Goal: Task Accomplishment & Management: Use online tool/utility

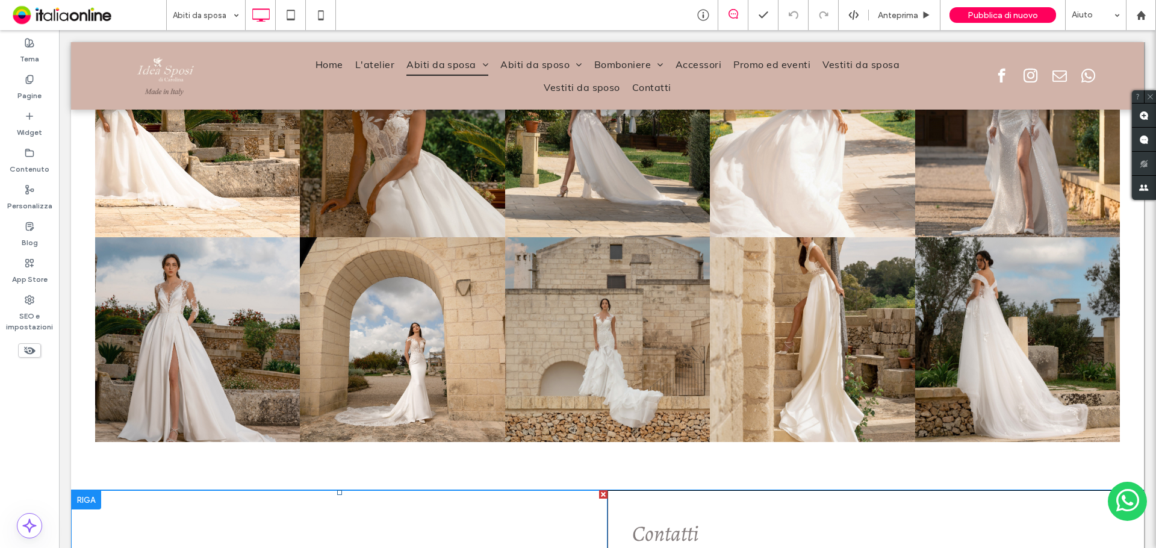
scroll to position [2529, 0]
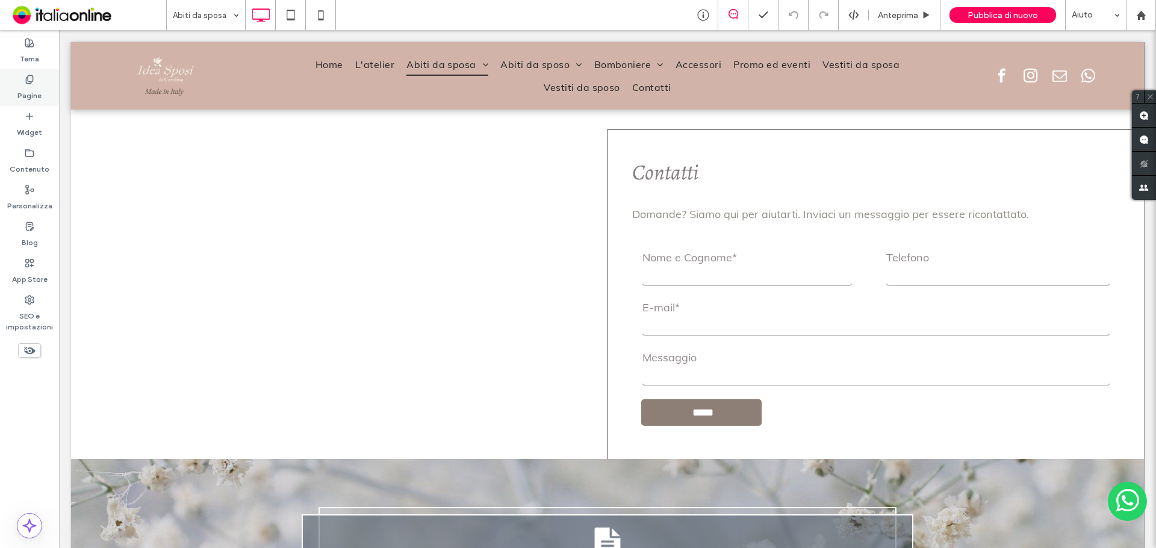
click at [33, 81] on use at bounding box center [29, 79] width 7 height 8
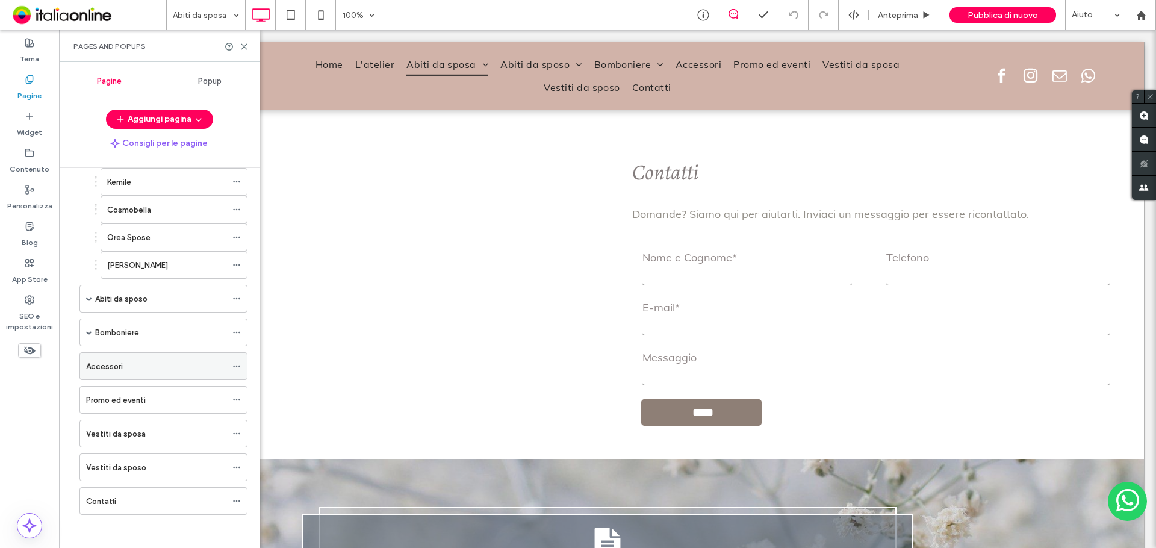
scroll to position [202, 0]
click at [87, 297] on span at bounding box center [89, 296] width 6 height 6
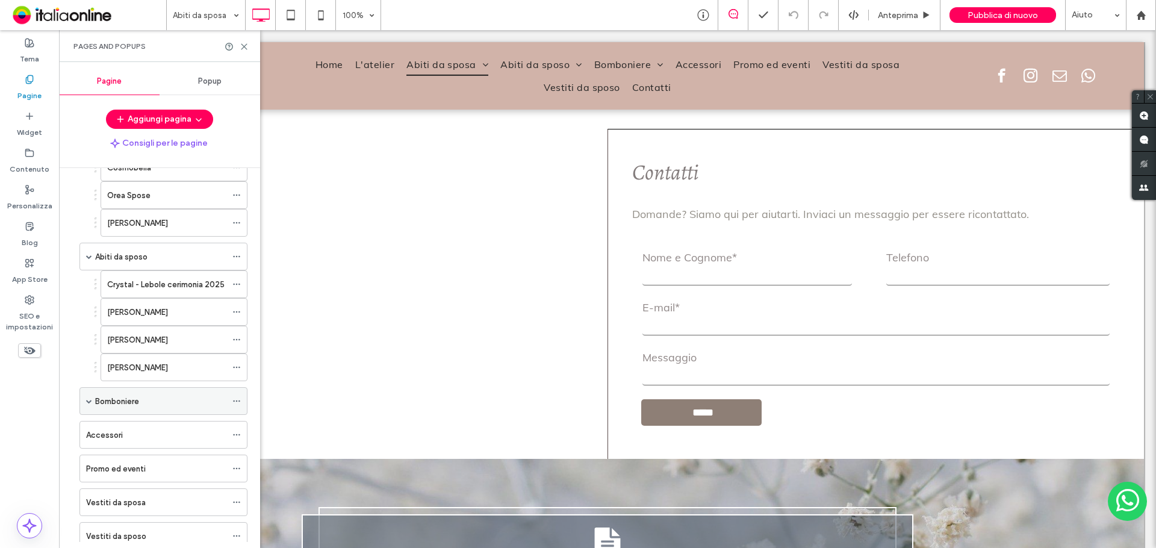
scroll to position [262, 0]
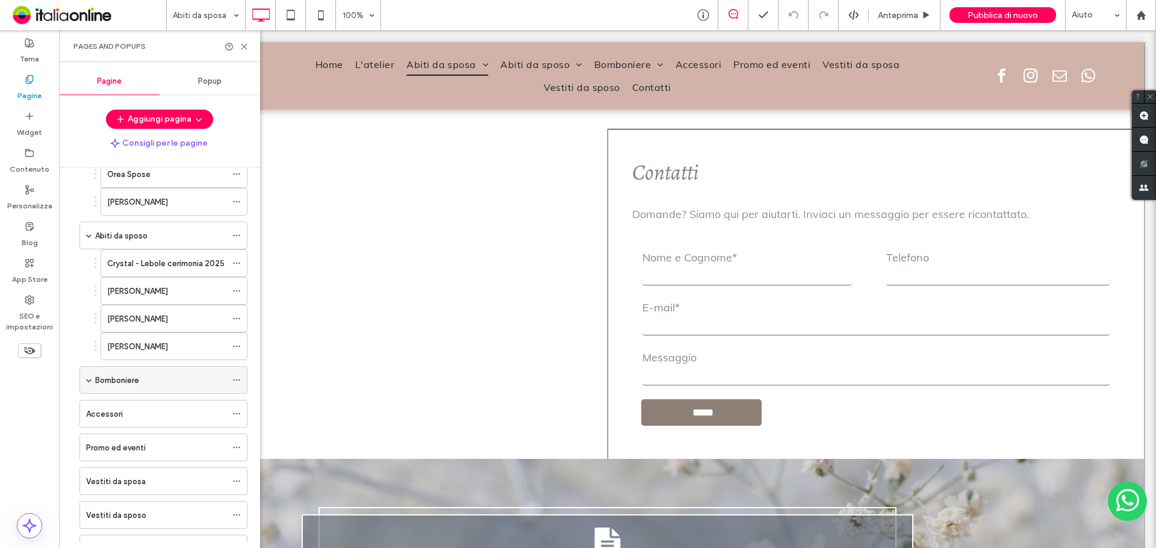
click at [90, 381] on span at bounding box center [89, 380] width 6 height 6
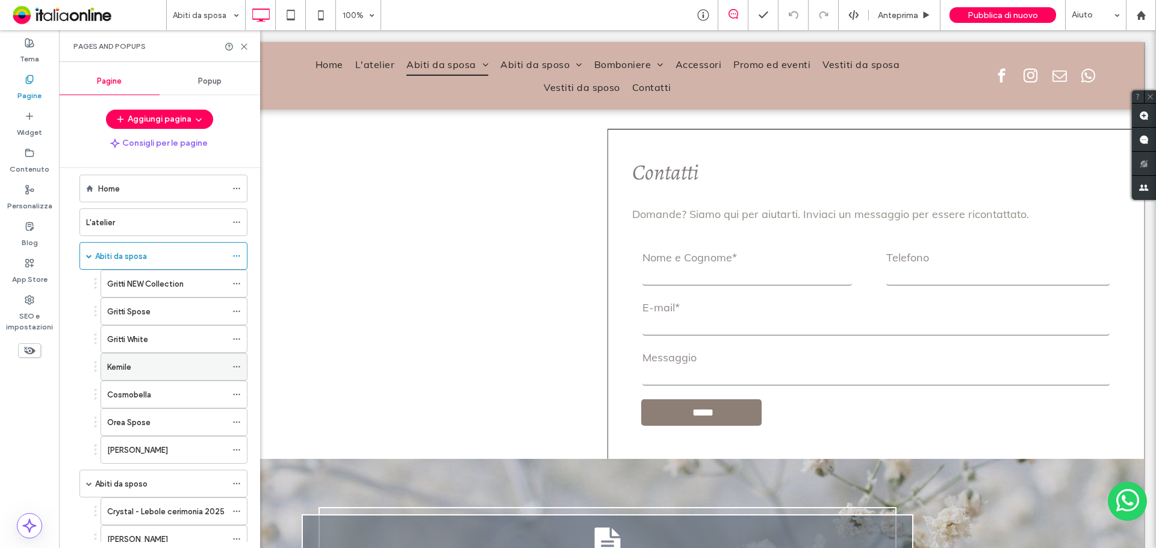
scroll to position [0, 0]
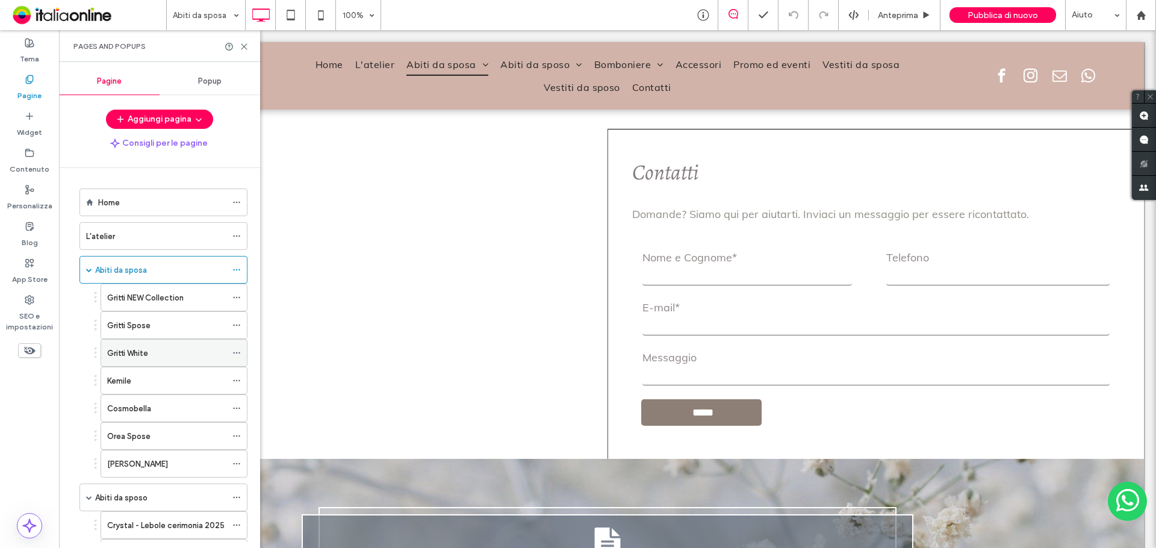
click at [183, 358] on div "Gritti White" at bounding box center [166, 353] width 119 height 13
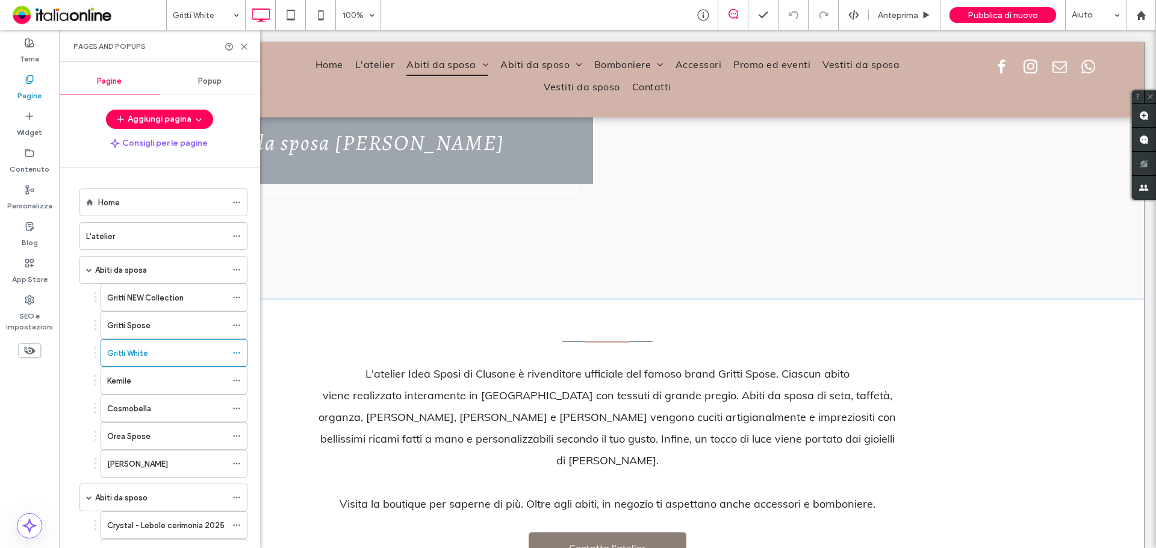
scroll to position [49, 0]
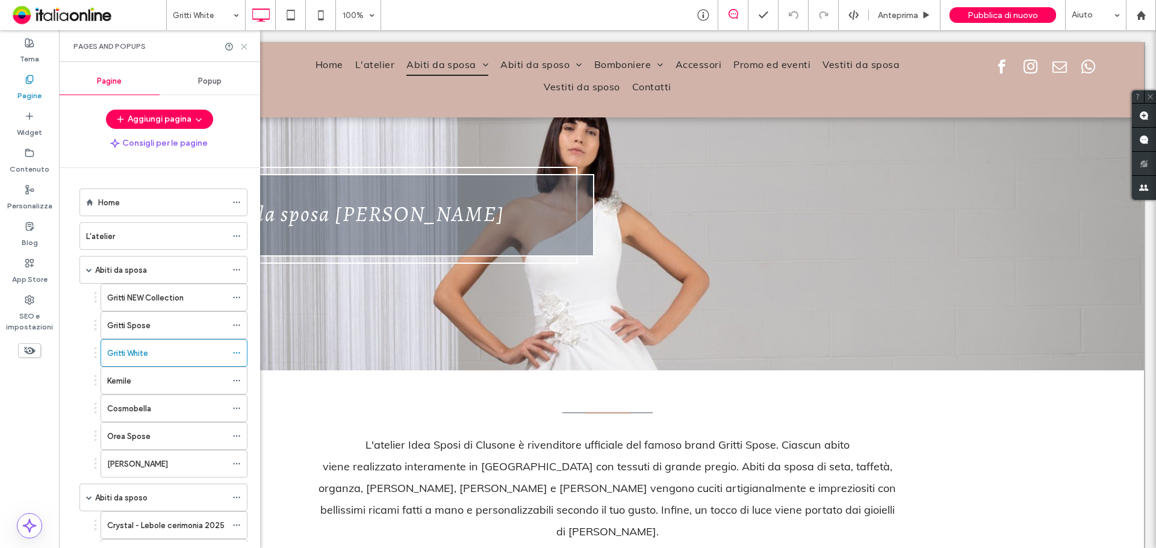
click at [244, 45] on icon at bounding box center [244, 46] width 9 height 9
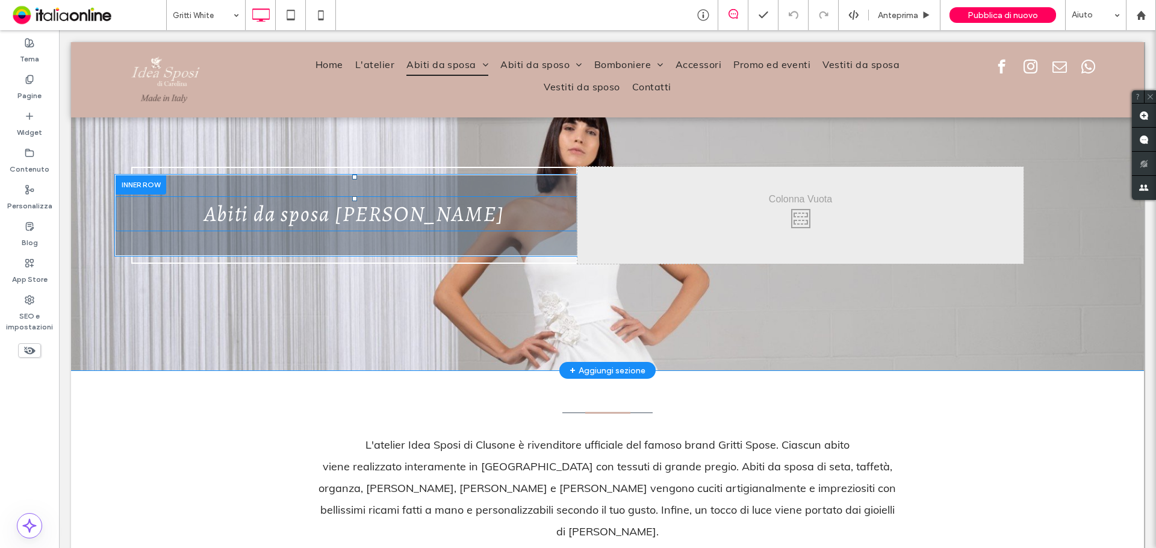
click at [359, 215] on span "Abiti da sposa Gritti White" at bounding box center [354, 214] width 300 height 30
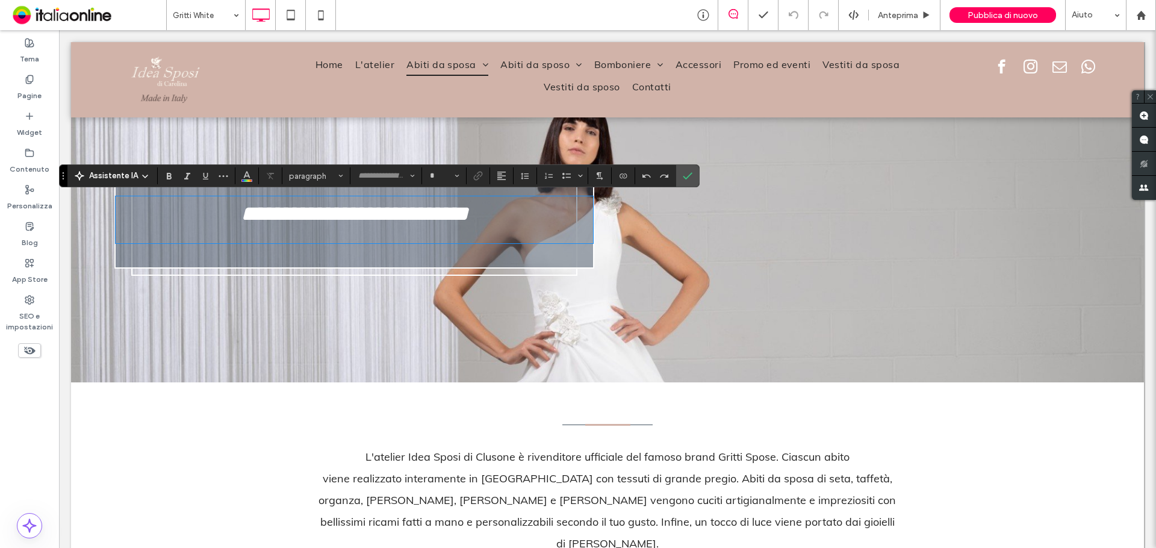
type input "********"
type input "**"
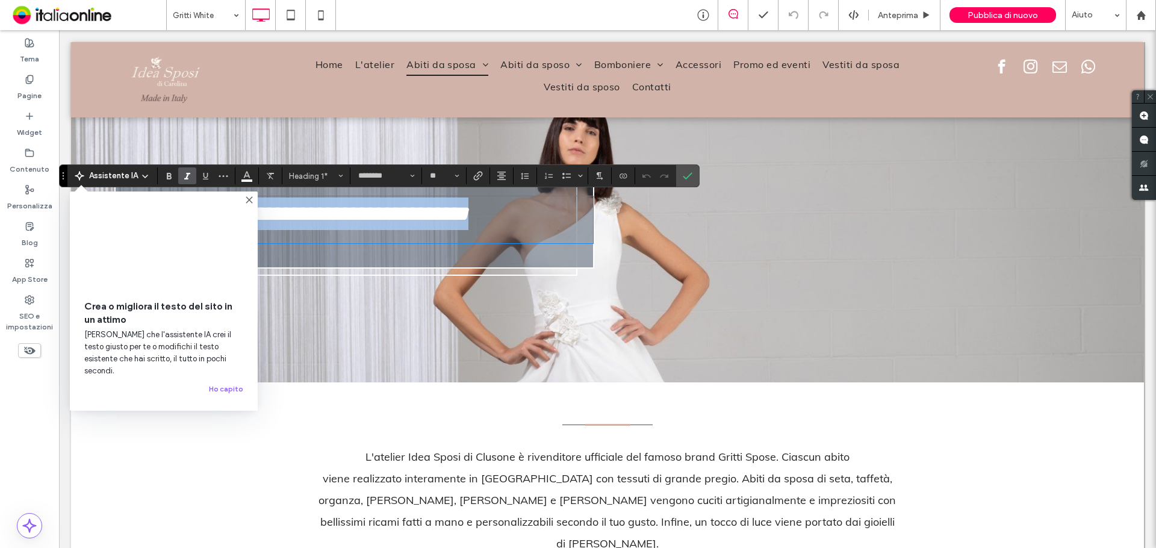
click at [449, 210] on span "**********" at bounding box center [355, 214] width 228 height 22
drag, startPoint x: 420, startPoint y: 216, endPoint x: 499, endPoint y: 212, distance: 79.6
click at [499, 212] on h1 "**********" at bounding box center [354, 213] width 477 height 35
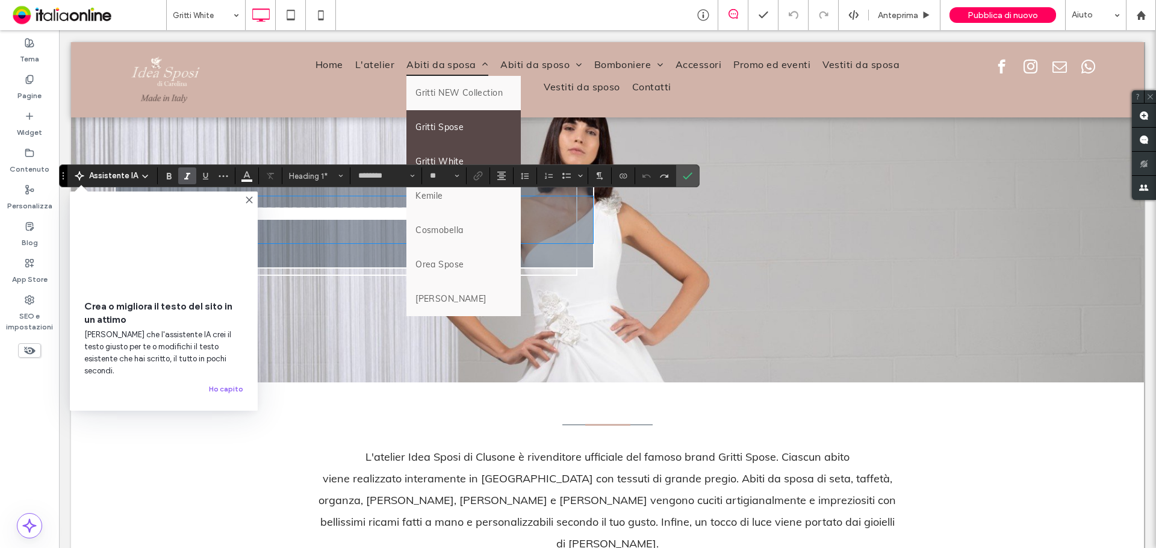
click at [461, 121] on link "Gritti Spose" at bounding box center [463, 127] width 114 height 34
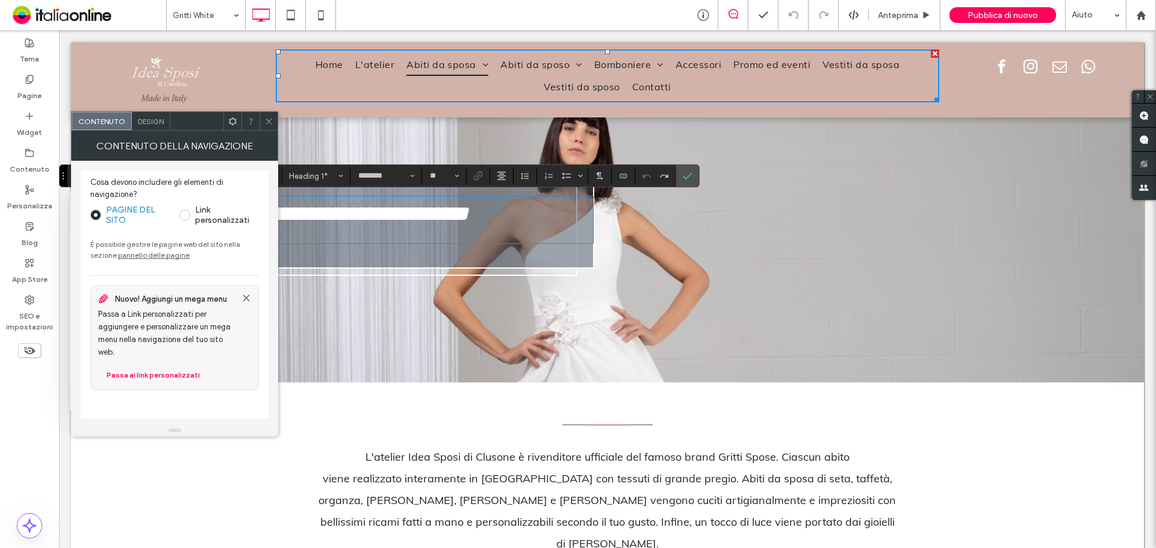
click at [263, 120] on div at bounding box center [269, 121] width 18 height 18
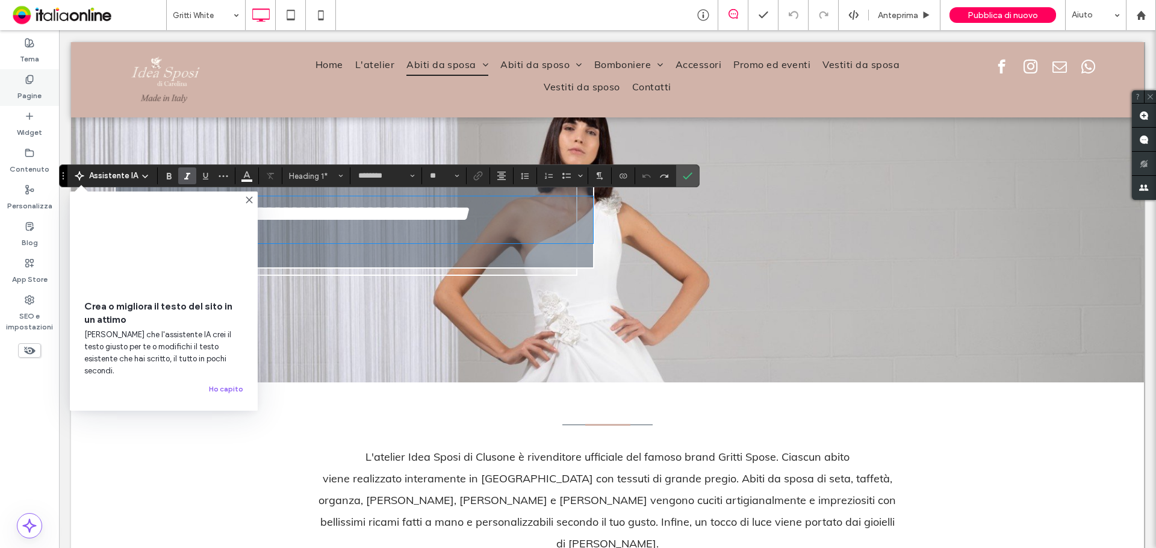
click at [10, 90] on div "Pagine" at bounding box center [29, 87] width 59 height 37
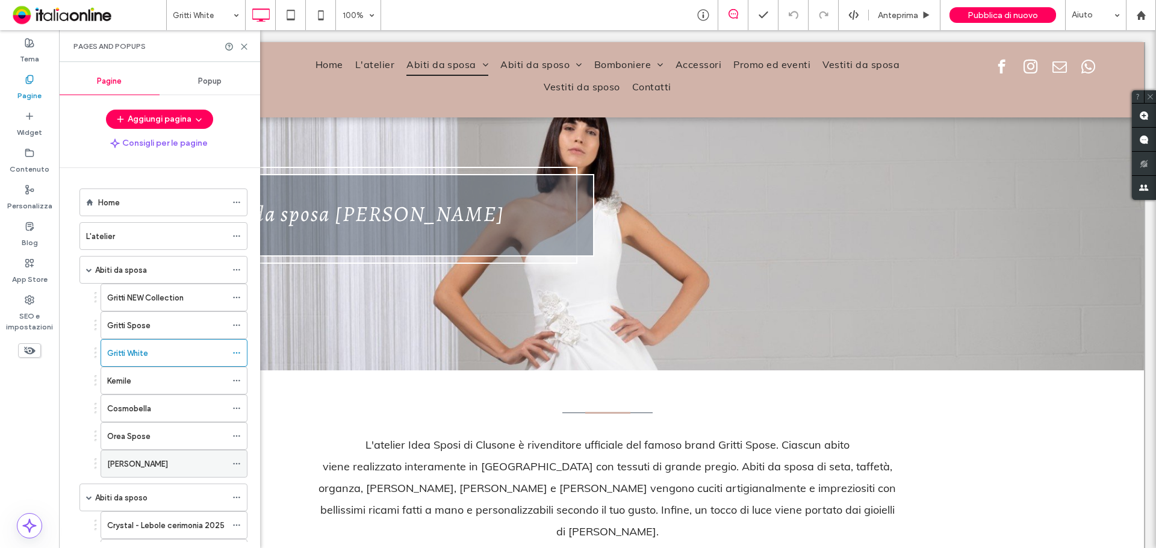
click at [173, 456] on div "[PERSON_NAME]" at bounding box center [166, 463] width 119 height 26
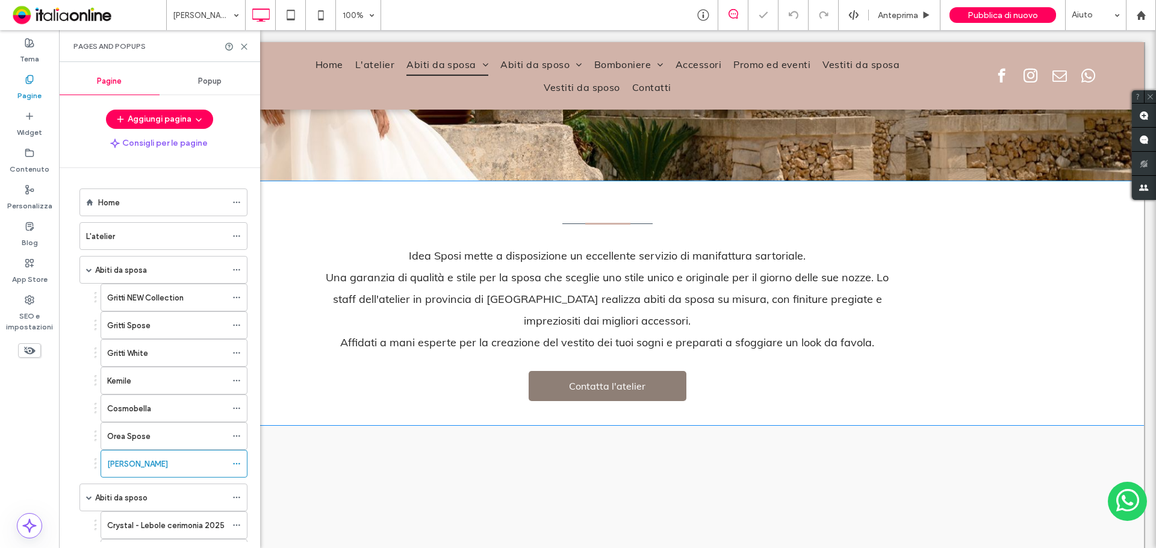
scroll to position [361, 0]
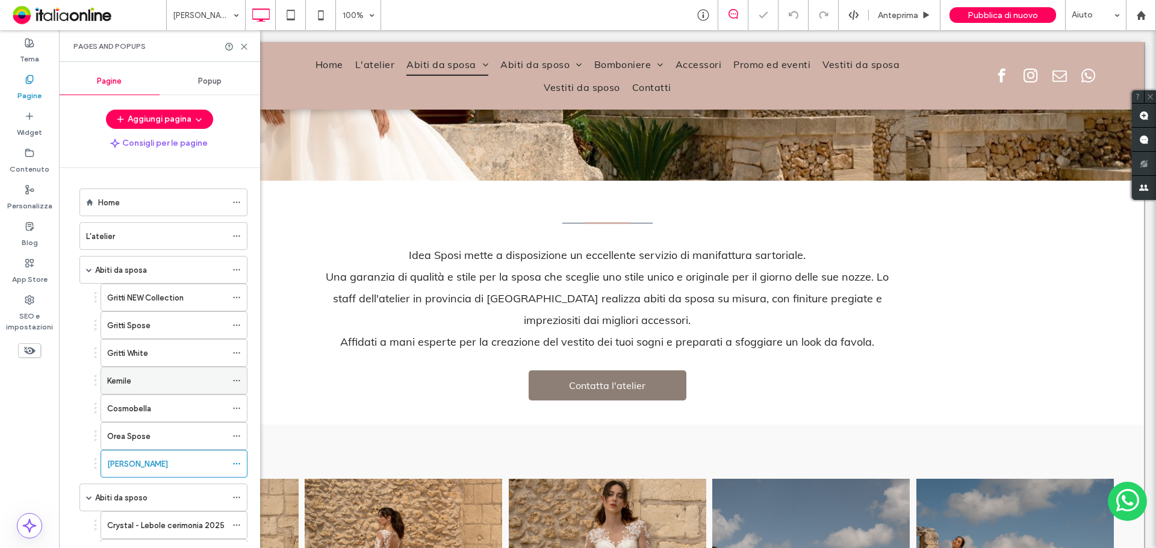
click at [124, 380] on label "Kemile" at bounding box center [119, 380] width 24 height 21
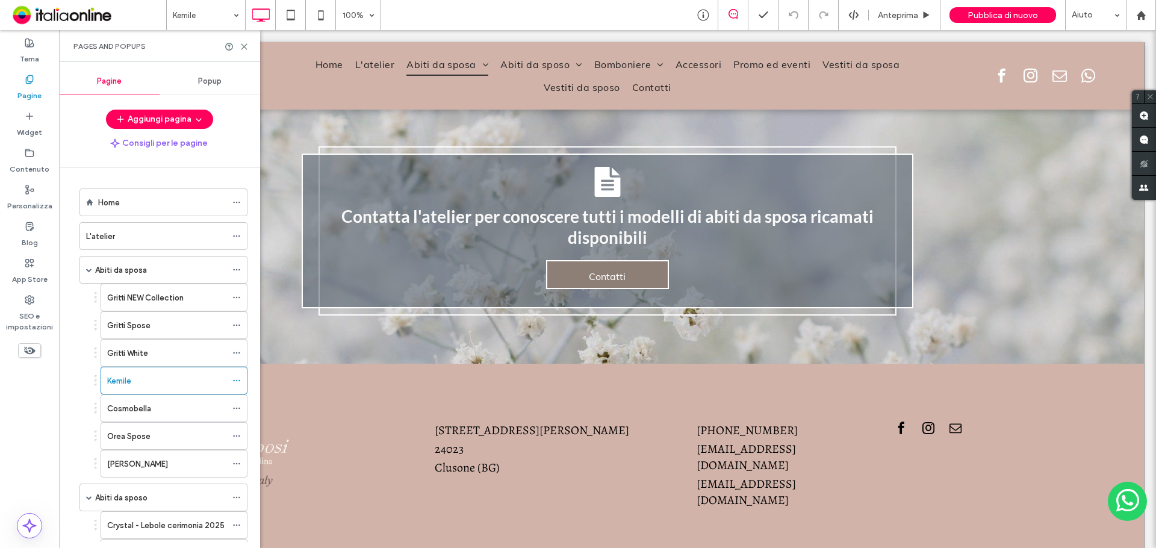
scroll to position [4095, 0]
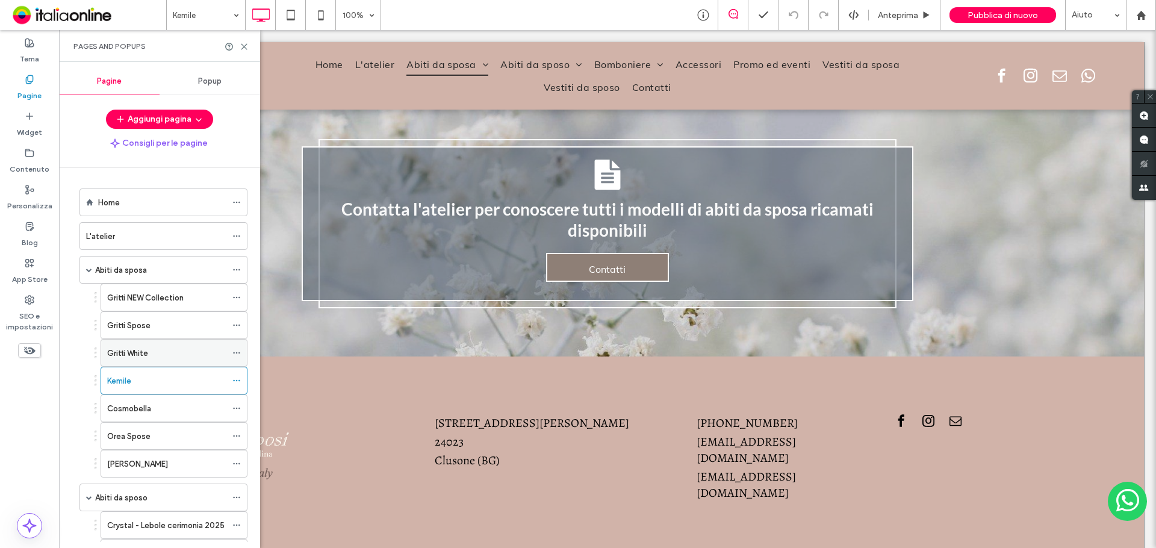
click at [176, 353] on div "Gritti White" at bounding box center [166, 353] width 119 height 13
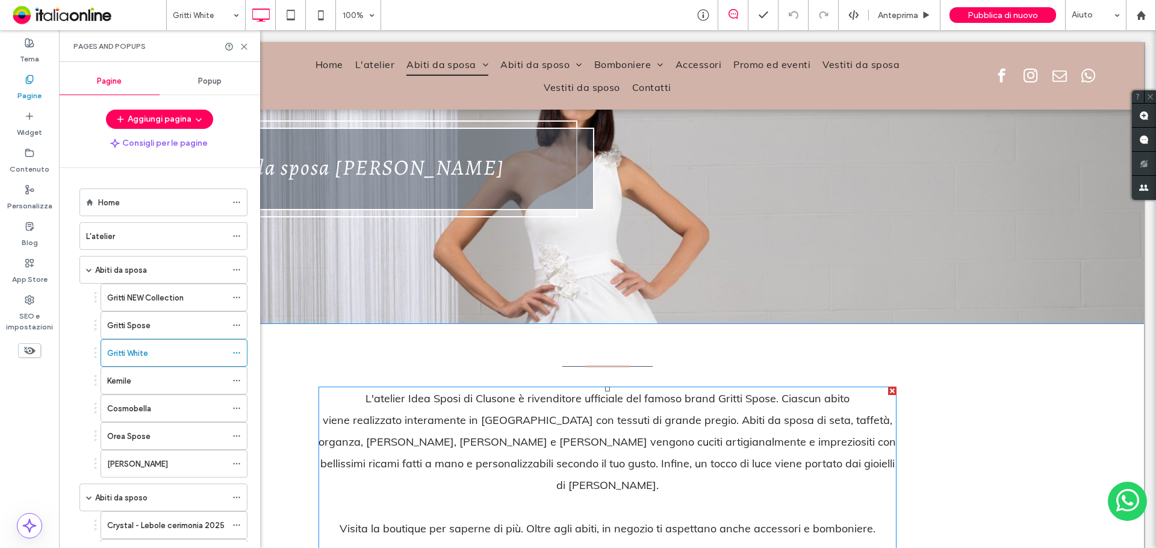
scroll to position [53, 0]
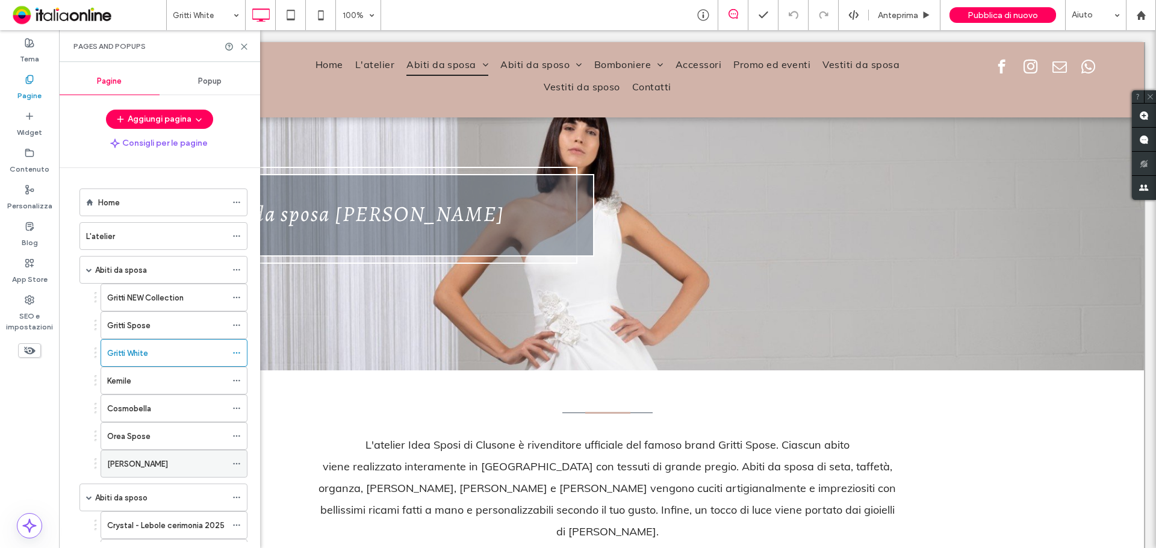
click at [160, 468] on div "[PERSON_NAME]" at bounding box center [166, 464] width 119 height 13
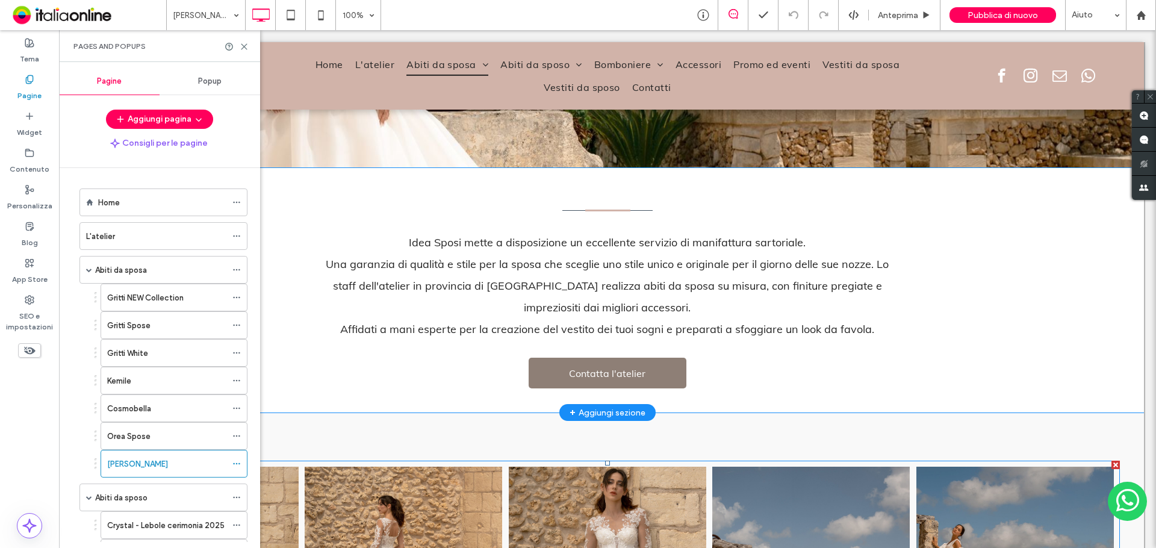
scroll to position [358, 0]
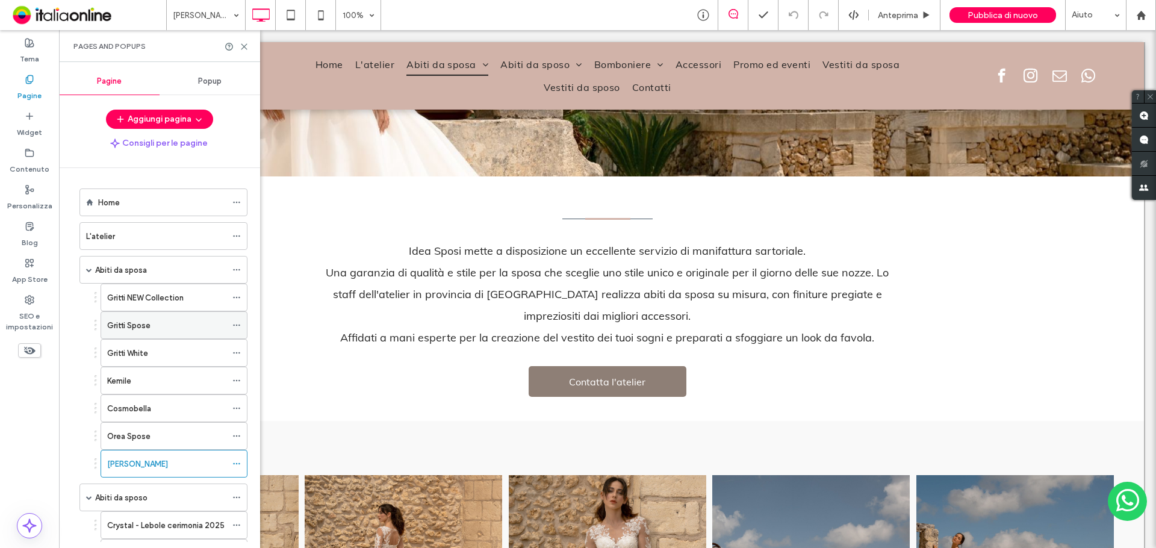
click at [140, 329] on label "Gritti Spose" at bounding box center [128, 325] width 43 height 21
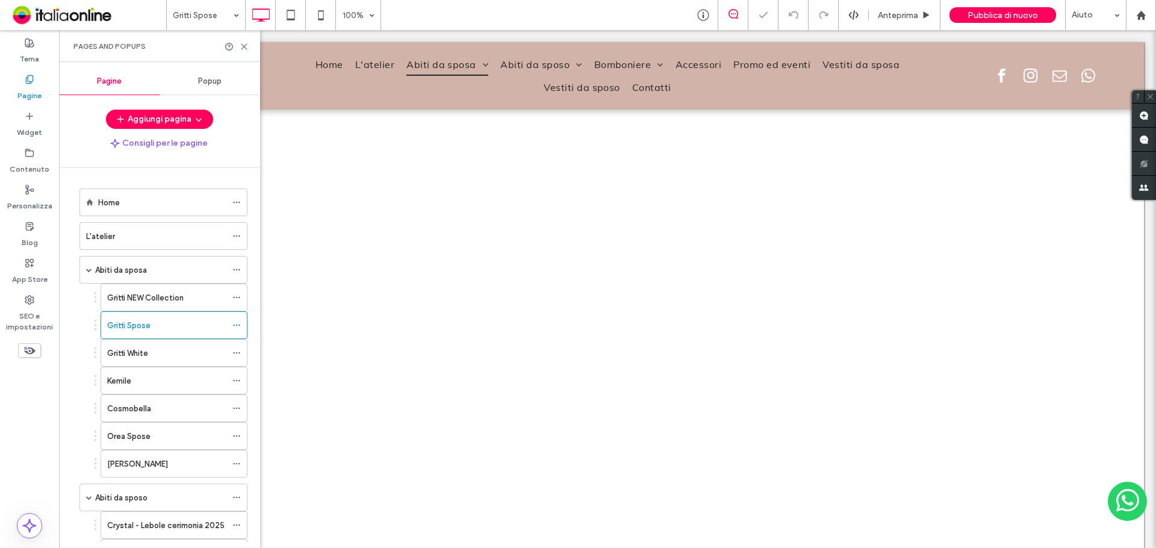
scroll to position [723, 0]
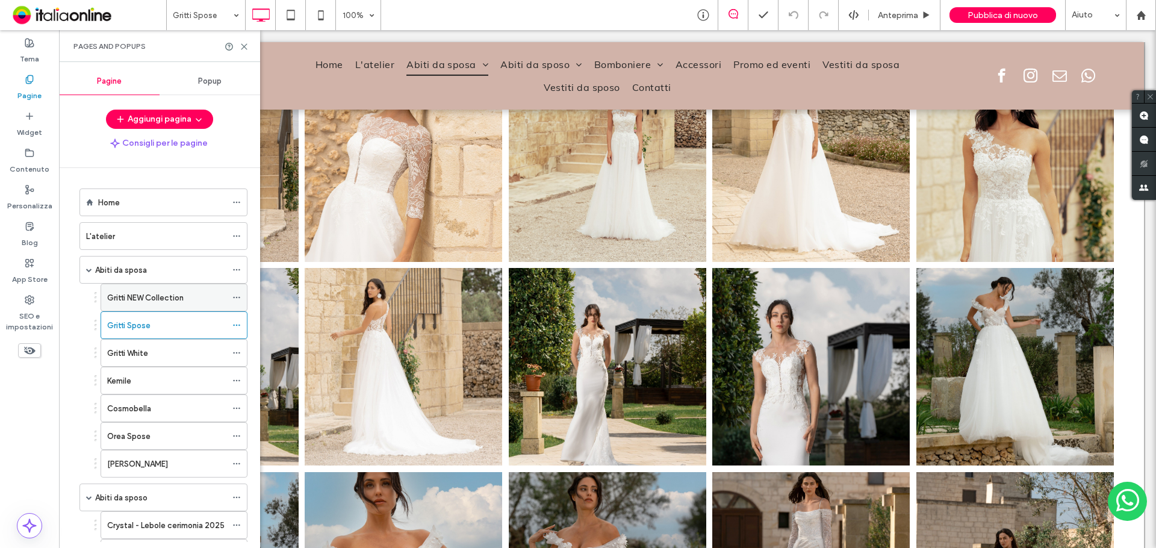
click at [148, 305] on div "Gritti NEW Collection" at bounding box center [166, 297] width 119 height 26
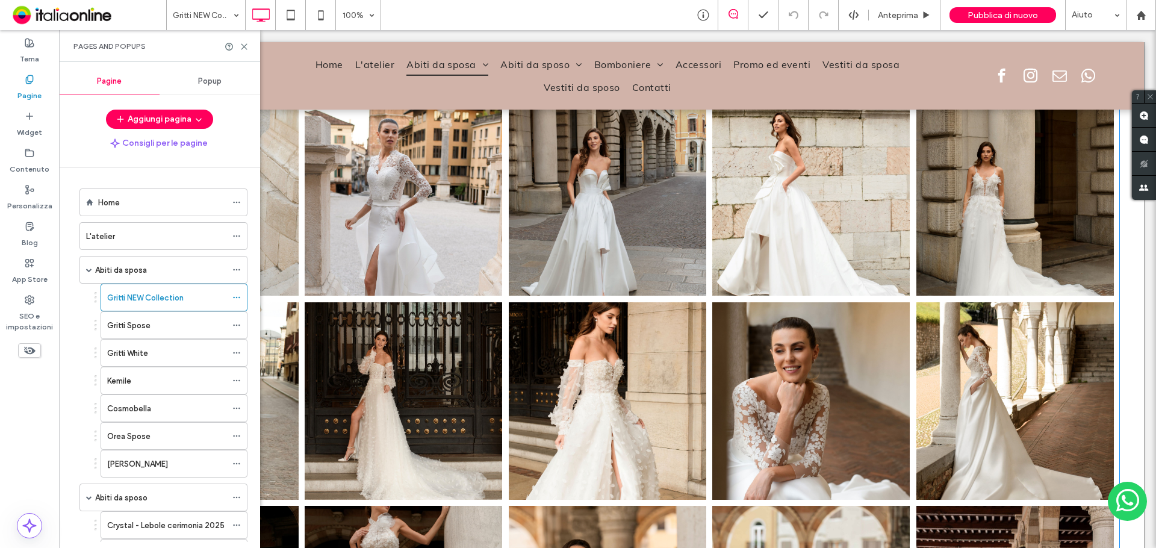
scroll to position [1505, 0]
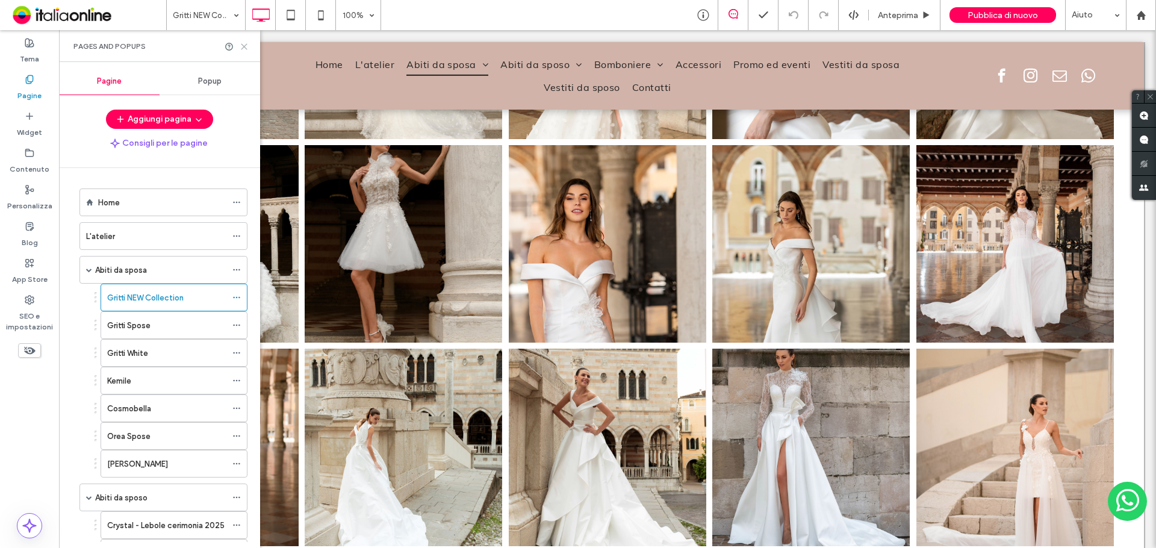
click at [244, 46] on use at bounding box center [243, 46] width 5 height 5
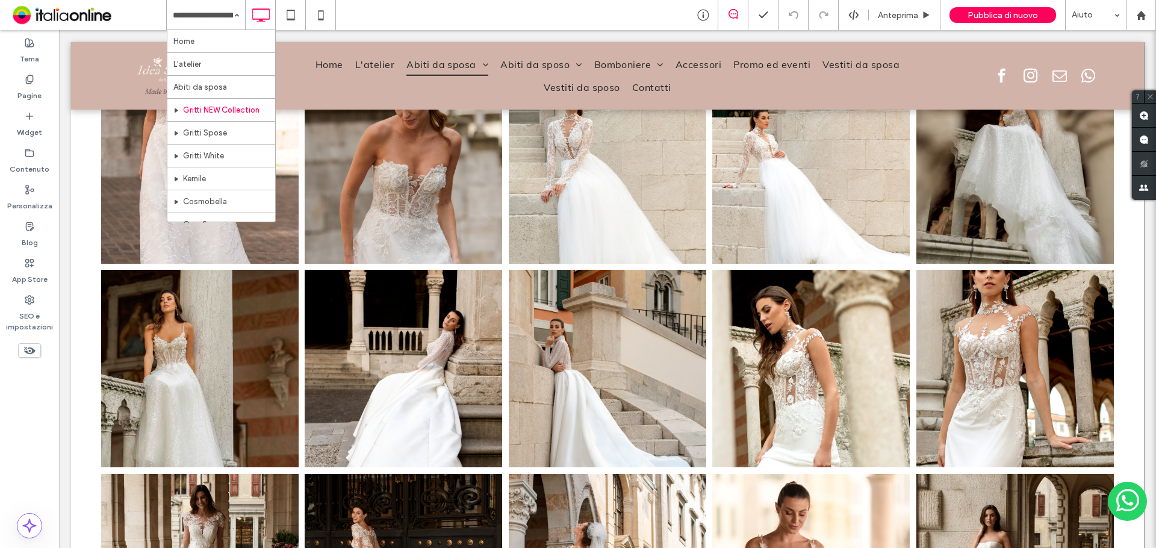
scroll to position [2649, 0]
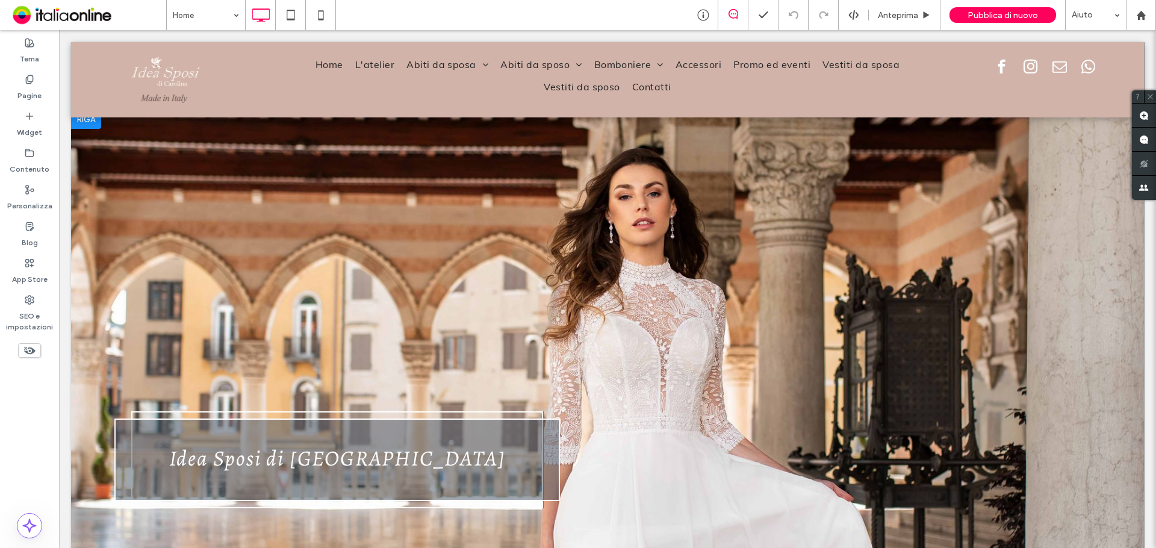
click at [348, 217] on div "Idea Sposi di Carolina Click To Paste Click To Paste Click To Paste Riga + Aggi…" at bounding box center [607, 460] width 1073 height 700
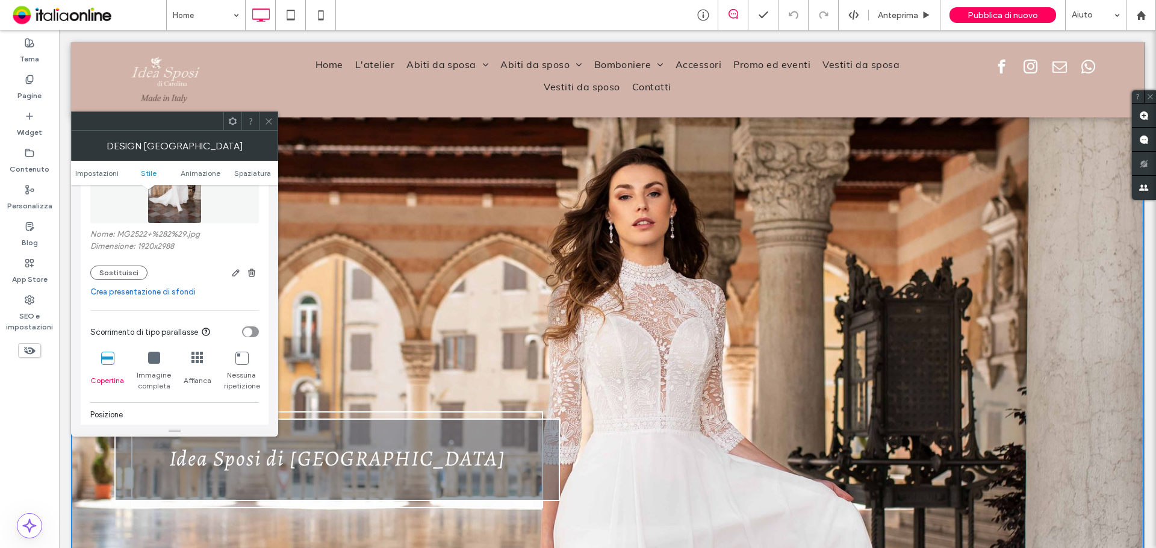
scroll to position [241, 0]
click at [266, 118] on icon at bounding box center [268, 121] width 9 height 9
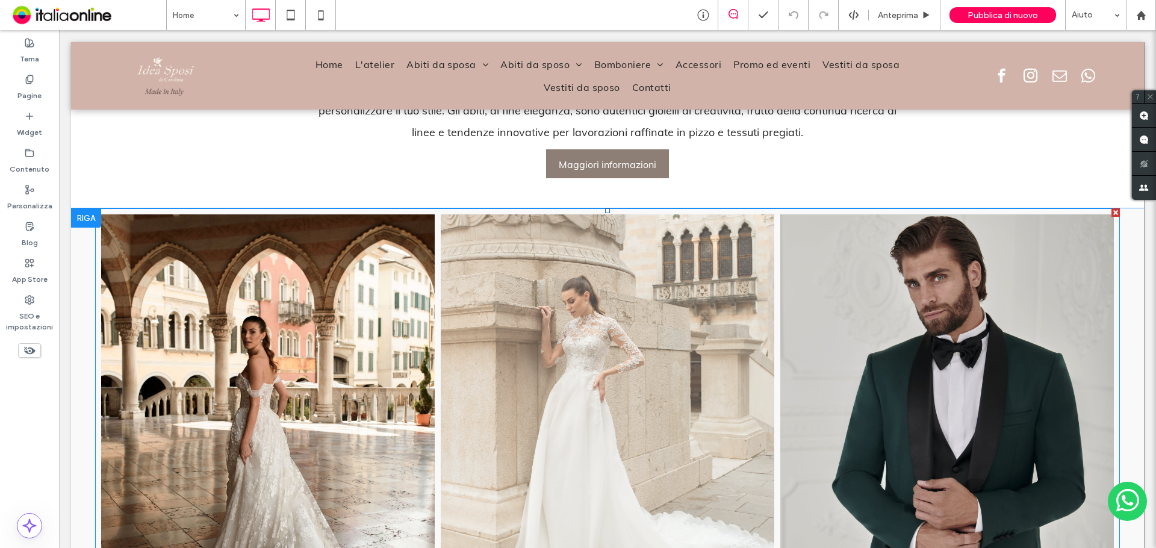
scroll to position [1024, 0]
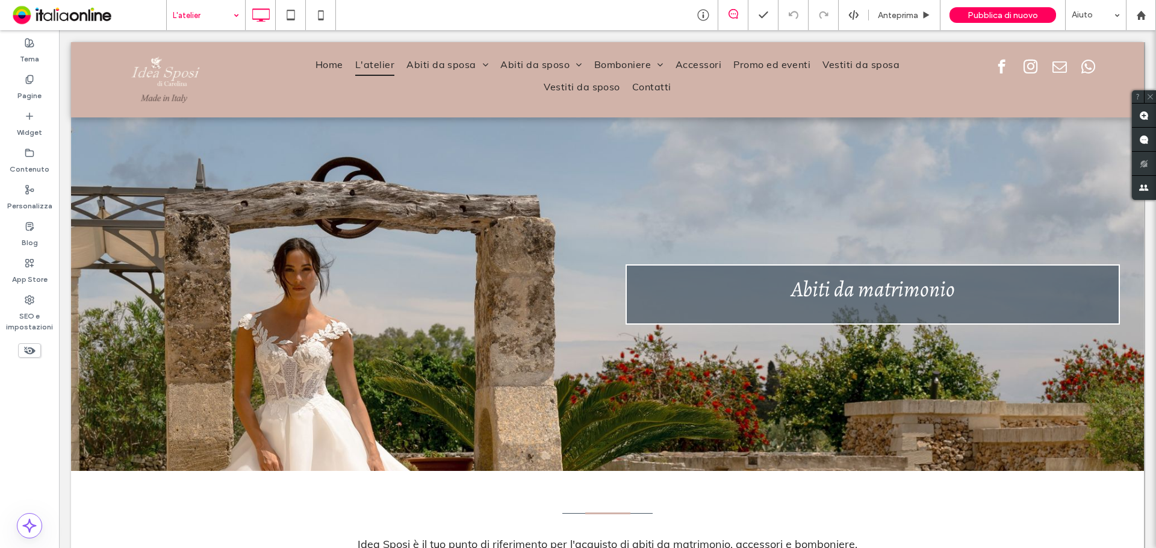
click at [217, 15] on input at bounding box center [203, 15] width 60 height 30
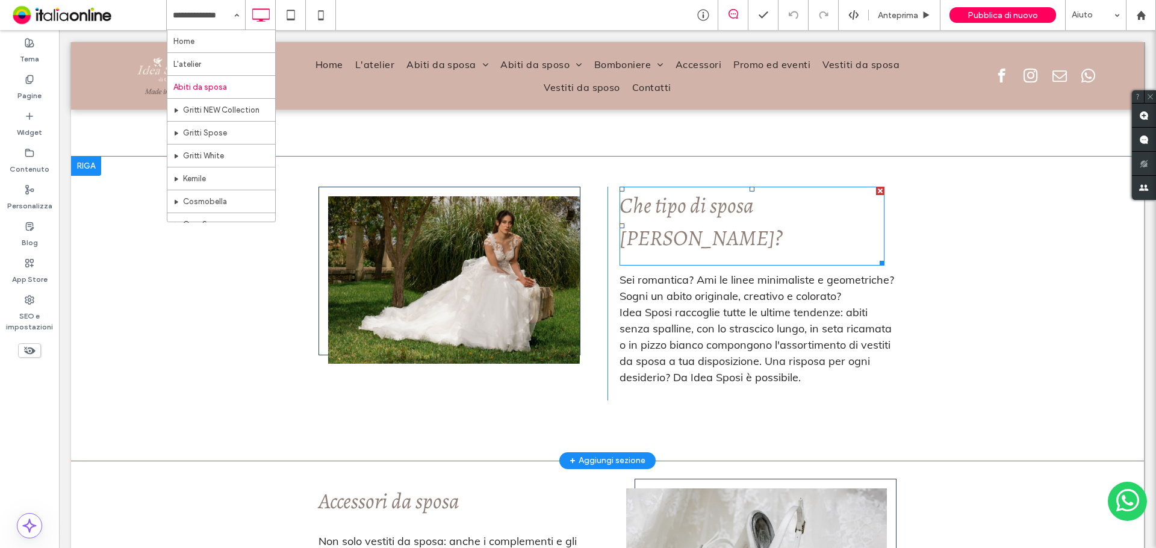
scroll to position [1445, 0]
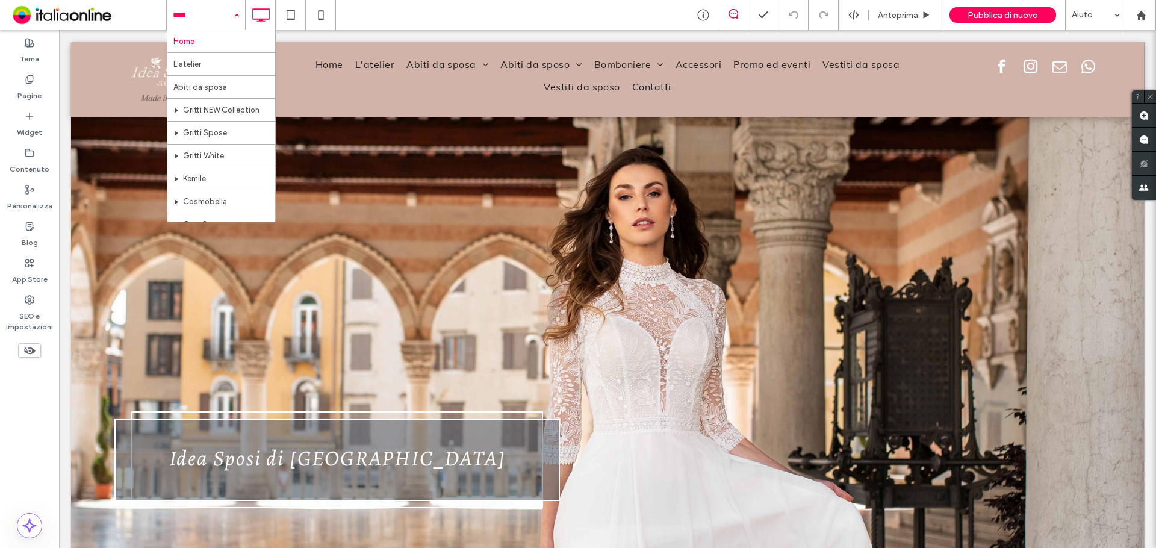
click at [240, 15] on div "Home L'atelier Abiti da sposa Gritti NEW Collection Gritti Spose Gritti White K…" at bounding box center [206, 15] width 78 height 30
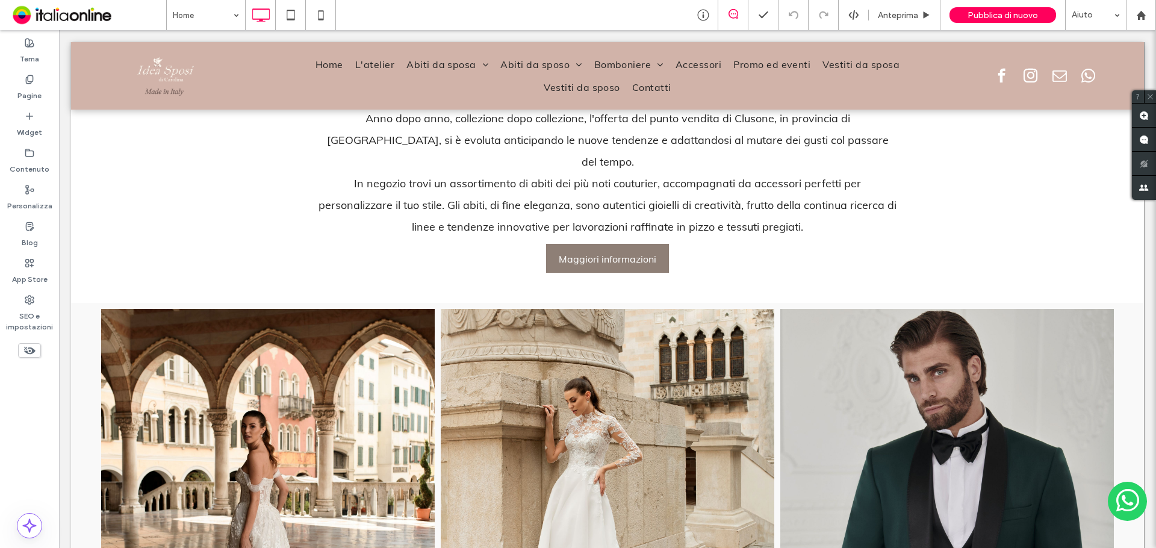
scroll to position [1084, 0]
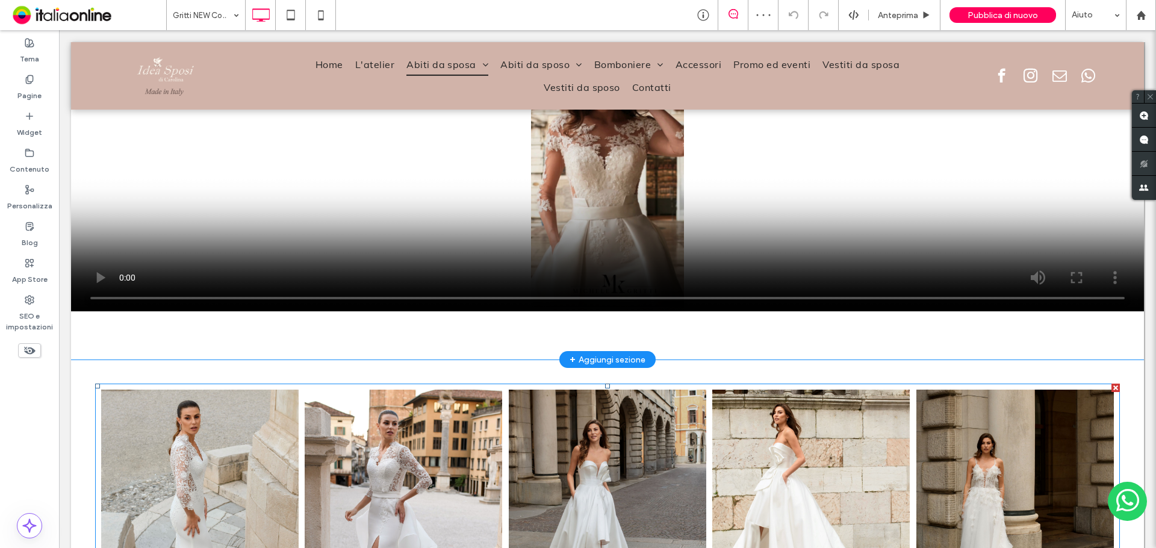
scroll to position [843, 0]
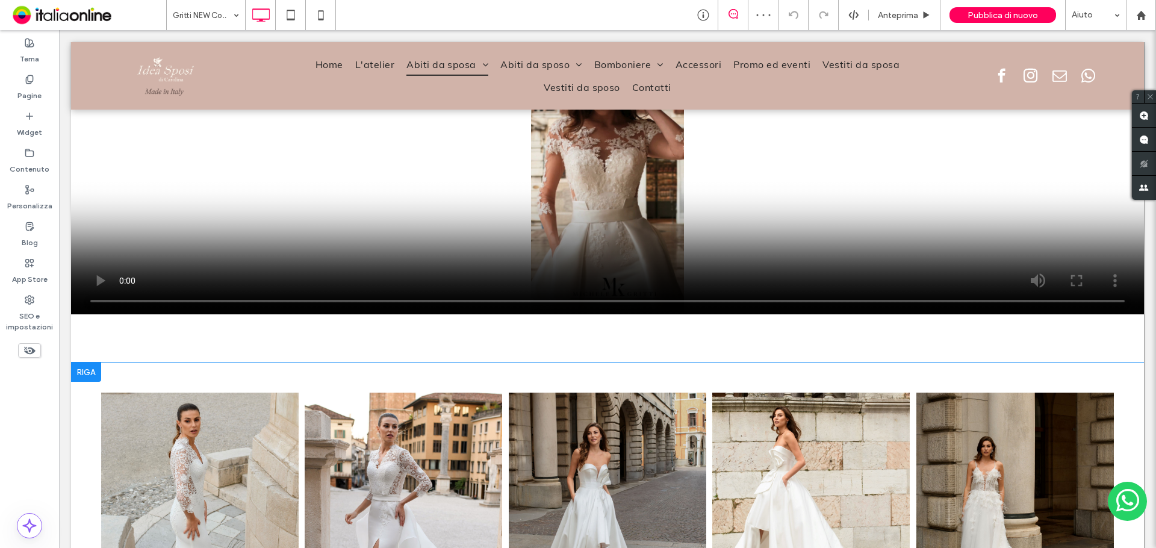
click at [85, 362] on div at bounding box center [86, 371] width 30 height 19
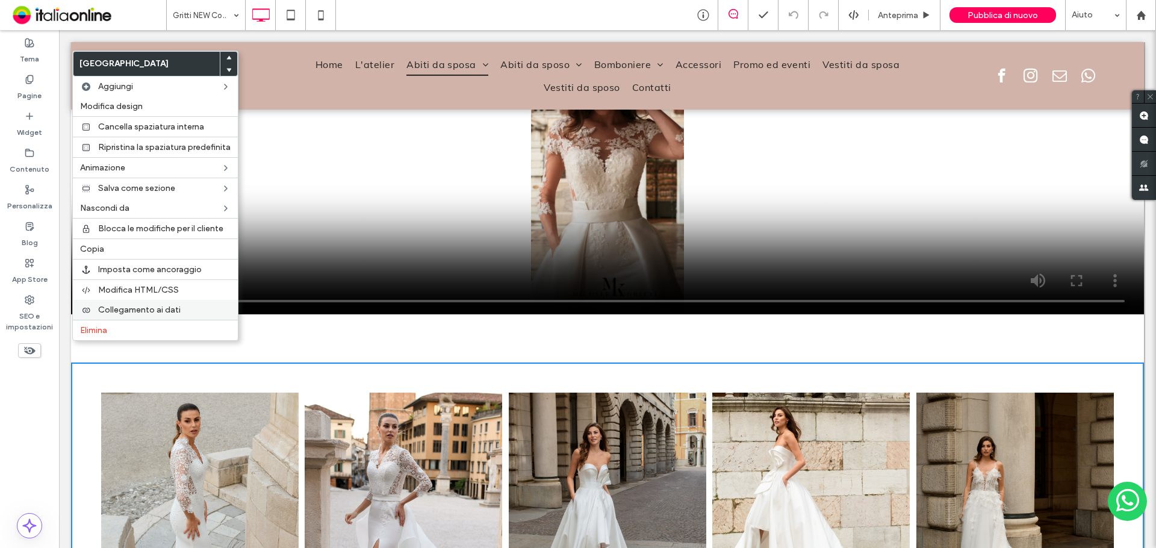
drag, startPoint x: 107, startPoint y: 244, endPoint x: 109, endPoint y: 308, distance: 63.9
click at [107, 244] on label "Copia" at bounding box center [155, 249] width 151 height 10
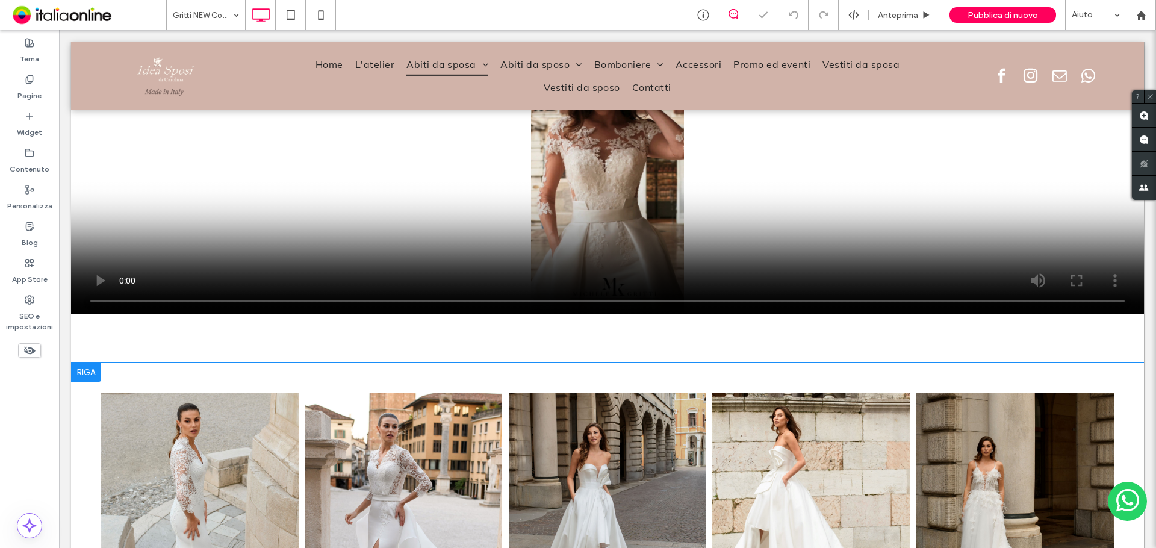
click at [90, 362] on div at bounding box center [86, 371] width 30 height 19
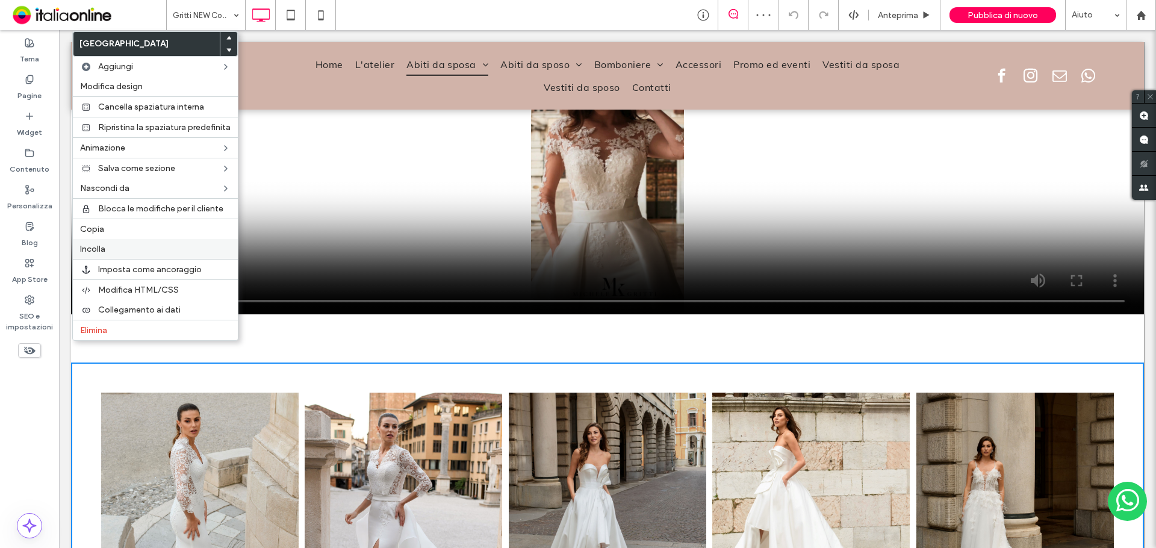
click at [98, 250] on span "Incolla" at bounding box center [92, 249] width 25 height 10
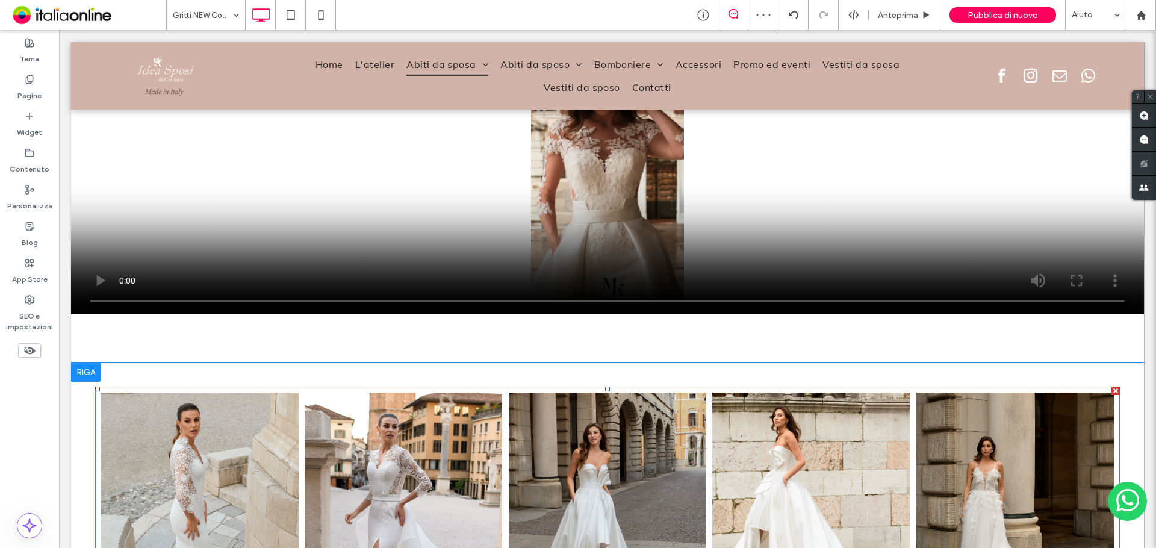
scroll to position [1144, 0]
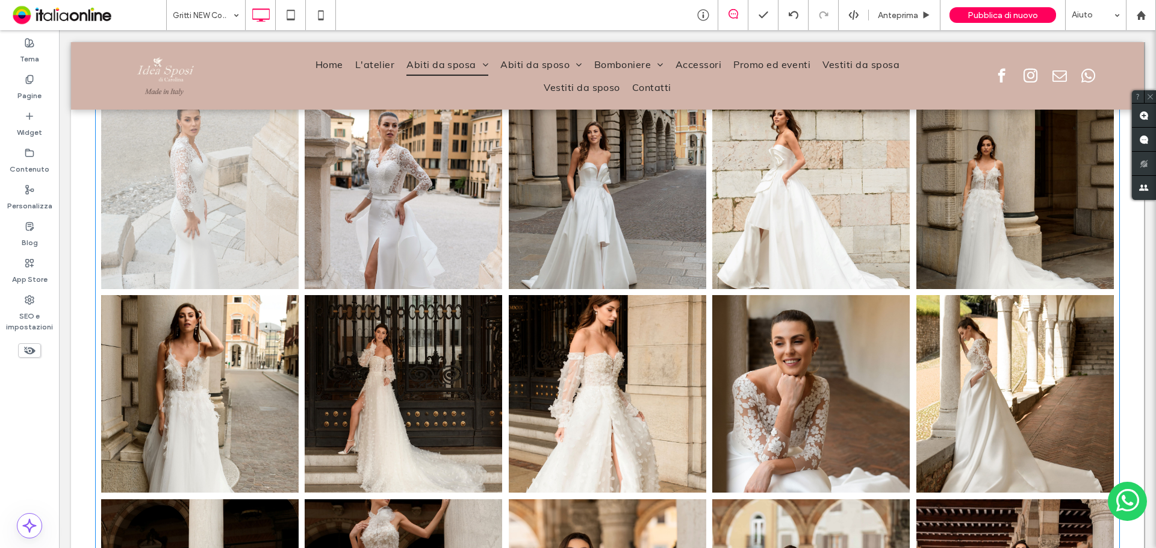
click at [248, 257] on link at bounding box center [200, 191] width 198 height 198
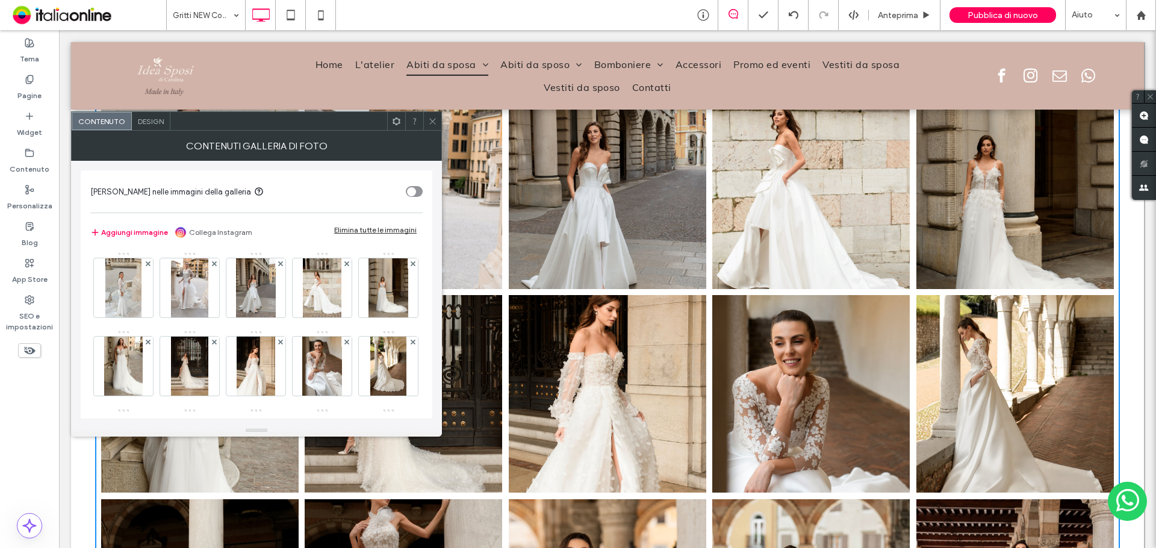
scroll to position [1325, 0]
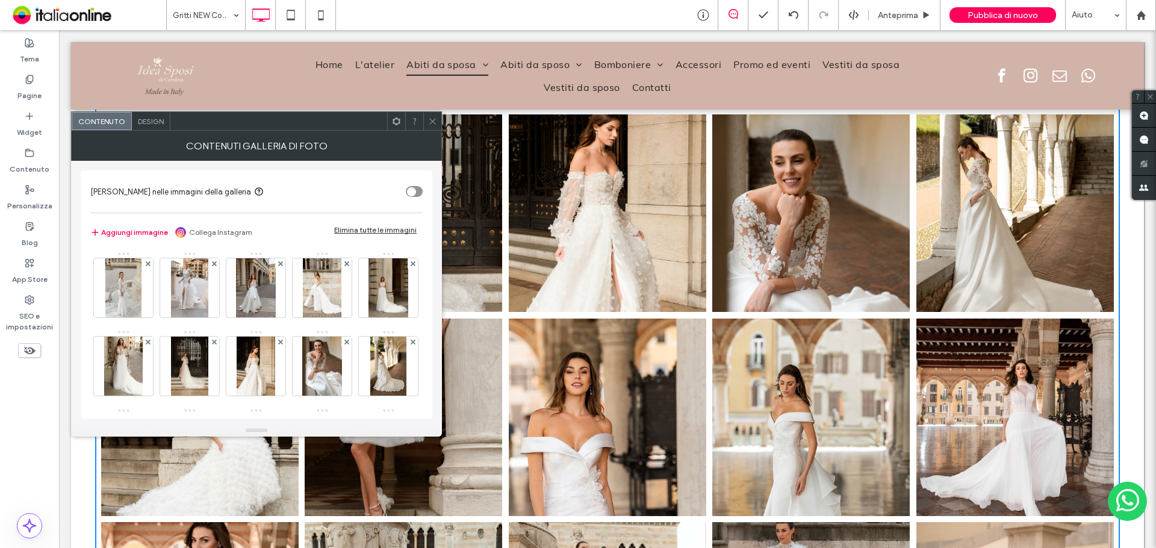
click at [383, 229] on div "Elimina tutte le immagini" at bounding box center [375, 229] width 82 height 9
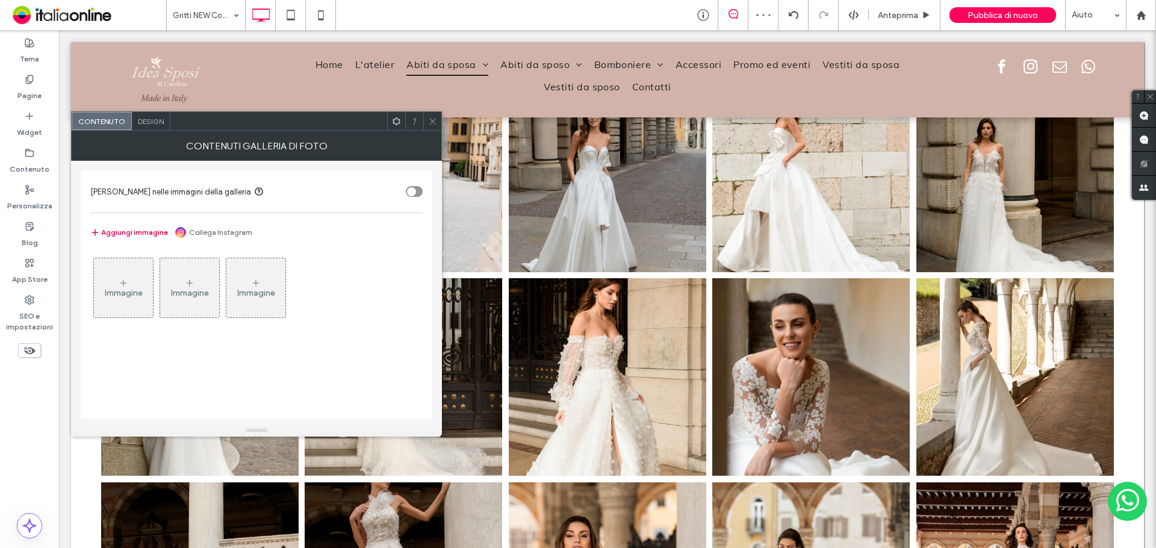
click at [134, 231] on button "Aggiungi immagine" at bounding box center [129, 232] width 78 height 14
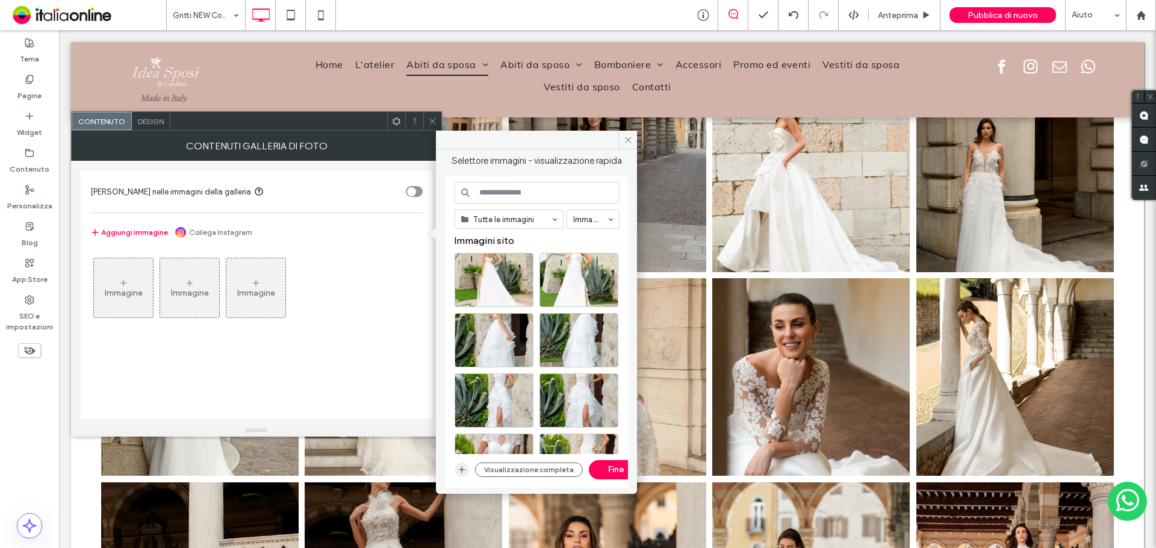
click at [459, 467] on icon "button" at bounding box center [462, 470] width 10 height 10
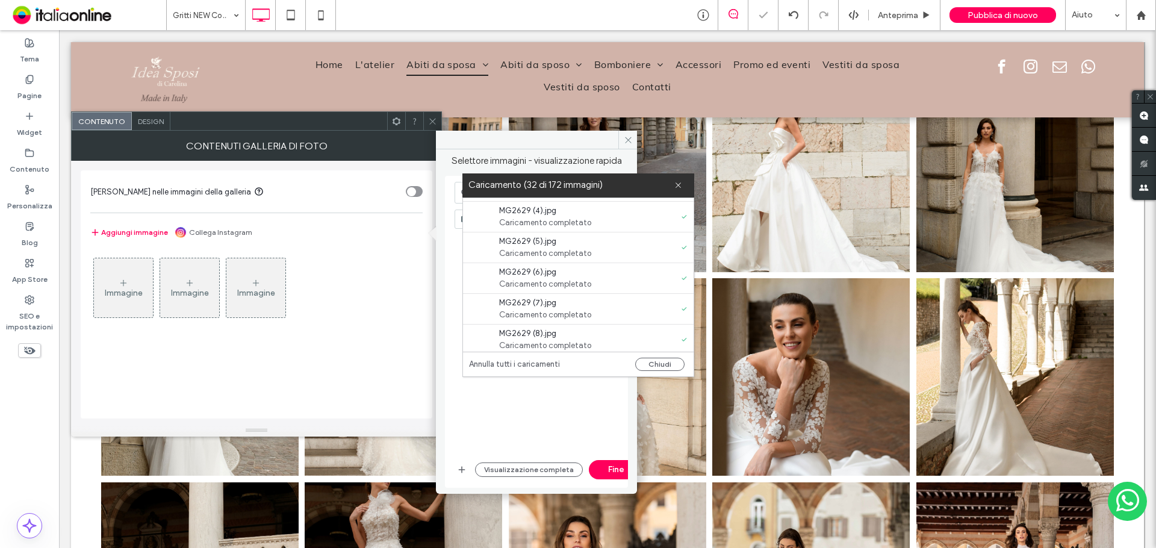
scroll to position [662, 0]
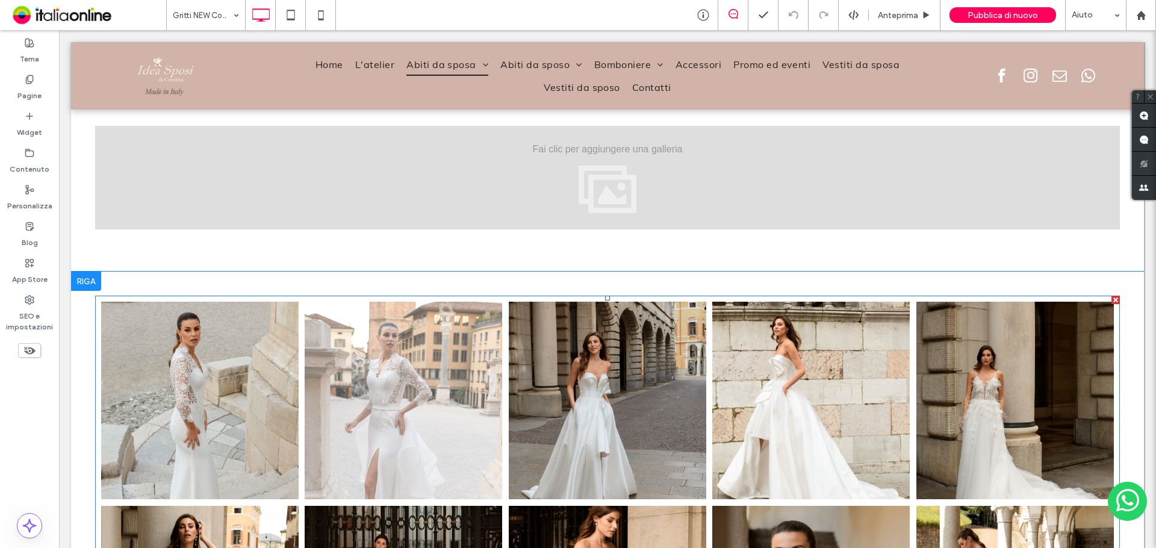
scroll to position [1084, 0]
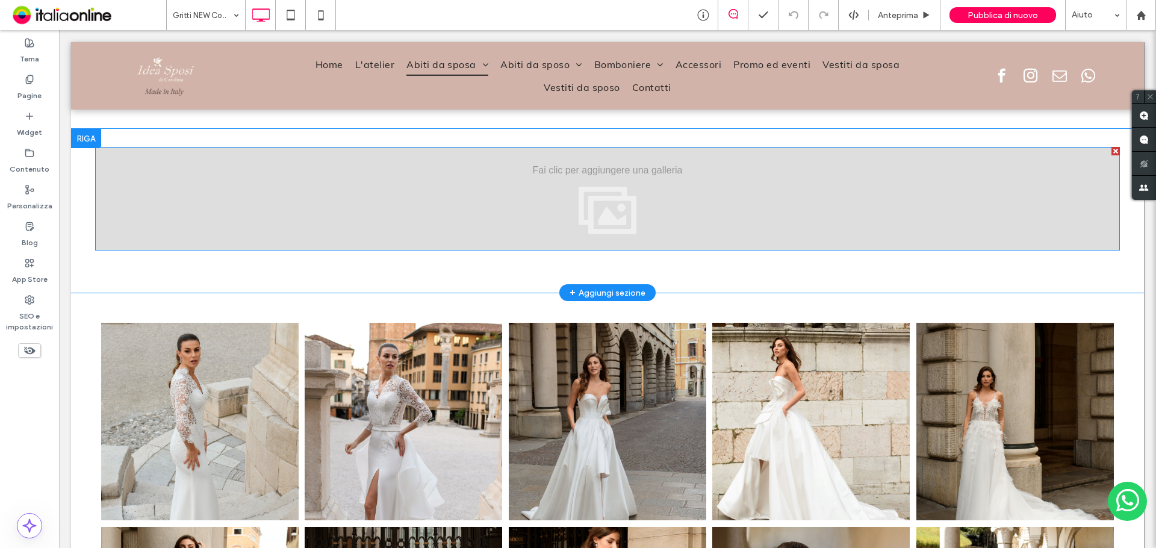
click at [281, 187] on div "Button Button Mostra altri" at bounding box center [607, 199] width 1025 height 104
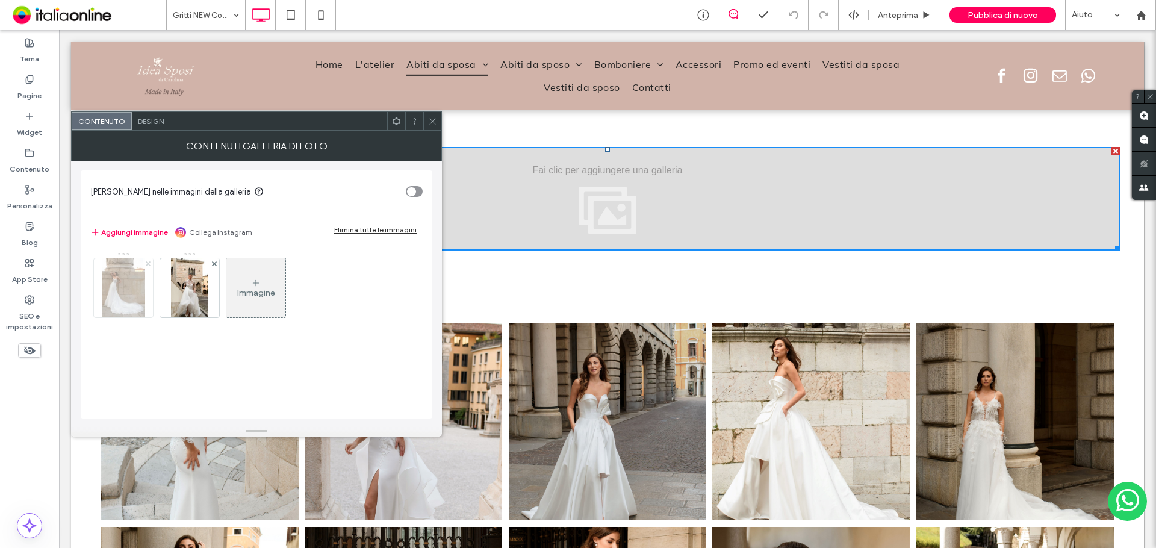
click at [146, 266] on icon at bounding box center [148, 263] width 5 height 5
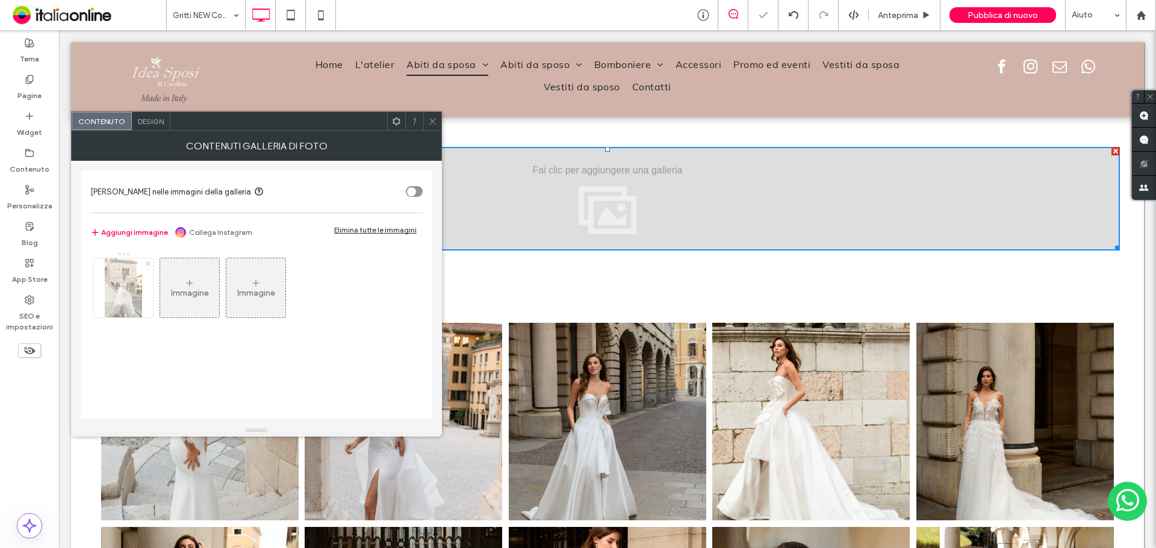
click at [146, 266] on icon at bounding box center [148, 263] width 5 height 5
click at [138, 281] on div "Immagine" at bounding box center [123, 288] width 59 height 57
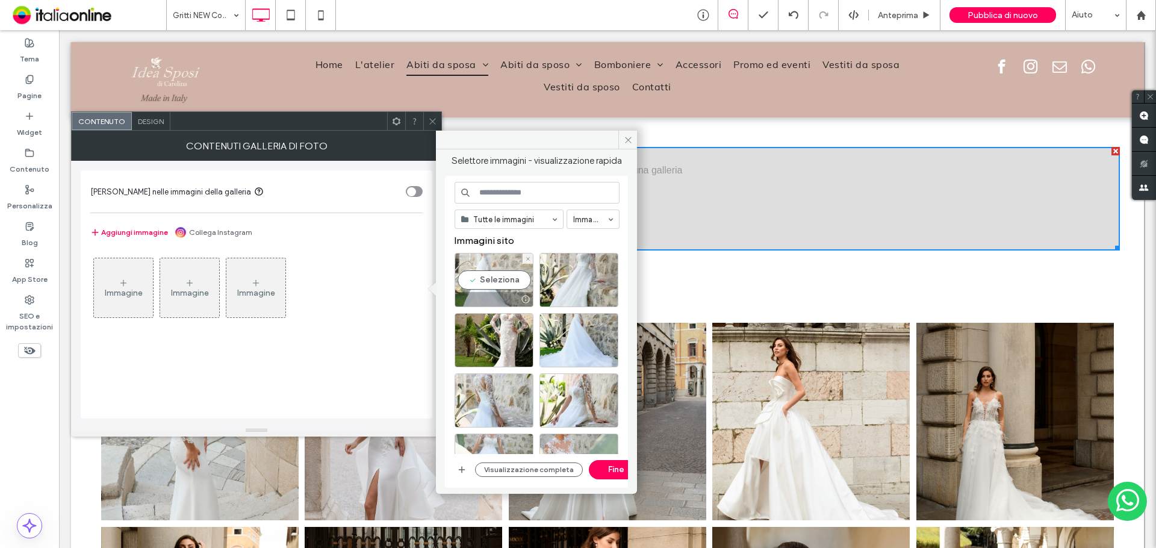
drag, startPoint x: 488, startPoint y: 284, endPoint x: 496, endPoint y: 284, distance: 7.2
click at [488, 284] on div "Seleziona" at bounding box center [494, 280] width 79 height 54
drag, startPoint x: 568, startPoint y: 279, endPoint x: 559, endPoint y: 311, distance: 33.7
click at [568, 279] on div "Seleziona" at bounding box center [579, 280] width 79 height 54
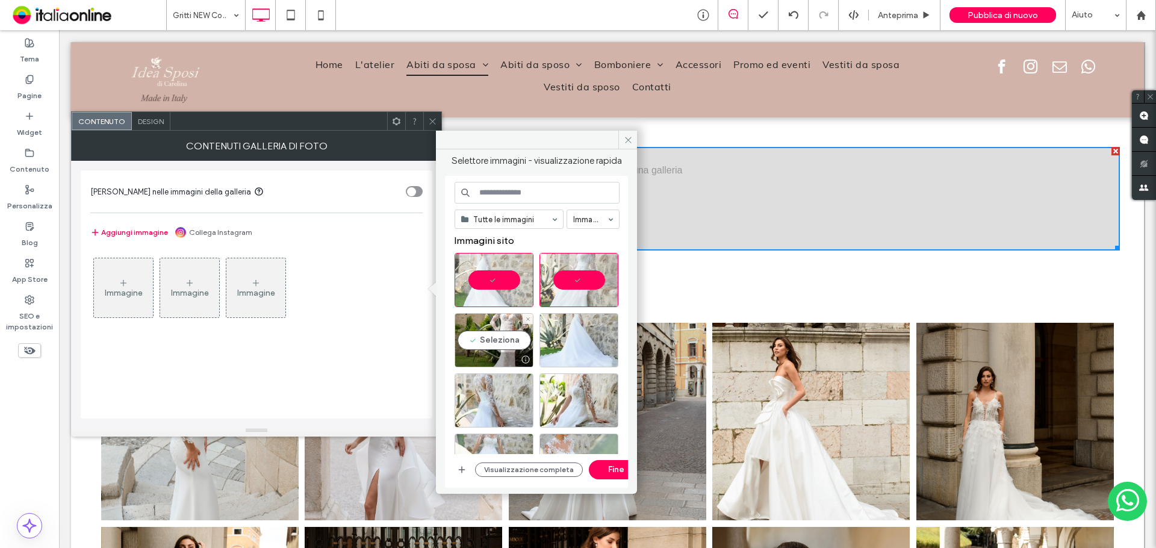
drag, startPoint x: 506, startPoint y: 349, endPoint x: 561, endPoint y: 346, distance: 54.8
click at [506, 348] on div "Seleziona" at bounding box center [494, 340] width 79 height 54
drag, startPoint x: 573, startPoint y: 344, endPoint x: 562, endPoint y: 367, distance: 25.1
click at [573, 344] on div "Seleziona" at bounding box center [579, 340] width 79 height 54
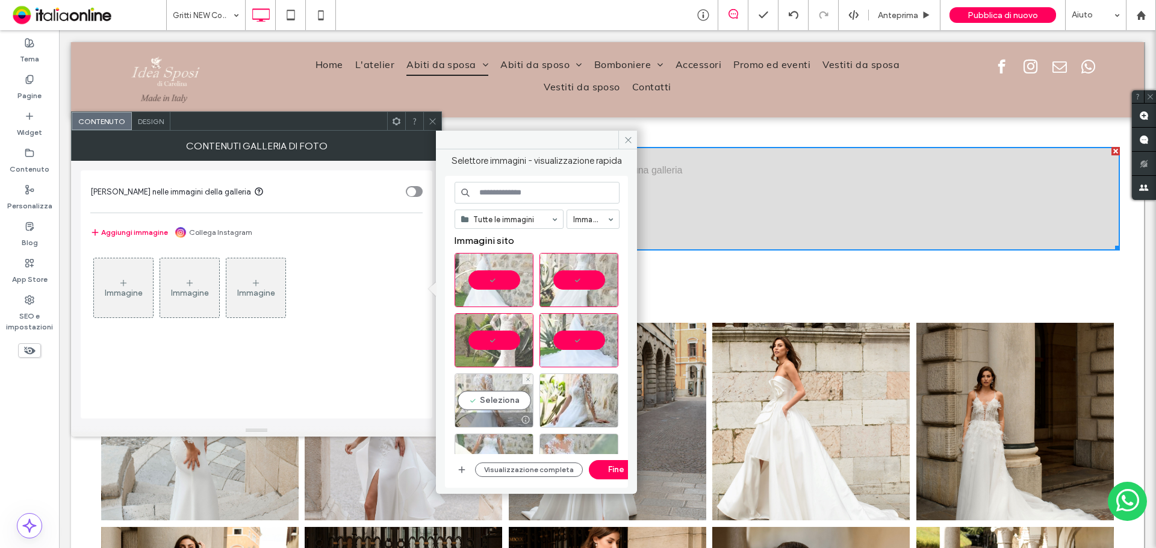
drag, startPoint x: 514, startPoint y: 391, endPoint x: 529, endPoint y: 390, distance: 15.7
click at [514, 391] on div "Seleziona" at bounding box center [494, 400] width 79 height 54
click at [567, 389] on div "Seleziona" at bounding box center [579, 400] width 79 height 54
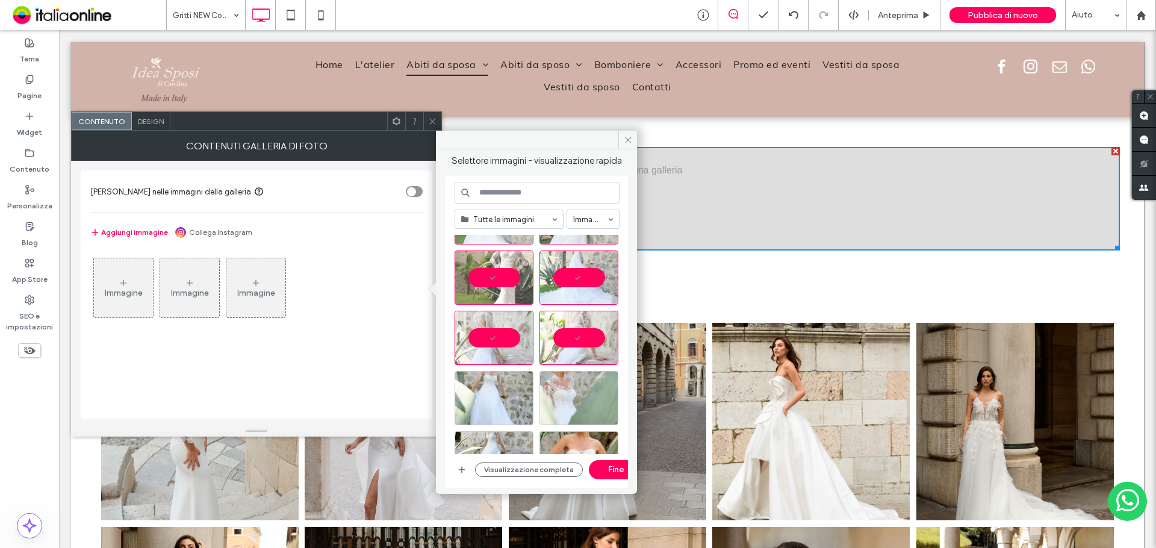
scroll to position [120, 0]
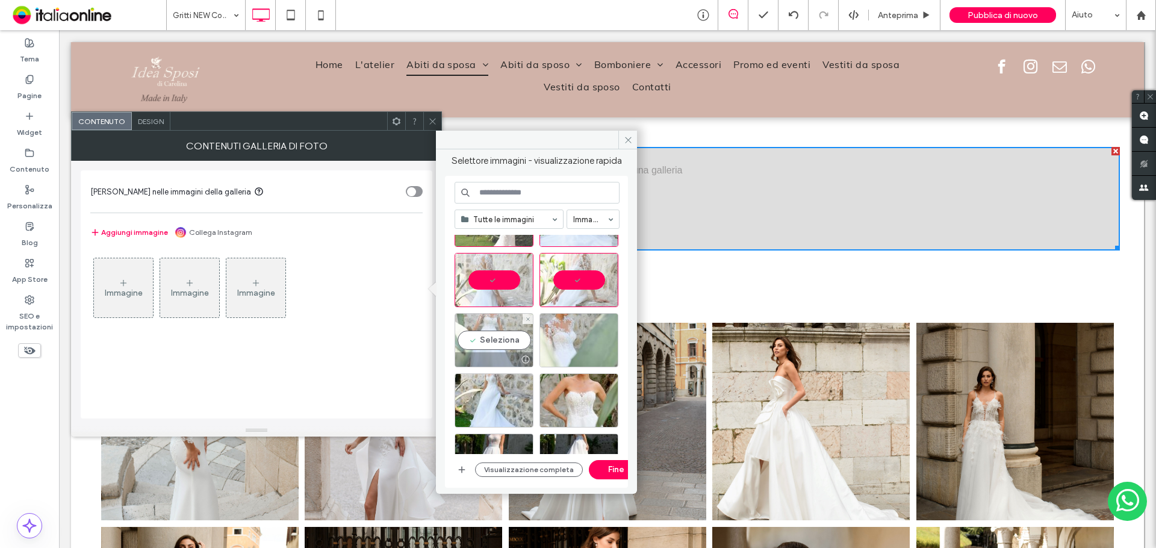
click at [504, 345] on div "Seleziona" at bounding box center [494, 340] width 79 height 54
drag, startPoint x: 563, startPoint y: 340, endPoint x: 530, endPoint y: 394, distance: 62.7
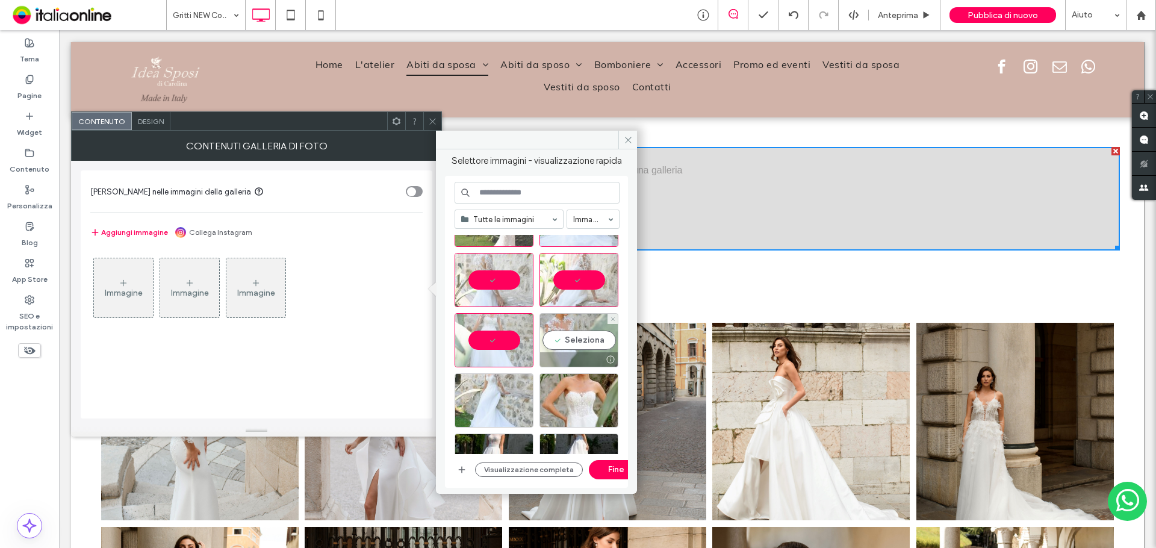
click at [563, 340] on div "Seleziona" at bounding box center [579, 340] width 79 height 54
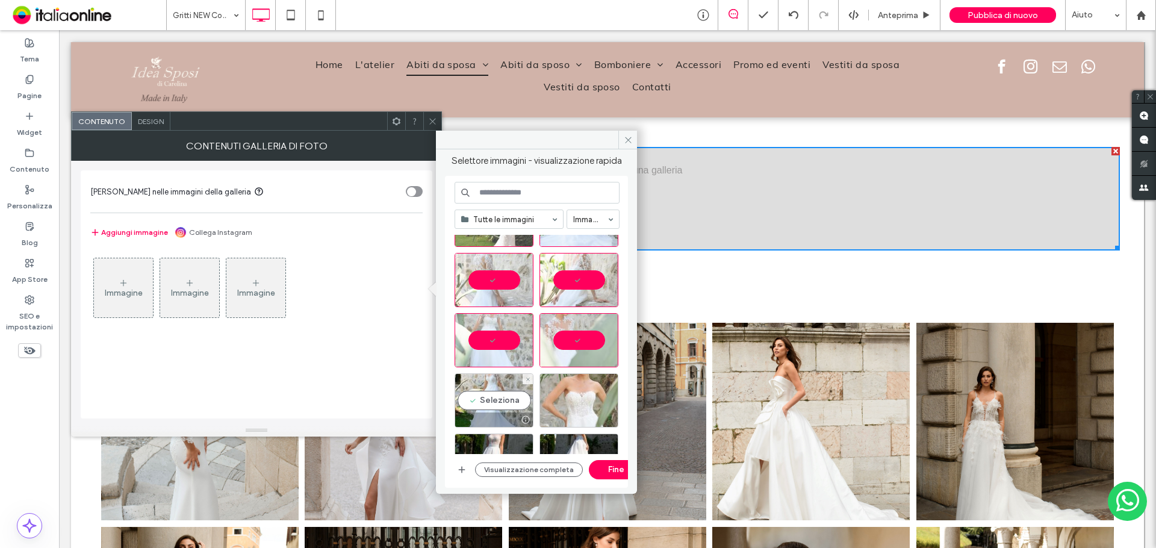
drag, startPoint x: 513, startPoint y: 391, endPoint x: 582, endPoint y: 386, distance: 68.9
click at [525, 392] on div "Seleziona" at bounding box center [494, 400] width 79 height 54
click at [582, 383] on div "Seleziona" at bounding box center [579, 400] width 79 height 54
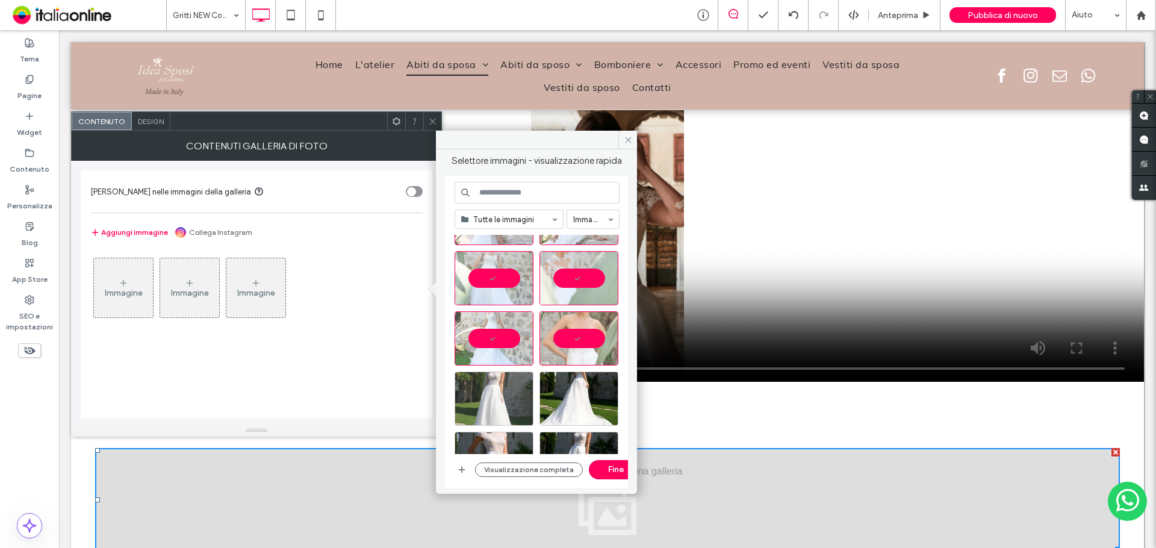
scroll to position [241, 0]
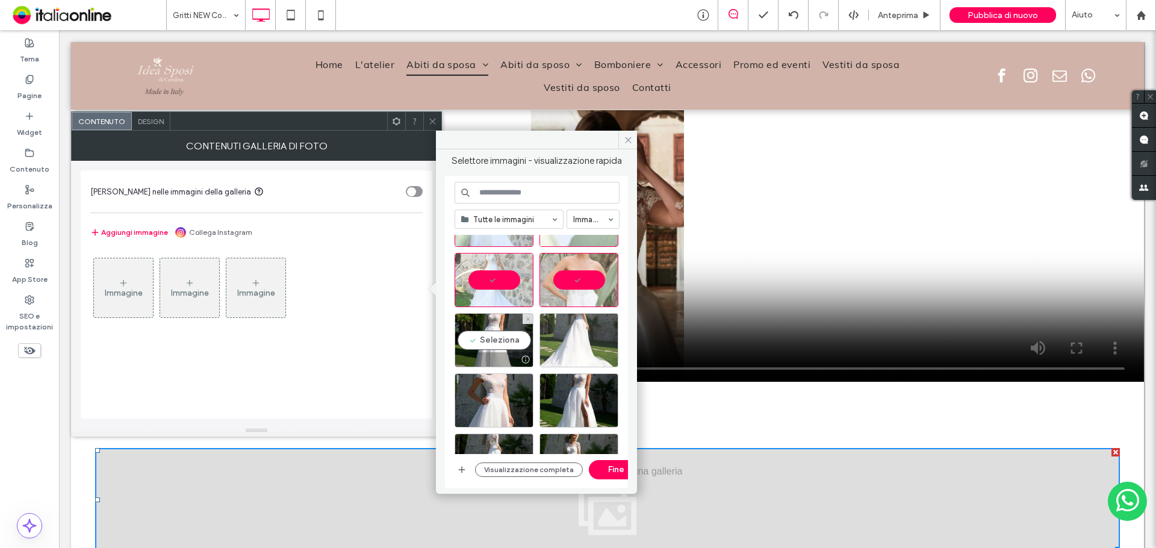
drag, startPoint x: 499, startPoint y: 350, endPoint x: 575, endPoint y: 336, distance: 77.7
click at [509, 346] on div "Seleziona" at bounding box center [494, 340] width 79 height 54
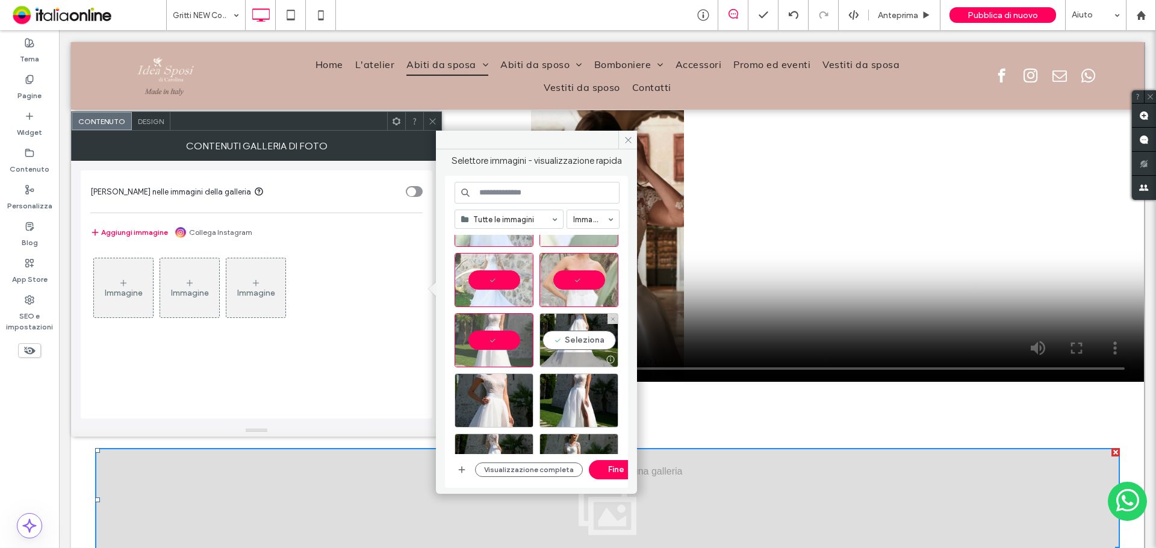
drag, startPoint x: 576, startPoint y: 336, endPoint x: 539, endPoint y: 435, distance: 105.6
click at [572, 348] on div "Seleziona" at bounding box center [579, 340] width 79 height 54
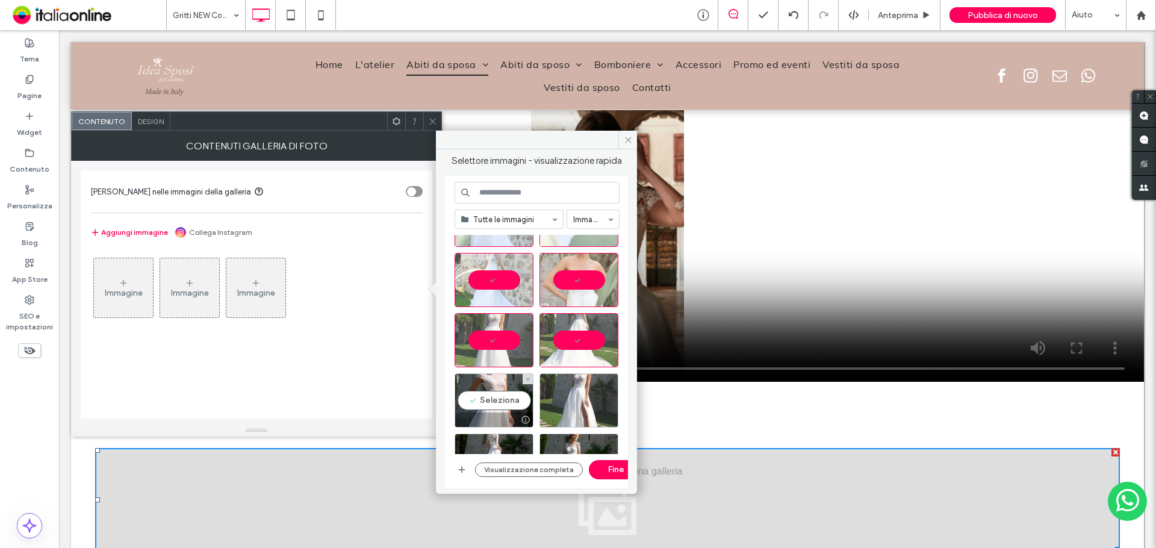
drag, startPoint x: 508, startPoint y: 397, endPoint x: 589, endPoint y: 393, distance: 80.8
click at [523, 394] on div "Seleziona" at bounding box center [494, 400] width 79 height 54
click at [589, 393] on div "Seleziona" at bounding box center [579, 400] width 79 height 54
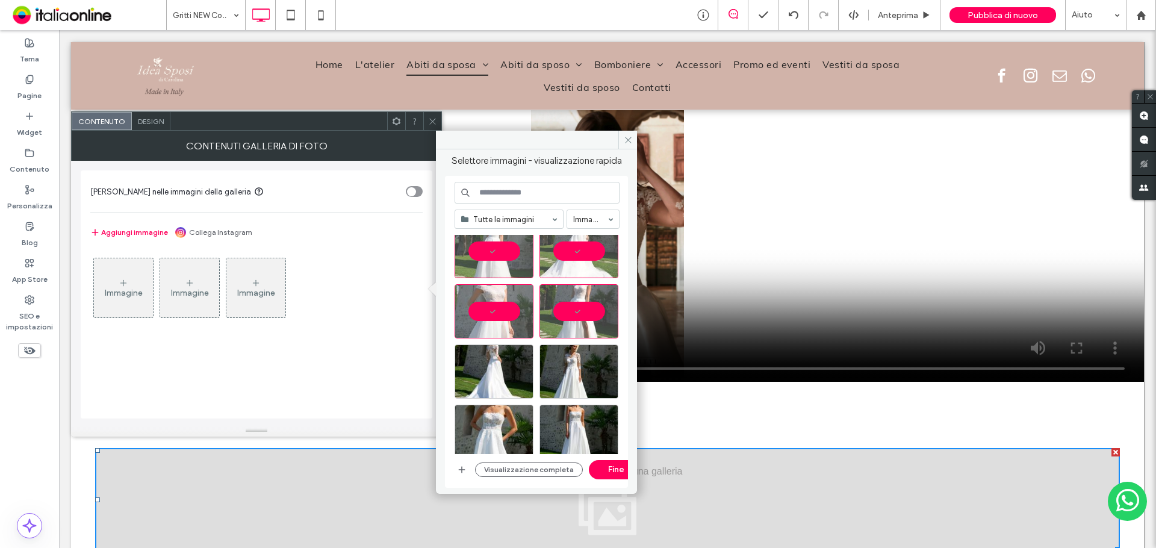
scroll to position [421, 0]
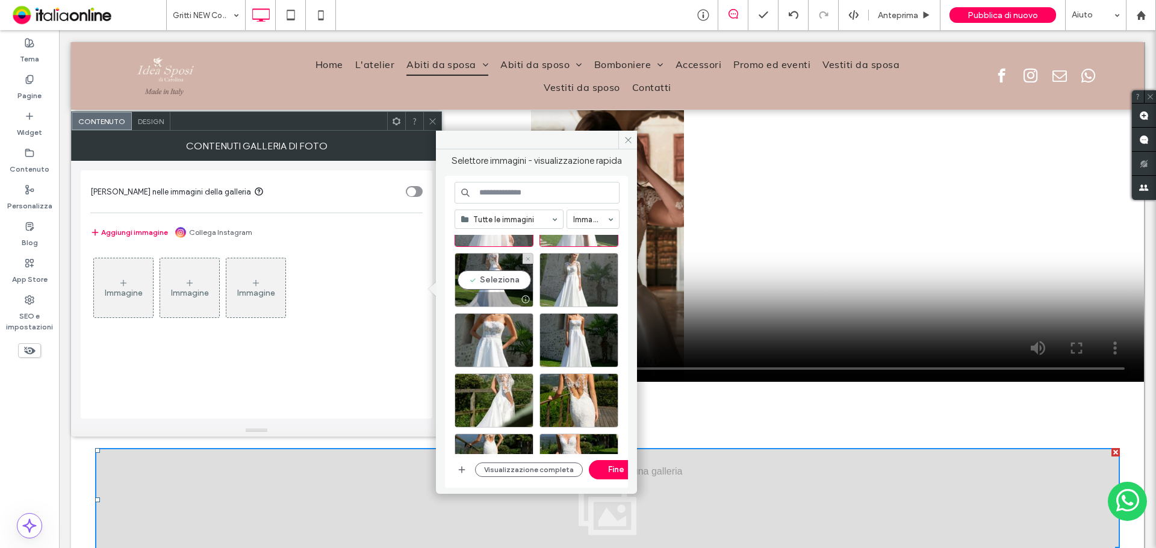
drag, startPoint x: 508, startPoint y: 275, endPoint x: 571, endPoint y: 272, distance: 63.9
click at [525, 275] on div "Seleziona" at bounding box center [494, 280] width 79 height 54
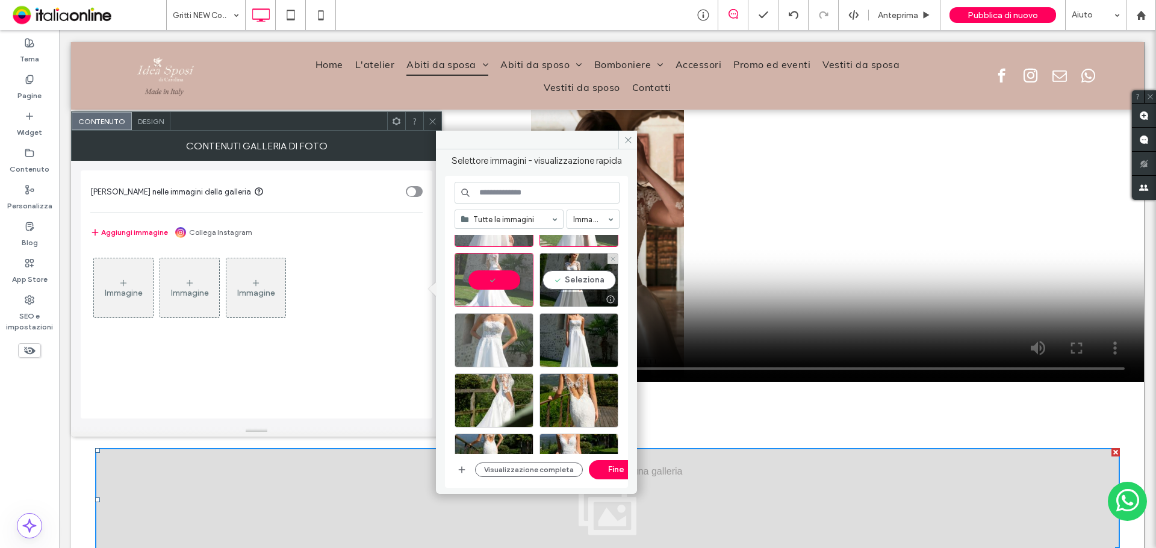
drag, startPoint x: 572, startPoint y: 272, endPoint x: 504, endPoint y: 343, distance: 98.4
click at [555, 287] on div "Seleziona" at bounding box center [579, 280] width 79 height 54
drag, startPoint x: 503, startPoint y: 343, endPoint x: 583, endPoint y: 338, distance: 80.2
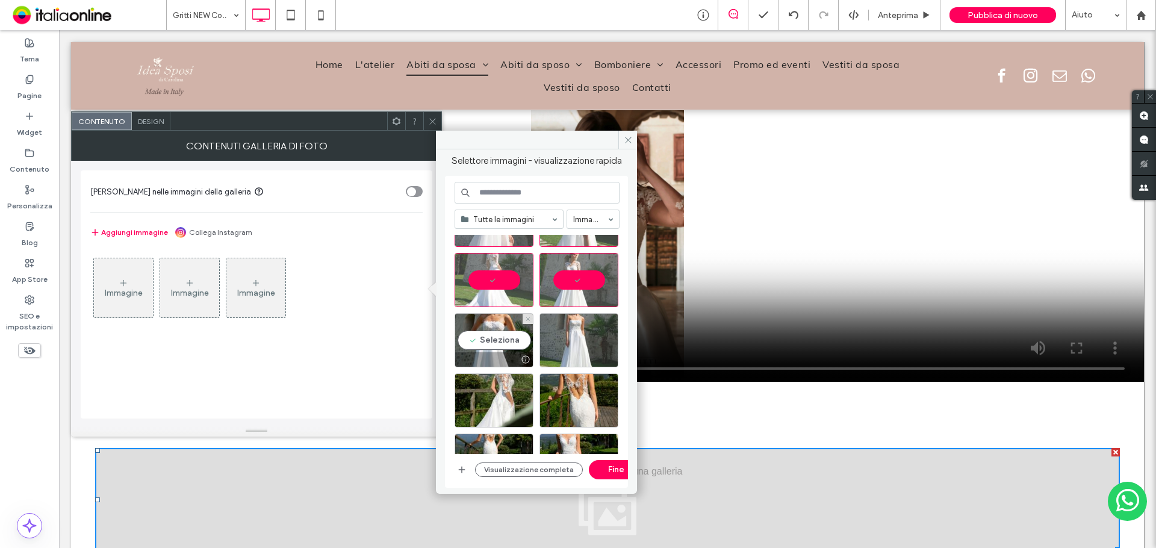
click at [508, 341] on div "Seleziona" at bounding box center [494, 340] width 79 height 54
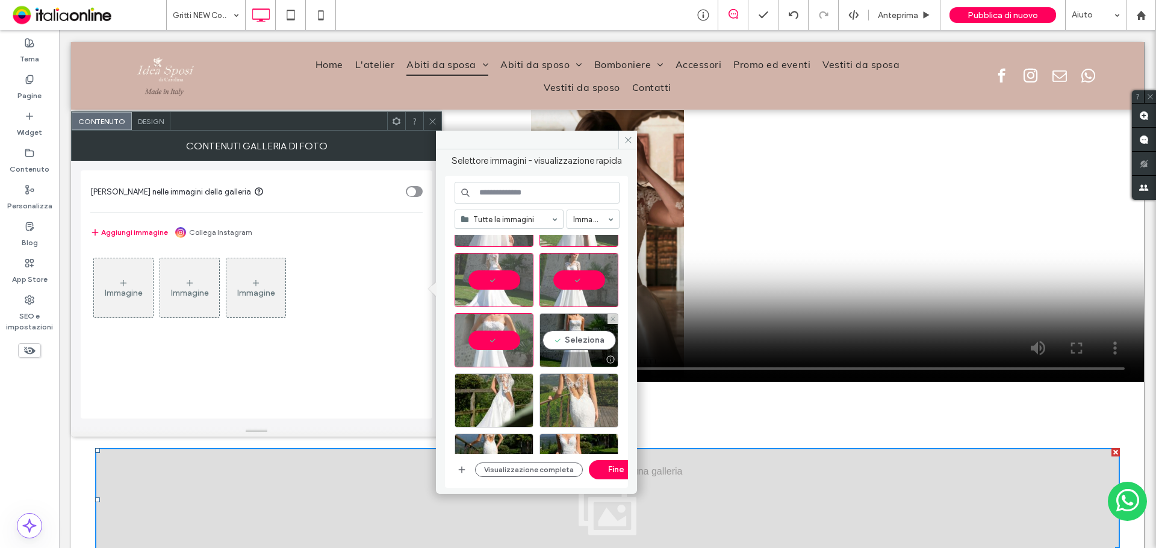
drag, startPoint x: 584, startPoint y: 338, endPoint x: 541, endPoint y: 402, distance: 77.2
click at [570, 347] on div "Seleziona" at bounding box center [579, 340] width 79 height 54
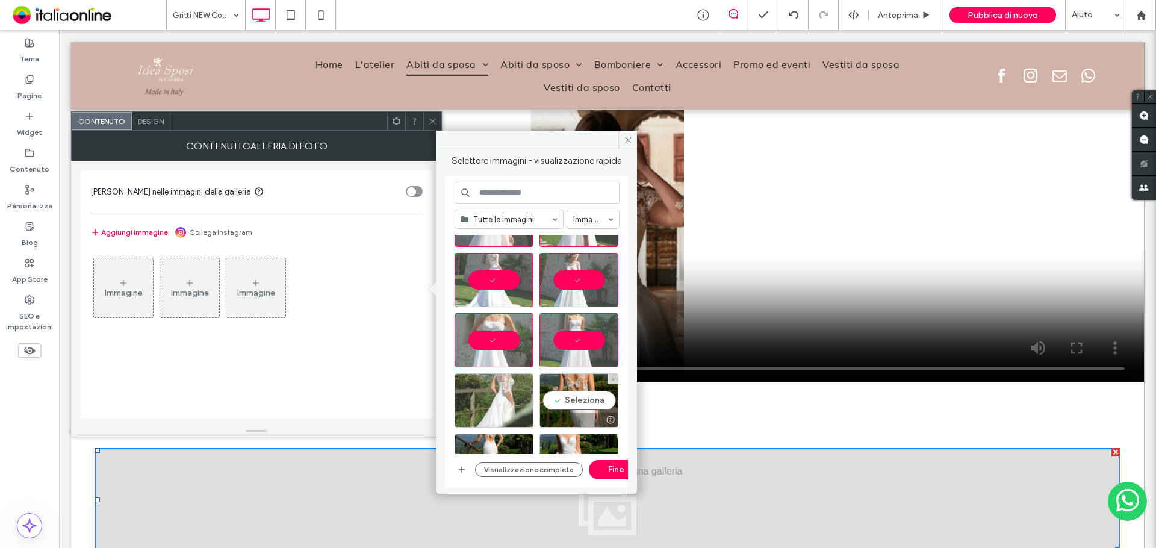
drag, startPoint x: 570, startPoint y: 392, endPoint x: 491, endPoint y: 412, distance: 81.3
click at [522, 403] on div "Seleziona" at bounding box center [542, 403] width 174 height 60
drag, startPoint x: 498, startPoint y: 399, endPoint x: 502, endPoint y: 411, distance: 12.0
click at [498, 399] on div "Seleziona" at bounding box center [494, 400] width 79 height 54
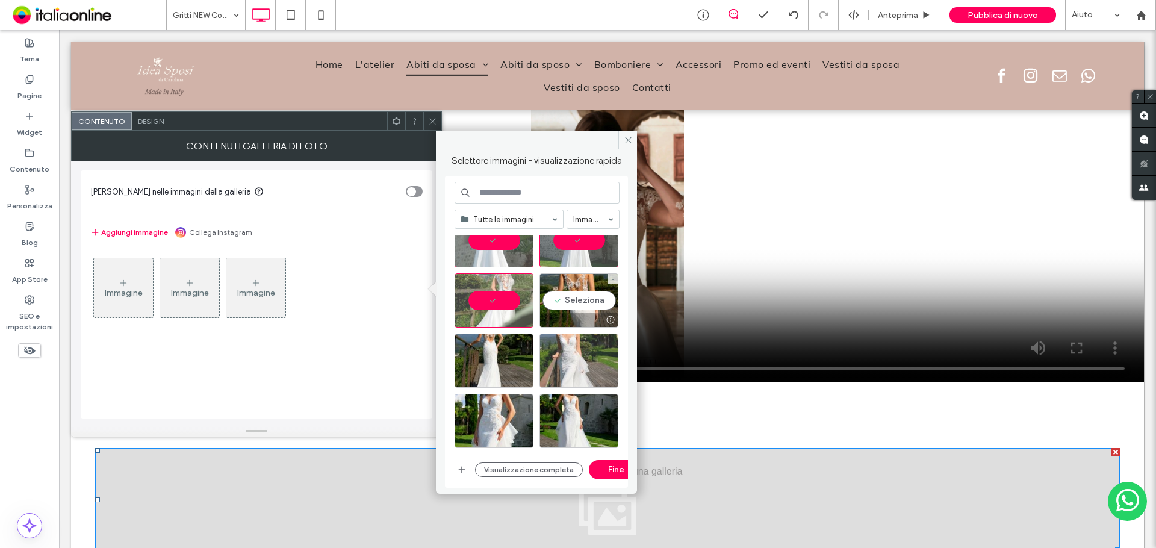
drag, startPoint x: 567, startPoint y: 299, endPoint x: 550, endPoint y: 338, distance: 42.6
click at [567, 299] on div "Seleziona" at bounding box center [579, 300] width 79 height 54
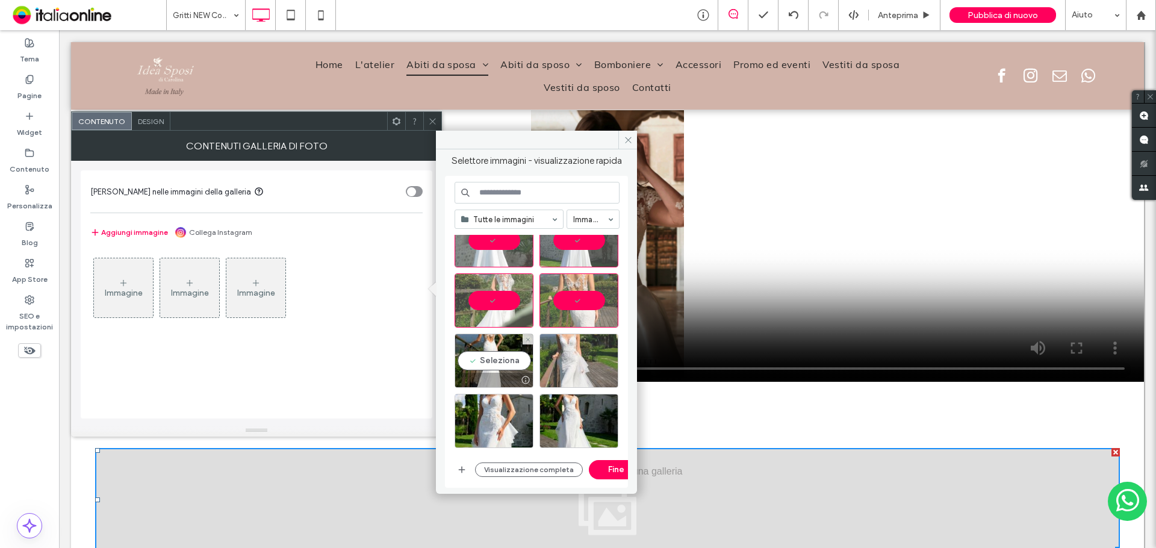
drag, startPoint x: 500, startPoint y: 365, endPoint x: 597, endPoint y: 359, distance: 97.1
click at [506, 365] on div "Seleziona" at bounding box center [494, 361] width 79 height 54
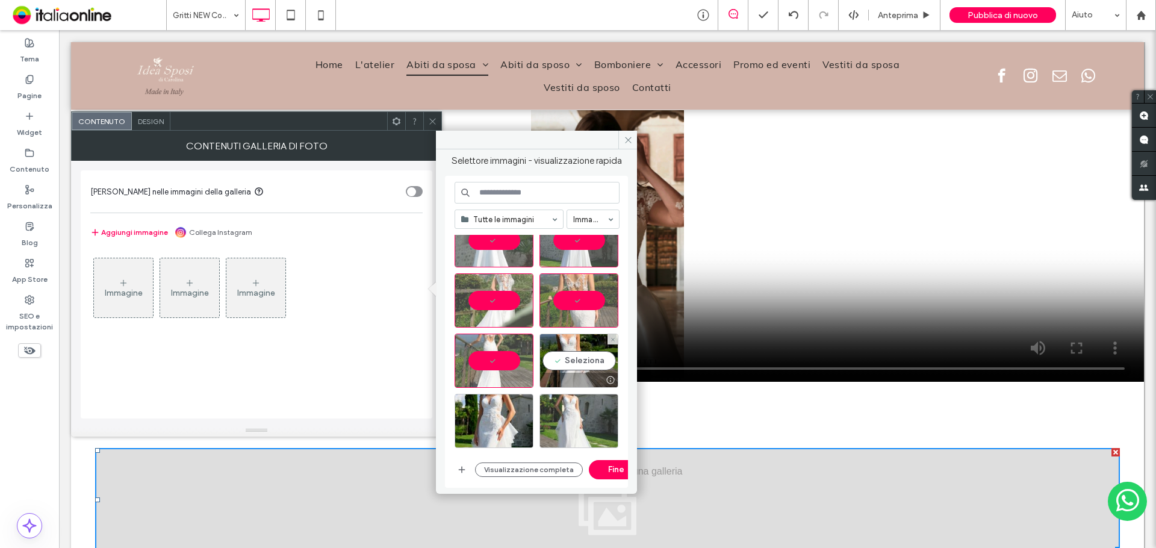
drag, startPoint x: 597, startPoint y: 359, endPoint x: 558, endPoint y: 412, distance: 65.8
click at [591, 359] on div "Seleziona" at bounding box center [579, 361] width 79 height 54
drag, startPoint x: 501, startPoint y: 444, endPoint x: 589, endPoint y: 418, distance: 91.6
click at [521, 434] on div at bounding box center [494, 440] width 78 height 14
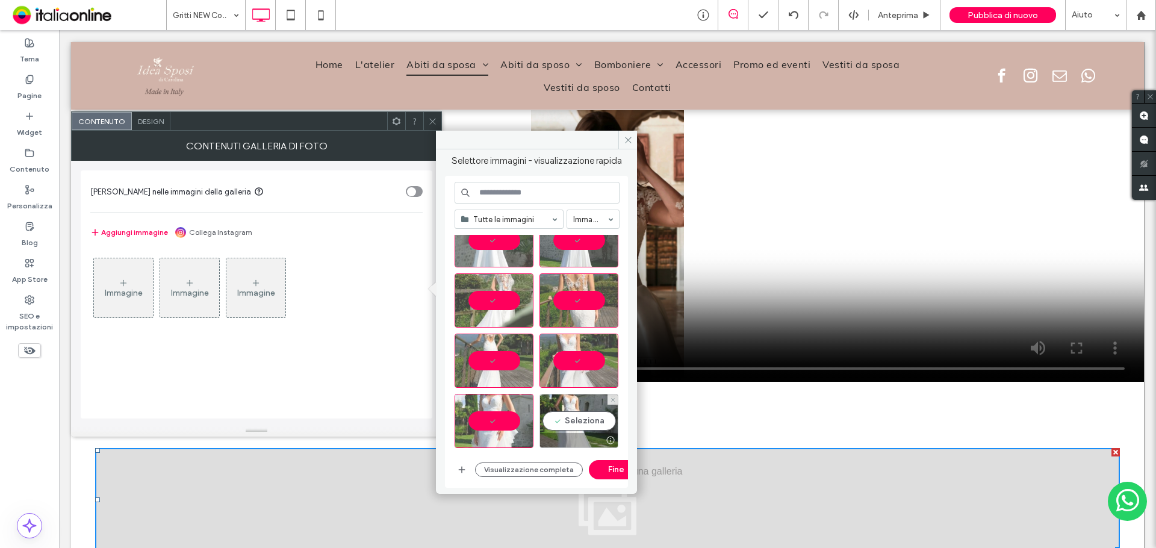
click at [589, 418] on div "Seleziona" at bounding box center [579, 421] width 79 height 54
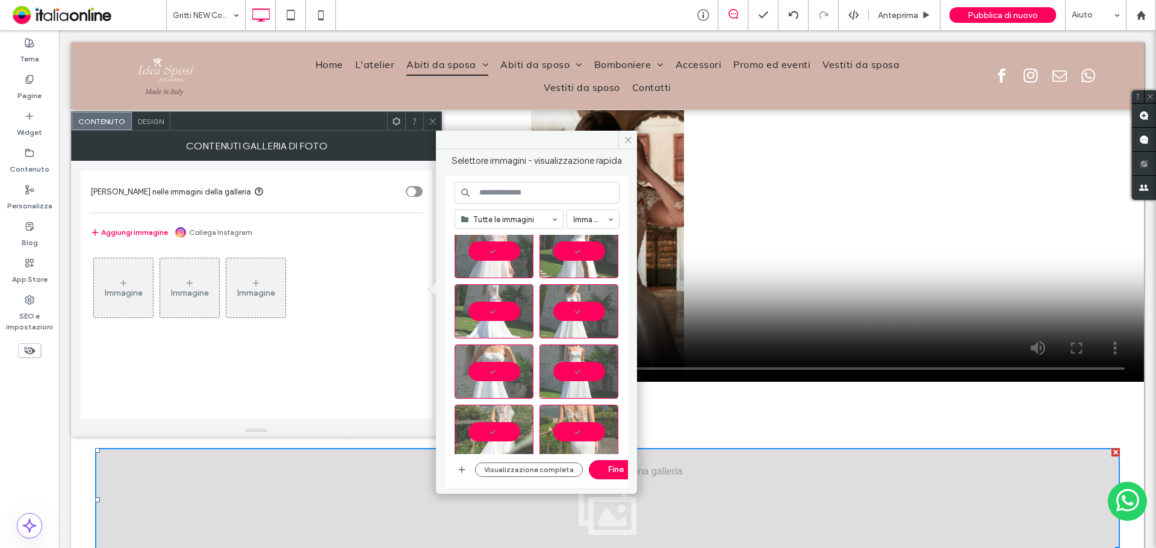
scroll to position [702, 0]
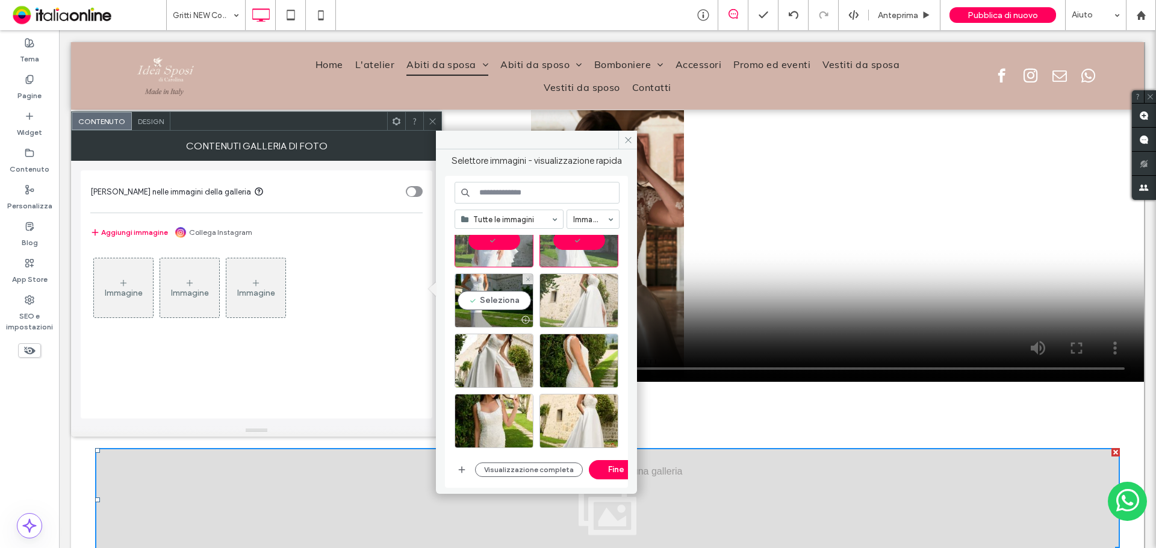
drag, startPoint x: 481, startPoint y: 290, endPoint x: 563, endPoint y: 296, distance: 82.1
click at [502, 292] on div "Seleziona" at bounding box center [494, 300] width 79 height 54
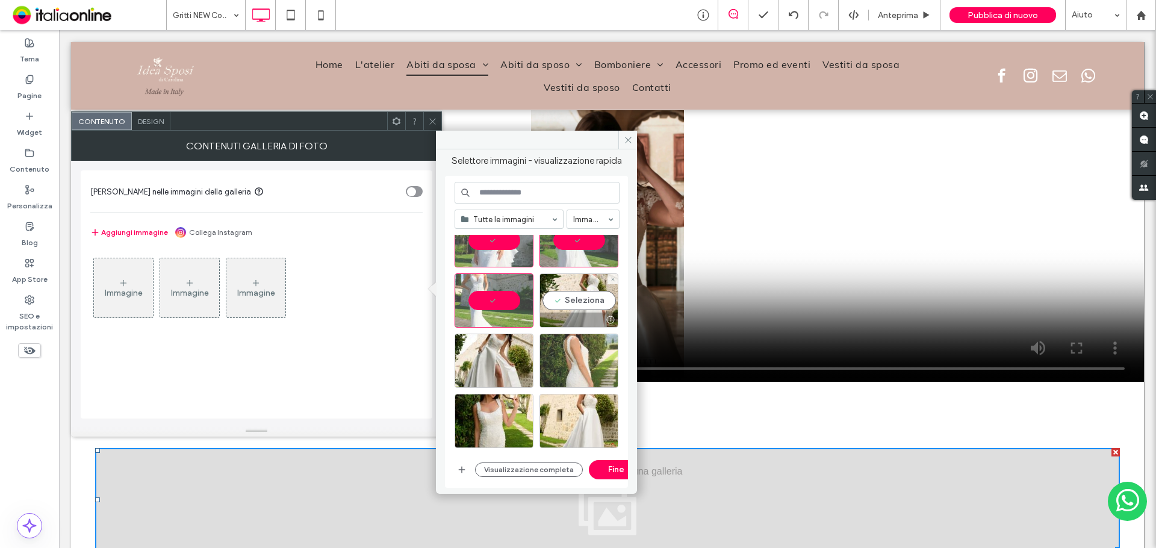
drag, startPoint x: 563, startPoint y: 296, endPoint x: 553, endPoint y: 341, distance: 46.2
click at [563, 296] on div "Seleziona" at bounding box center [579, 300] width 79 height 54
drag, startPoint x: 499, startPoint y: 361, endPoint x: 580, endPoint y: 364, distance: 81.3
click at [530, 364] on div "Seleziona" at bounding box center [494, 361] width 79 height 54
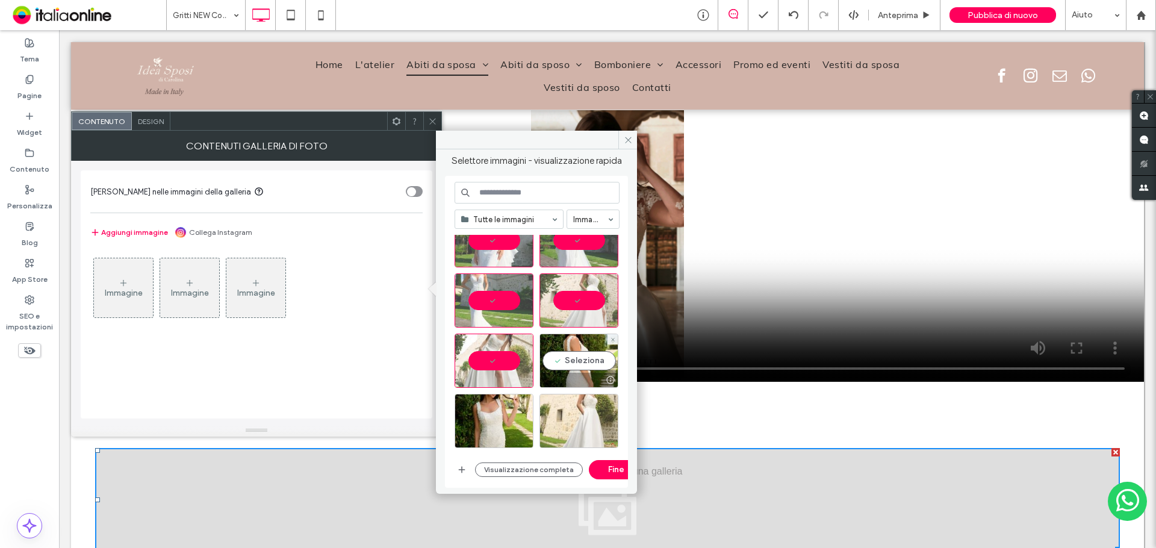
drag, startPoint x: 583, startPoint y: 359, endPoint x: 565, endPoint y: 428, distance: 71.6
click at [578, 370] on div "Seleziona" at bounding box center [579, 361] width 79 height 54
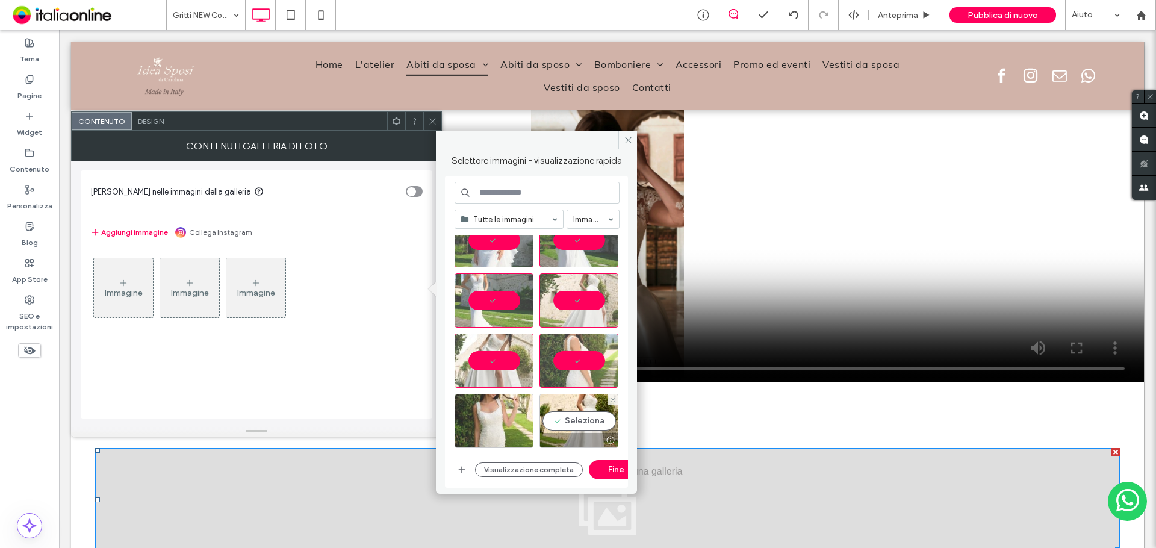
drag, startPoint x: 577, startPoint y: 420, endPoint x: 512, endPoint y: 441, distance: 68.4
click at [562, 423] on div "Seleziona" at bounding box center [579, 421] width 79 height 54
drag, startPoint x: 499, startPoint y: 425, endPoint x: 519, endPoint y: 415, distance: 22.9
click at [499, 425] on div "Seleziona" at bounding box center [494, 421] width 79 height 54
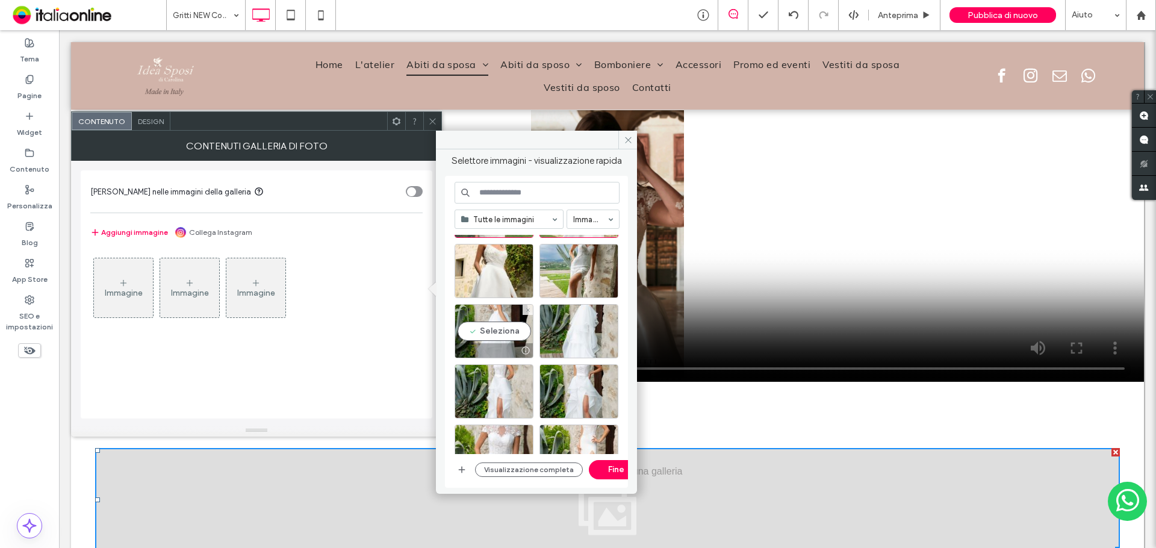
scroll to position [883, 0]
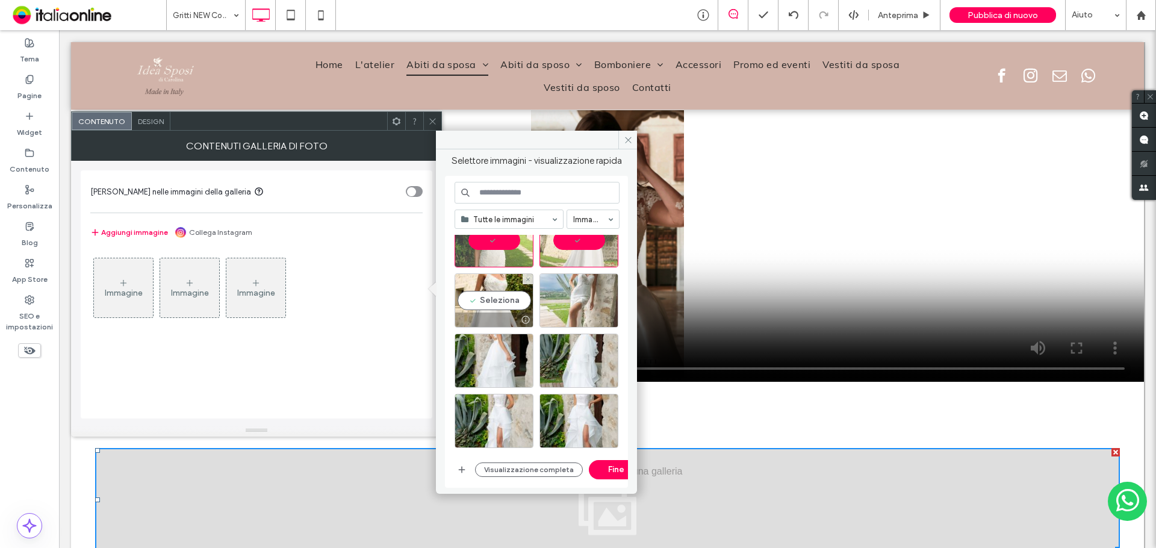
drag, startPoint x: 506, startPoint y: 302, endPoint x: 580, endPoint y: 290, distance: 75.0
click at [519, 302] on div "Seleziona" at bounding box center [494, 300] width 79 height 54
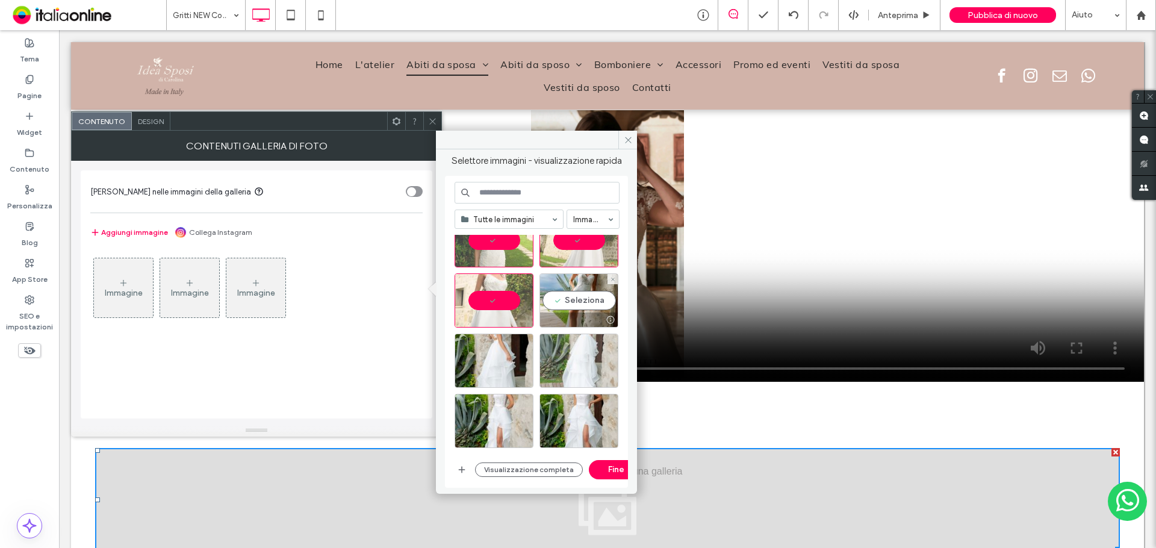
drag, startPoint x: 580, startPoint y: 290, endPoint x: 571, endPoint y: 357, distance: 67.4
click at [580, 294] on div "Seleziona" at bounding box center [579, 300] width 79 height 54
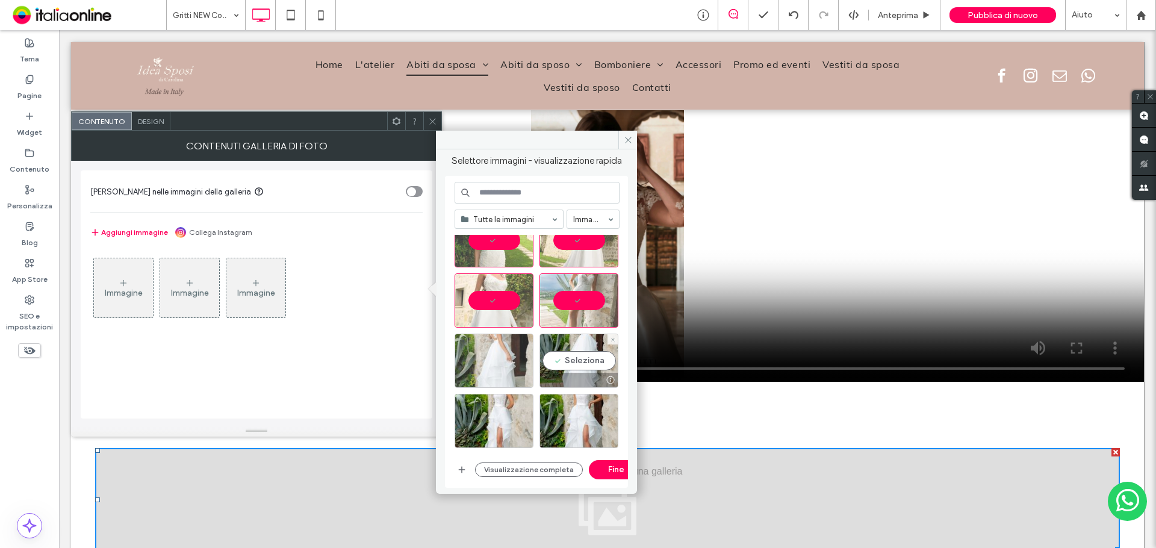
drag, startPoint x: 572, startPoint y: 365, endPoint x: 500, endPoint y: 372, distance: 72.6
click at [569, 365] on div "Seleziona" at bounding box center [579, 361] width 79 height 54
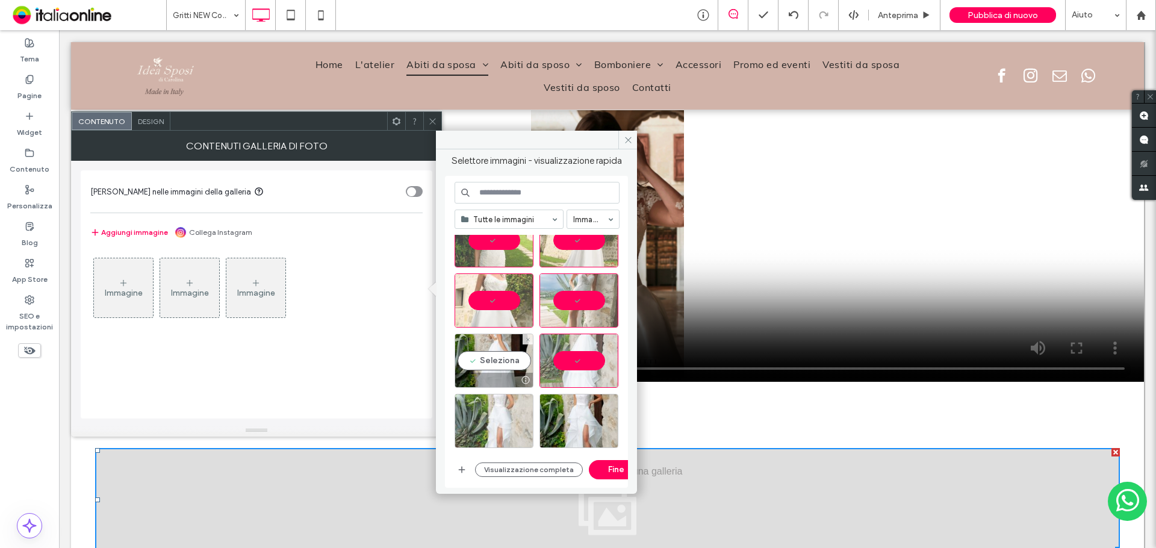
drag, startPoint x: 485, startPoint y: 369, endPoint x: 486, endPoint y: 410, distance: 41.6
click at [481, 372] on div "Seleziona" at bounding box center [494, 361] width 79 height 54
click at [505, 412] on div "Seleziona" at bounding box center [494, 421] width 79 height 54
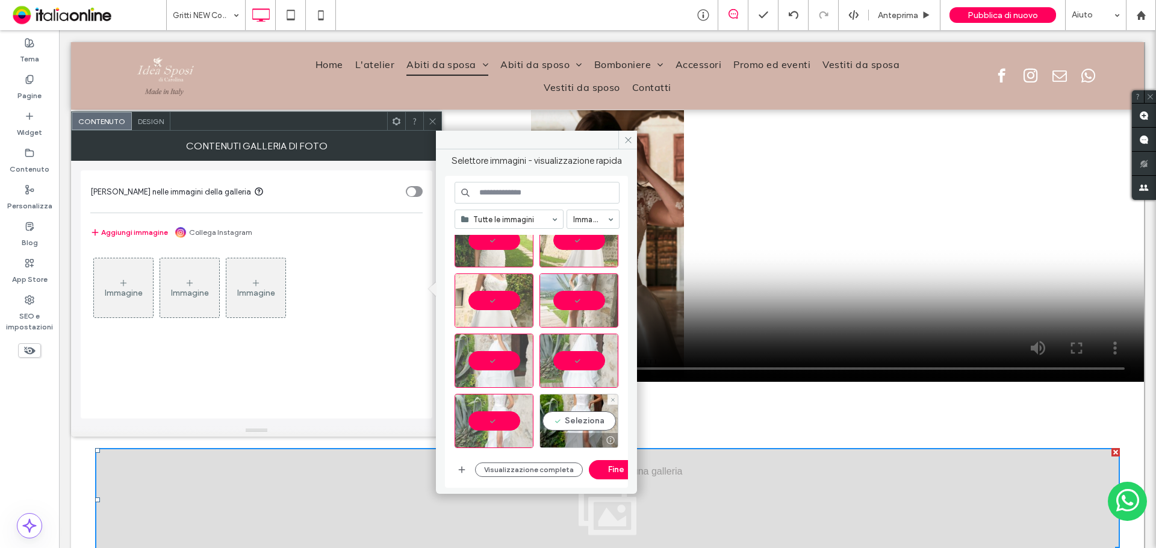
drag
click at [589, 411] on div "Seleziona" at bounding box center [579, 421] width 79 height 54
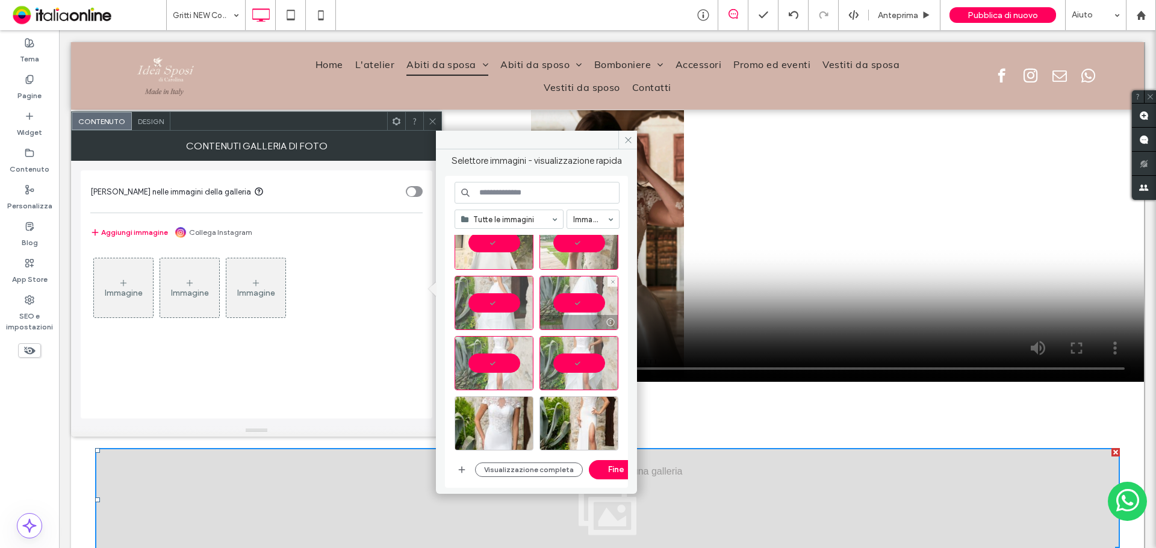
scroll to position [1063, 0]
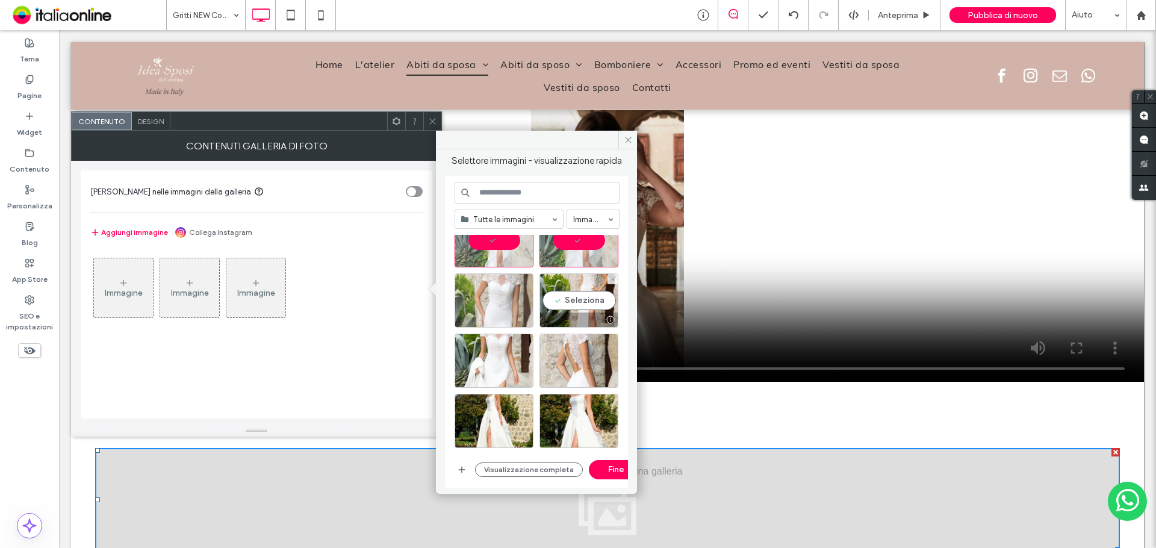
click at [568, 305] on div "Seleziona" at bounding box center [579, 300] width 79 height 54
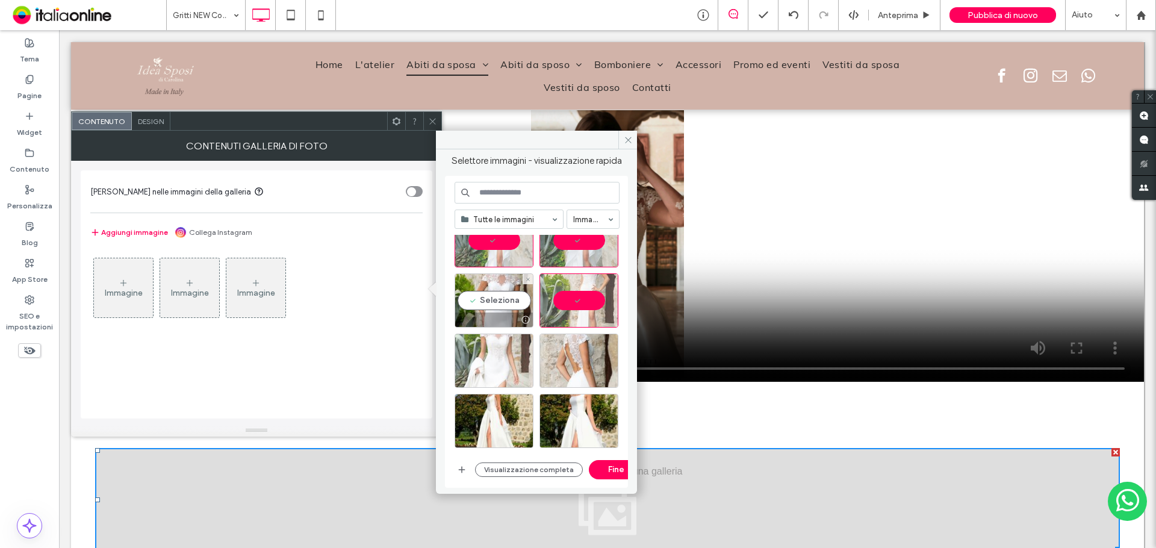
click at [508, 313] on div "Seleziona" at bounding box center [494, 300] width 79 height 54
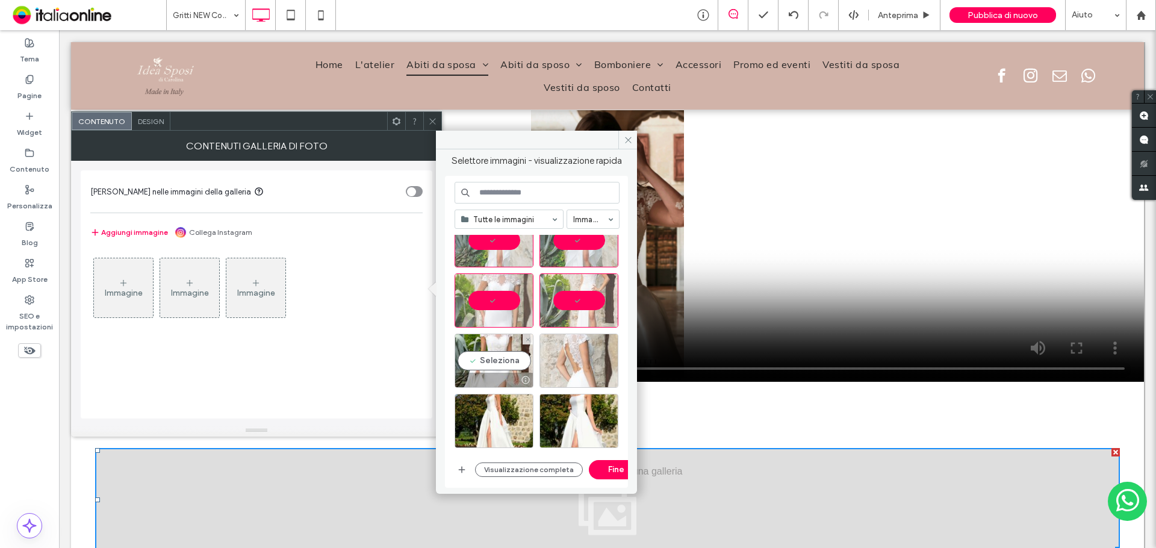
click at [520, 361] on div "Seleziona" at bounding box center [494, 361] width 79 height 54
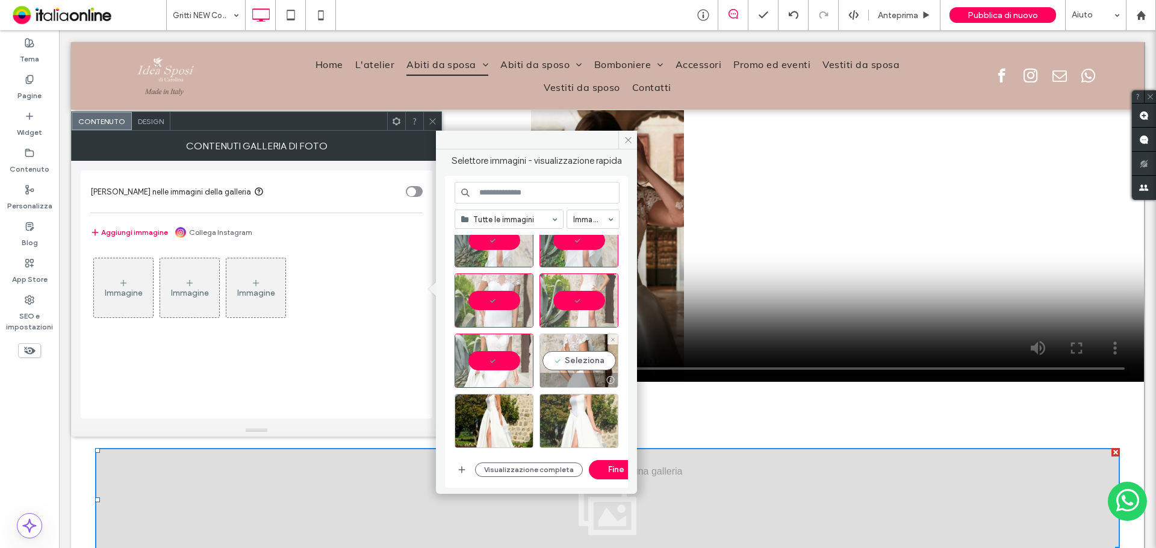
click at [600, 365] on div "Seleziona" at bounding box center [579, 361] width 79 height 54
click at [595, 417] on div "Seleziona" at bounding box center [579, 421] width 79 height 54
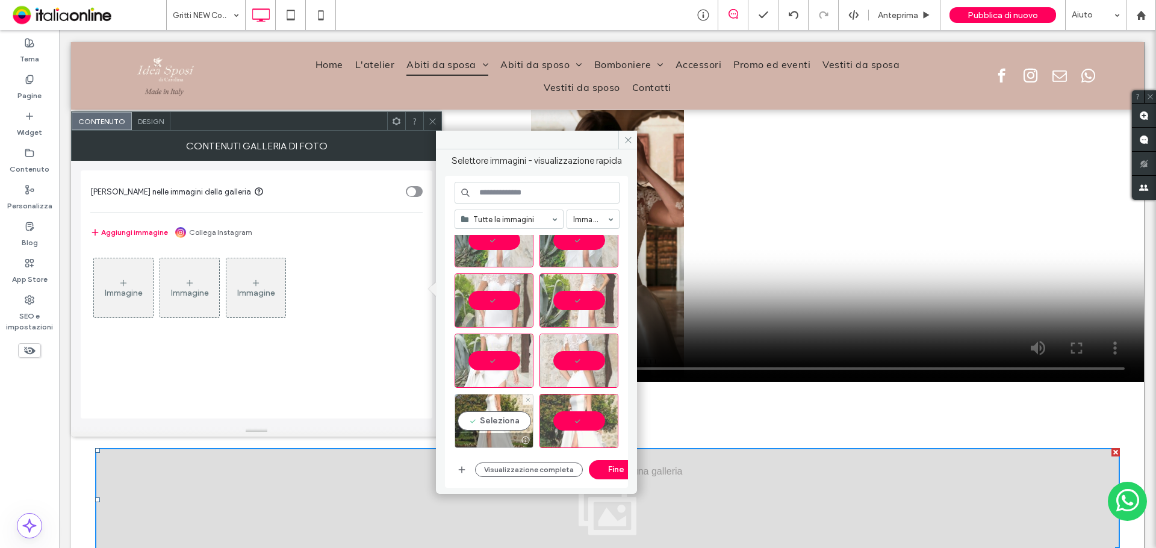
click at [508, 424] on div "Seleziona" at bounding box center [494, 421] width 79 height 54
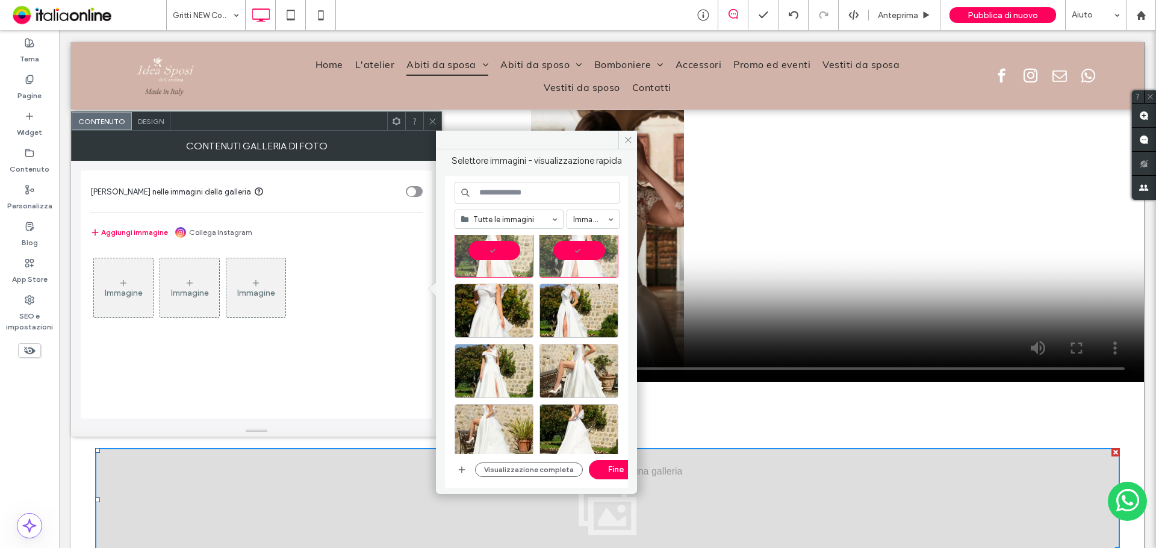
scroll to position [1244, 0]
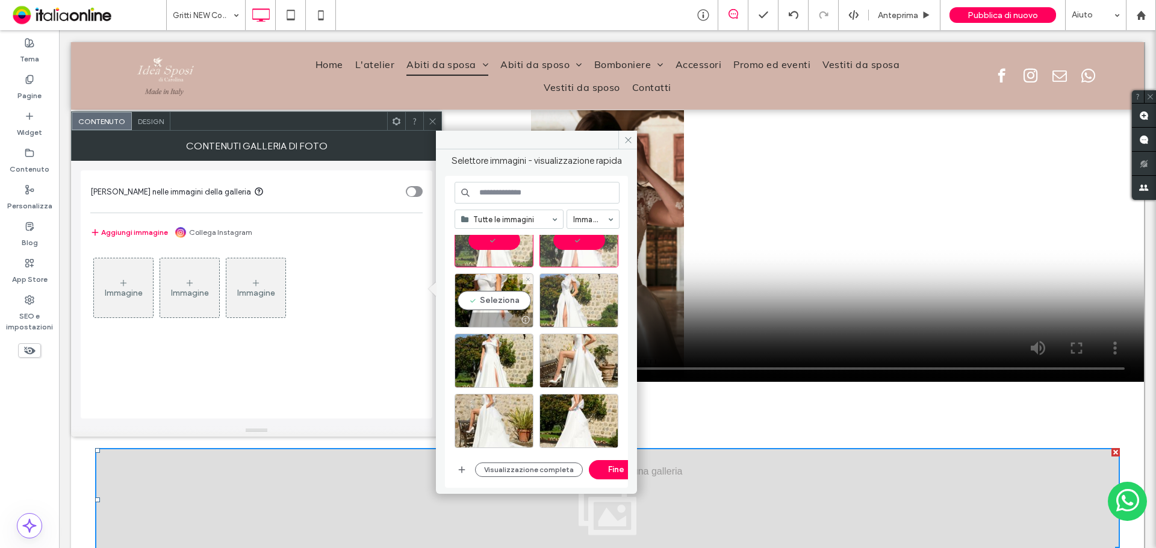
click at [511, 305] on div "Seleziona" at bounding box center [494, 300] width 79 height 54
click at [585, 295] on div "Seleziona" at bounding box center [579, 300] width 79 height 54
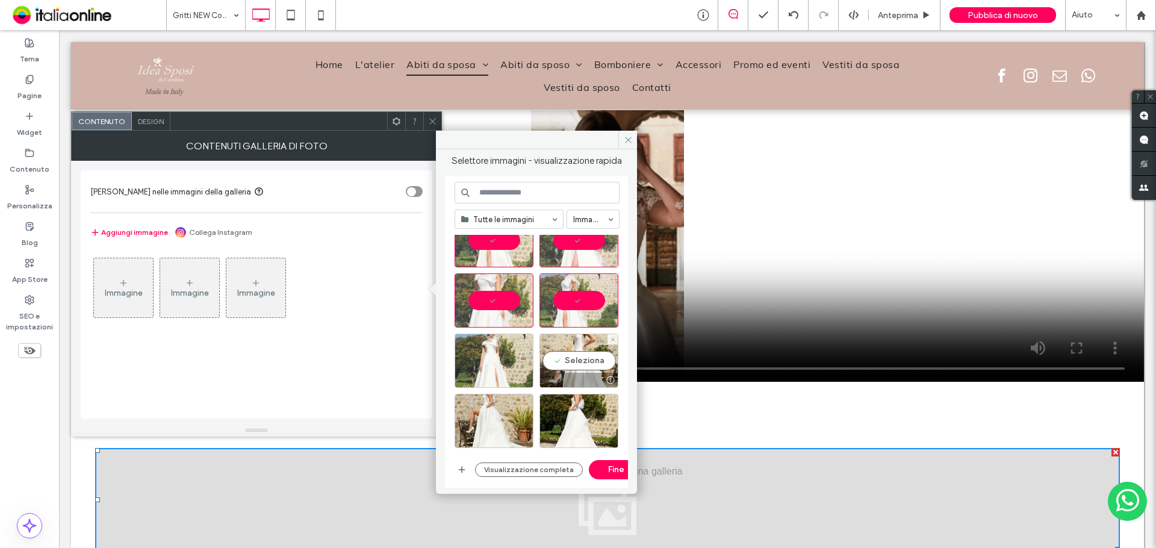
click at [574, 362] on div "Seleziona" at bounding box center [579, 361] width 79 height 54
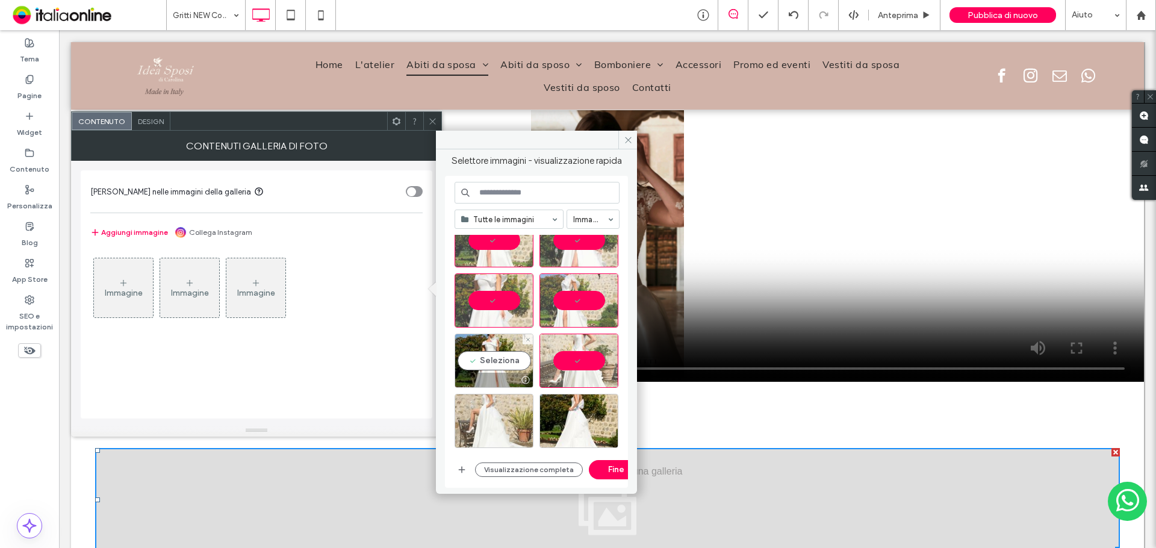
click at [506, 369] on div "Seleziona" at bounding box center [494, 361] width 79 height 54
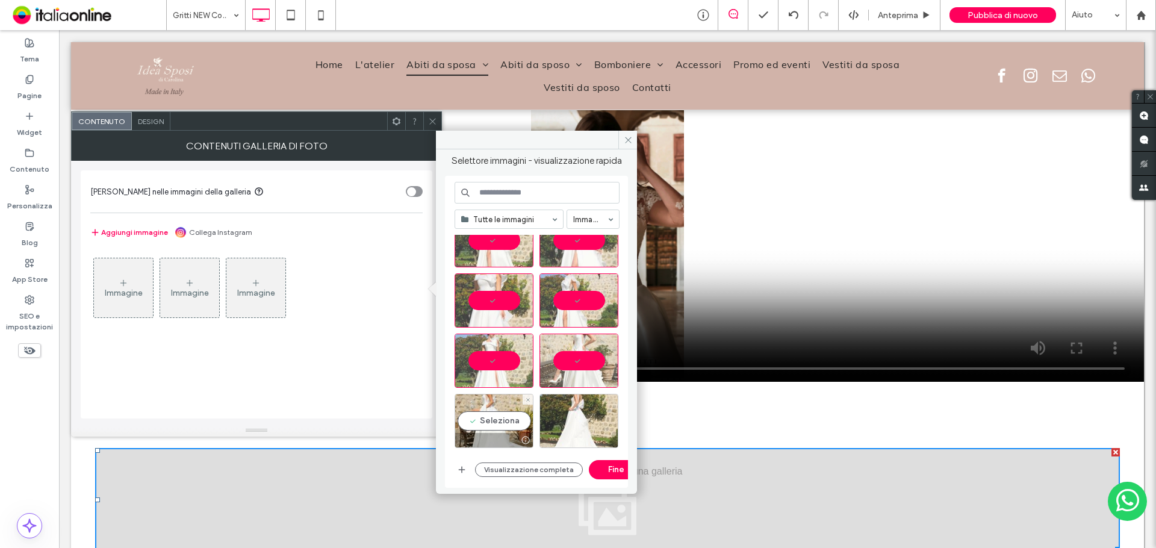
click at [517, 417] on div "Seleziona" at bounding box center [494, 421] width 79 height 54
click at [580, 412] on div "Seleziona" at bounding box center [579, 421] width 79 height 54
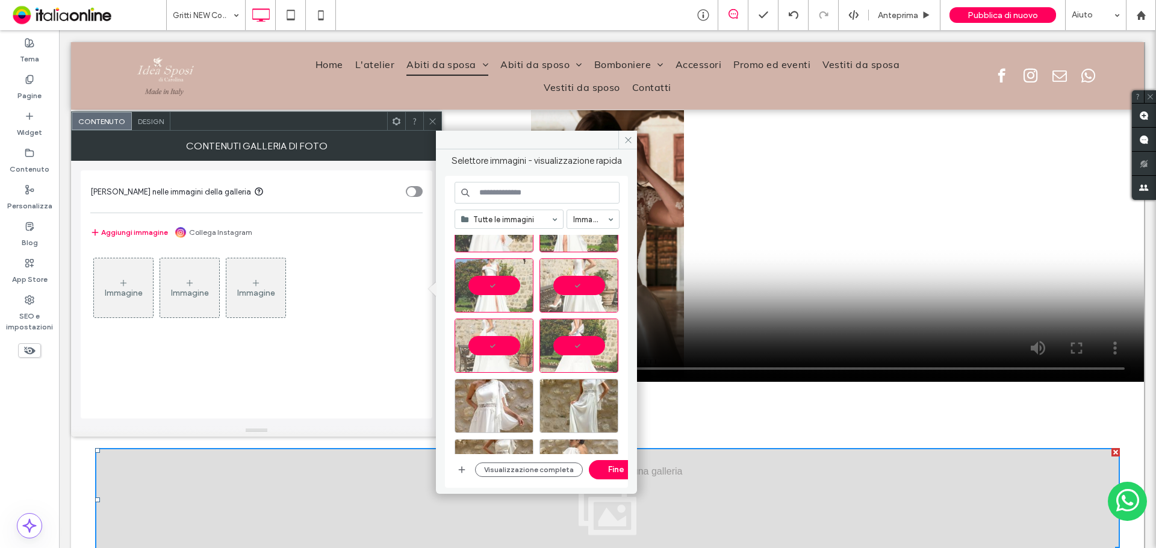
scroll to position [1425, 0]
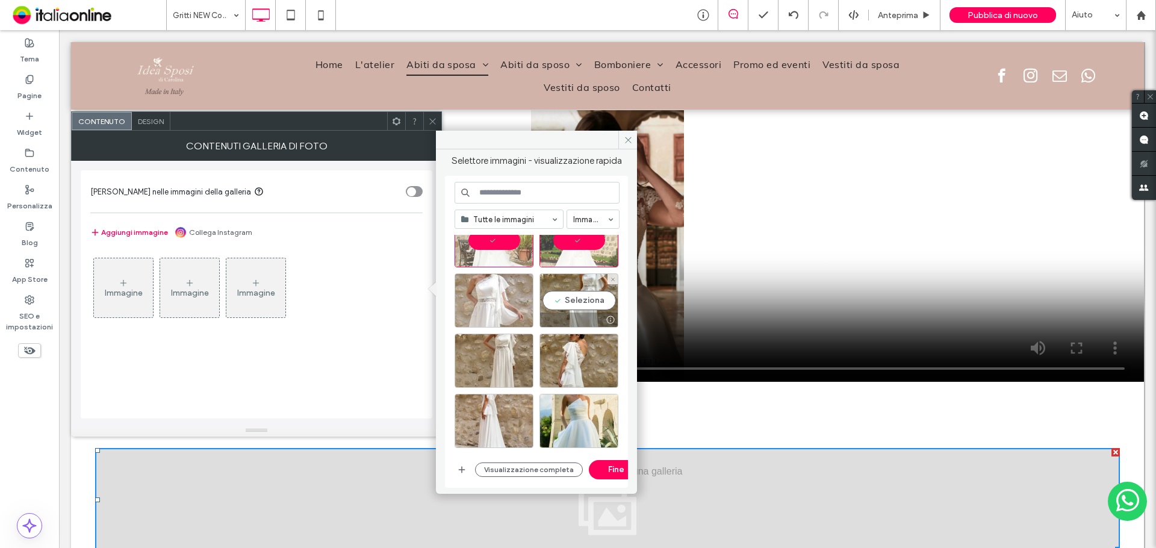
click at [573, 293] on div "Seleziona" at bounding box center [579, 300] width 79 height 54
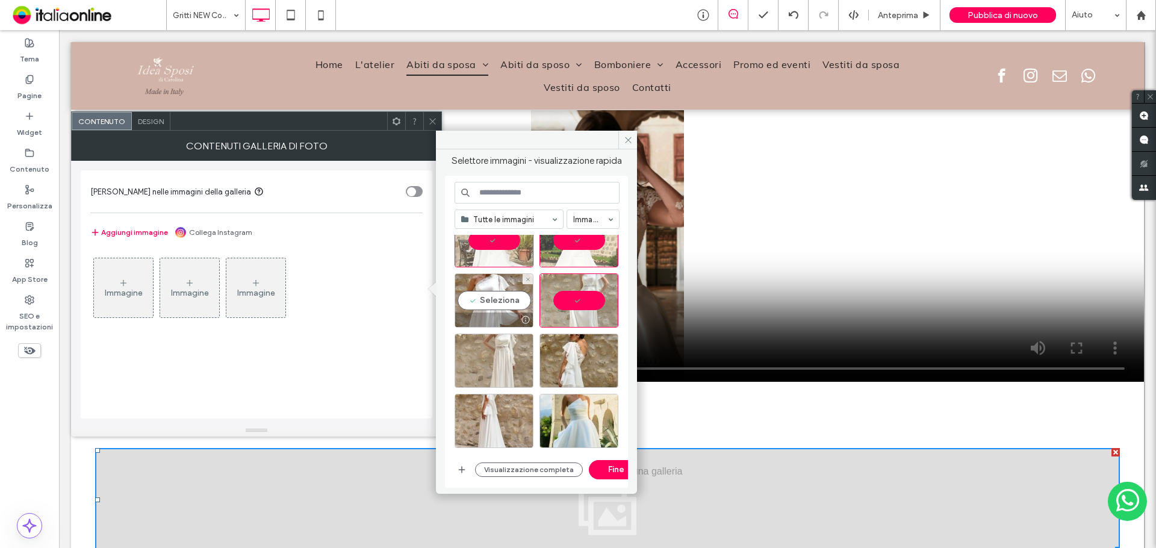
click at [512, 308] on div "Seleziona" at bounding box center [494, 300] width 79 height 54
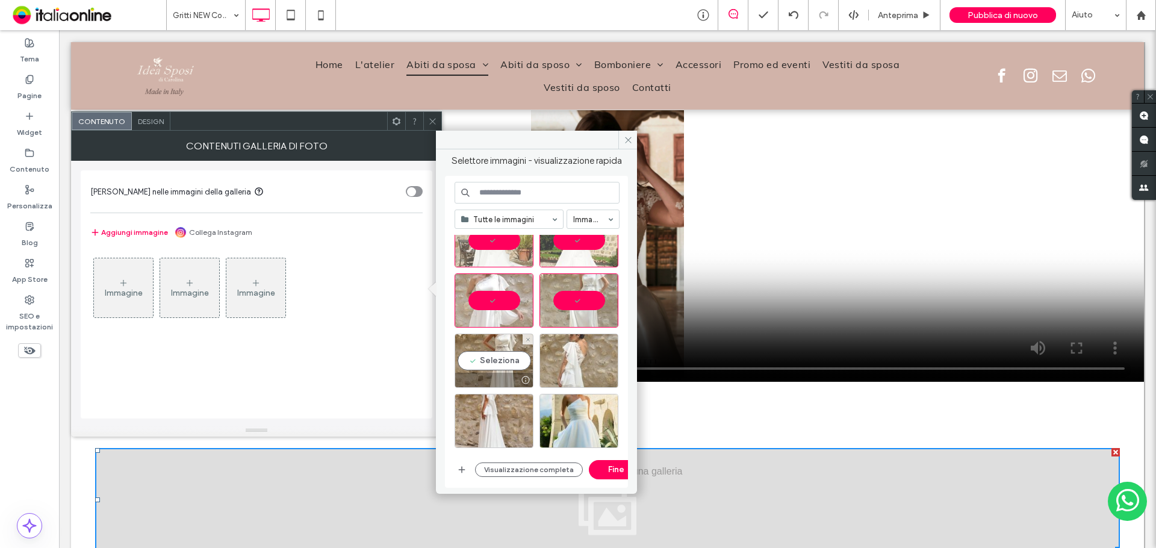
click at [524, 373] on div "Seleziona" at bounding box center [494, 361] width 79 height 54
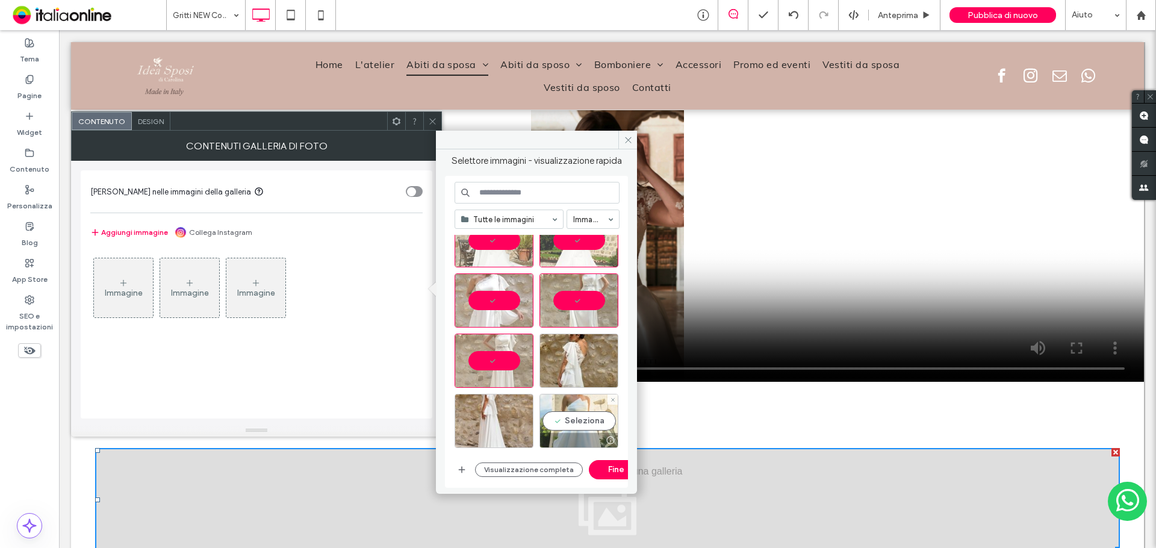
click at [583, 429] on div "Seleziona" at bounding box center [579, 421] width 79 height 54
click at [521, 424] on div "Seleziona" at bounding box center [494, 421] width 79 height 54
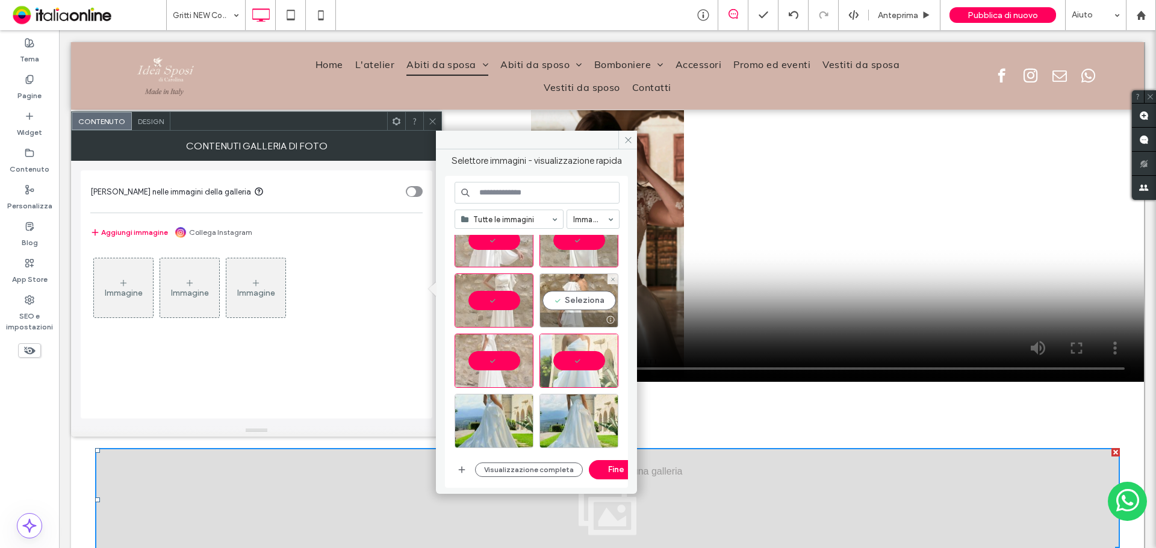
click at [581, 305] on div "Seleziona" at bounding box center [579, 300] width 79 height 54
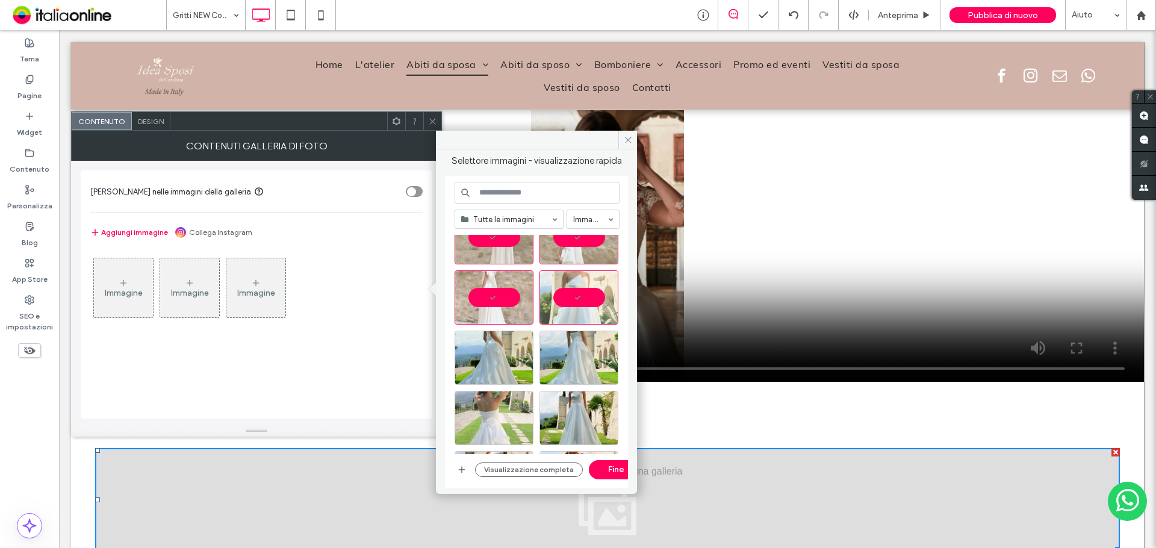
scroll to position [1605, 0]
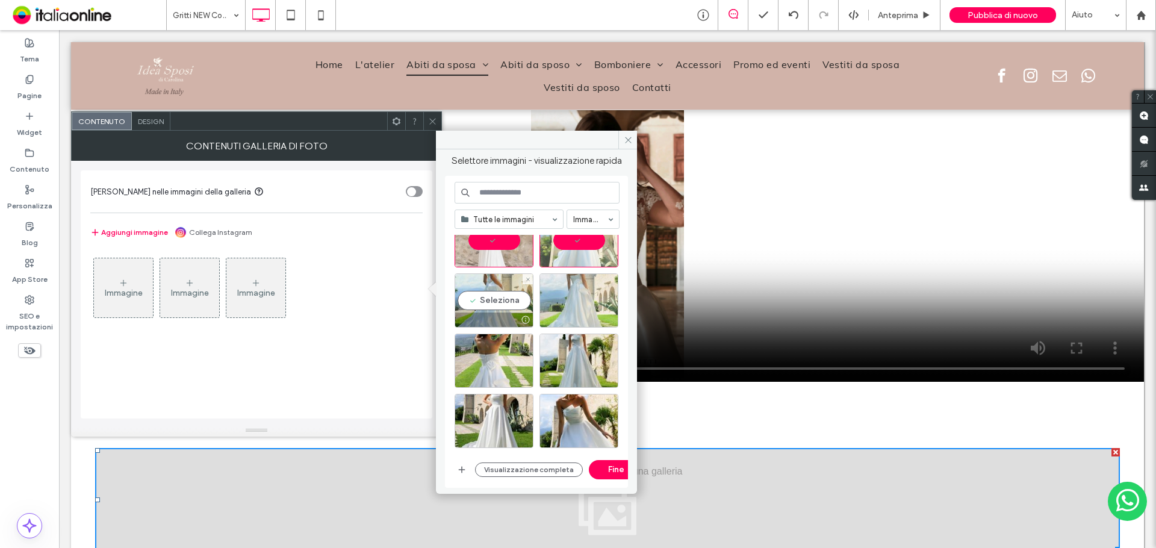
click at [513, 313] on div at bounding box center [494, 320] width 78 height 14
click at [574, 309] on div "Seleziona" at bounding box center [579, 300] width 79 height 54
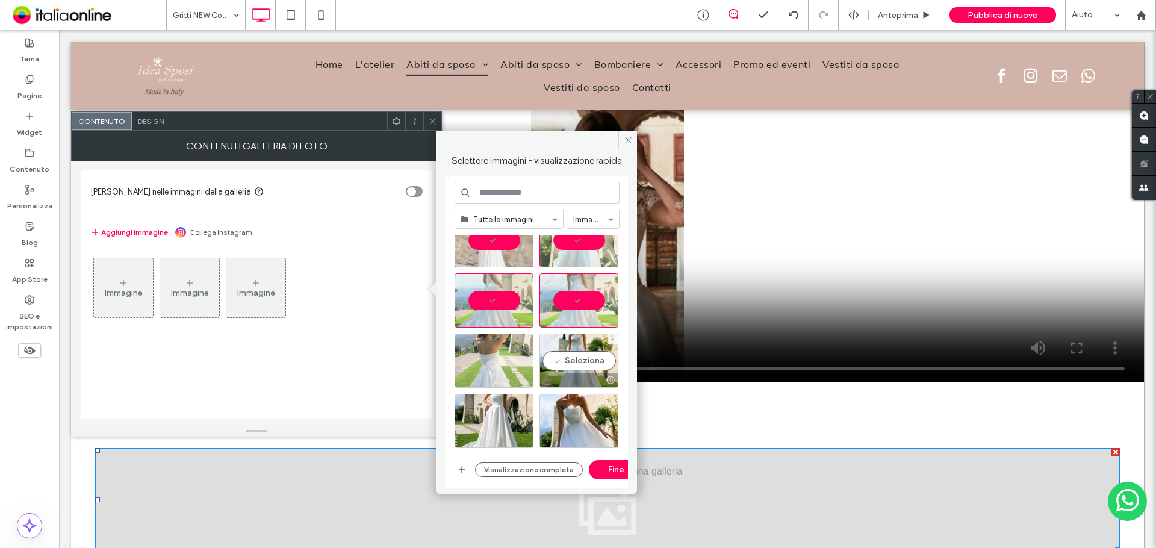
click at [551, 361] on div "Seleziona" at bounding box center [579, 361] width 79 height 54
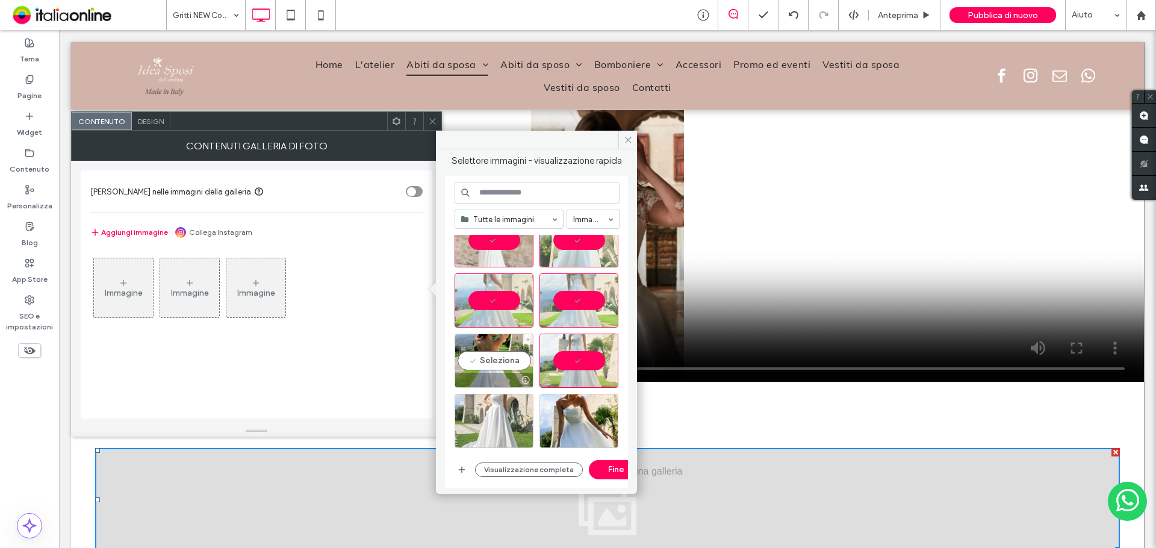
click at [494, 364] on div "Seleziona" at bounding box center [494, 361] width 79 height 54
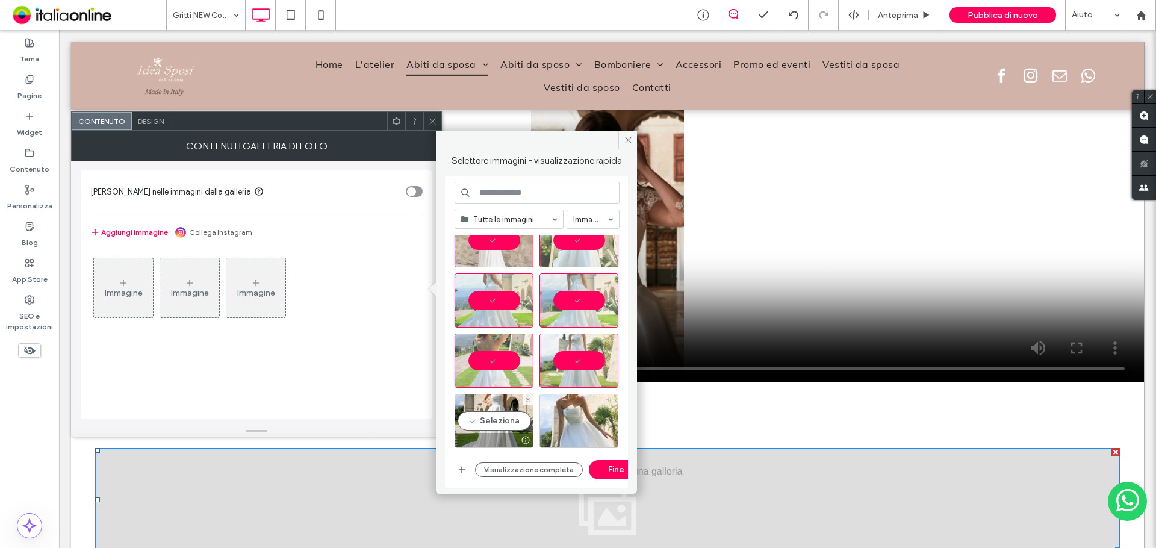
click at [500, 403] on div "Seleziona" at bounding box center [494, 421] width 79 height 54
click at [573, 402] on div "Seleziona" at bounding box center [579, 421] width 79 height 54
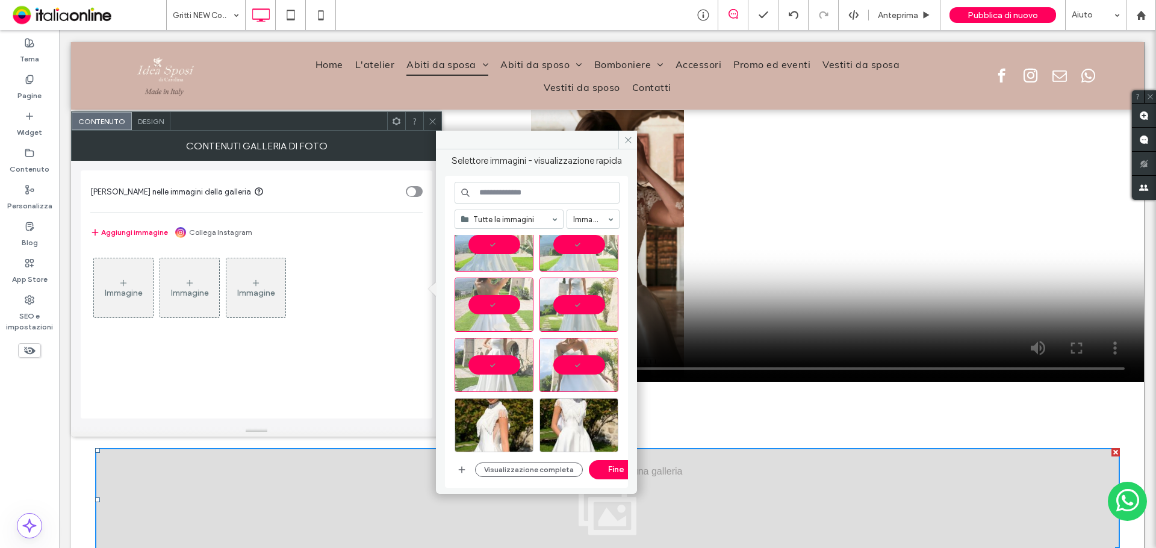
scroll to position [1786, 0]
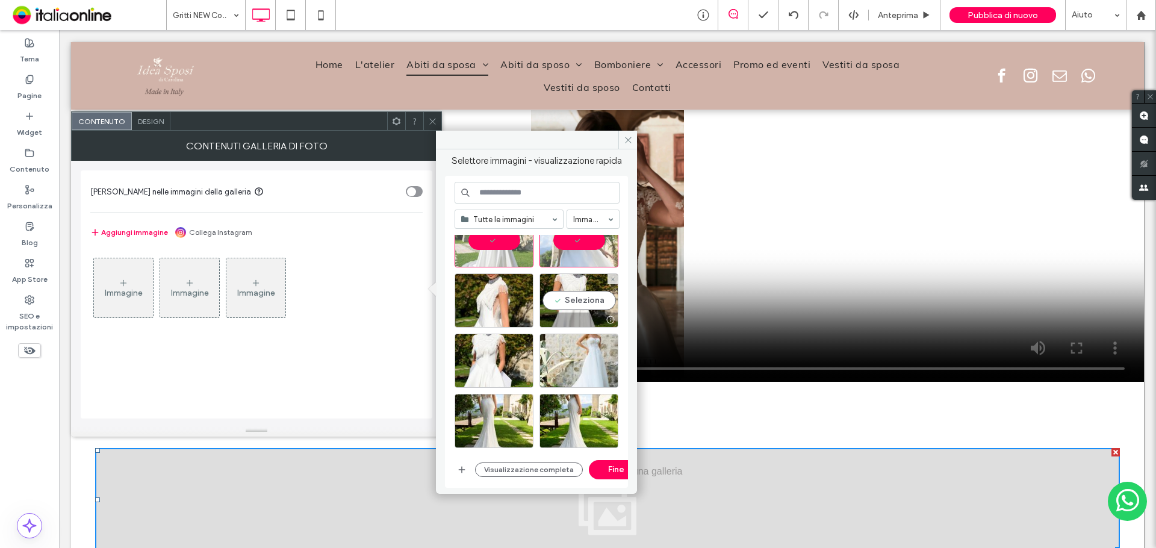
click at [565, 316] on div "Seleziona" at bounding box center [579, 300] width 79 height 54
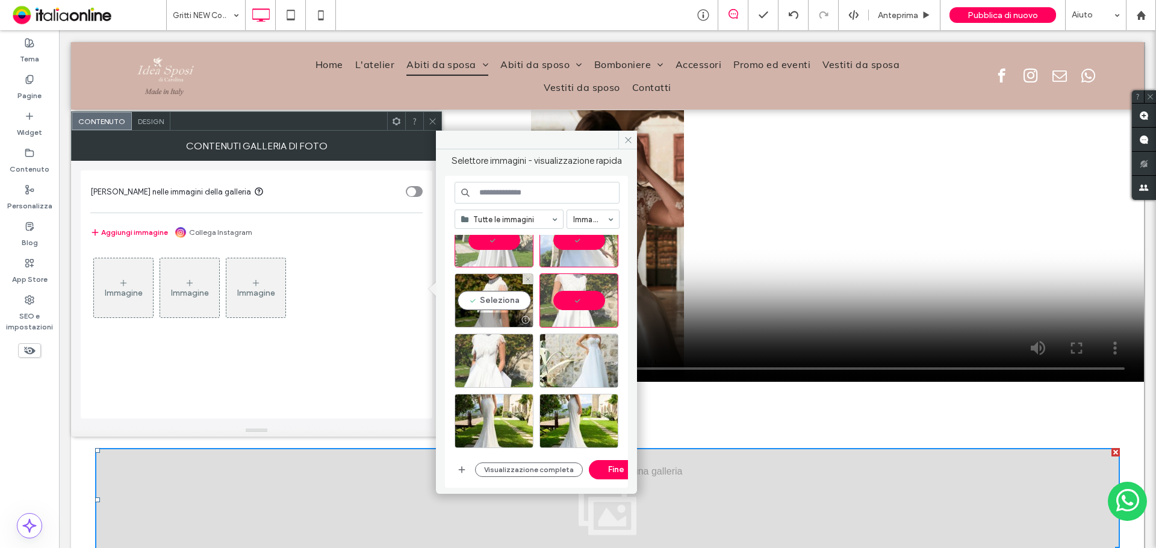
click at [497, 314] on div at bounding box center [494, 320] width 78 height 14
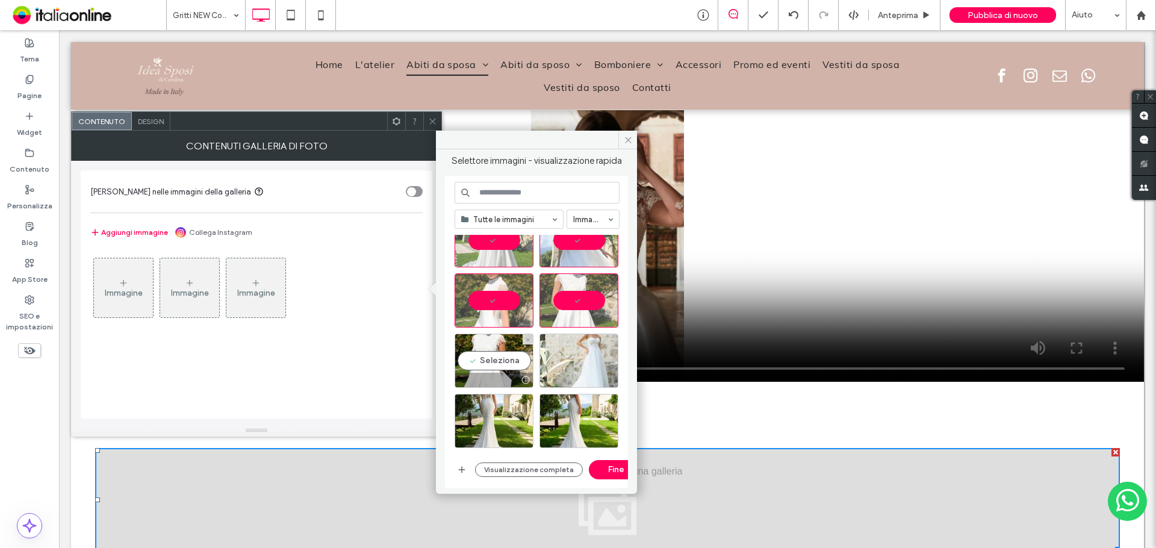
click at [508, 352] on div "Seleziona" at bounding box center [494, 361] width 79 height 54
click at [578, 361] on div "Seleziona" at bounding box center [579, 361] width 79 height 54
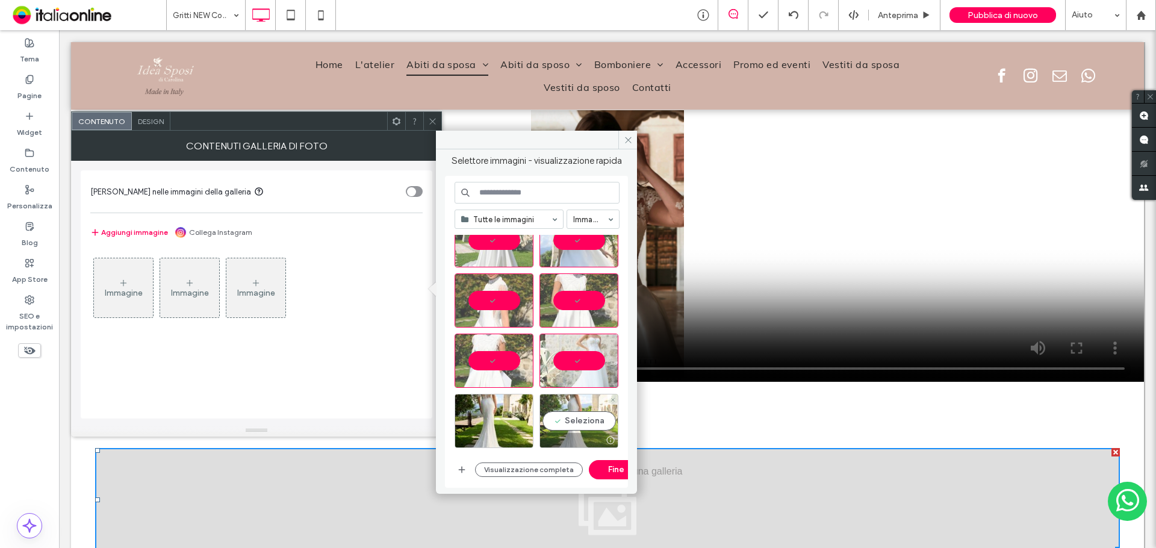
click at [577, 421] on div "Seleziona" at bounding box center [579, 421] width 79 height 54
click at [502, 411] on div "Seleziona" at bounding box center [494, 421] width 79 height 54
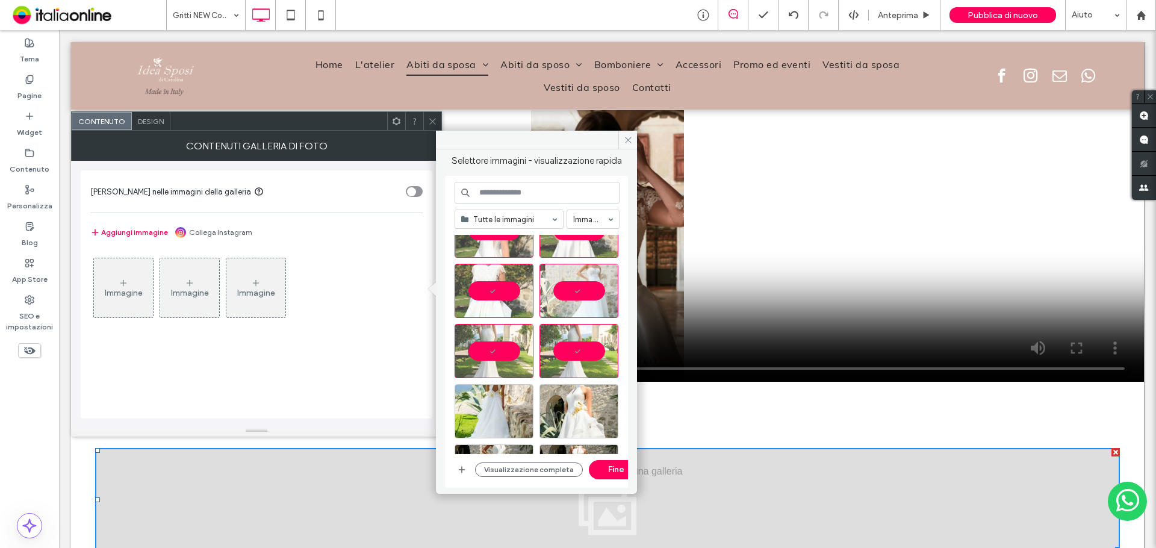
scroll to position [1967, 0]
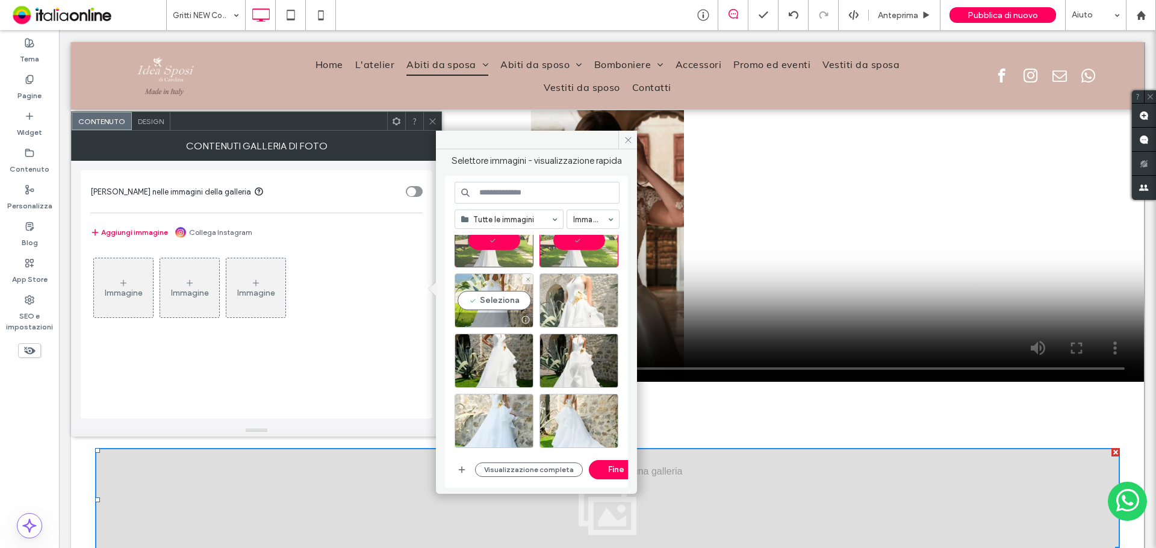
click at [518, 294] on div "Seleziona" at bounding box center [494, 300] width 79 height 54
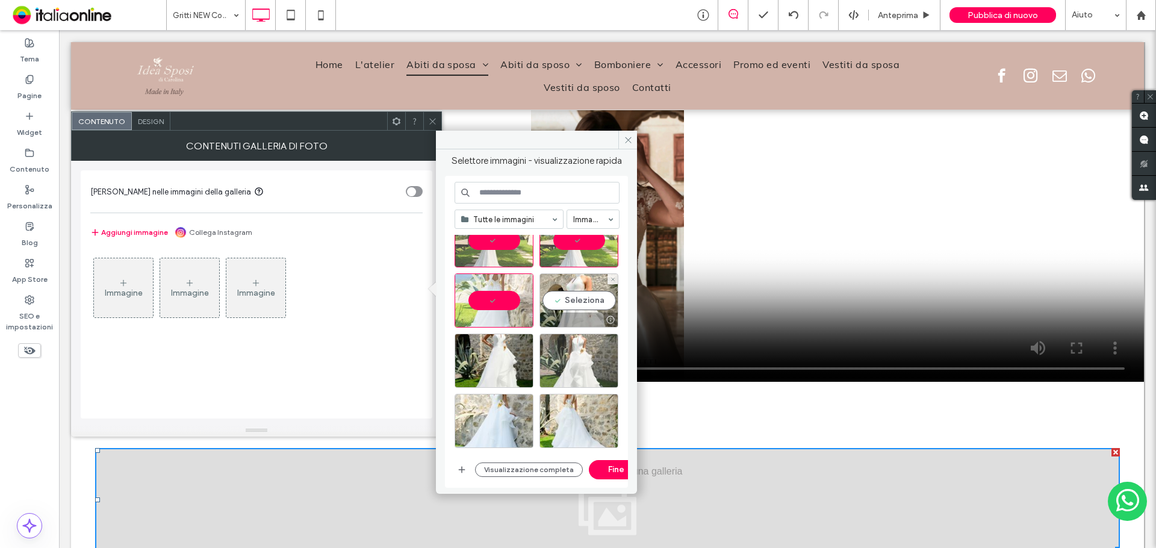
click at [590, 302] on div "Seleziona" at bounding box center [579, 300] width 79 height 54
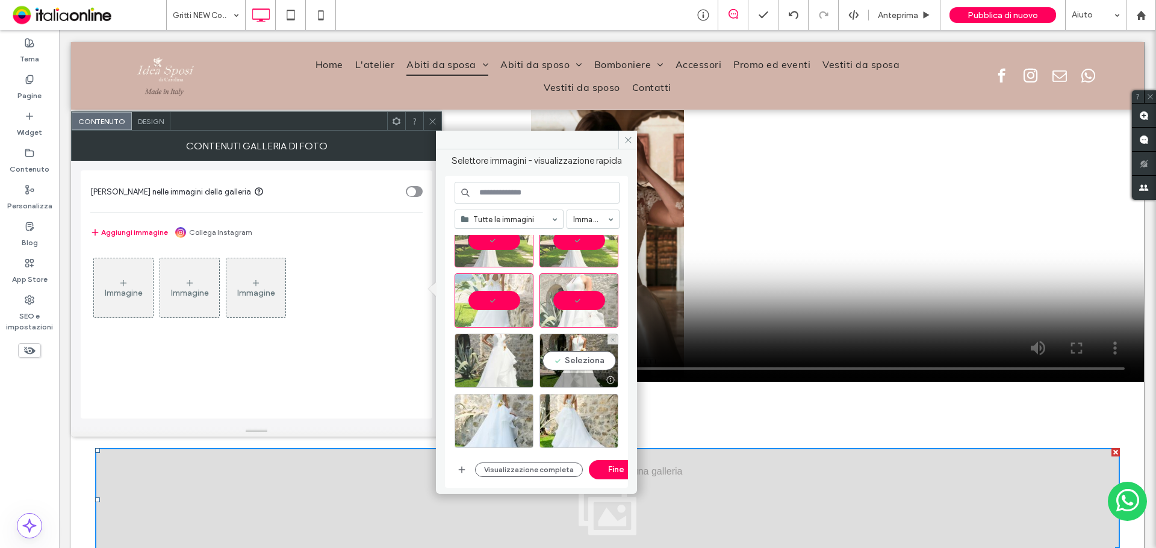
click at [579, 353] on div "Seleziona" at bounding box center [579, 361] width 79 height 54
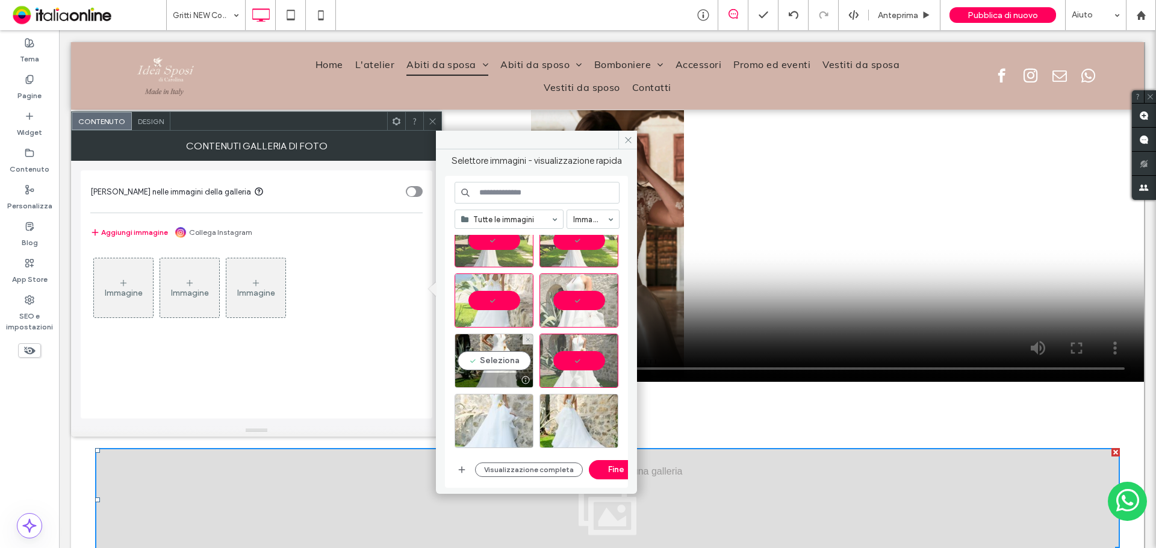
click at [503, 361] on div "Seleziona" at bounding box center [494, 361] width 79 height 54
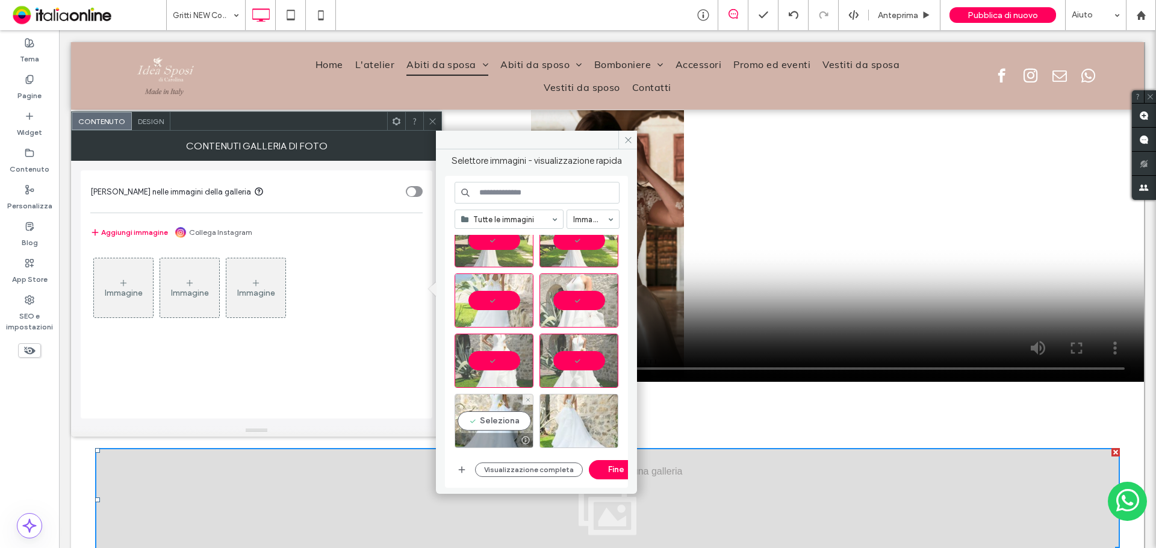
click at [521, 418] on div "Seleziona" at bounding box center [494, 421] width 79 height 54
click at [603, 414] on div "Seleziona" at bounding box center [579, 421] width 79 height 54
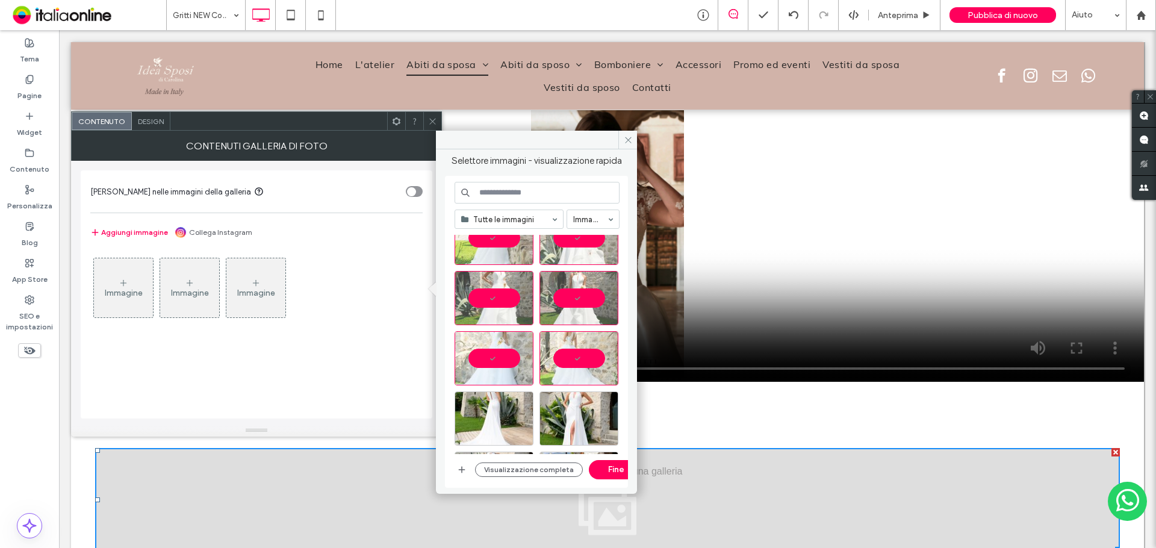
scroll to position [2147, 0]
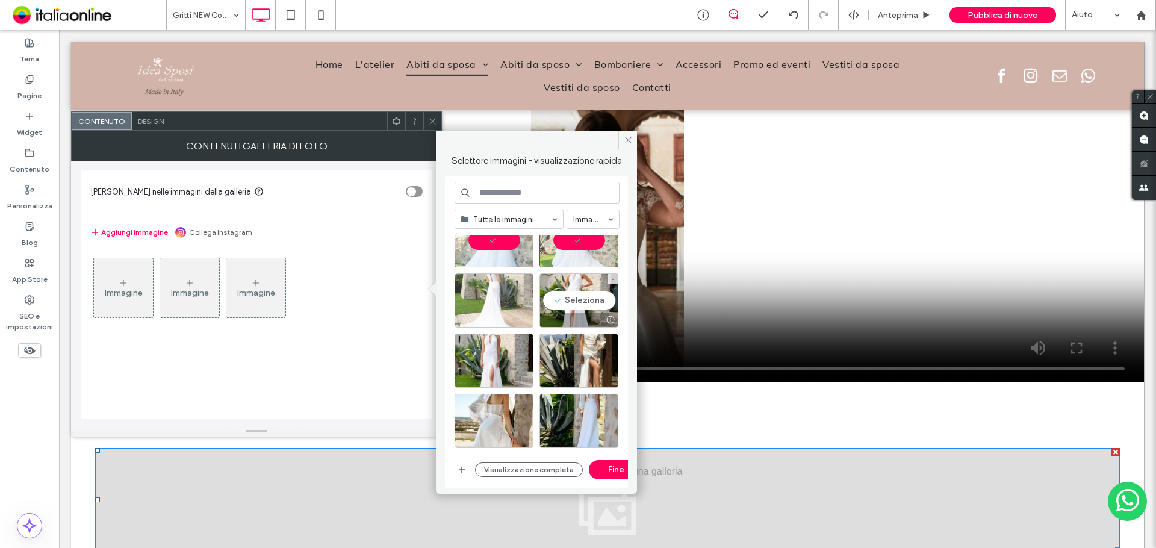
click at [573, 316] on div at bounding box center [579, 320] width 78 height 14
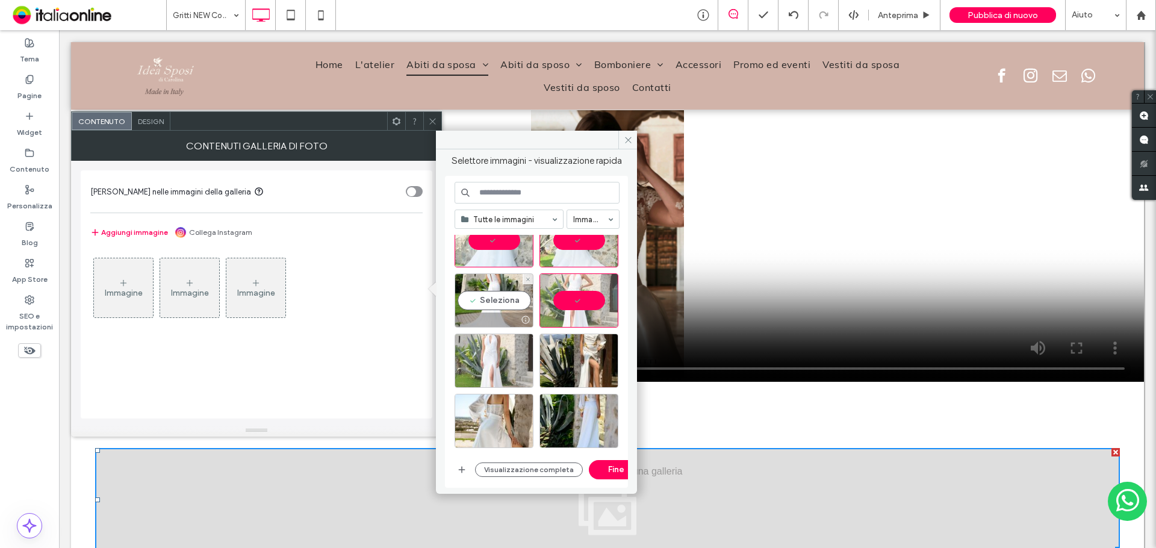
click at [503, 322] on div at bounding box center [494, 320] width 78 height 14
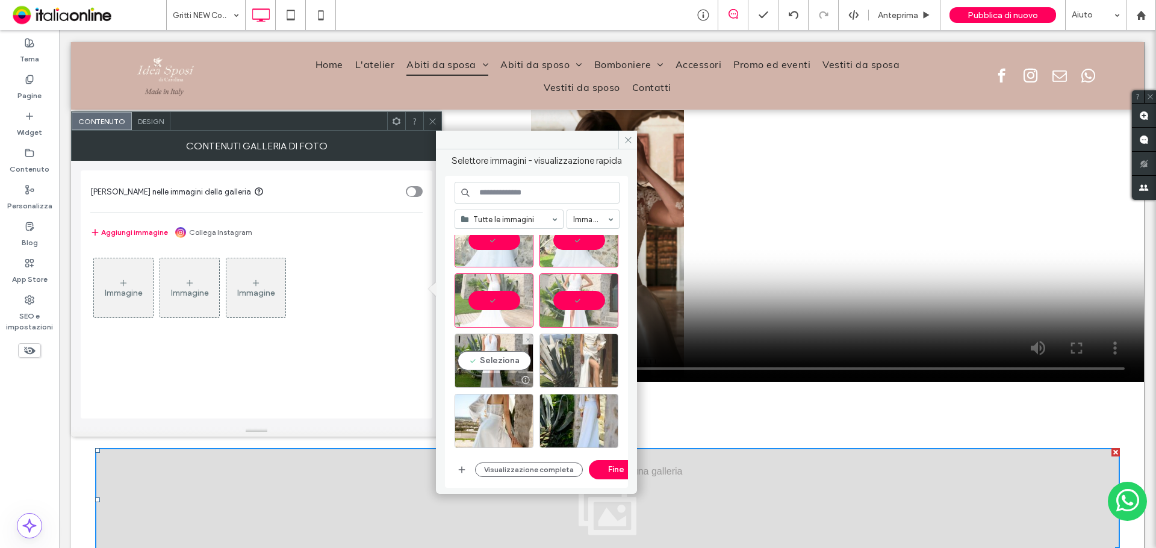
click at [504, 355] on div "Seleziona" at bounding box center [494, 361] width 79 height 54
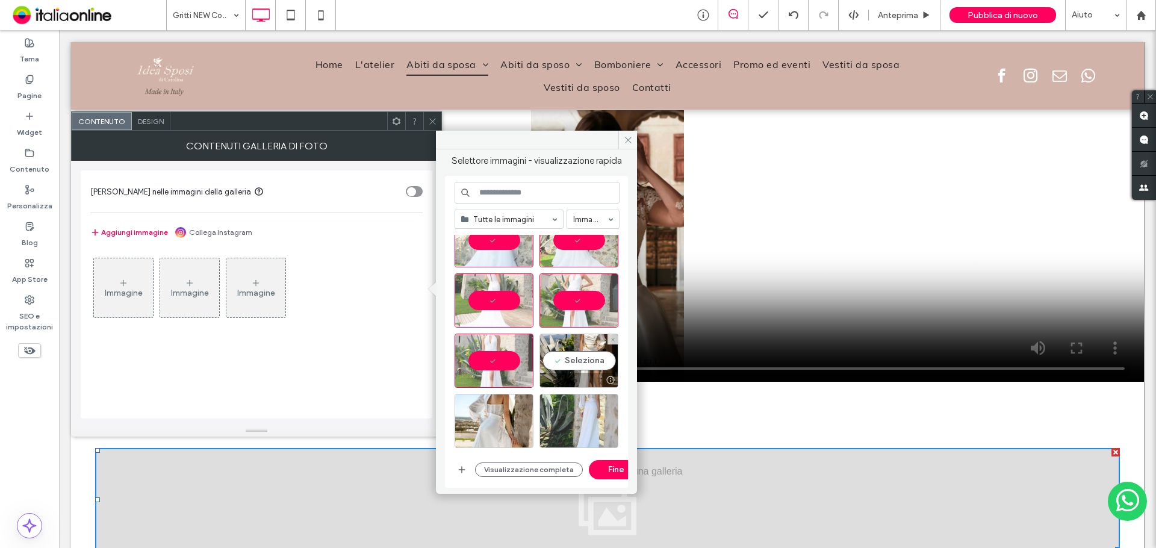
click at [595, 363] on div "Seleziona" at bounding box center [579, 361] width 79 height 54
click at [595, 403] on div "Seleziona" at bounding box center [579, 421] width 79 height 54
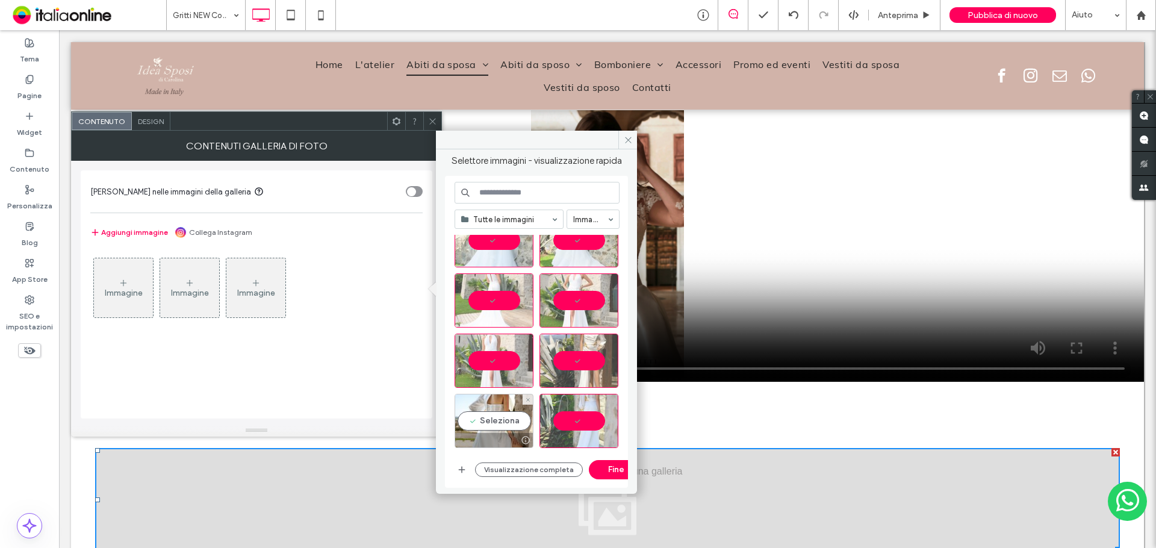
click at [518, 420] on div "Seleziona" at bounding box center [494, 421] width 79 height 54
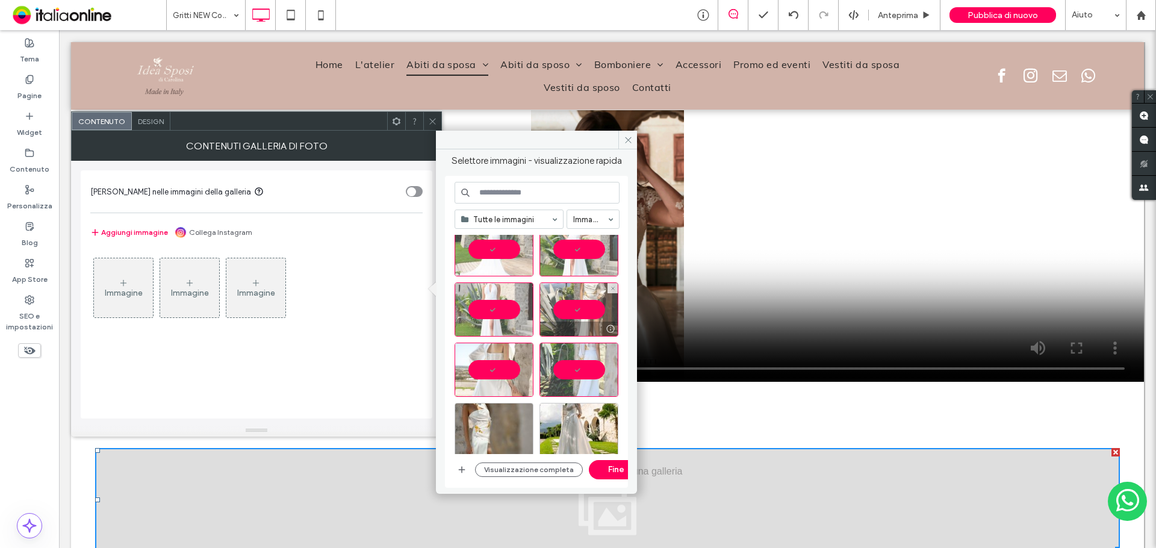
scroll to position [2328, 0]
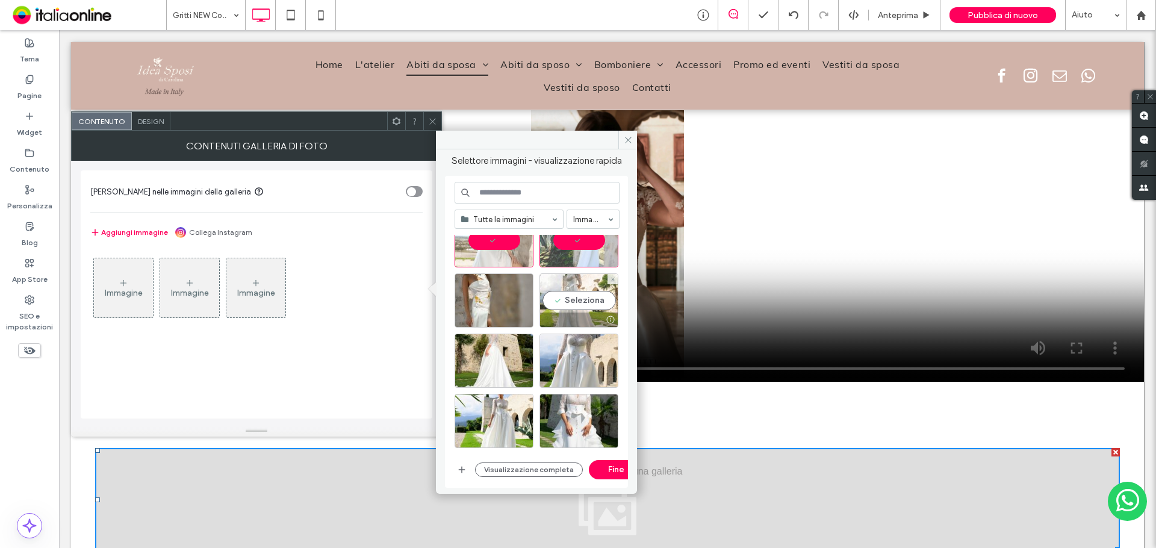
click at [573, 319] on div at bounding box center [579, 320] width 78 height 14
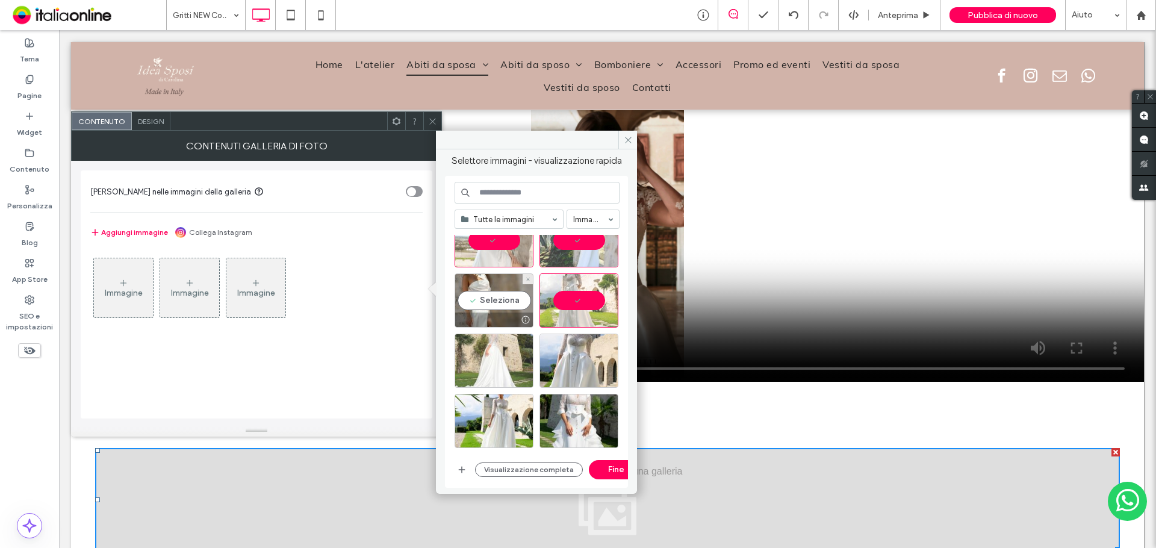
click at [518, 322] on div at bounding box center [525, 320] width 15 height 10
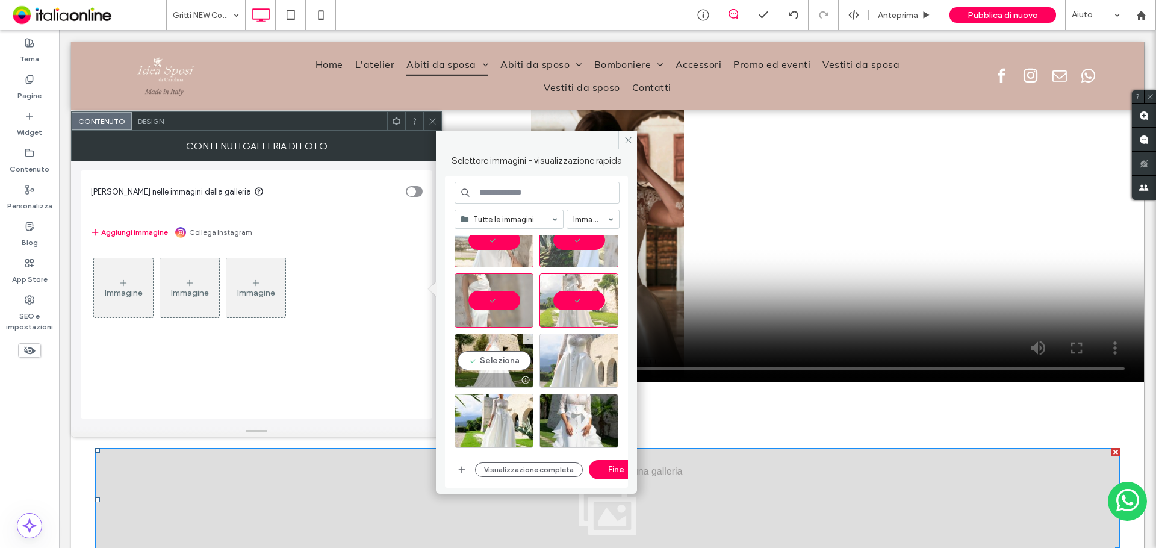
click at [529, 358] on div "Seleziona" at bounding box center [494, 361] width 79 height 54
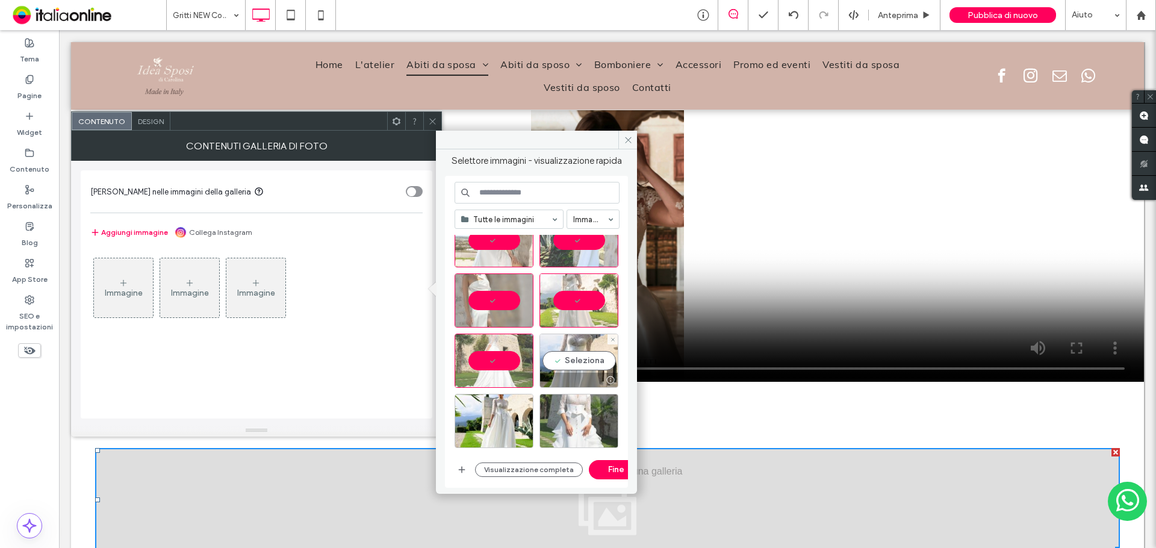
click at [588, 361] on div "Seleziona" at bounding box center [579, 361] width 79 height 54
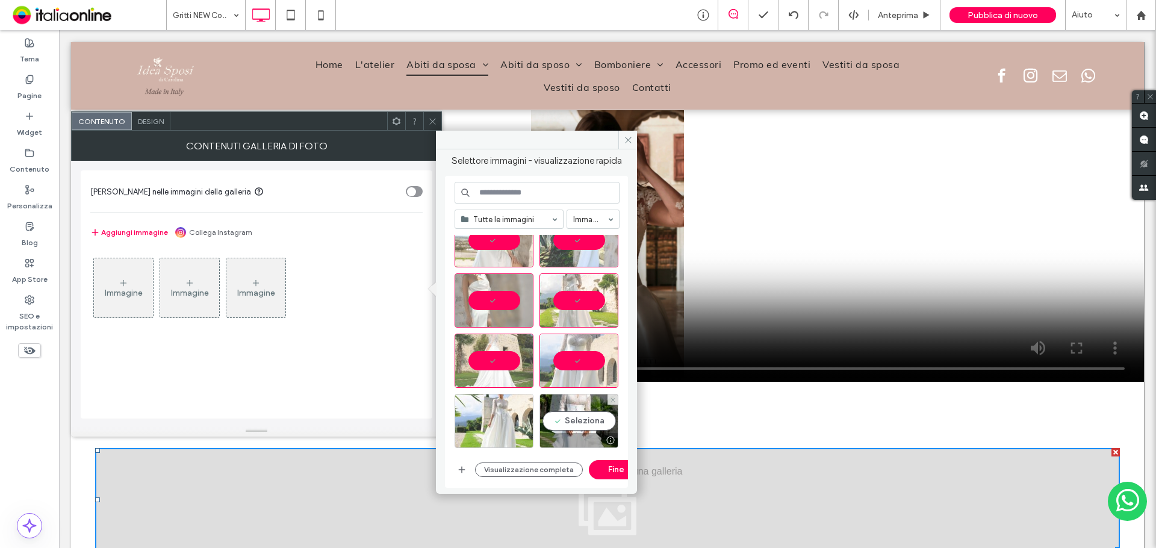
click at [564, 414] on div "Seleziona" at bounding box center [579, 421] width 79 height 54
click at [506, 420] on div "Seleziona" at bounding box center [494, 421] width 79 height 54
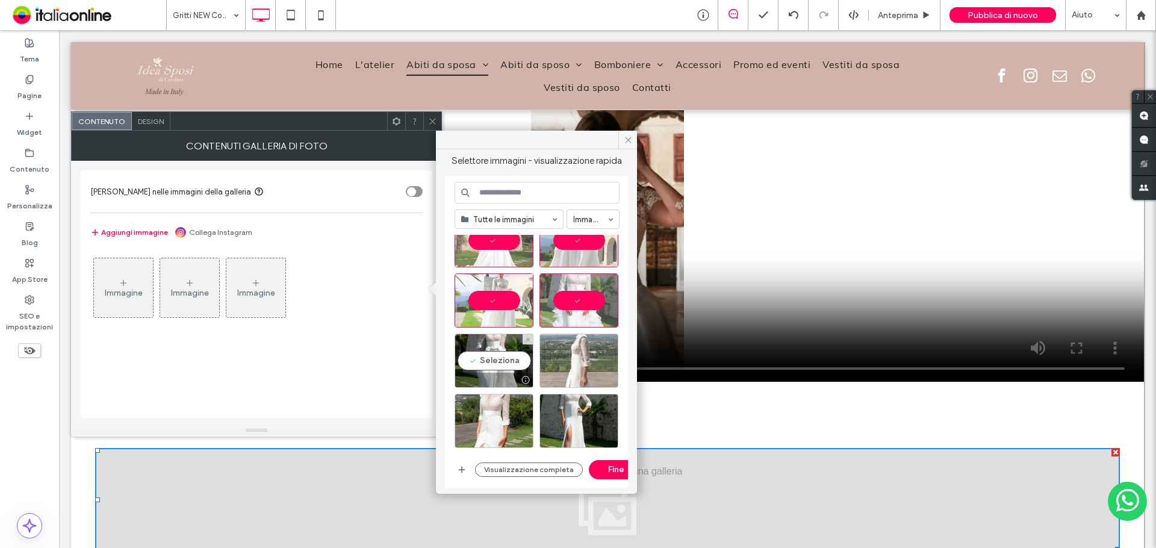
click at [517, 372] on div "Seleziona" at bounding box center [494, 361] width 79 height 54
click at [585, 362] on div "Seleziona" at bounding box center [579, 361] width 79 height 54
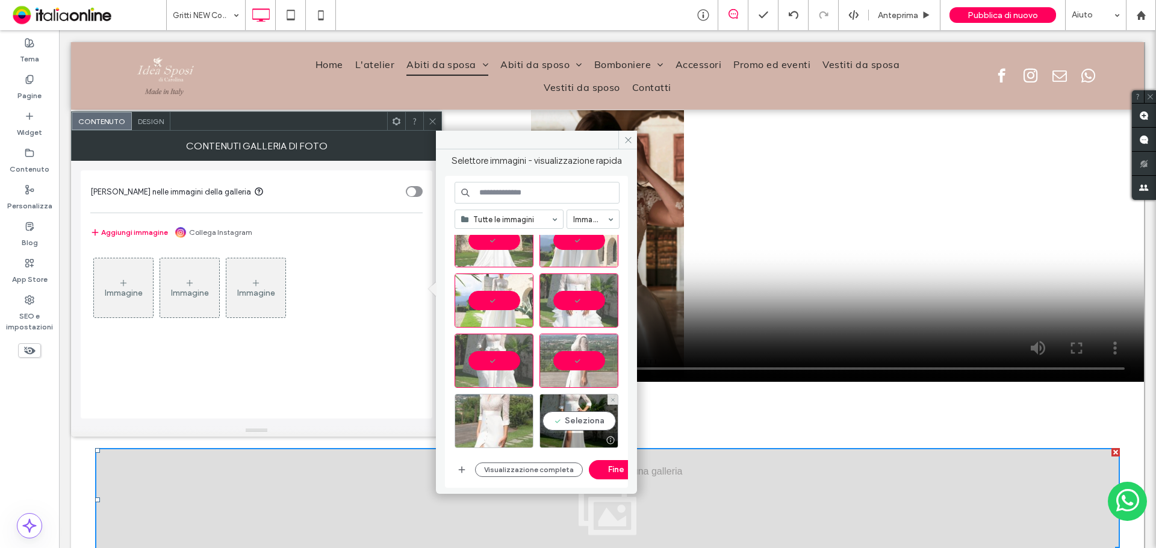
click at [586, 408] on div "Seleziona" at bounding box center [579, 421] width 79 height 54
click at [509, 416] on div "Seleziona" at bounding box center [494, 421] width 79 height 54
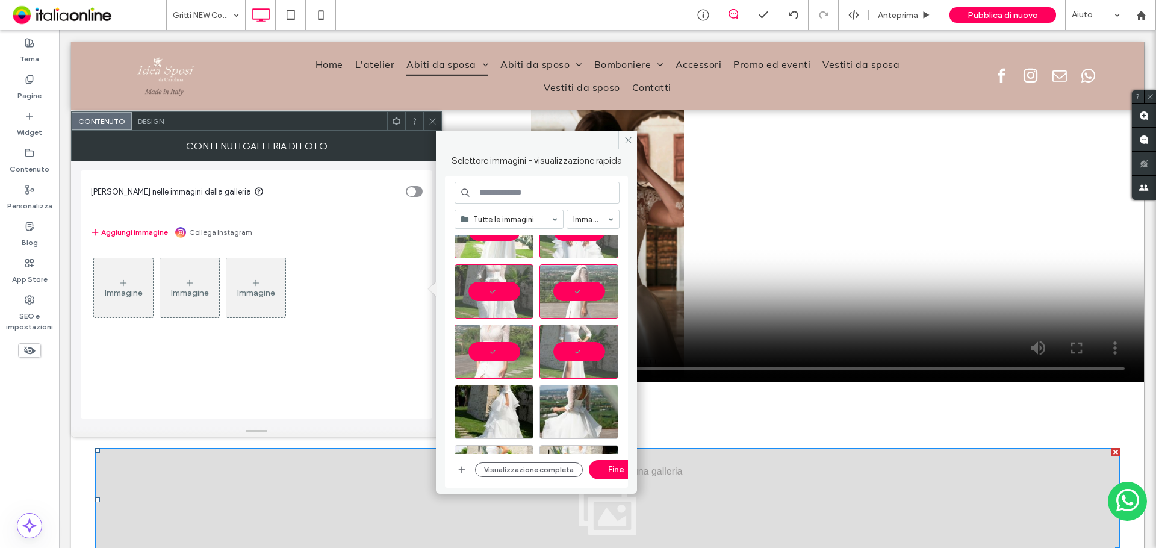
scroll to position [2569, 0]
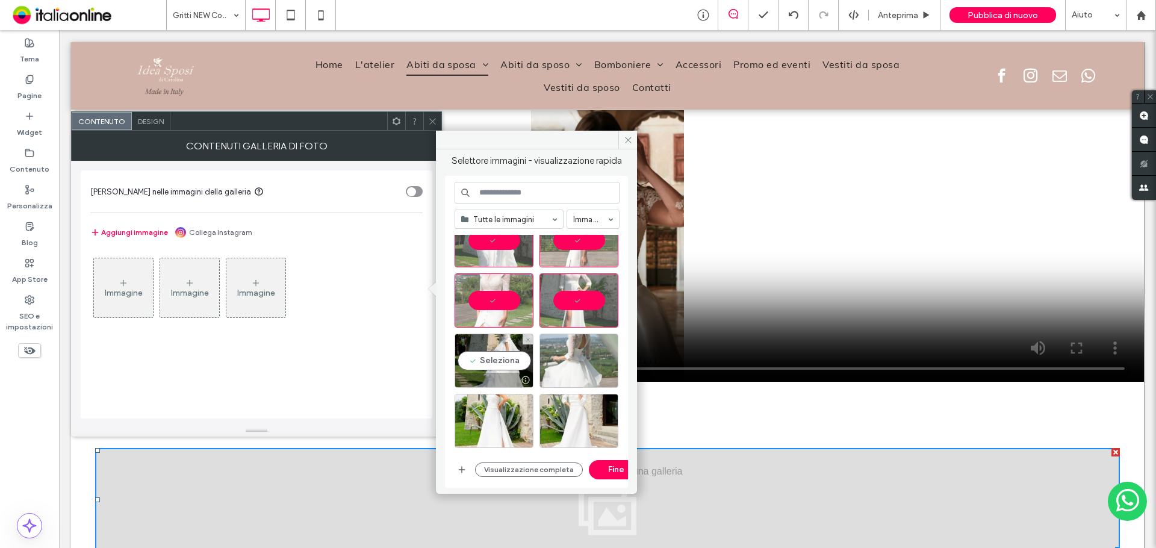
click at [514, 363] on div "Seleziona" at bounding box center [494, 361] width 79 height 54
click at [582, 355] on div "Seleziona" at bounding box center [579, 361] width 79 height 54
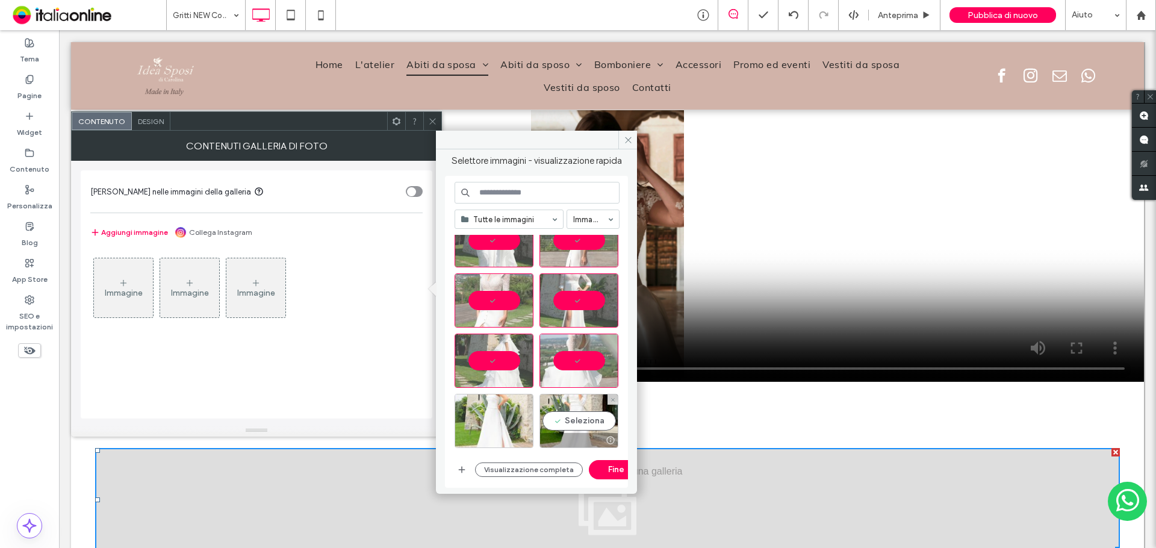
click at [561, 420] on div "Seleziona" at bounding box center [579, 421] width 79 height 54
click at [502, 407] on div "Seleziona" at bounding box center [494, 421] width 79 height 54
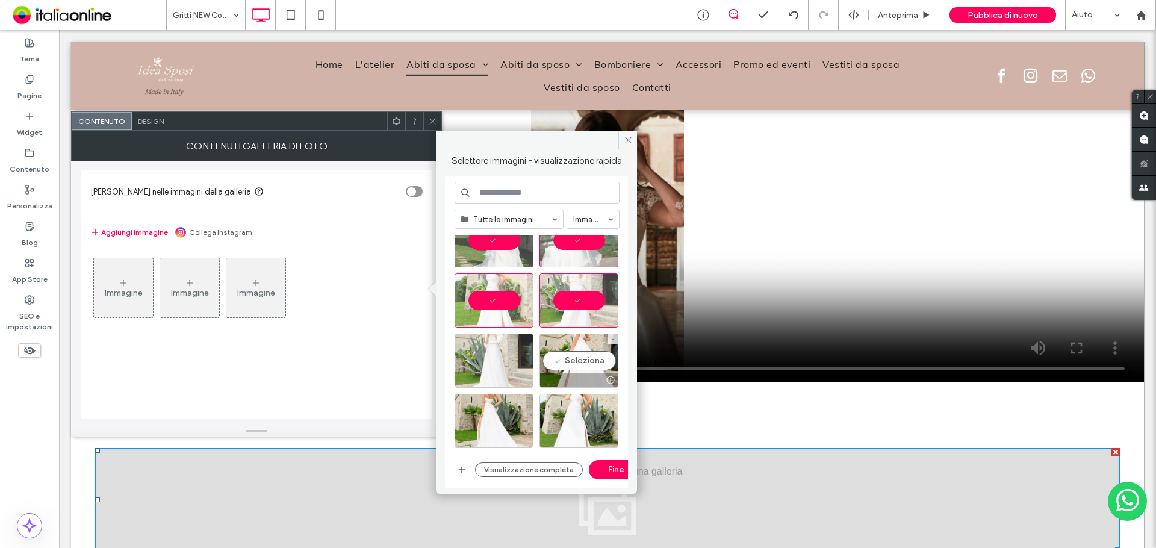
click at [573, 370] on div "Seleziona" at bounding box center [579, 361] width 79 height 54
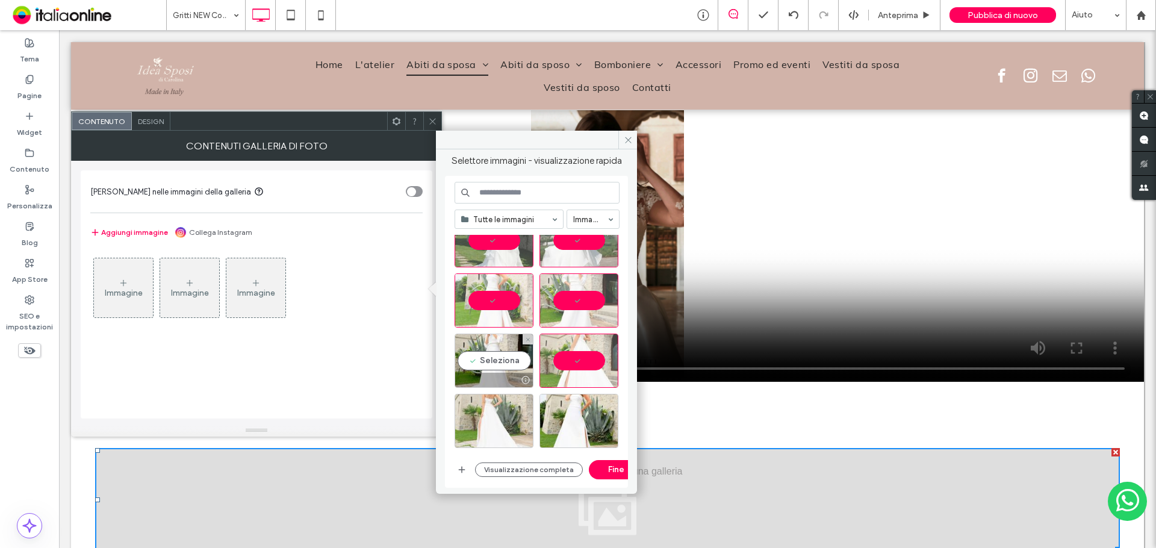
click at [507, 373] on div "Seleziona" at bounding box center [494, 361] width 79 height 54
click at [509, 422] on div "Seleziona" at bounding box center [494, 421] width 79 height 54
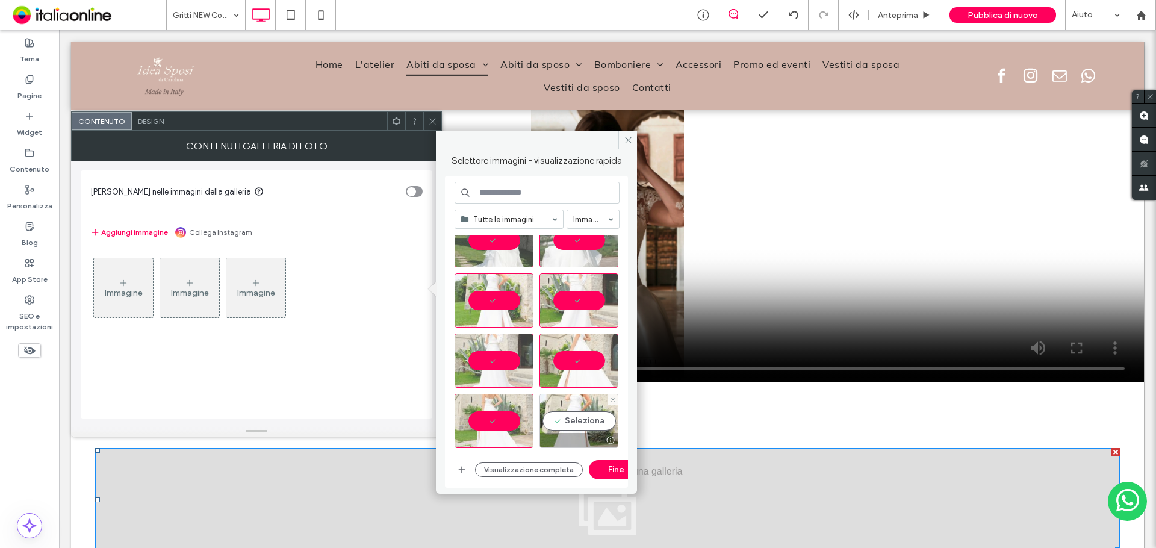
click at [577, 412] on div "Seleziona" at bounding box center [579, 421] width 79 height 54
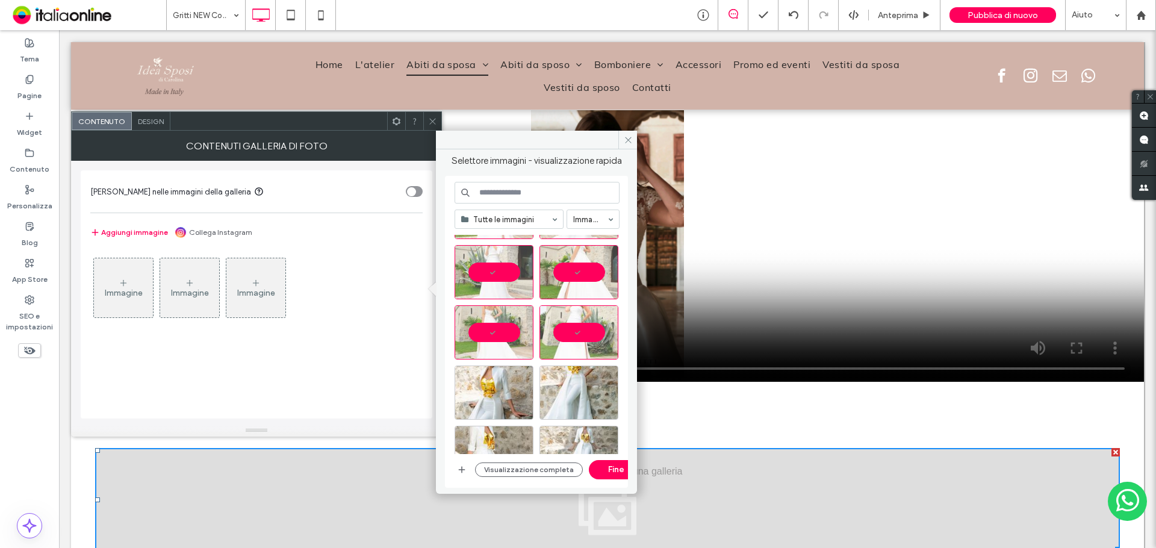
scroll to position [2870, 0]
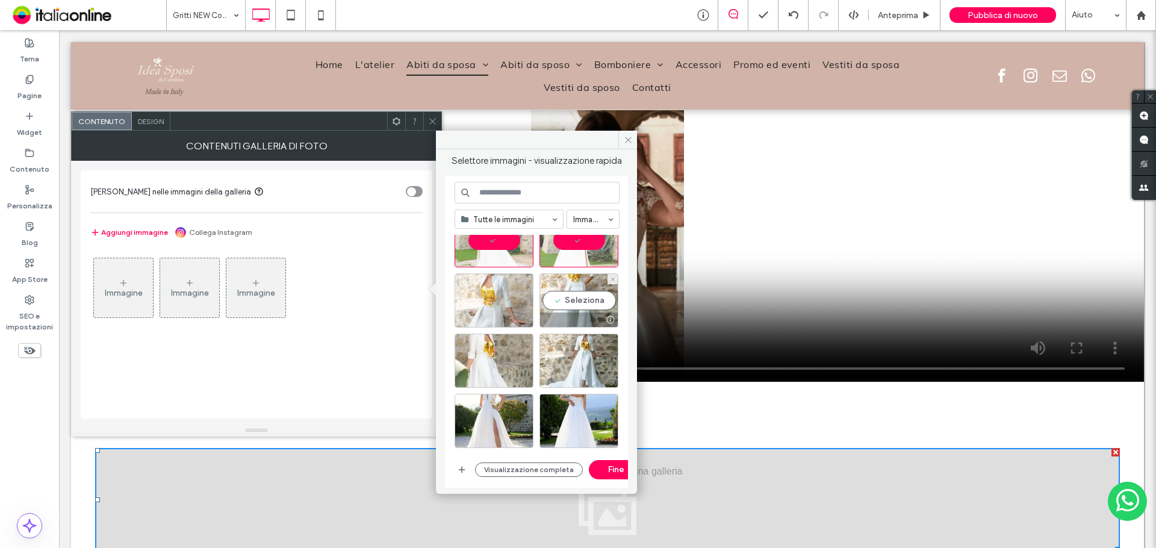
click at [551, 306] on div "Seleziona" at bounding box center [579, 300] width 79 height 54
click at [506, 316] on div at bounding box center [494, 320] width 78 height 14
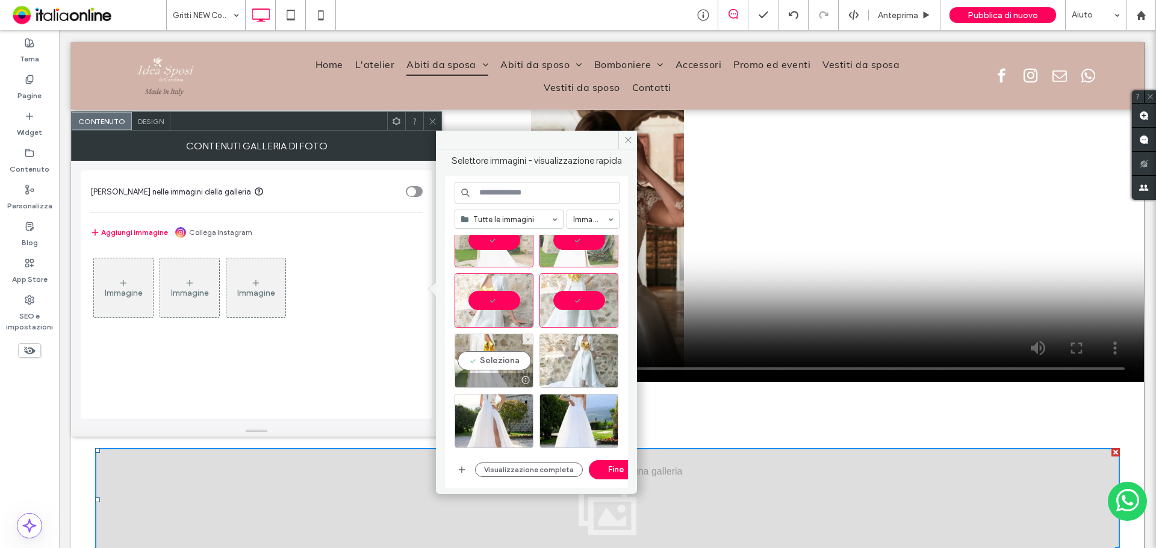
click at [506, 368] on div "Seleziona" at bounding box center [494, 361] width 79 height 54
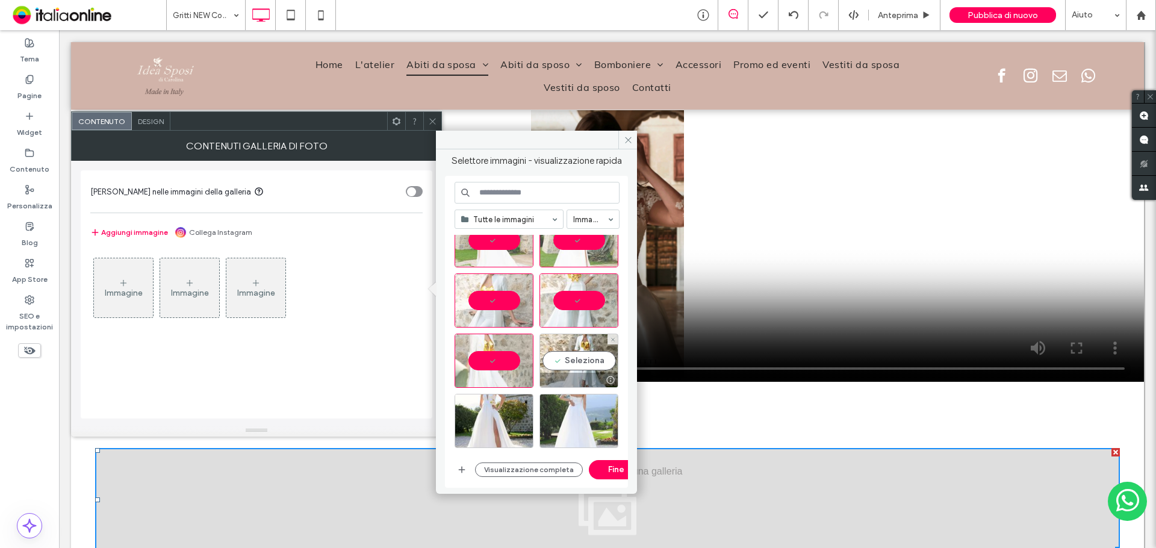
click at [559, 365] on div "Seleziona" at bounding box center [579, 361] width 79 height 54
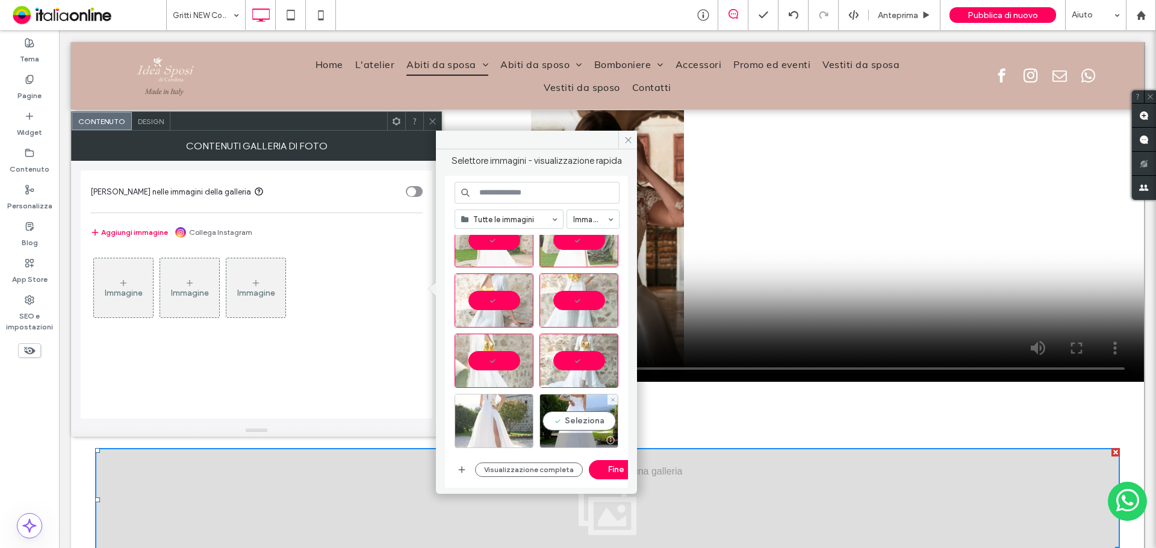
click at [567, 414] on div "Seleziona" at bounding box center [579, 421] width 79 height 54
click at [489, 418] on div "Seleziona" at bounding box center [494, 421] width 79 height 54
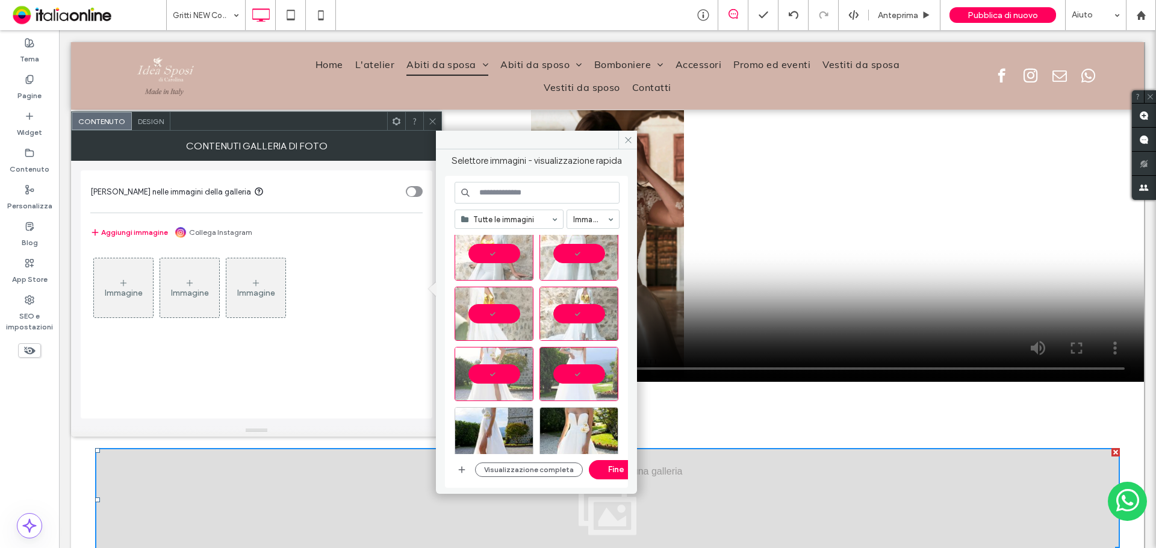
scroll to position [3050, 0]
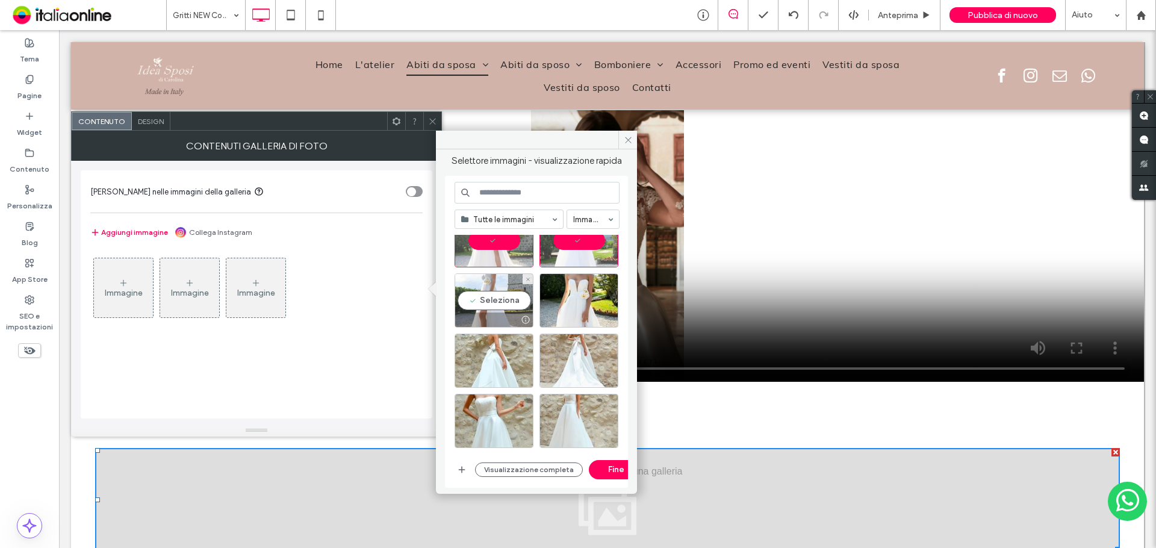
click at [494, 305] on div "Seleziona" at bounding box center [494, 300] width 79 height 54
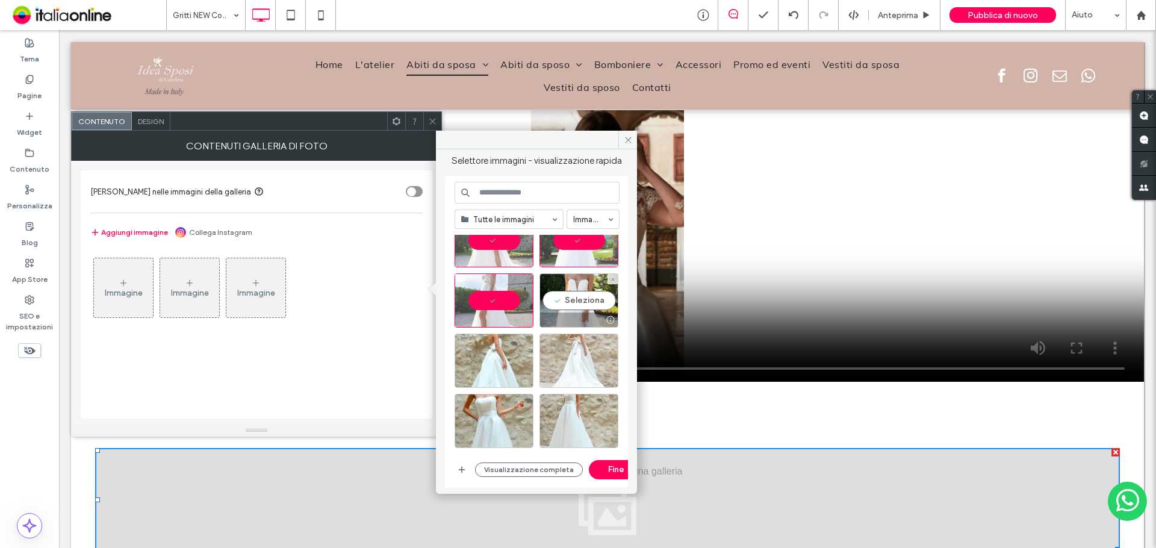
click at [571, 305] on div "Seleziona" at bounding box center [579, 300] width 79 height 54
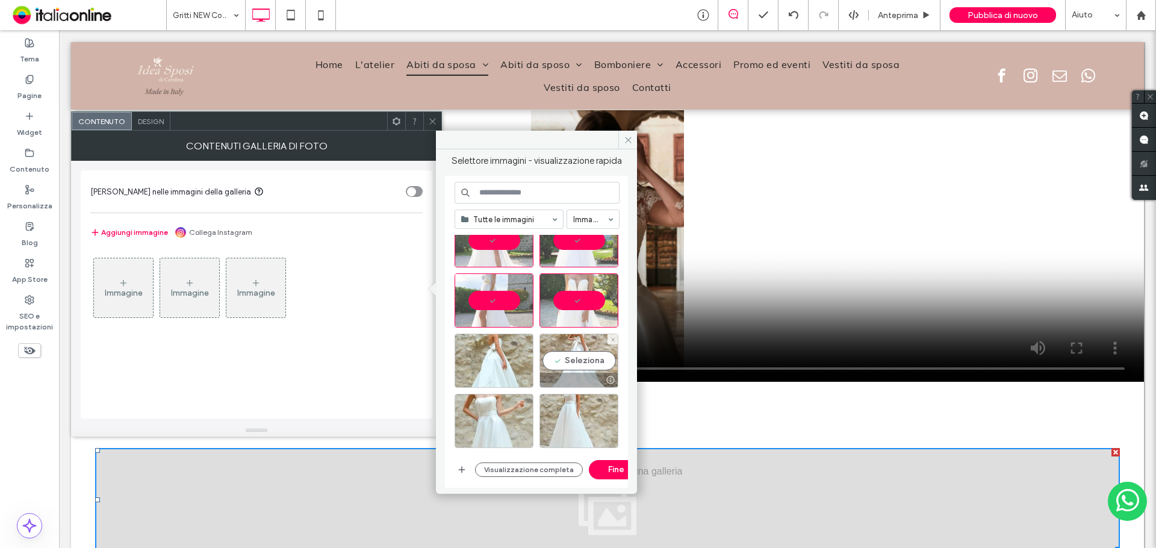
click at [535, 397] on div "Seleziona" at bounding box center [542, 363] width 174 height 181
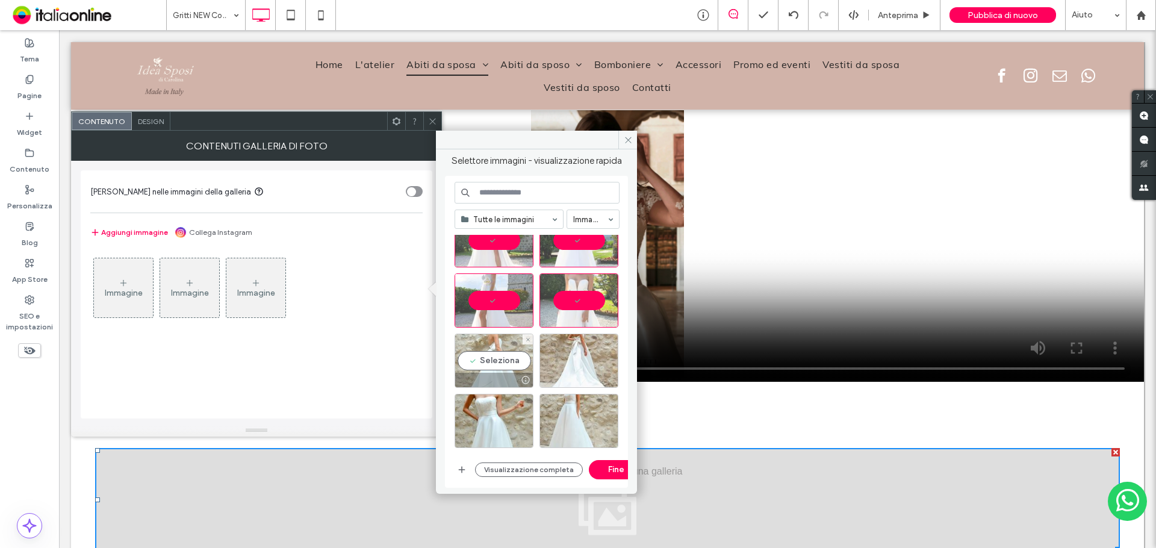
click at [473, 352] on div "Seleziona" at bounding box center [494, 361] width 79 height 54
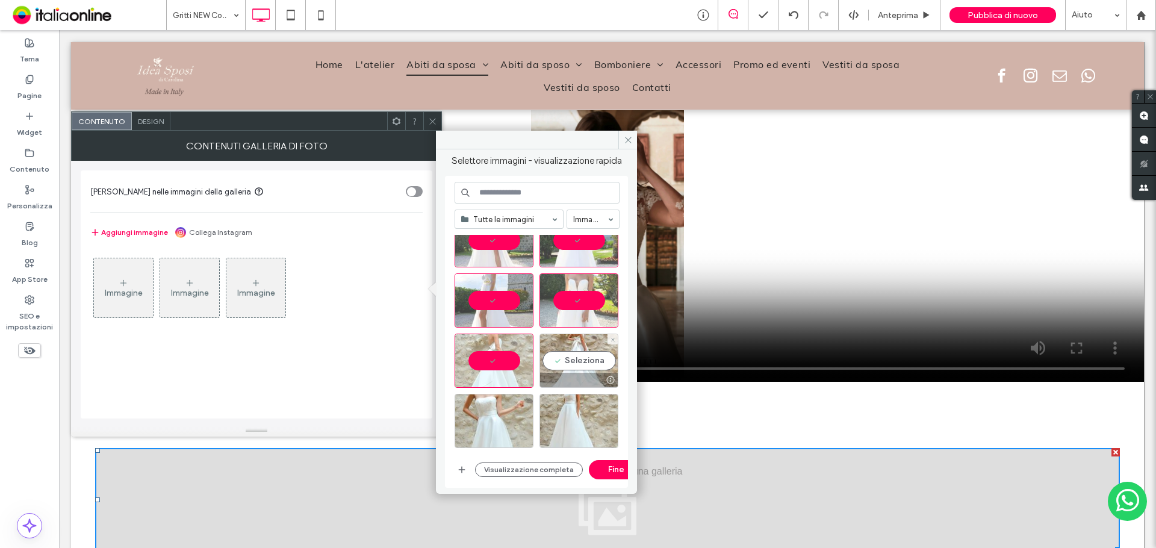
click at [564, 361] on div "Seleziona" at bounding box center [579, 361] width 79 height 54
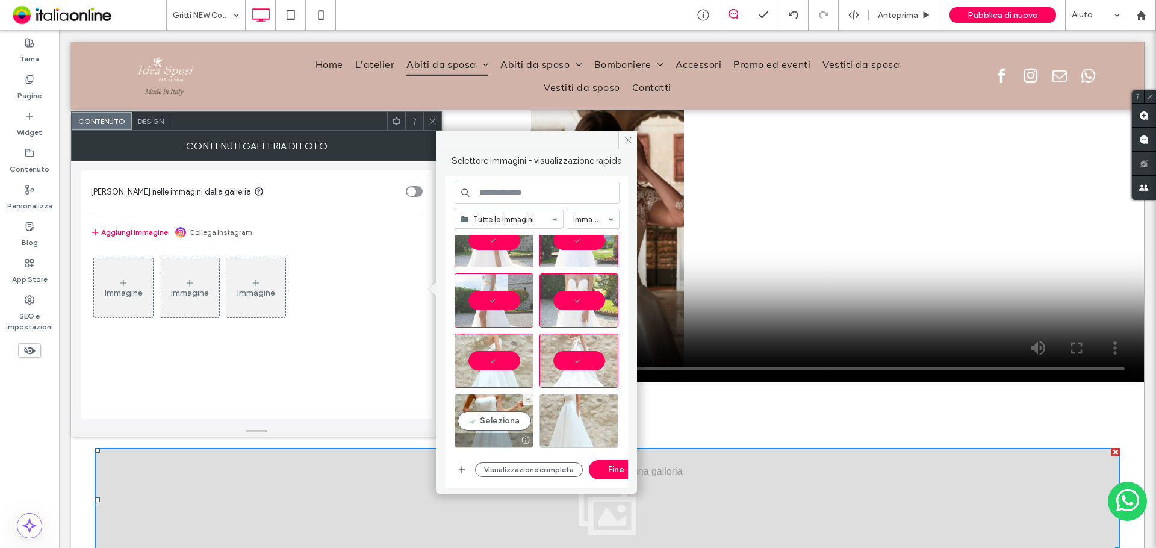
click at [508, 420] on div "Seleziona" at bounding box center [494, 421] width 79 height 54
click at [568, 410] on div "Seleziona" at bounding box center [579, 421] width 79 height 54
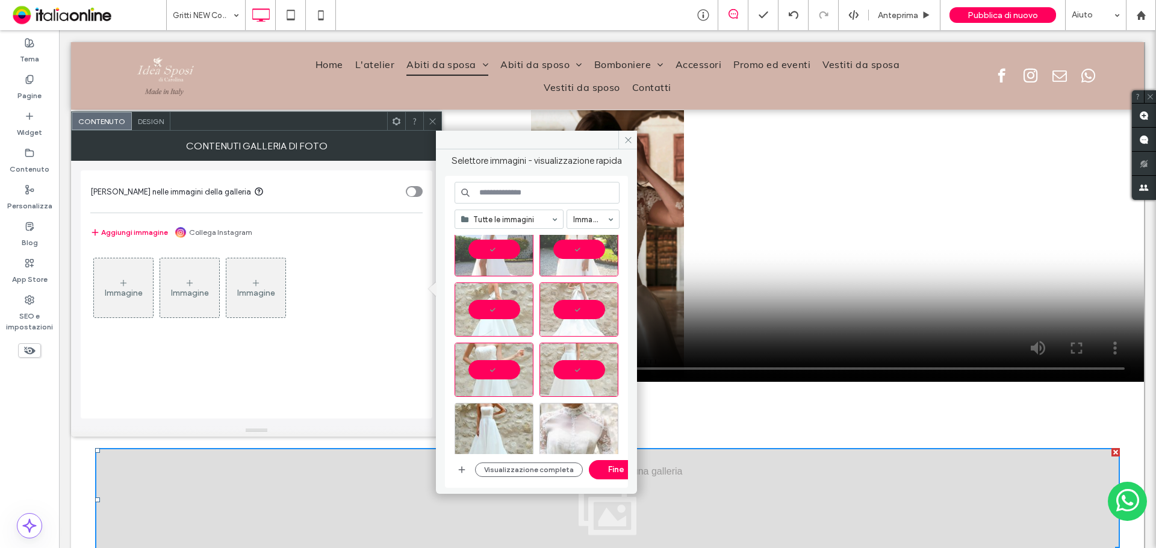
scroll to position [3171, 0]
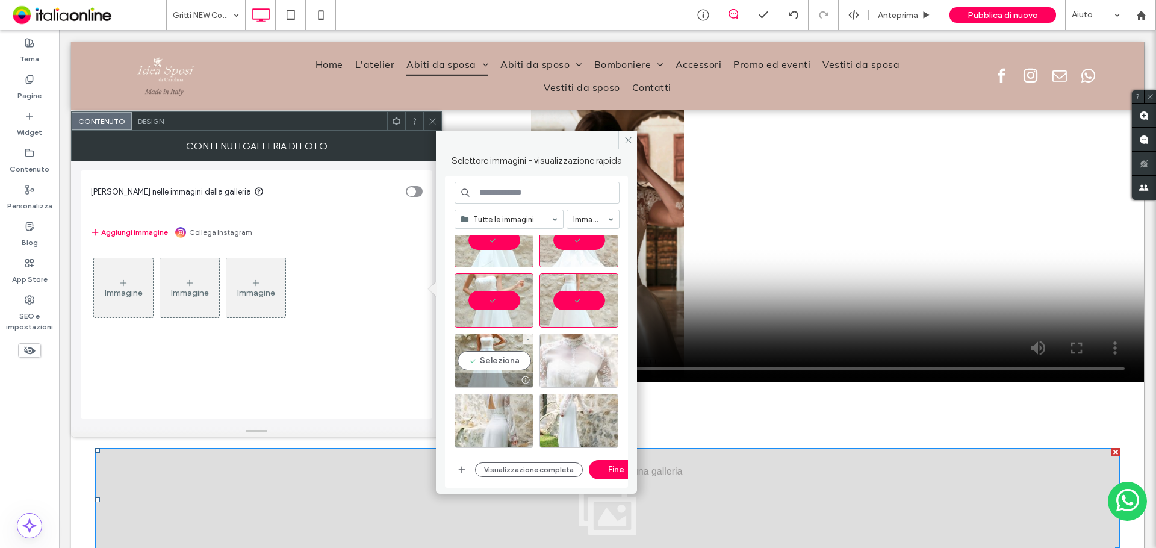
click at [494, 365] on div "Seleziona" at bounding box center [494, 361] width 79 height 54
click at [565, 364] on div "Seleziona" at bounding box center [579, 361] width 79 height 54
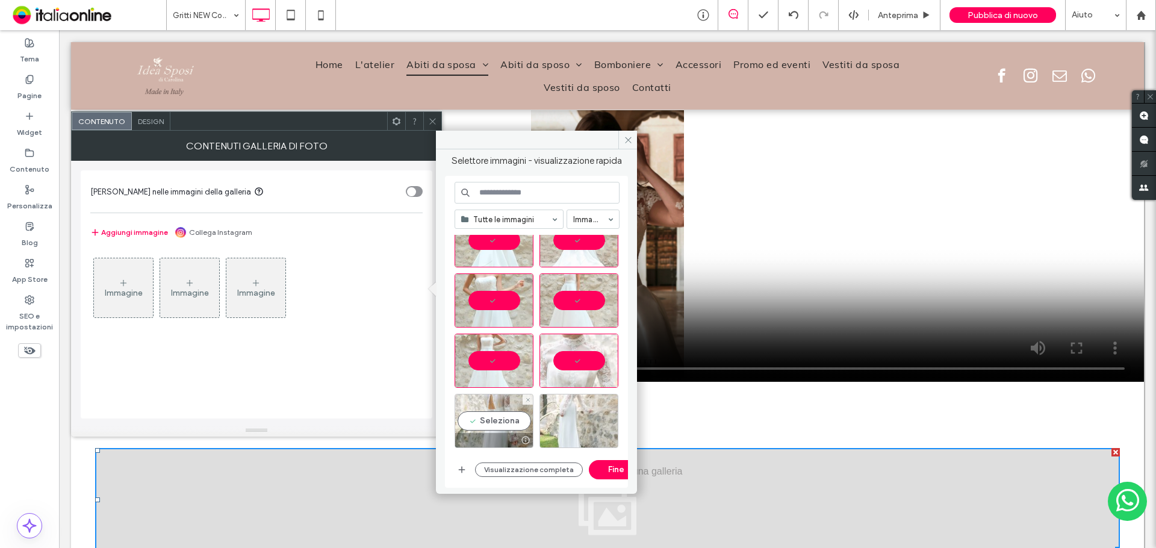
click at [488, 415] on div "Seleziona" at bounding box center [494, 421] width 79 height 54
click at [549, 423] on div "Seleziona" at bounding box center [579, 421] width 79 height 54
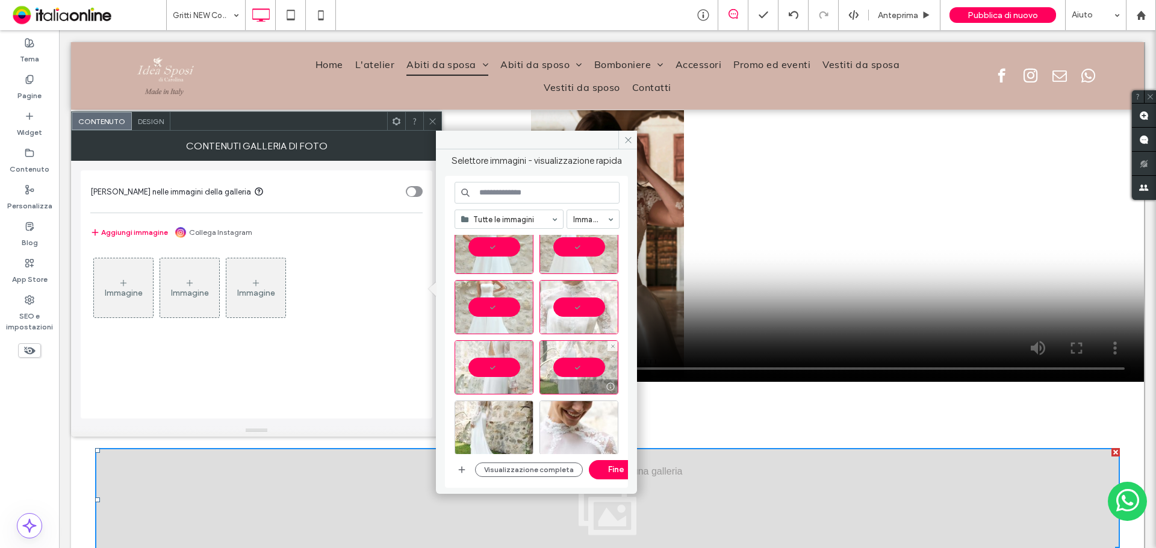
scroll to position [3352, 0]
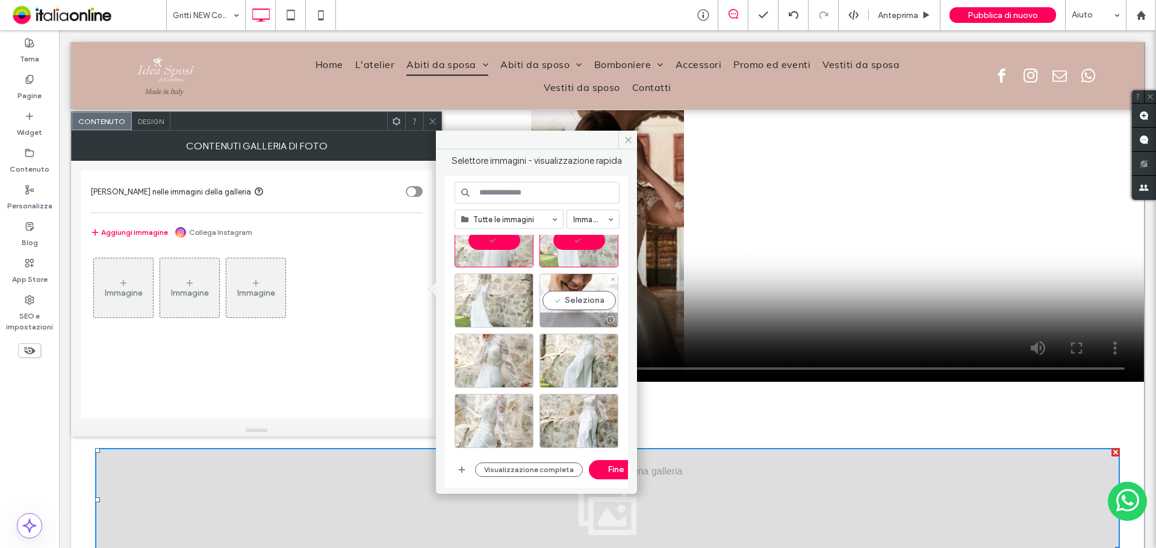
click at [554, 321] on div at bounding box center [579, 320] width 78 height 14
click at [494, 317] on div at bounding box center [494, 320] width 78 height 14
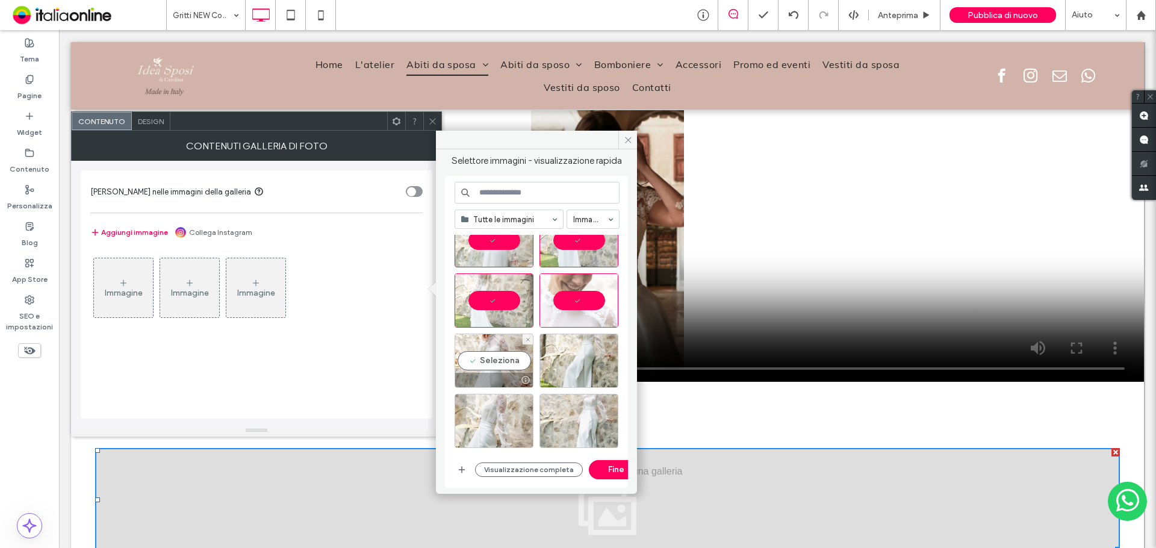
click at [519, 394] on div "Seleziona" at bounding box center [542, 424] width 174 height 181
click at [500, 365] on div "Seleziona" at bounding box center [494, 361] width 79 height 54
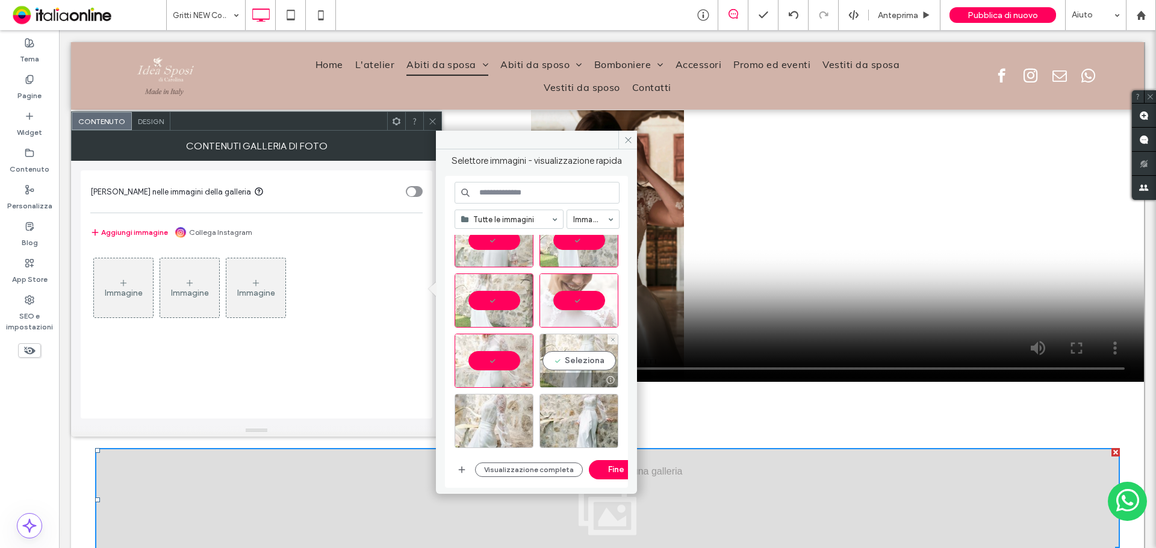
click at [559, 364] on div "Seleziona" at bounding box center [579, 361] width 79 height 54
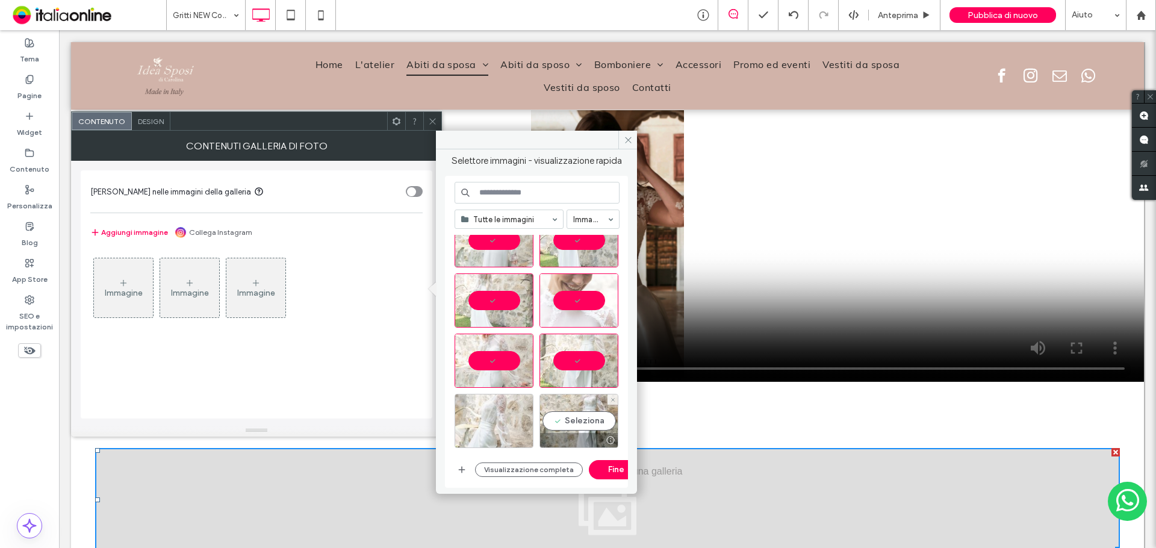
click at [561, 406] on div "Seleziona" at bounding box center [579, 421] width 79 height 54
click at [500, 429] on div "Seleziona" at bounding box center [494, 421] width 79 height 54
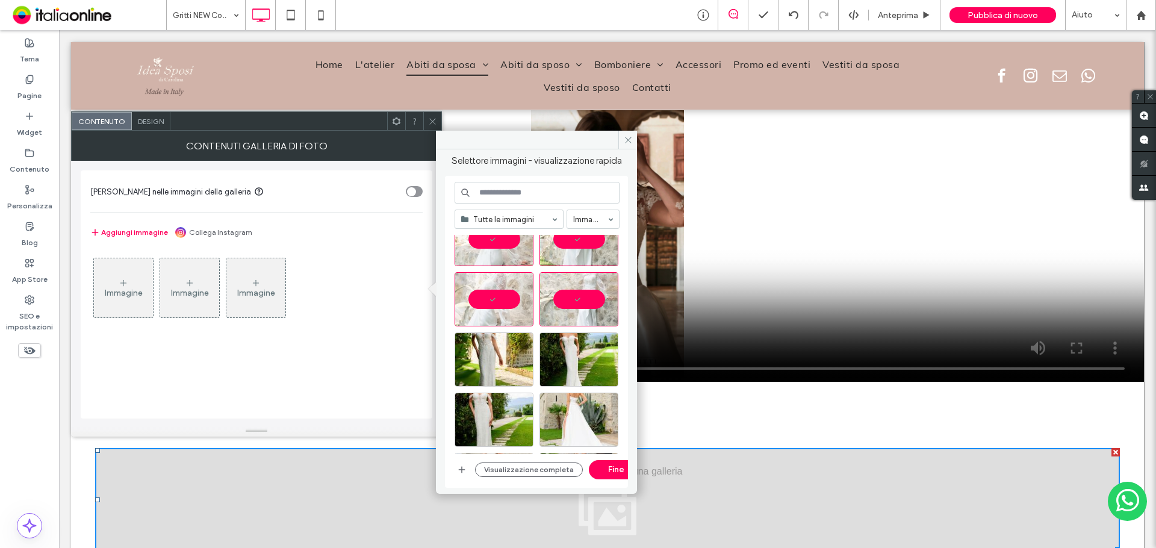
scroll to position [3532, 0]
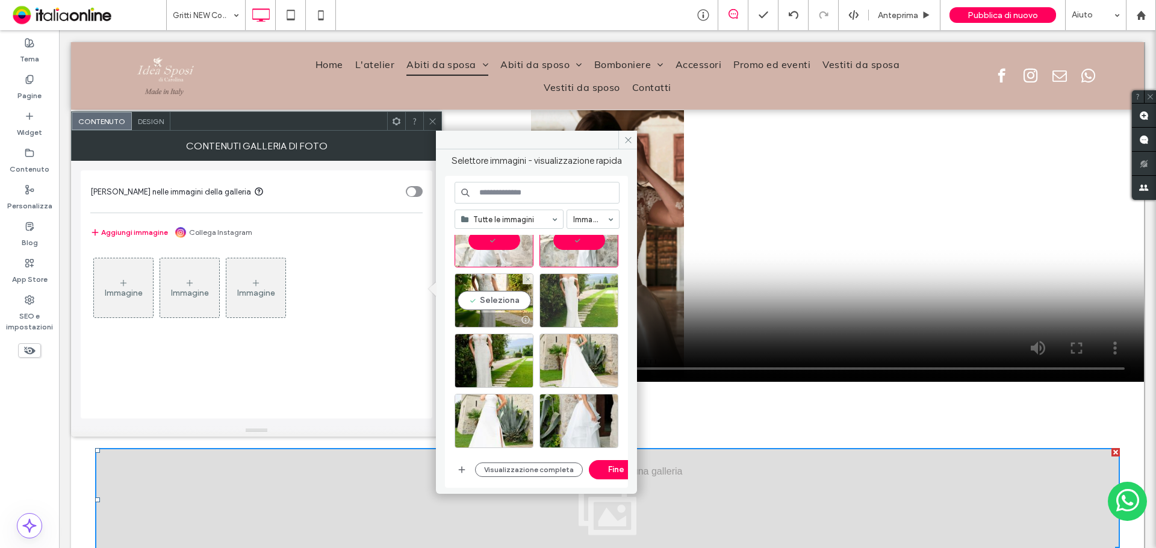
click at [504, 304] on div "Seleziona" at bounding box center [494, 300] width 79 height 54
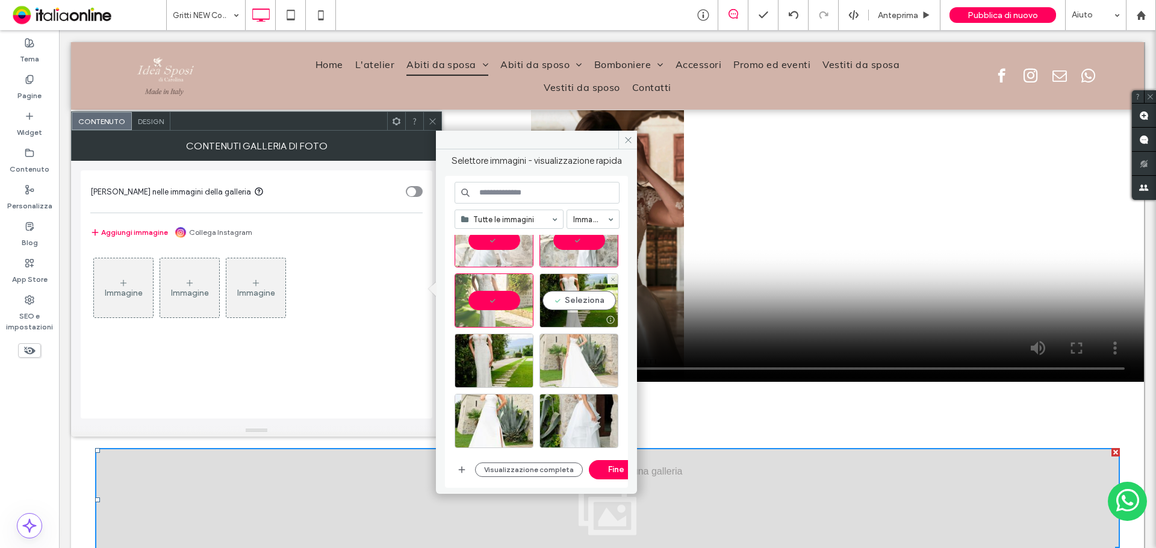
click at [575, 298] on div "Seleziona" at bounding box center [579, 300] width 79 height 54
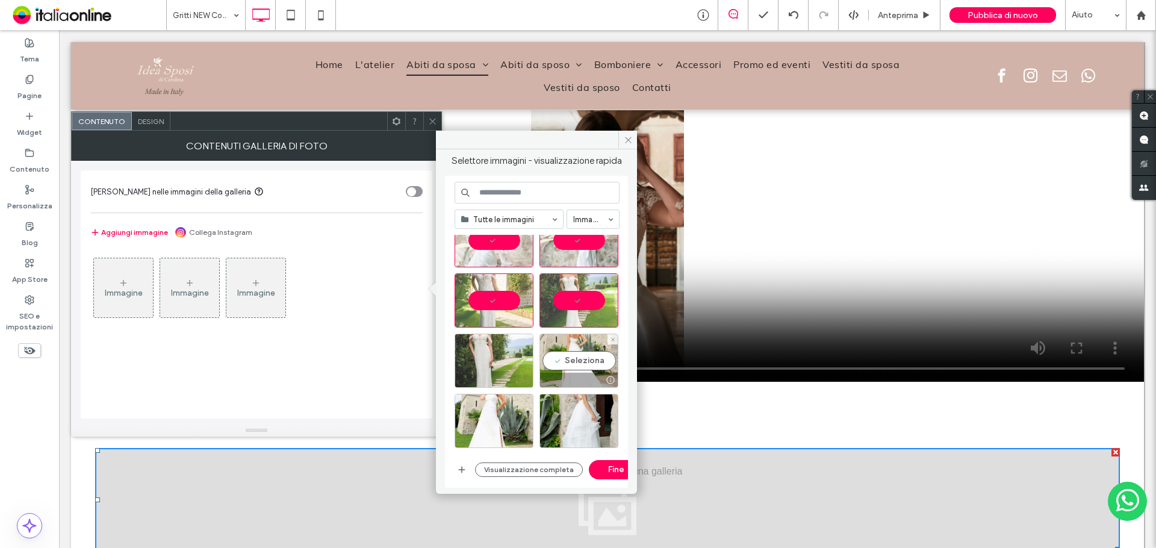
click at [579, 352] on div "Seleziona" at bounding box center [579, 361] width 79 height 54
click at [491, 363] on div "Seleziona" at bounding box center [494, 361] width 79 height 54
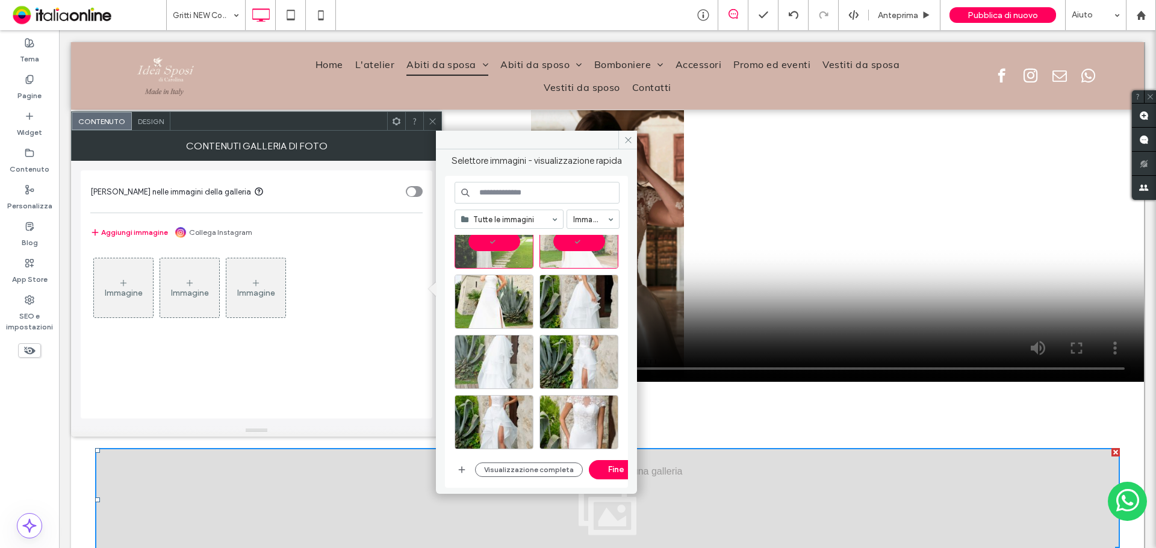
scroll to position [3653, 0]
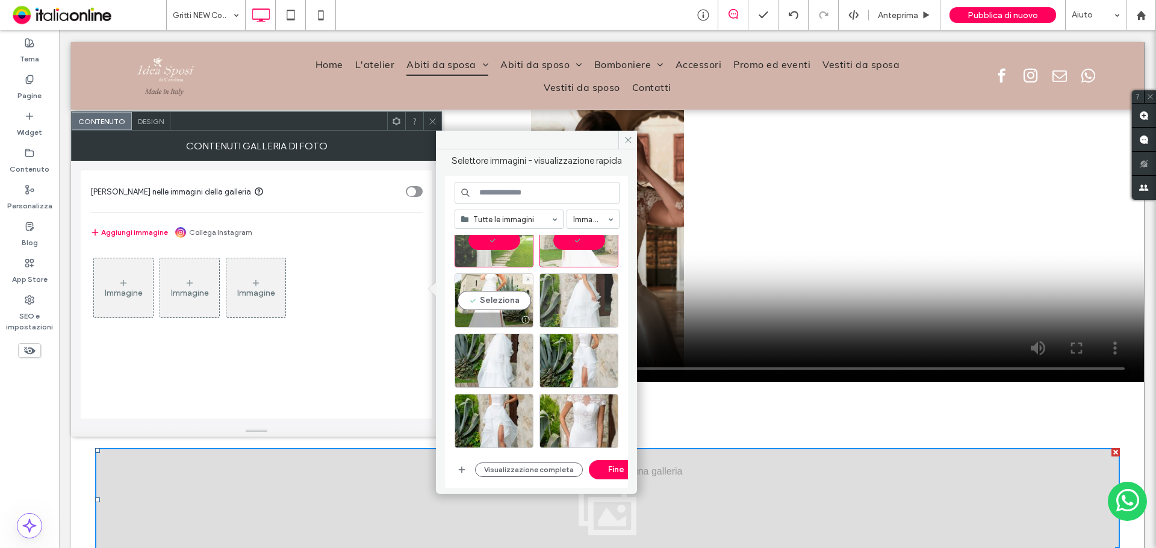
click at [503, 300] on div "Seleziona" at bounding box center [494, 300] width 79 height 54
click at [598, 296] on div "Seleziona" at bounding box center [579, 300] width 79 height 54
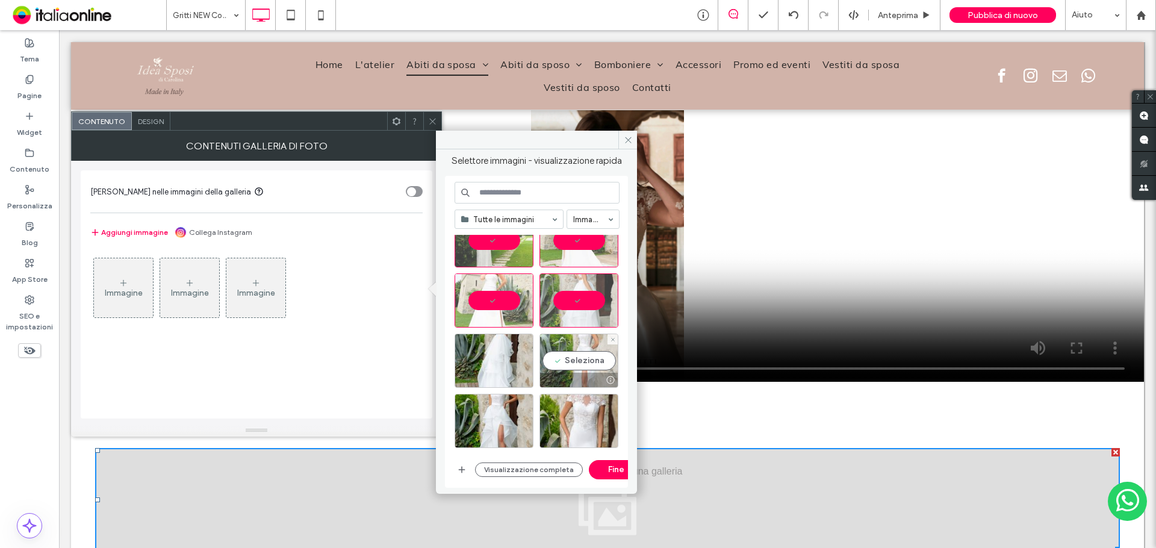
click at [593, 338] on div "Seleziona" at bounding box center [579, 361] width 79 height 54
click at [510, 352] on div "Seleziona" at bounding box center [494, 361] width 79 height 54
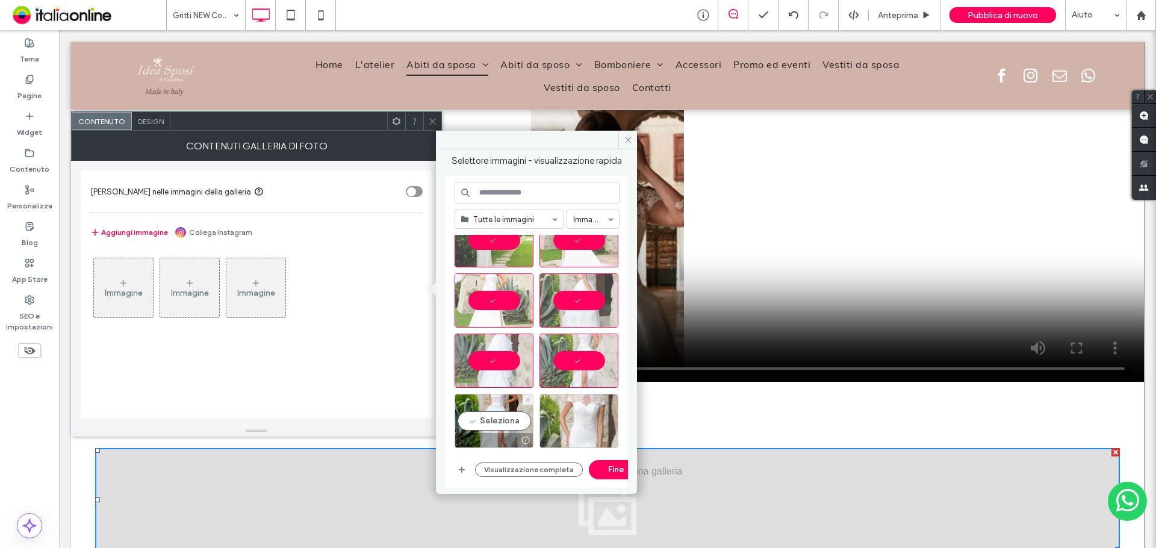
click at [512, 412] on div "Seleziona" at bounding box center [494, 421] width 79 height 54
click at [577, 406] on div "Seleziona" at bounding box center [579, 421] width 79 height 54
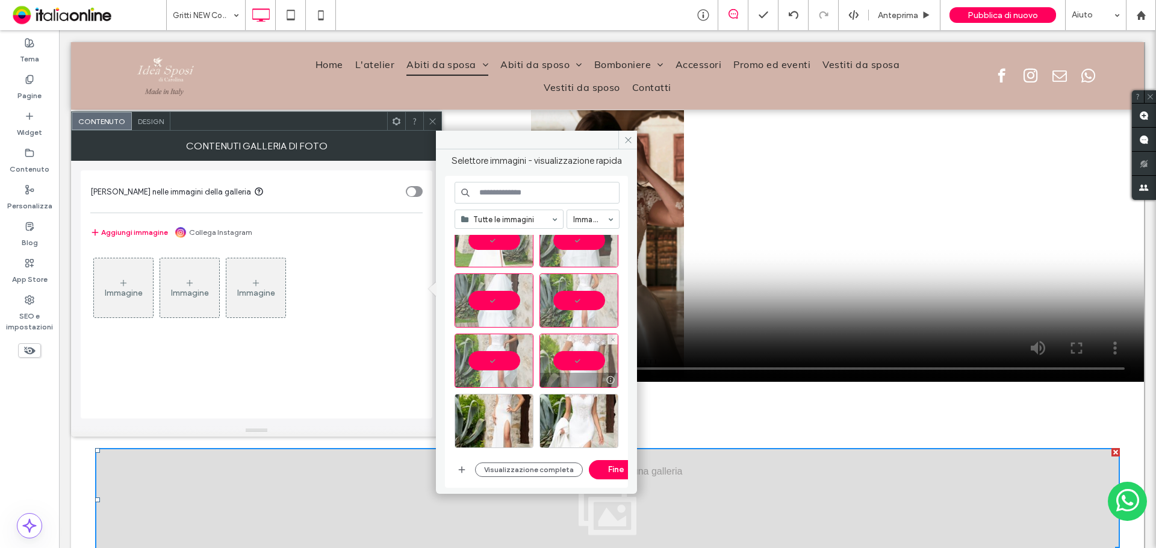
scroll to position [3833, 0]
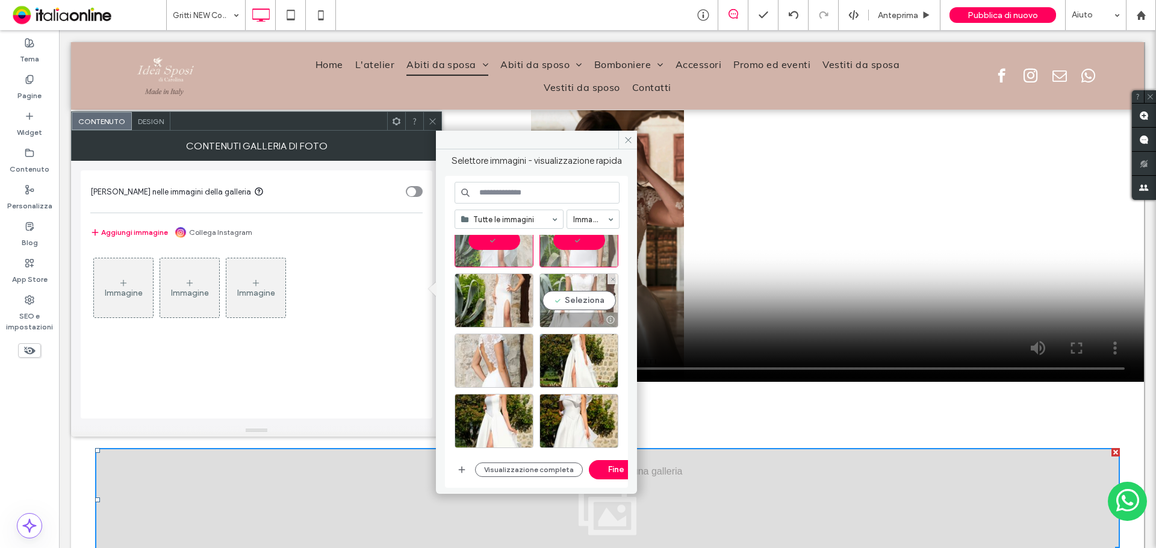
click at [577, 306] on div "Seleziona" at bounding box center [579, 300] width 79 height 54
click at [500, 306] on div "Seleziona" at bounding box center [494, 300] width 79 height 54
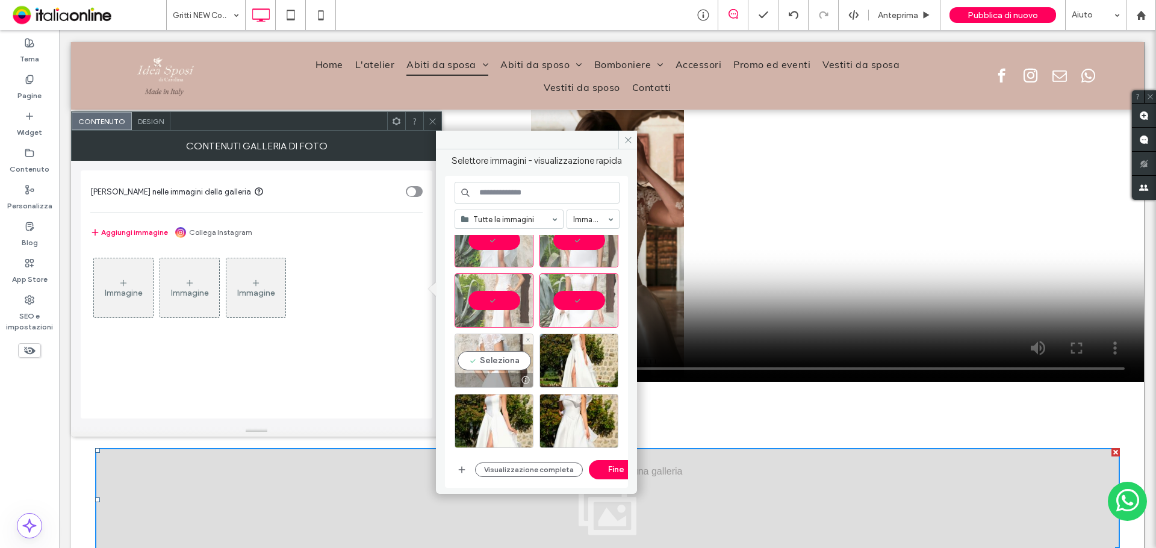
click at [493, 346] on div "Seleziona" at bounding box center [494, 361] width 79 height 54
click at [596, 344] on div "Seleziona" at bounding box center [579, 361] width 79 height 54
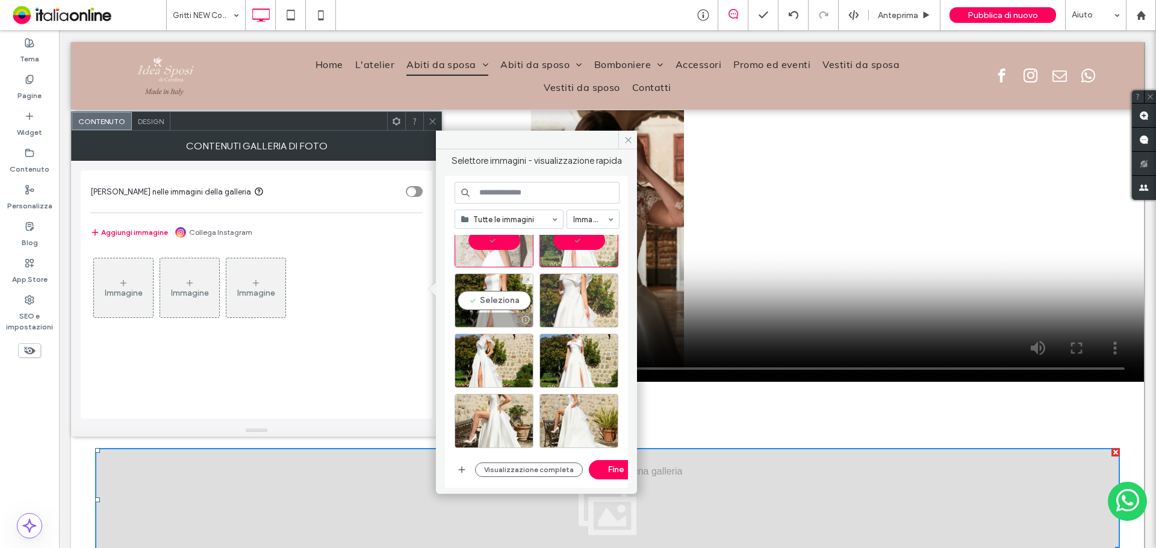
click at [504, 310] on div "Seleziona" at bounding box center [494, 300] width 79 height 54
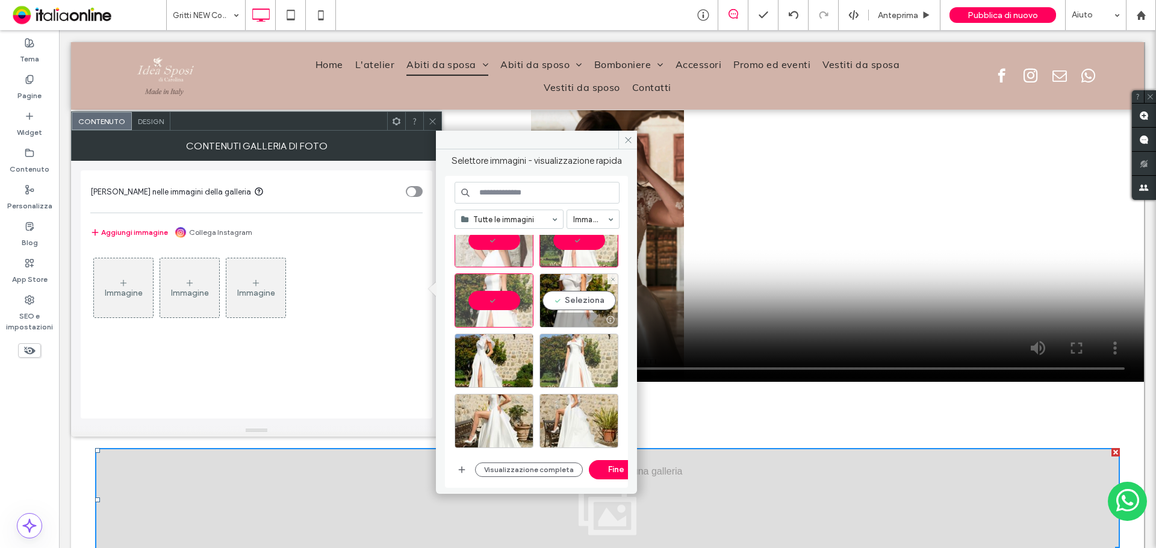
click at [566, 301] on div "Seleziona" at bounding box center [579, 300] width 79 height 54
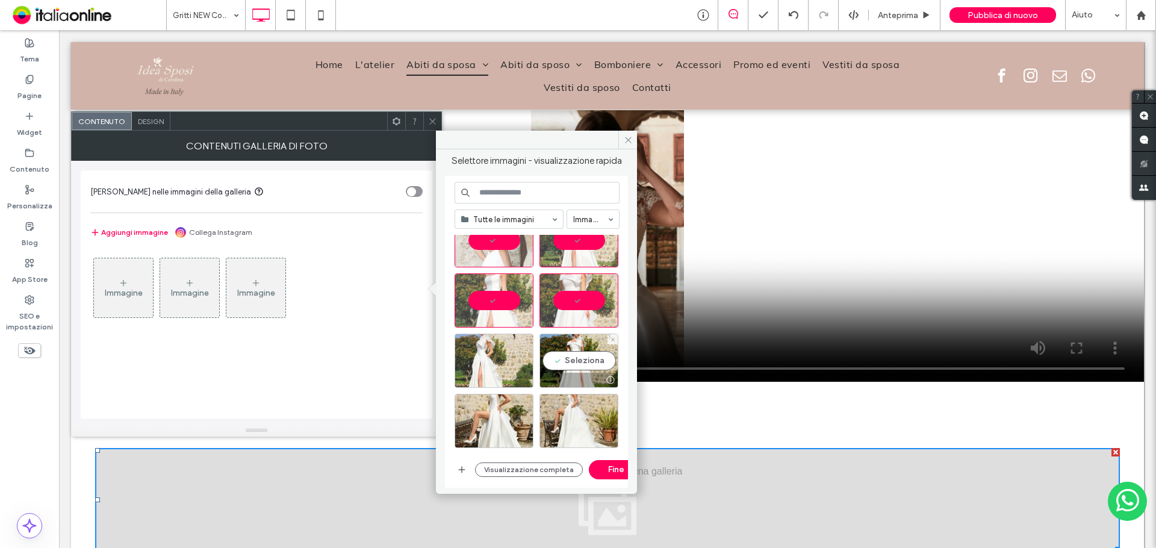
click at [565, 341] on div "Seleziona" at bounding box center [579, 361] width 79 height 54
click at [506, 343] on div "Seleziona" at bounding box center [494, 361] width 79 height 54
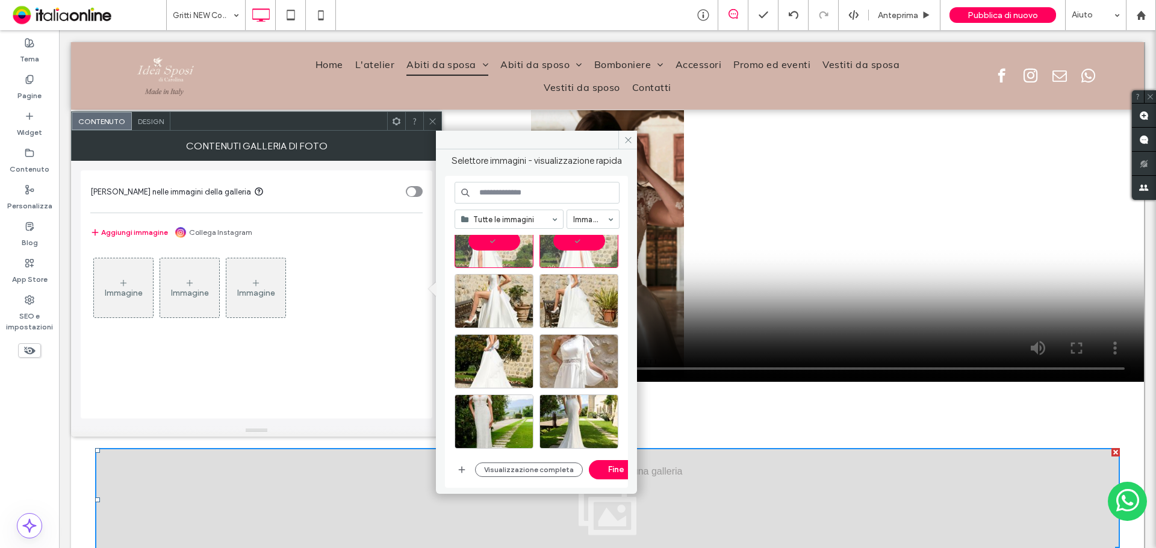
scroll to position [4074, 0]
click at [503, 307] on div "Seleziona" at bounding box center [494, 300] width 79 height 54
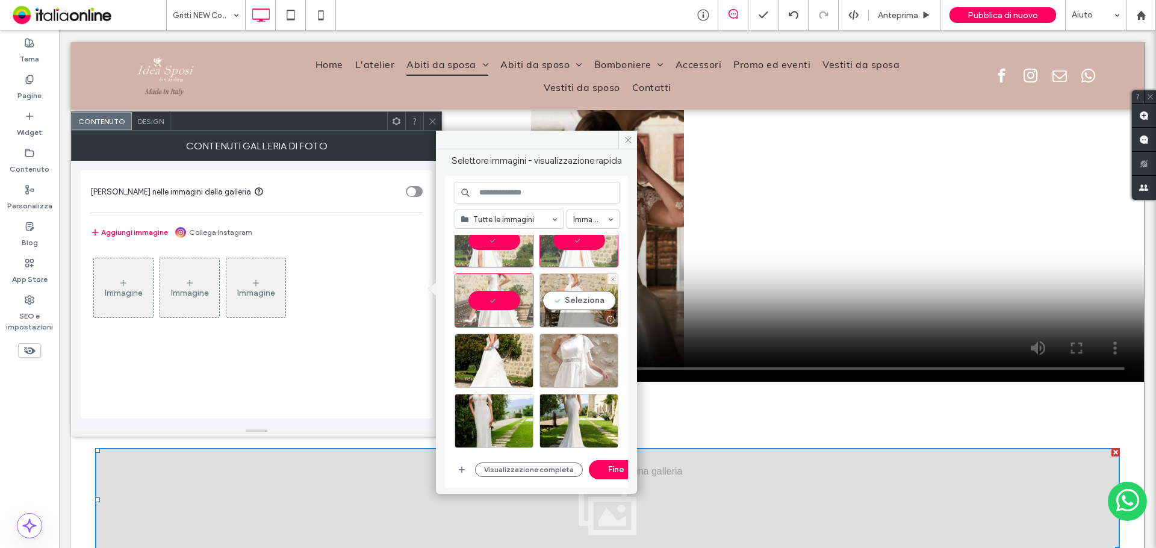
click at [580, 303] on div "Seleziona" at bounding box center [579, 300] width 79 height 54
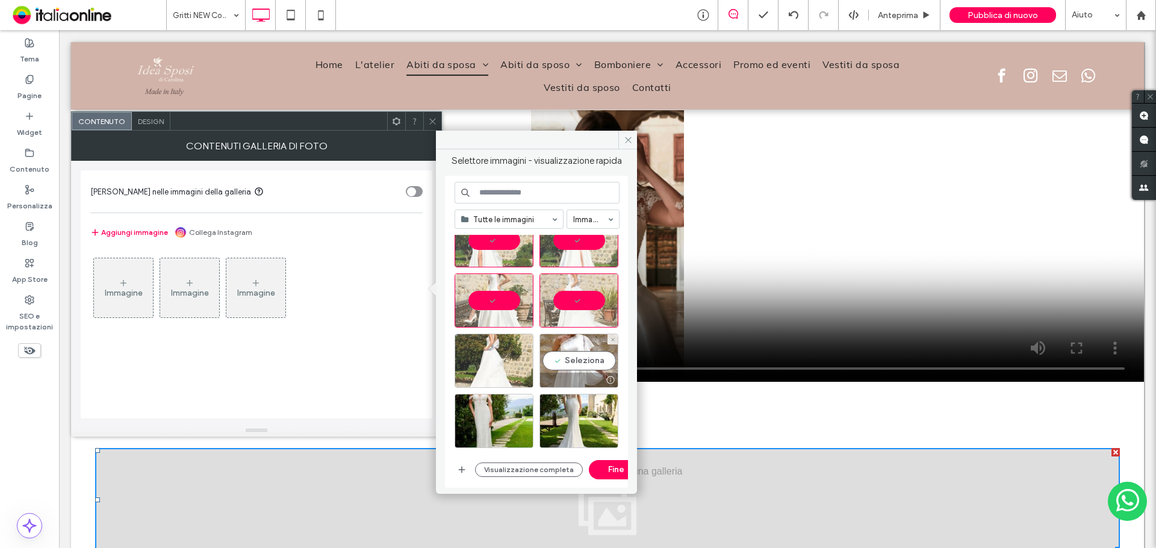
click at [569, 352] on div "Seleziona" at bounding box center [579, 361] width 79 height 54
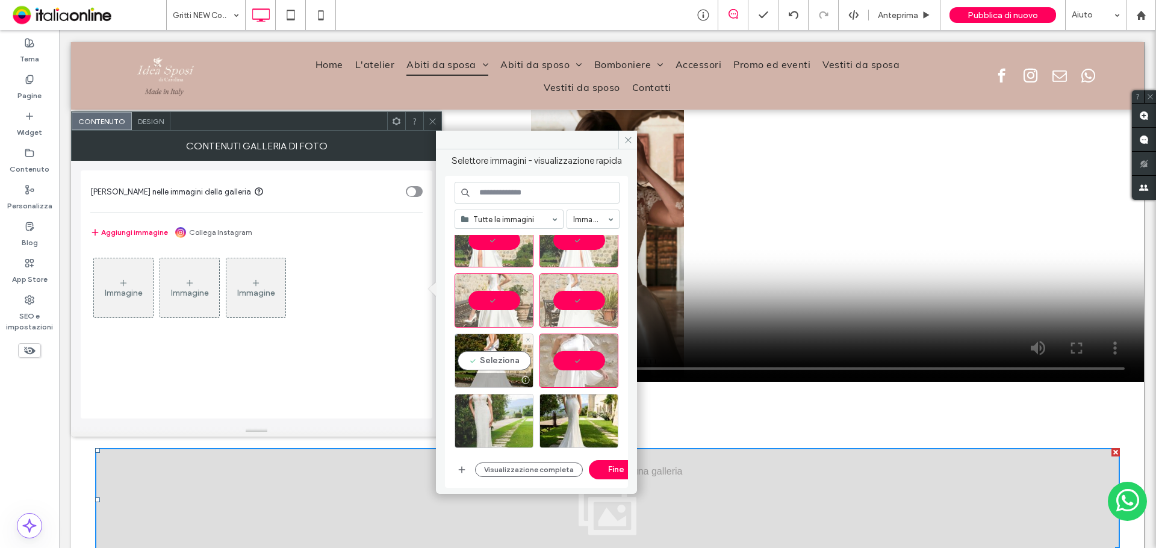
click at [501, 361] on div "Seleziona" at bounding box center [494, 361] width 79 height 54
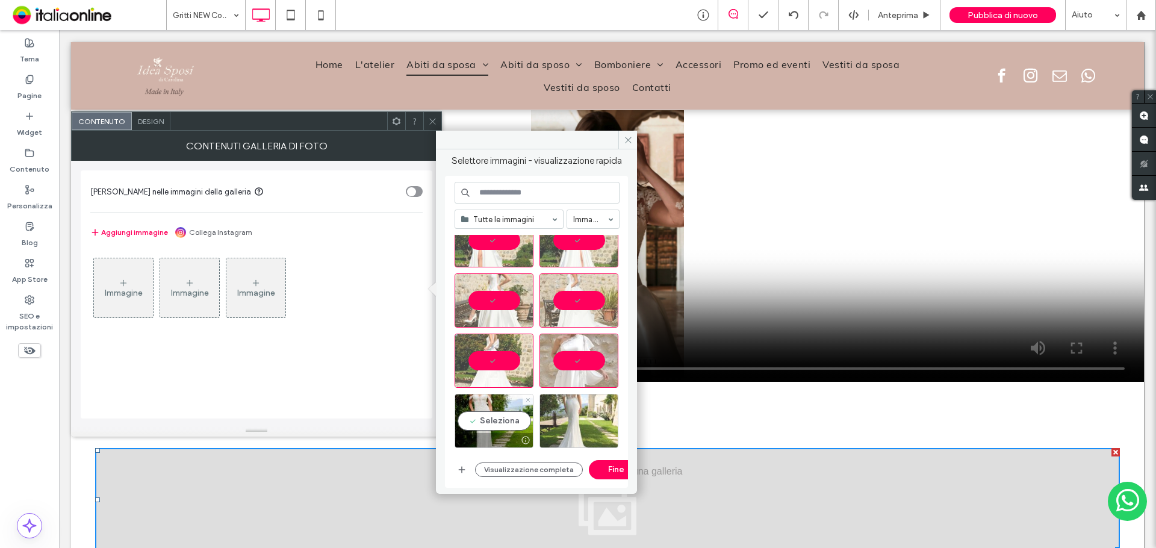
click at [517, 421] on div "Seleziona" at bounding box center [494, 421] width 79 height 54
click at [591, 412] on div "Seleziona" at bounding box center [579, 421] width 79 height 54
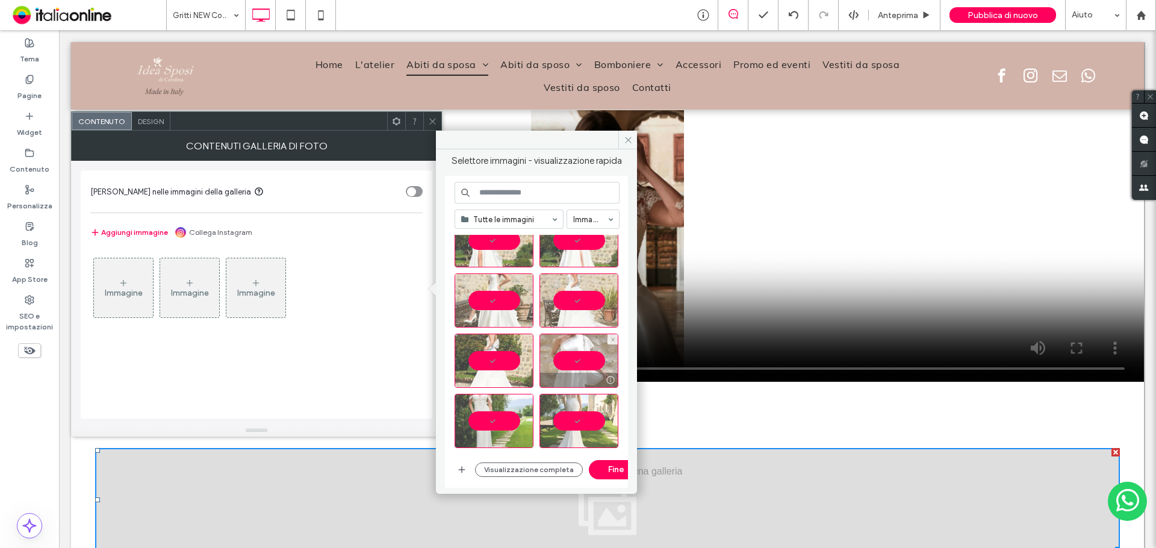
scroll to position [4134, 0]
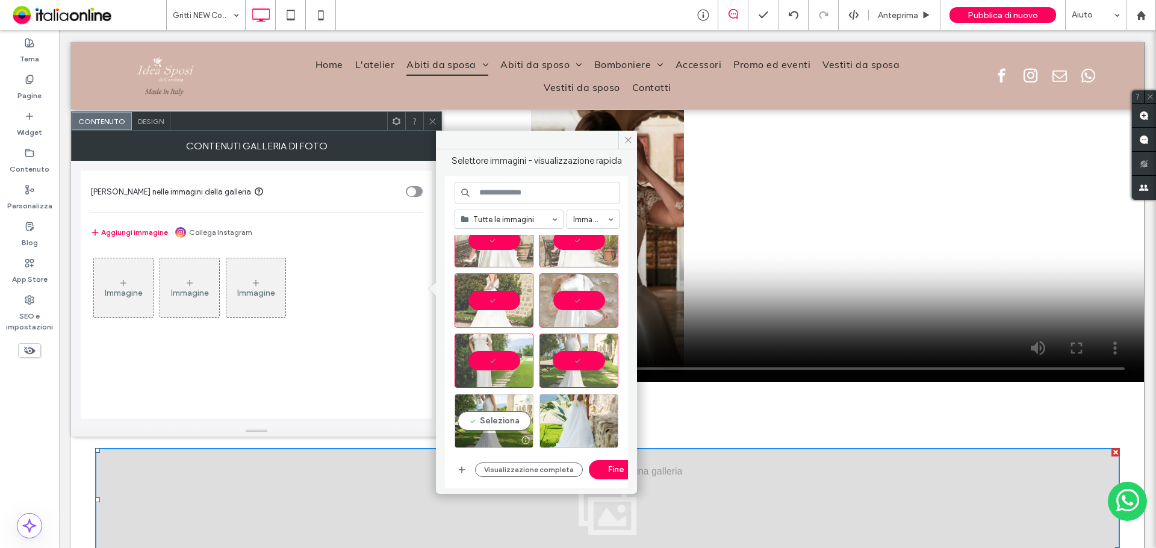
click at [500, 425] on div "Seleziona" at bounding box center [494, 421] width 79 height 54
click at [576, 411] on div "Seleziona" at bounding box center [579, 421] width 79 height 54
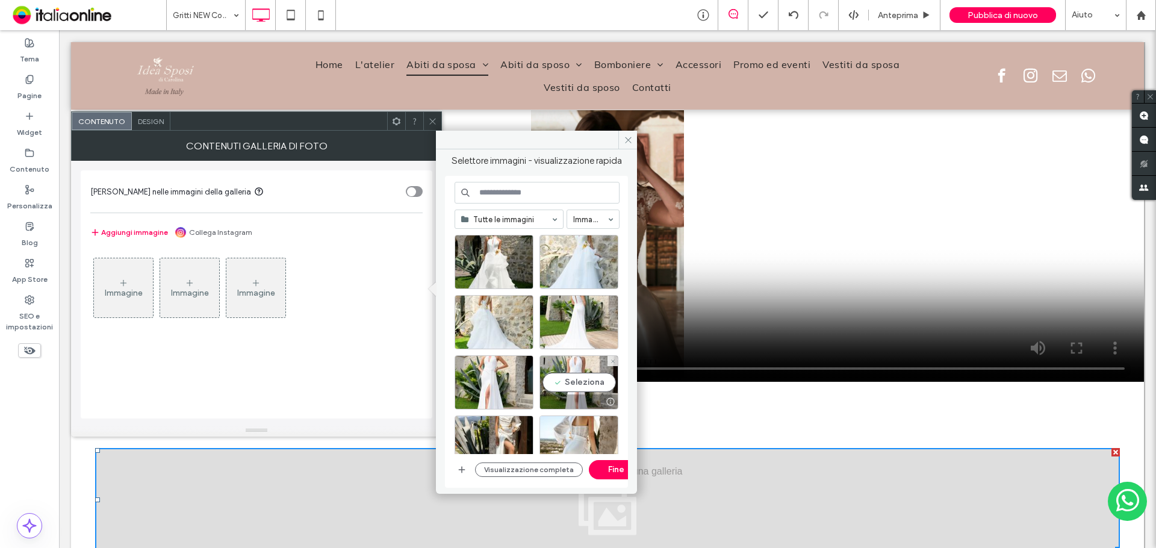
scroll to position [4315, 0]
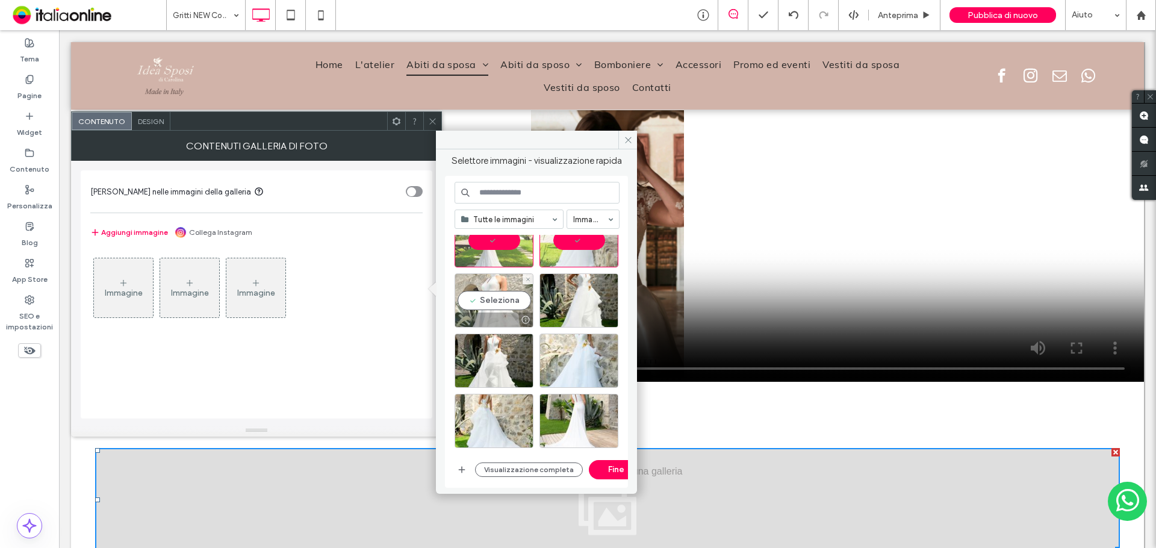
click at [496, 303] on div "Seleziona" at bounding box center [494, 300] width 79 height 54
click at [579, 308] on div "Seleziona" at bounding box center [579, 300] width 79 height 54
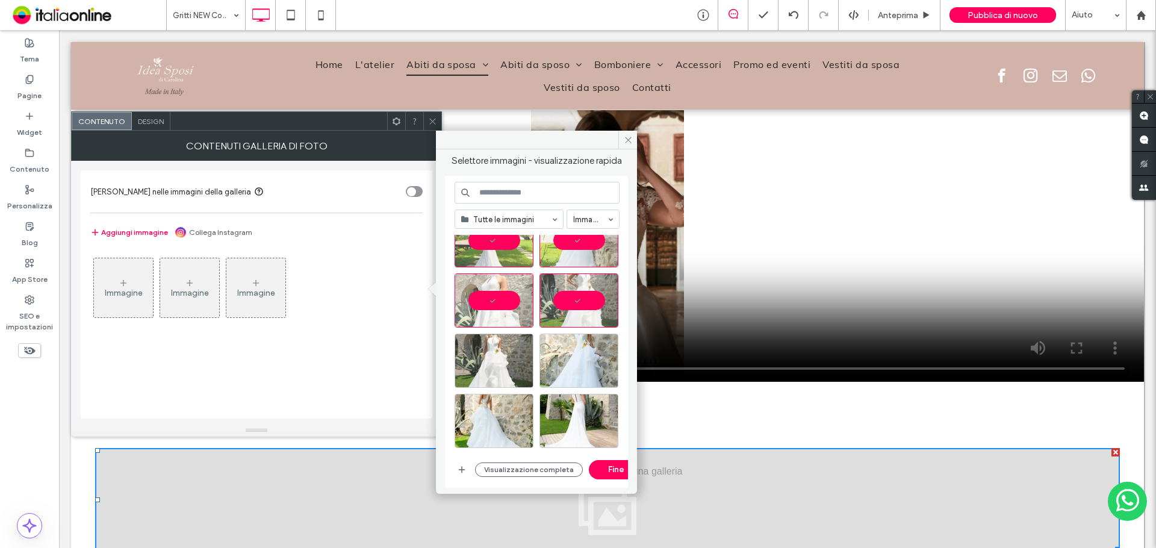
click at [579, 338] on div at bounding box center [579, 361] width 79 height 54
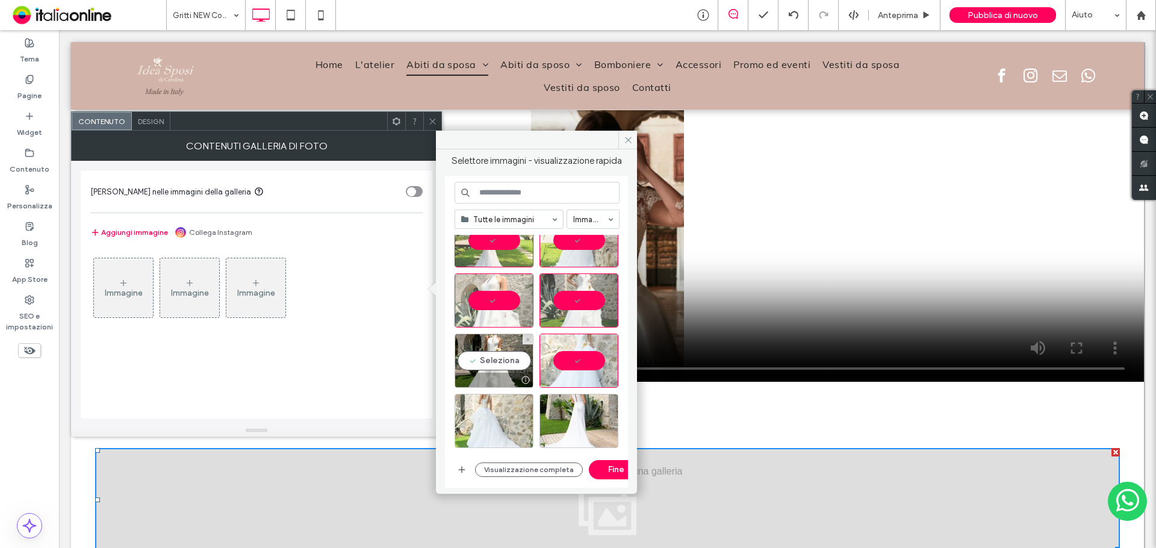
click at [484, 356] on div "Seleziona" at bounding box center [494, 361] width 79 height 54
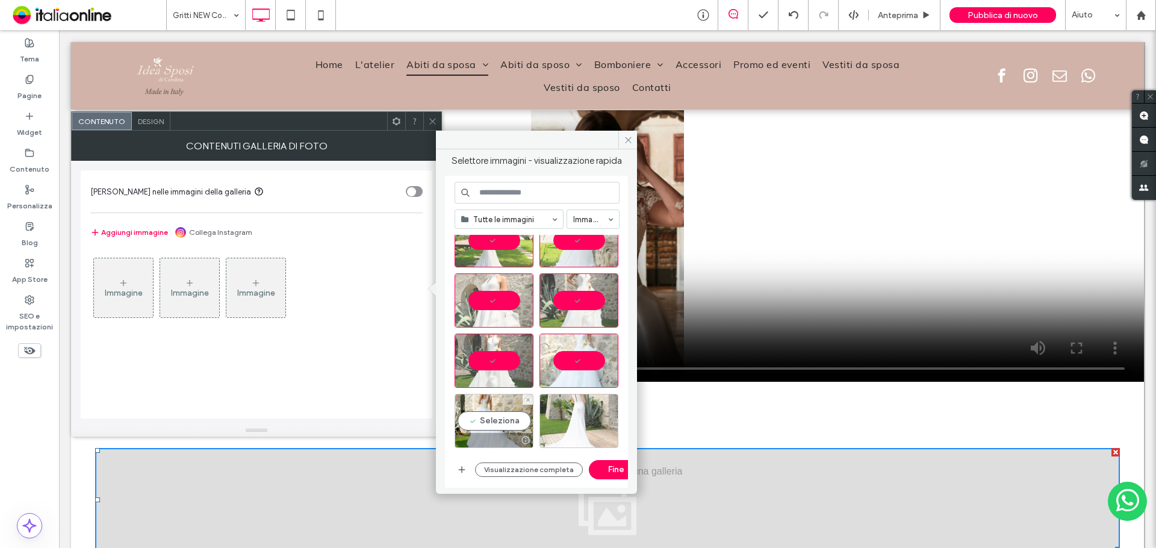
click at [494, 398] on div "Seleziona" at bounding box center [494, 421] width 79 height 54
click at [570, 402] on div "Seleziona" at bounding box center [579, 421] width 79 height 54
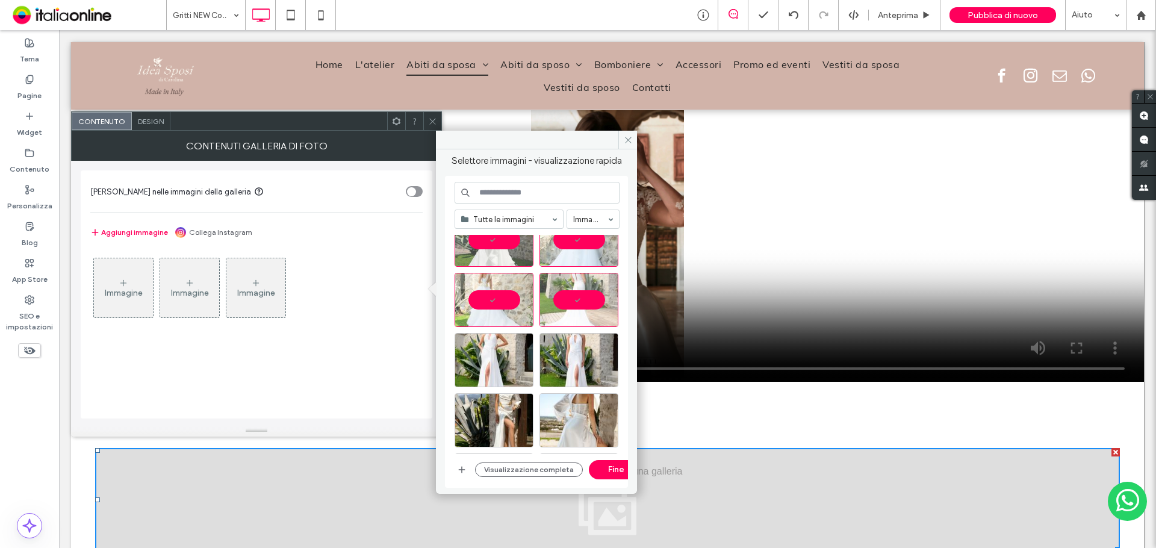
scroll to position [4496, 0]
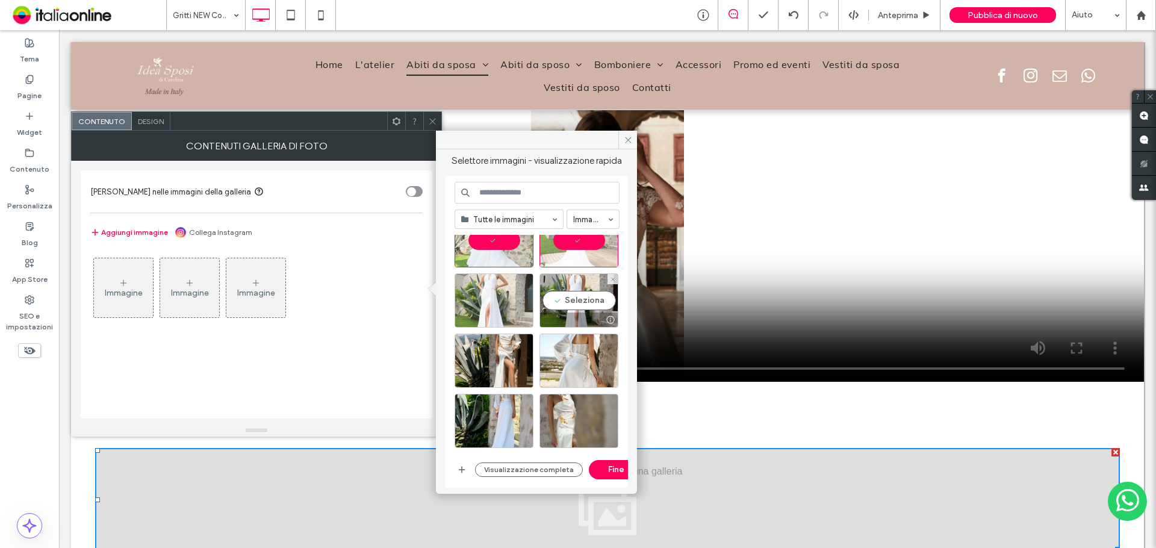
click at [568, 302] on div "Seleziona" at bounding box center [579, 300] width 79 height 54
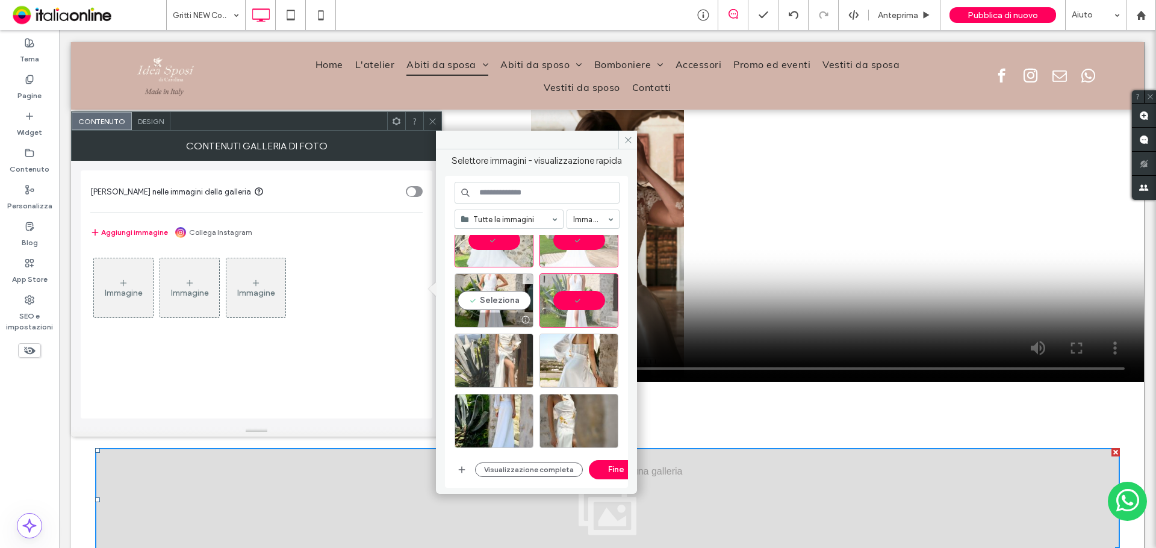
click at [473, 288] on div "Seleziona" at bounding box center [494, 300] width 79 height 54
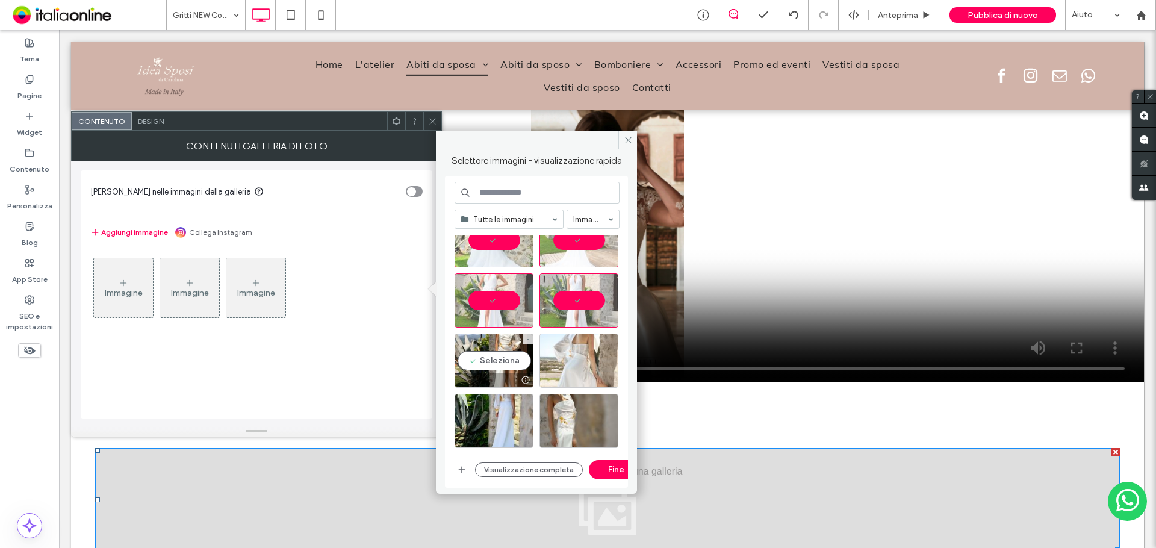
click at [485, 350] on div "Seleziona" at bounding box center [494, 361] width 79 height 54
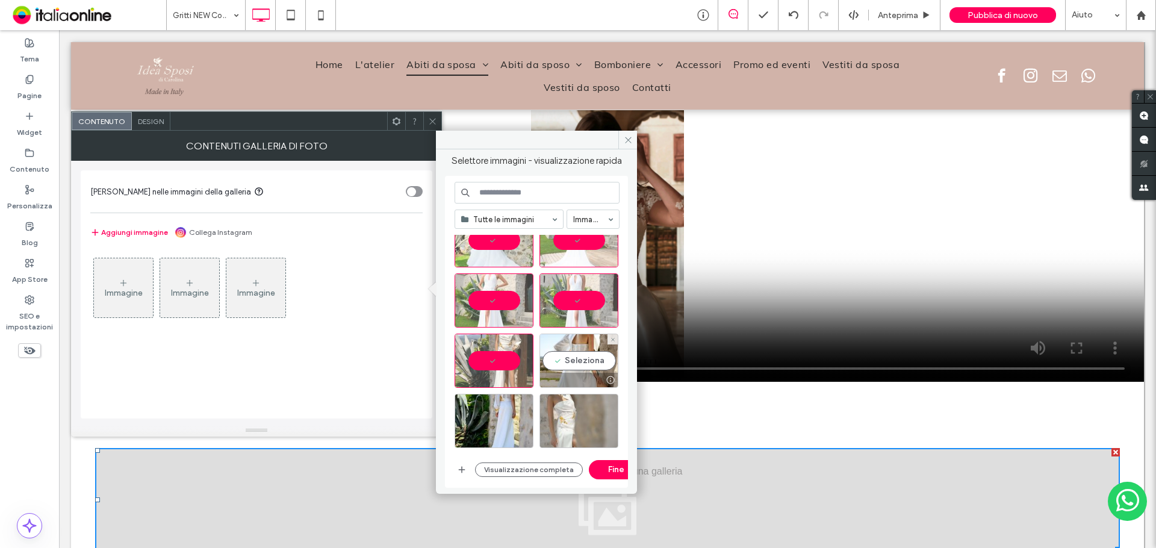
click at [569, 356] on div "Seleziona" at bounding box center [579, 361] width 79 height 54
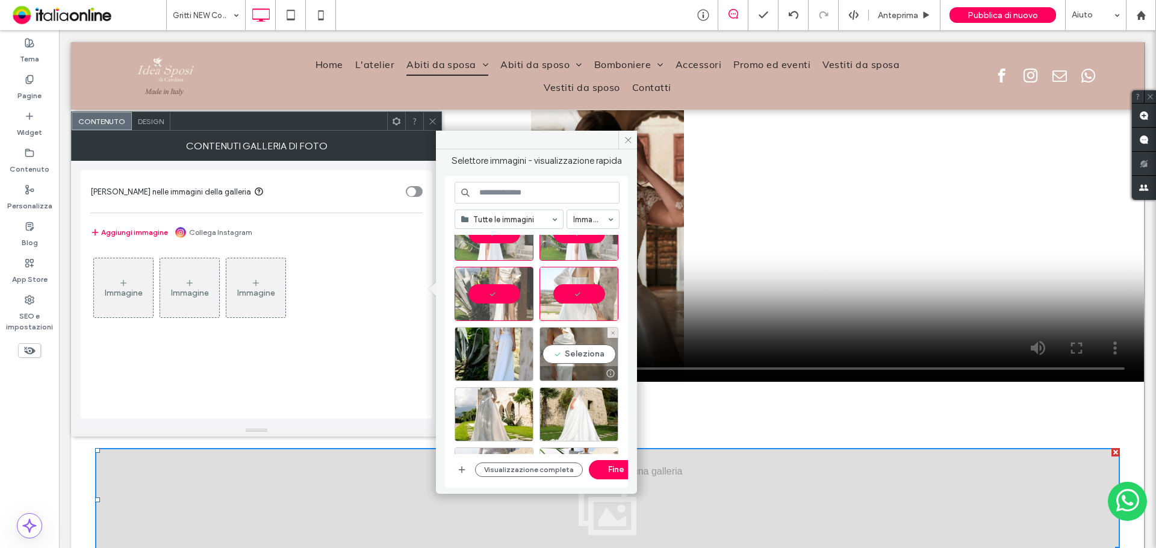
scroll to position [4676, 0]
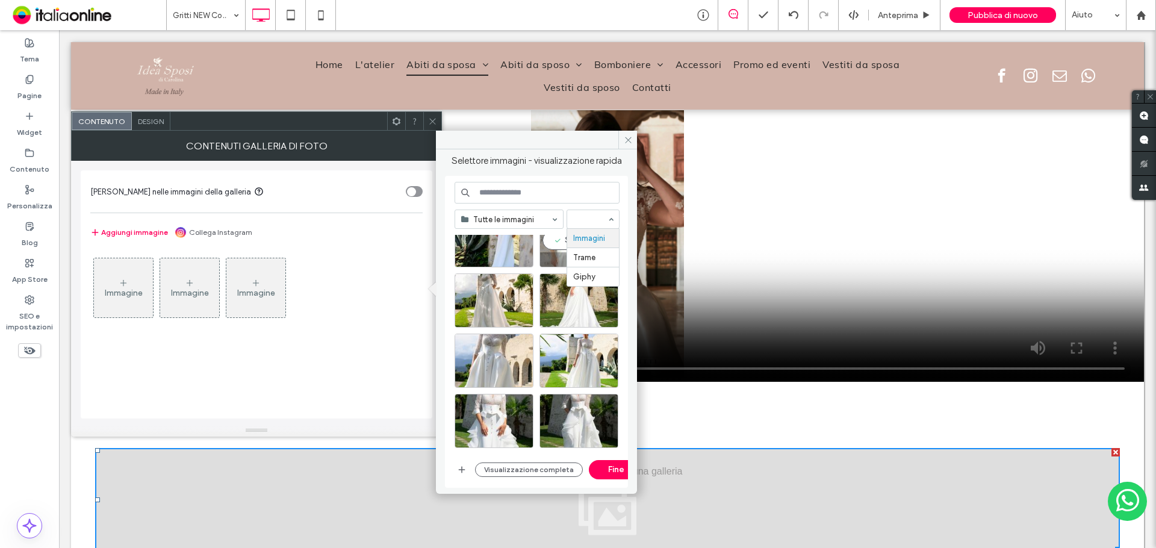
click at [555, 248] on div "Seleziona" at bounding box center [579, 240] width 79 height 54
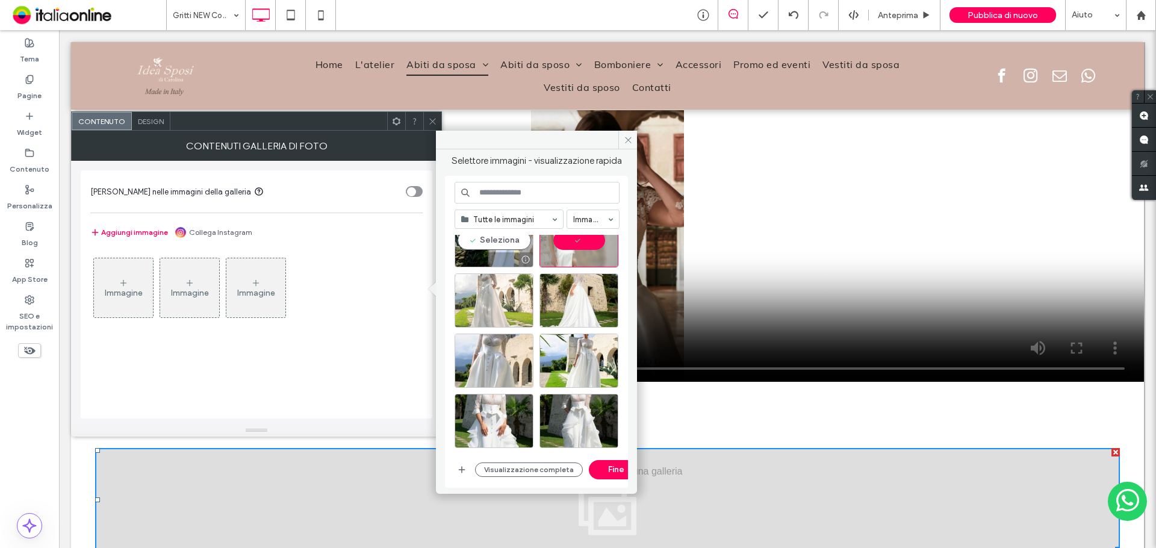
click at [502, 267] on div "Seleziona" at bounding box center [494, 240] width 79 height 54
click at [509, 298] on div "Seleziona" at bounding box center [494, 300] width 79 height 54
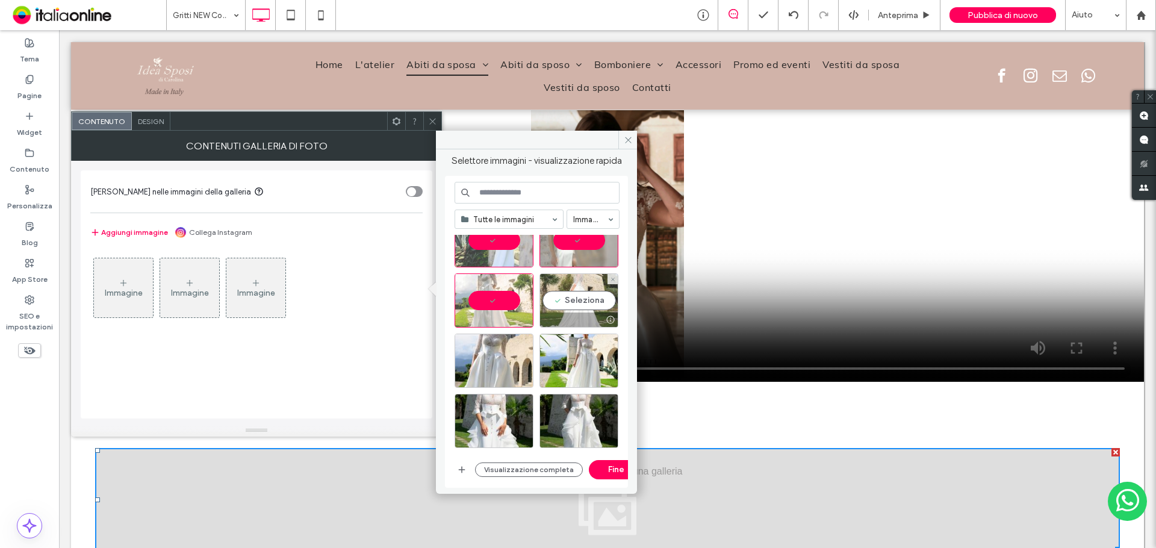
click at [569, 303] on div "Seleziona" at bounding box center [579, 300] width 79 height 54
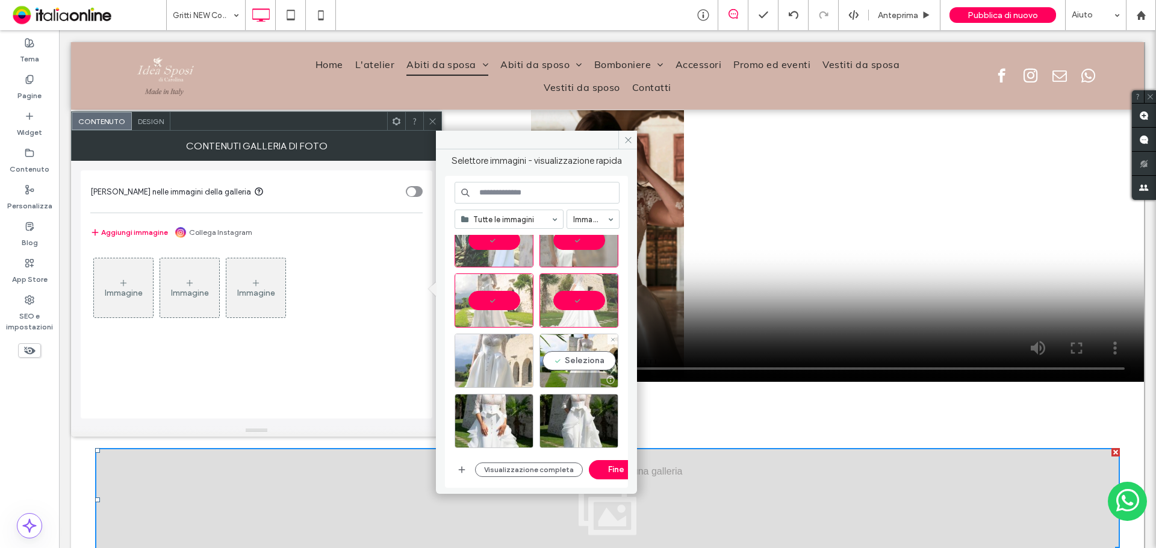
click at [568, 343] on div "Seleziona" at bounding box center [579, 361] width 79 height 54
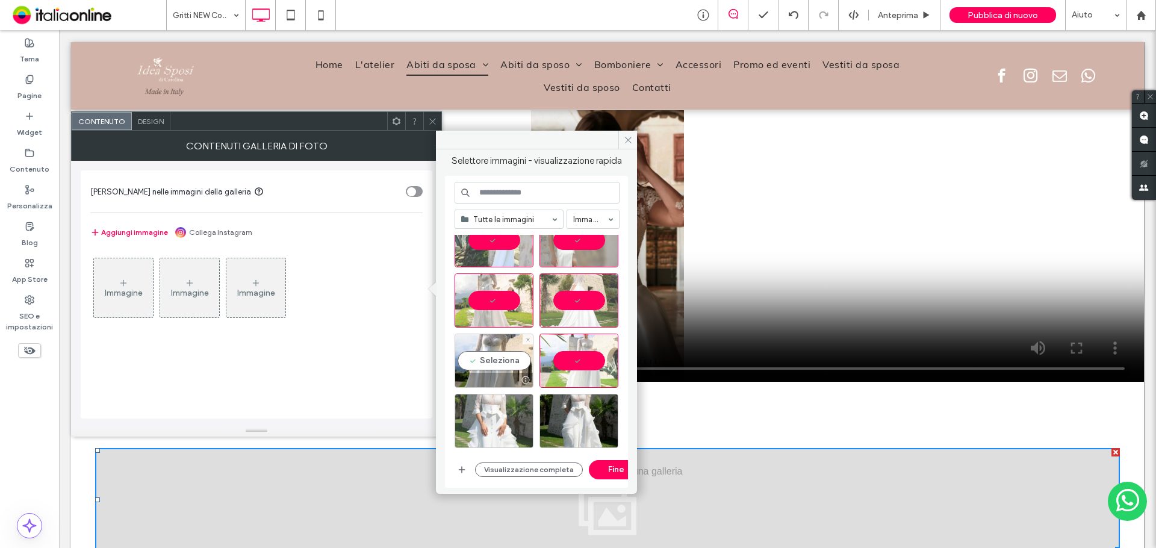
click at [505, 361] on div "Seleziona" at bounding box center [494, 361] width 79 height 54
click at [491, 401] on div "Seleziona" at bounding box center [494, 421] width 79 height 54
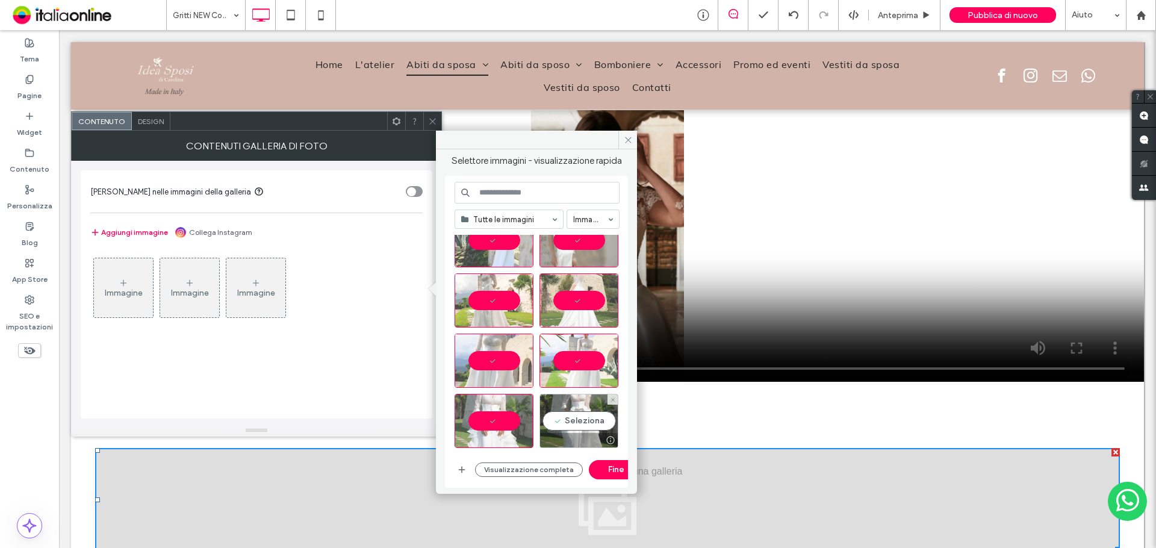
click at [575, 402] on div "Seleziona" at bounding box center [579, 421] width 79 height 54
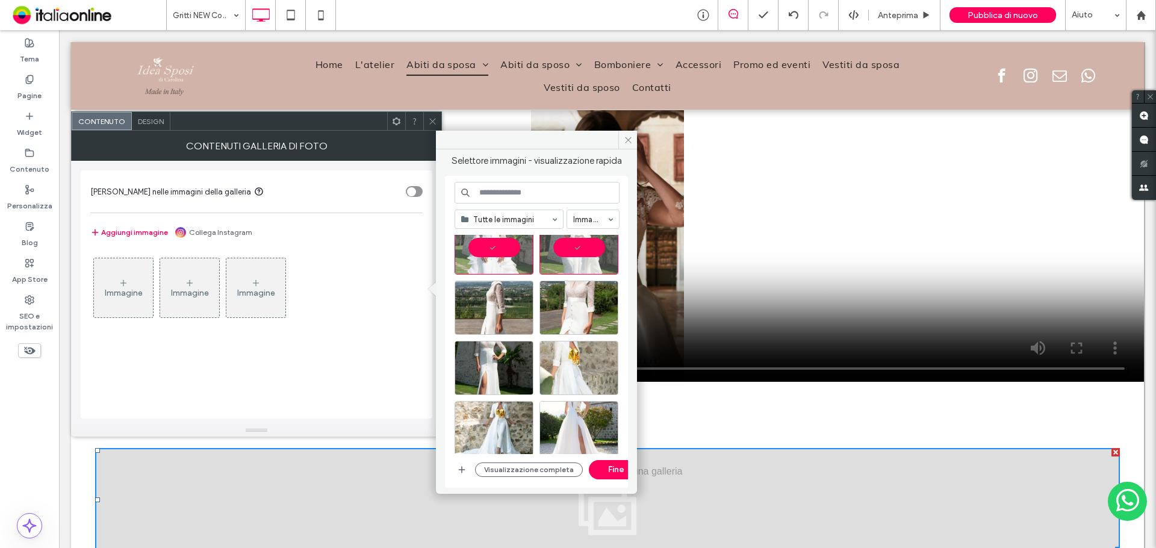
scroll to position [4857, 0]
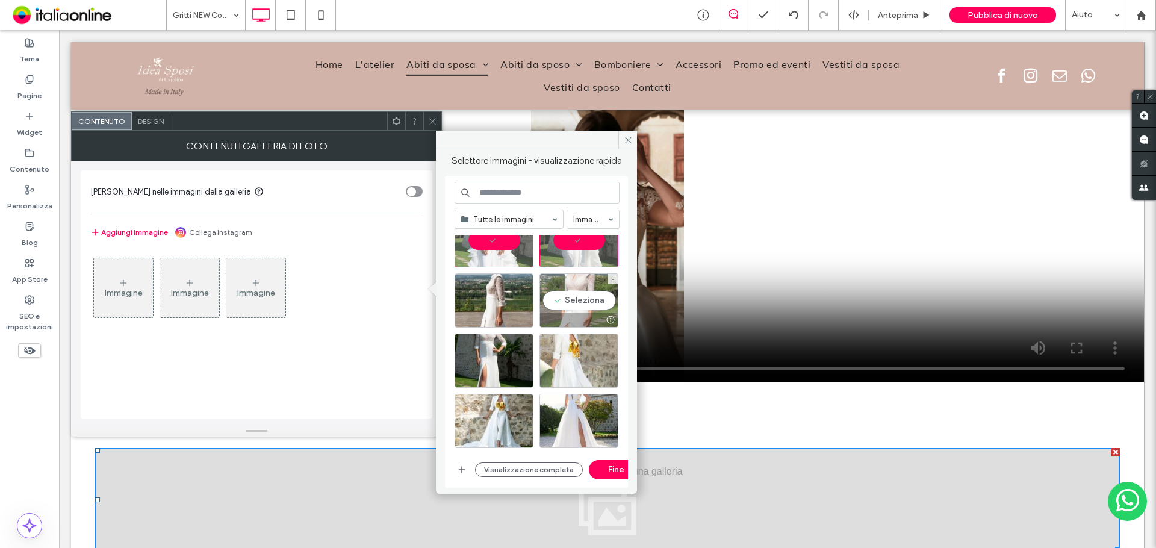
click at [572, 290] on div "Seleziona" at bounding box center [579, 300] width 79 height 54
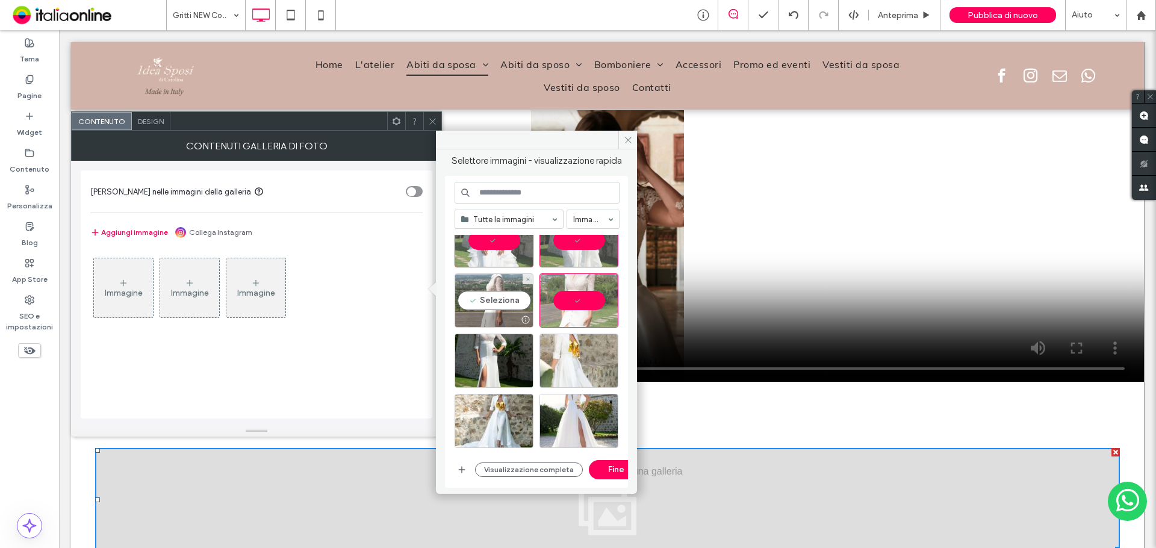
click at [519, 293] on div "Seleziona" at bounding box center [494, 300] width 79 height 54
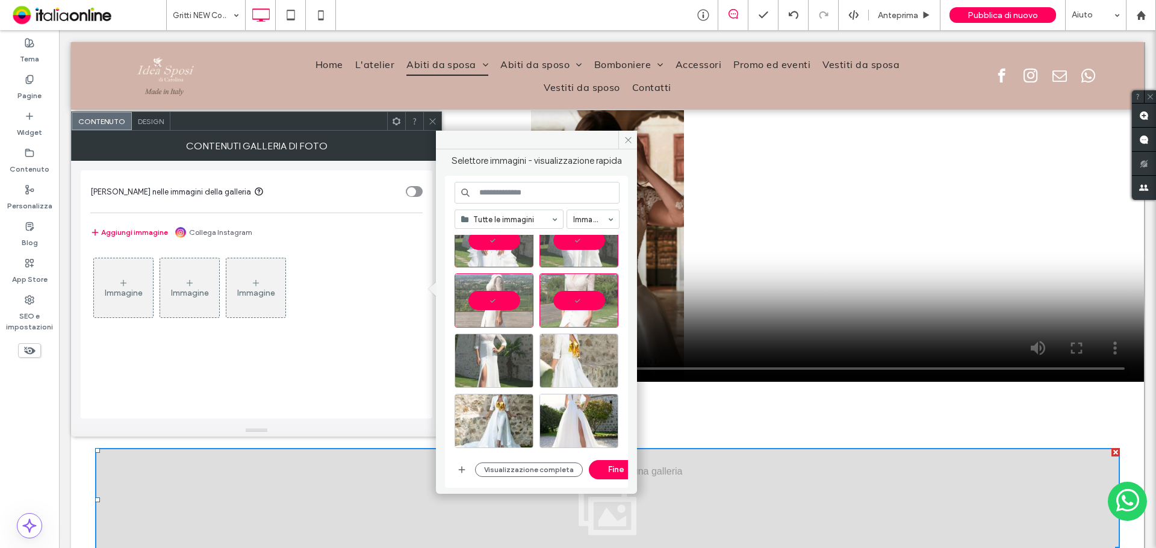
click at [502, 335] on div at bounding box center [542, 363] width 174 height 181
click at [521, 362] on div "Seleziona" at bounding box center [494, 361] width 79 height 54
click at [605, 361] on div "Seleziona" at bounding box center [579, 361] width 79 height 54
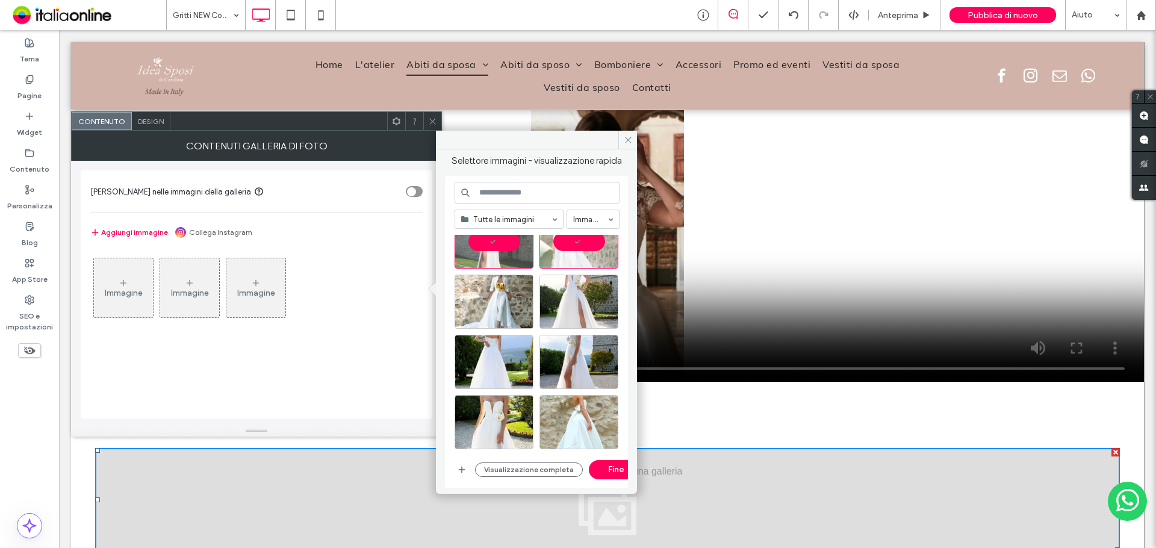
scroll to position [4977, 0]
click at [603, 315] on div at bounding box center [610, 320] width 15 height 10
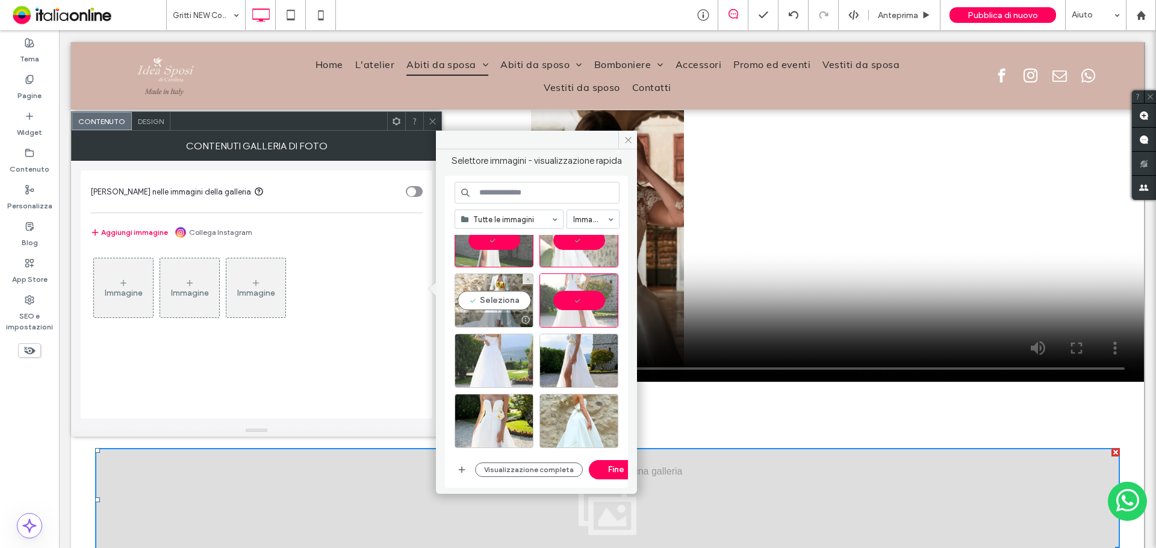
click at [485, 325] on div at bounding box center [494, 320] width 78 height 14
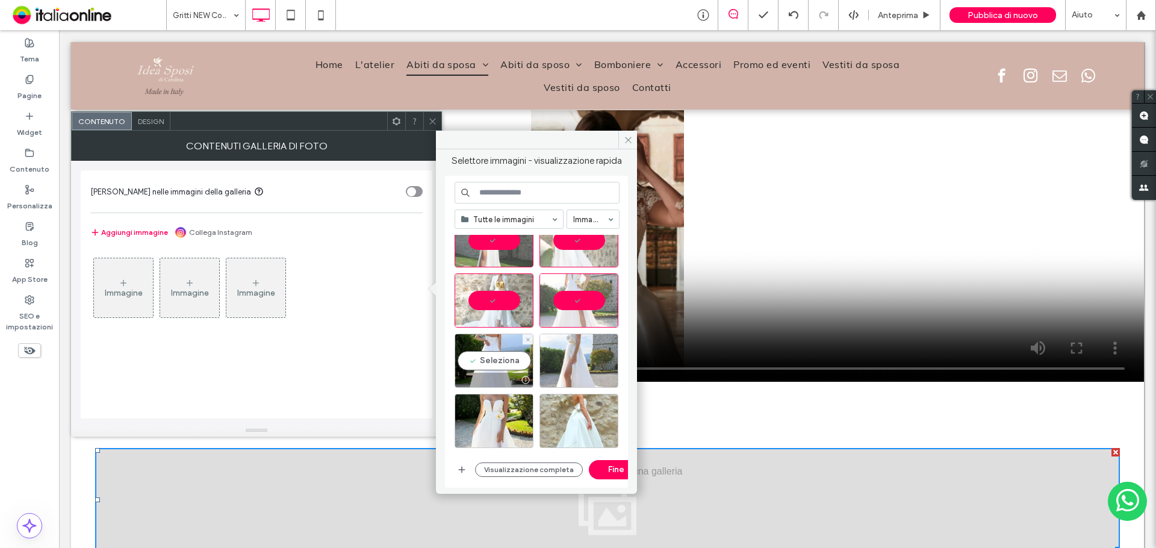
click at [491, 354] on div "Seleziona" at bounding box center [494, 361] width 79 height 54
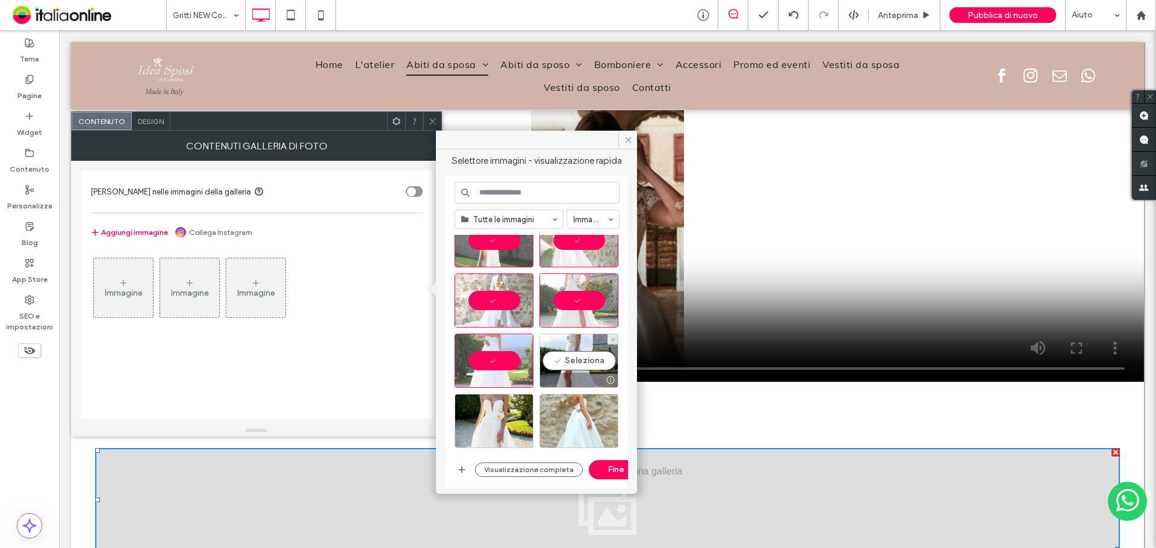
click at [559, 365] on div "Seleziona" at bounding box center [579, 361] width 79 height 54
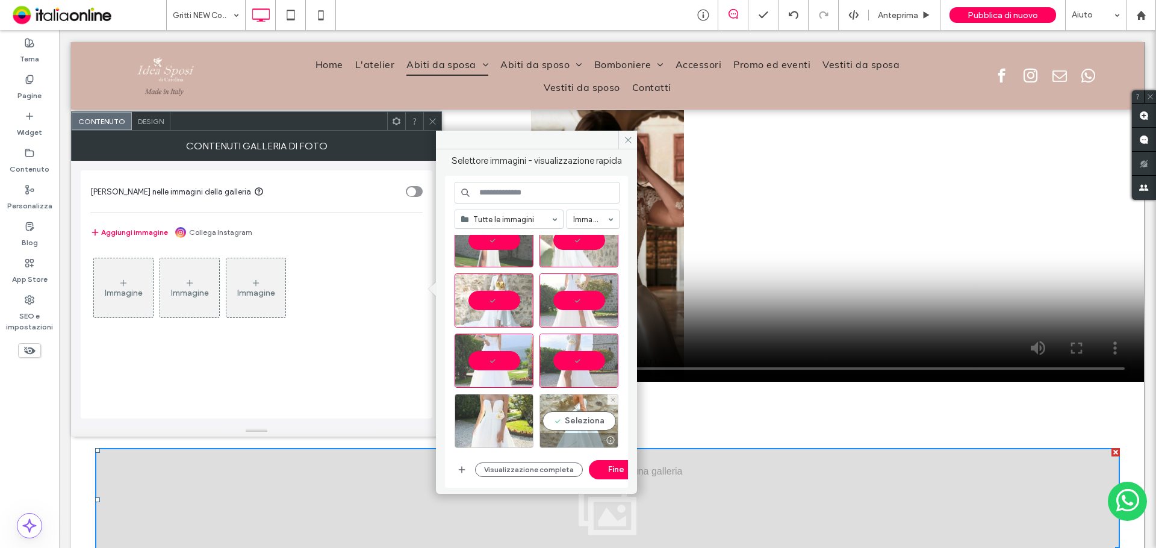
click at [594, 412] on div "Seleziona" at bounding box center [579, 421] width 79 height 54
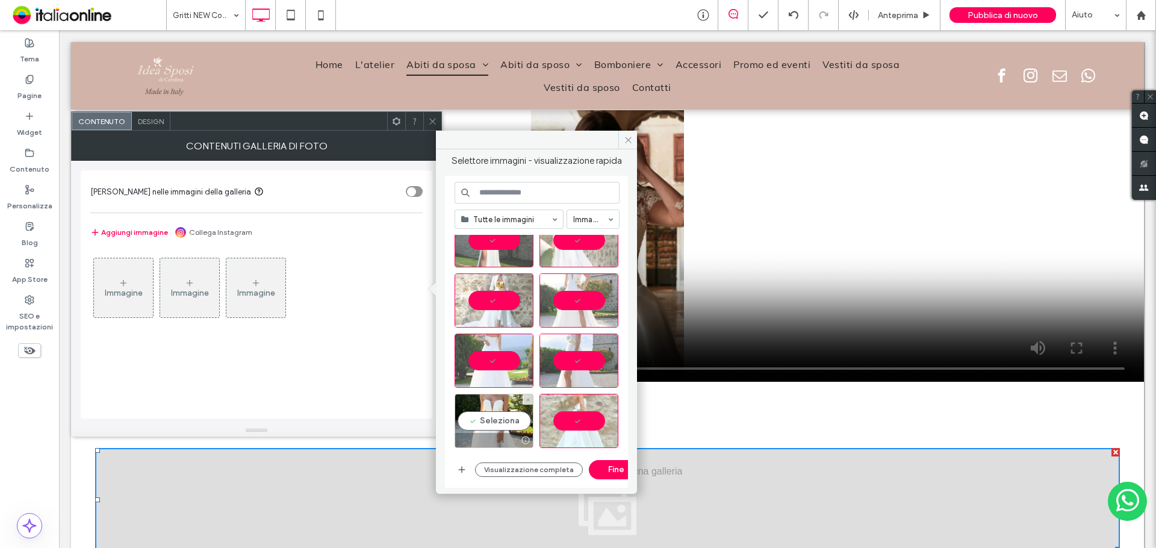
click at [483, 415] on div "Seleziona" at bounding box center [494, 421] width 79 height 54
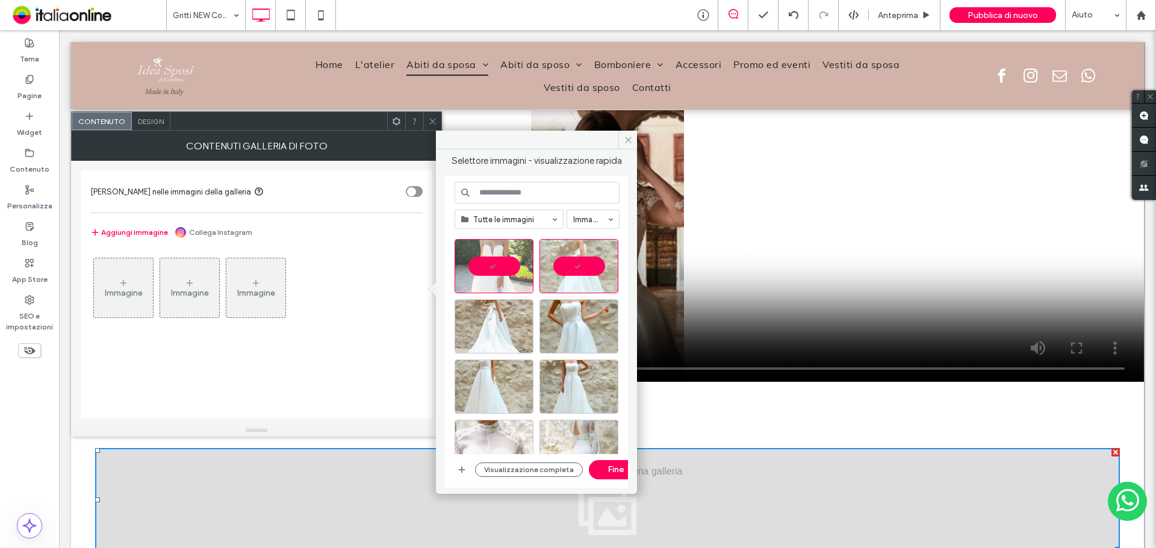
scroll to position [5158, 0]
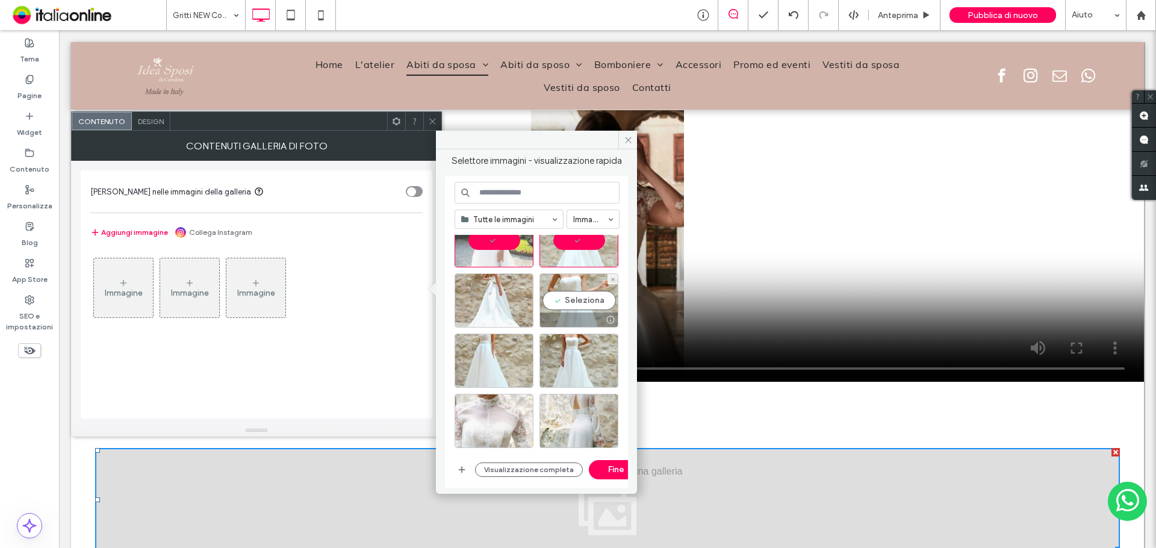
click at [578, 302] on div "Seleziona" at bounding box center [579, 300] width 79 height 54
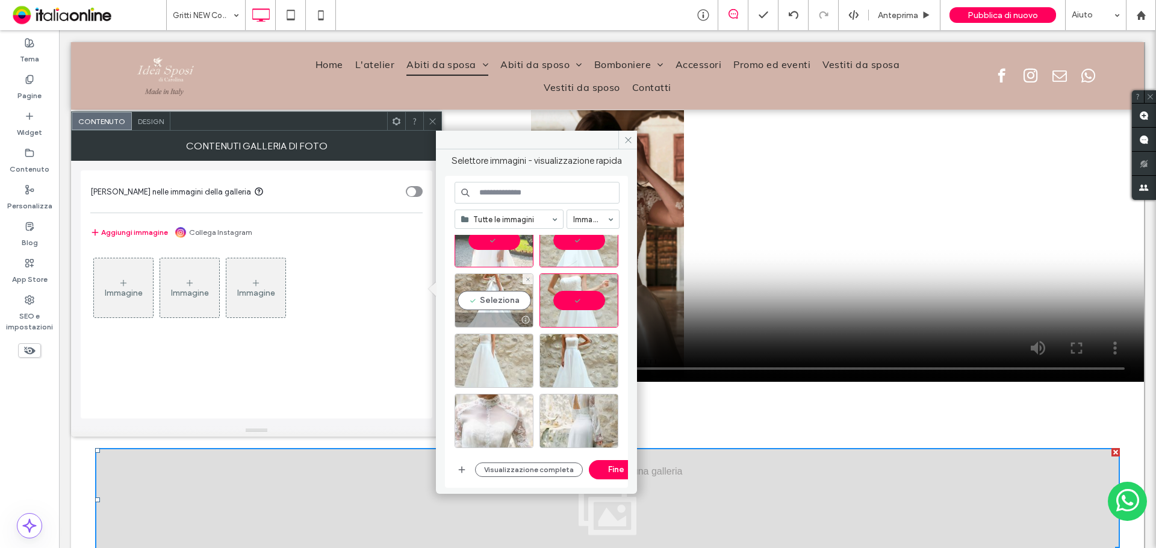
click at [497, 312] on div "Seleziona" at bounding box center [494, 300] width 79 height 54
click at [491, 367] on div "Seleziona" at bounding box center [494, 361] width 79 height 54
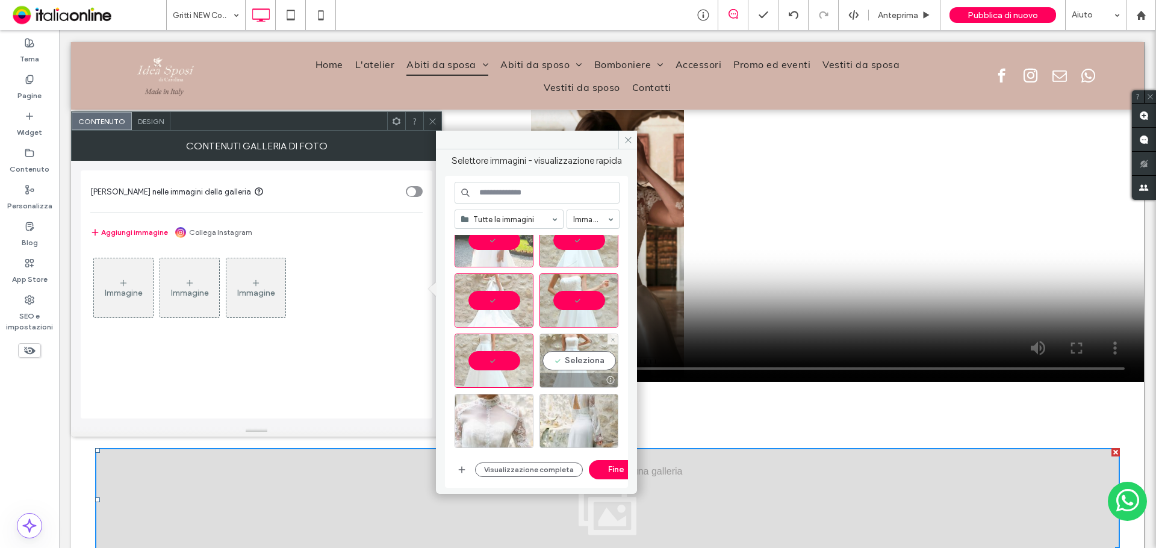
click at [550, 362] on div "Seleziona" at bounding box center [579, 361] width 79 height 54
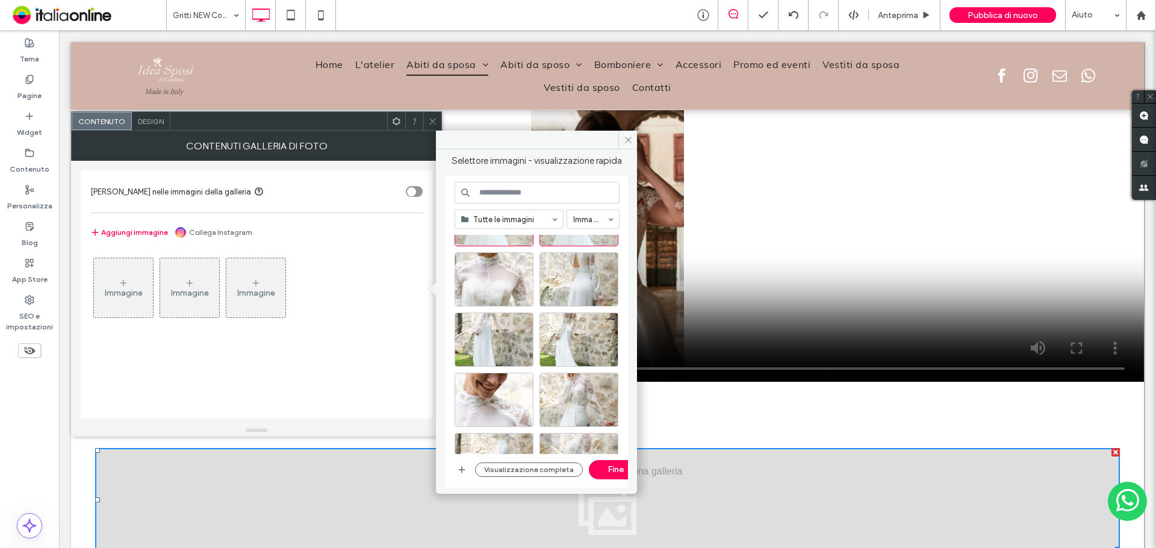
scroll to position [5278, 0]
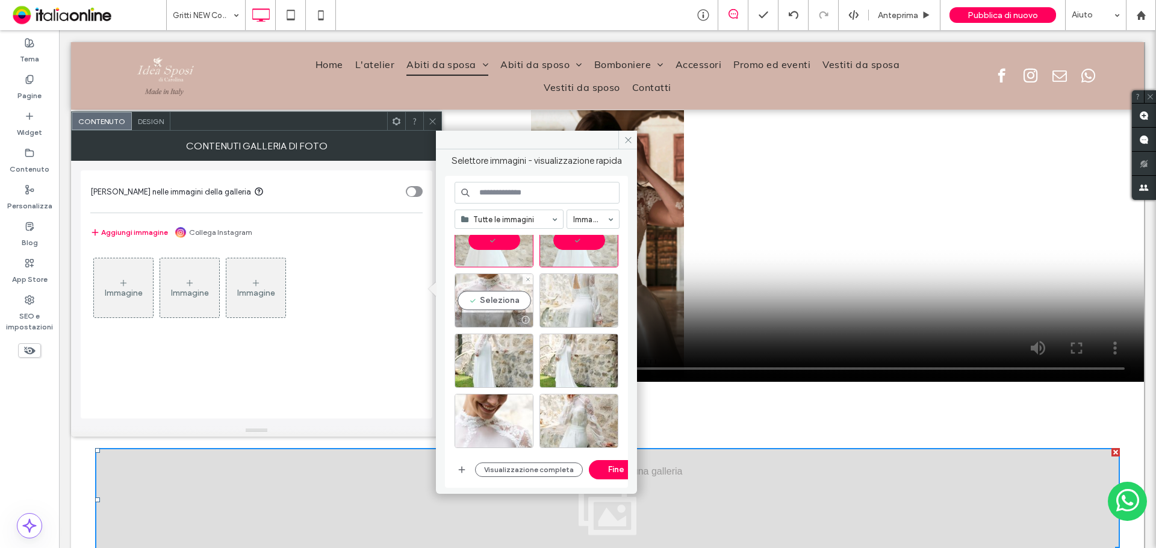
click at [520, 313] on div "Seleziona" at bounding box center [494, 300] width 79 height 54
click at [509, 308] on div at bounding box center [494, 300] width 79 height 54
click at [608, 465] on button "Fine" at bounding box center [616, 469] width 54 height 19
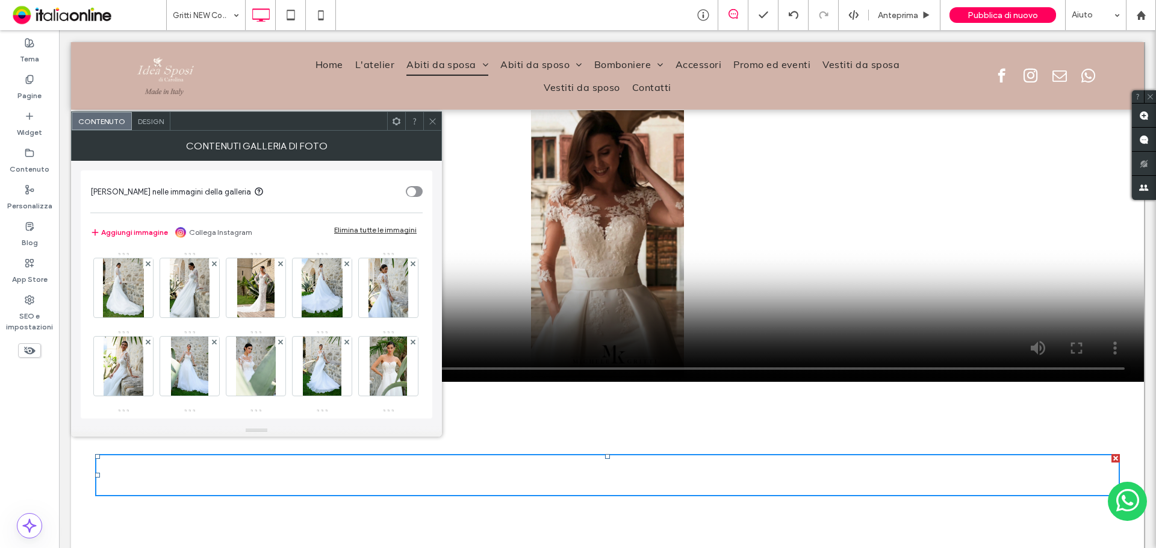
click at [436, 123] on icon at bounding box center [432, 121] width 9 height 9
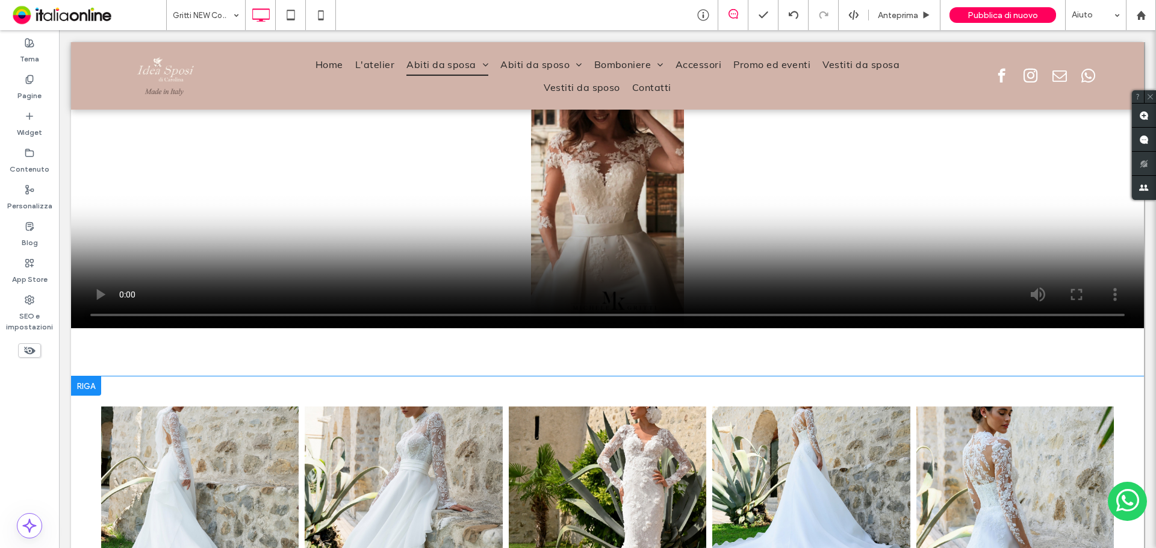
scroll to position [843, 0]
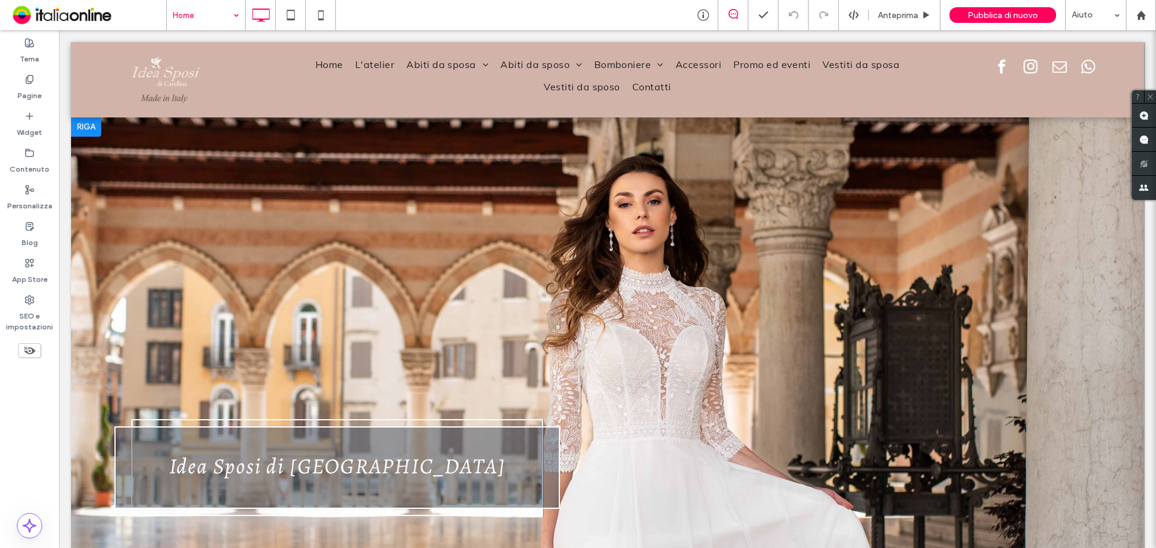
click at [692, 261] on div "Idea Sposi di Carolina Click To Paste Click To Paste Click To Paste Riga + Aggi…" at bounding box center [607, 467] width 1073 height 700
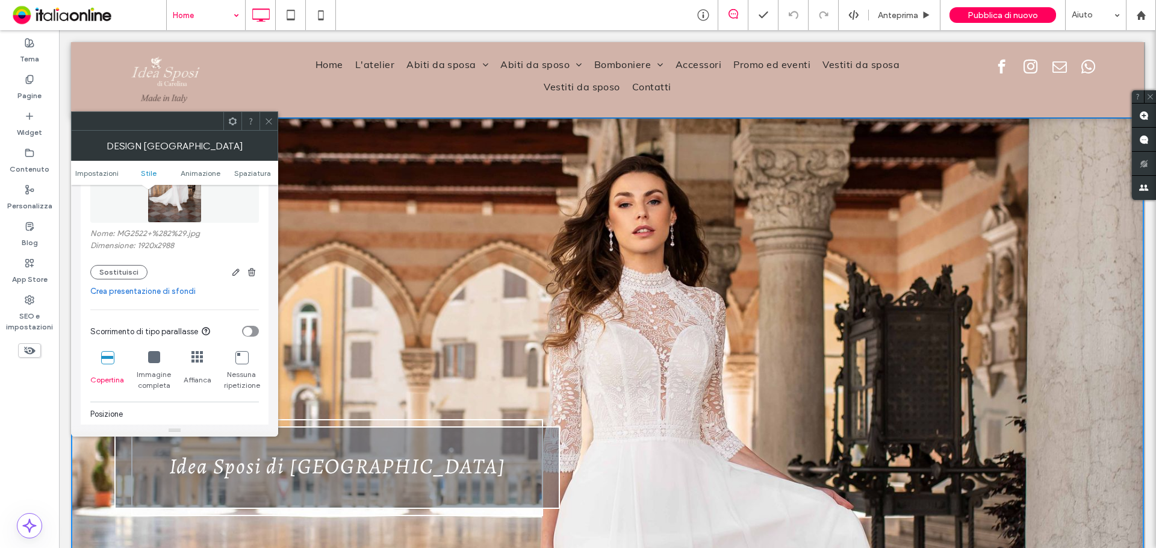
scroll to position [241, 0]
click at [122, 272] on button "Sostituisci" at bounding box center [118, 271] width 57 height 14
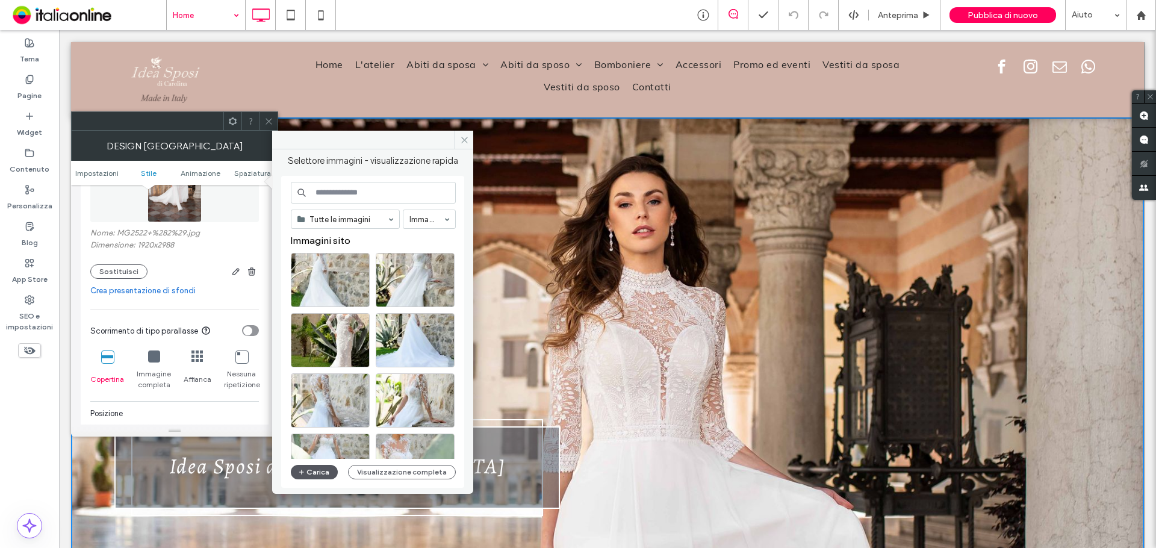
click at [320, 467] on button "Carica" at bounding box center [314, 472] width 47 height 14
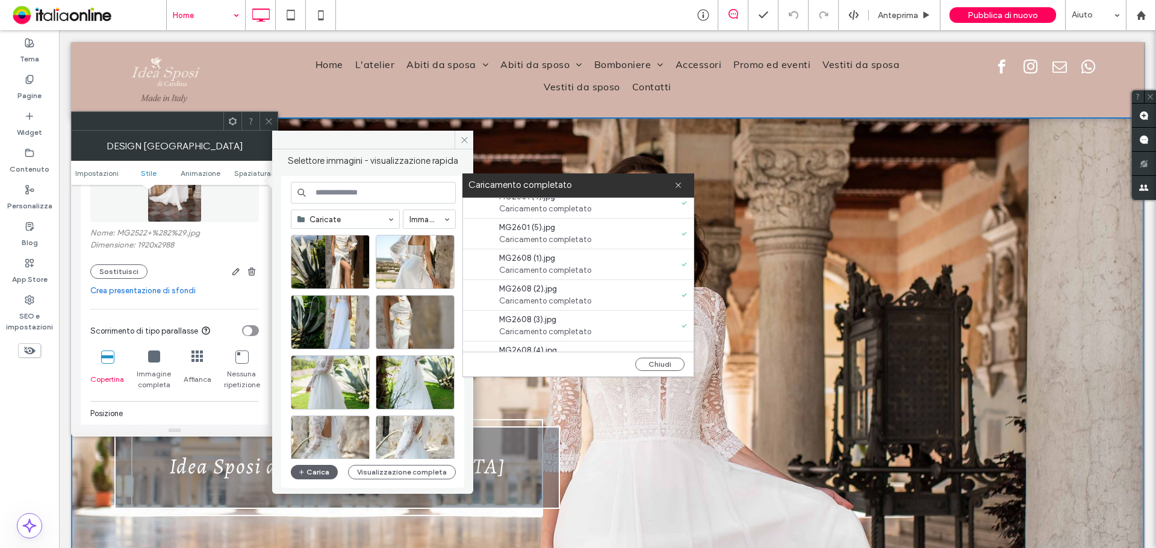
scroll to position [301, 0]
drag, startPoint x: 663, startPoint y: 365, endPoint x: 648, endPoint y: 367, distance: 15.2
click at [663, 365] on button "Chiudi" at bounding box center [659, 364] width 49 height 13
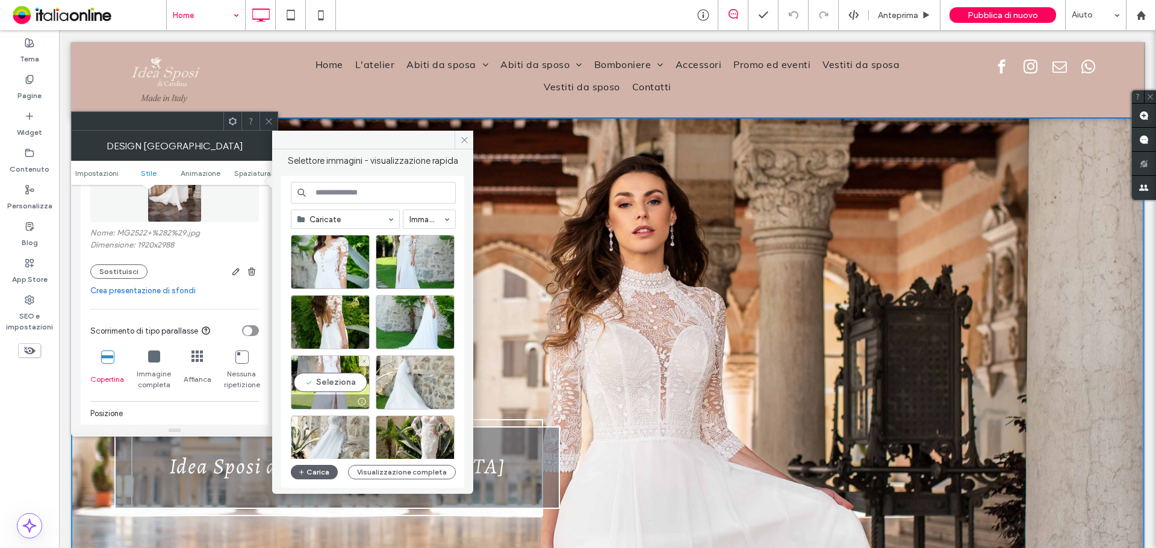
scroll to position [0, 0]
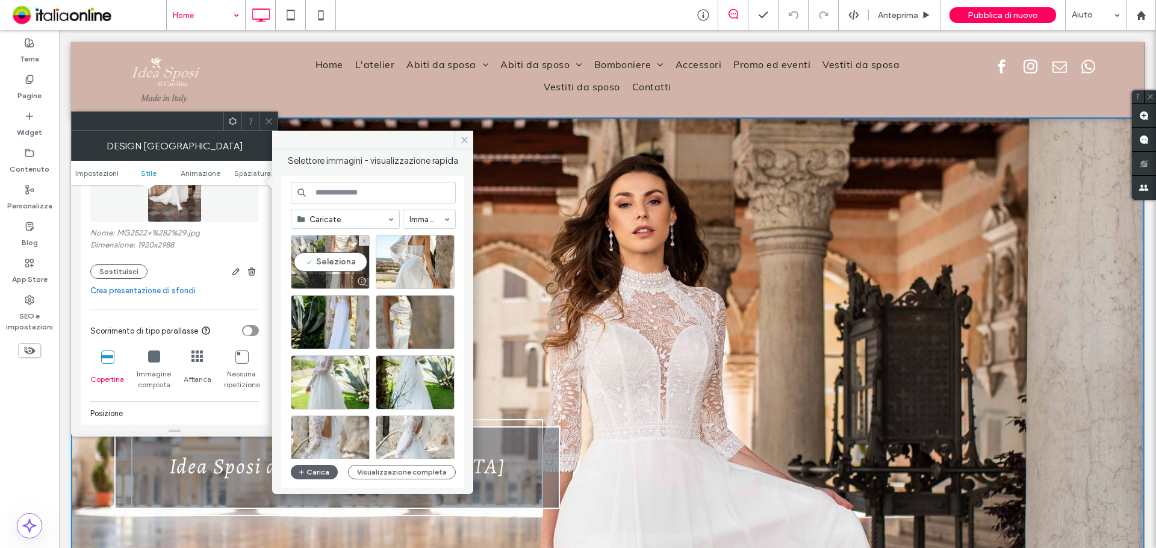
click at [332, 263] on div "Seleziona" at bounding box center [330, 262] width 79 height 54
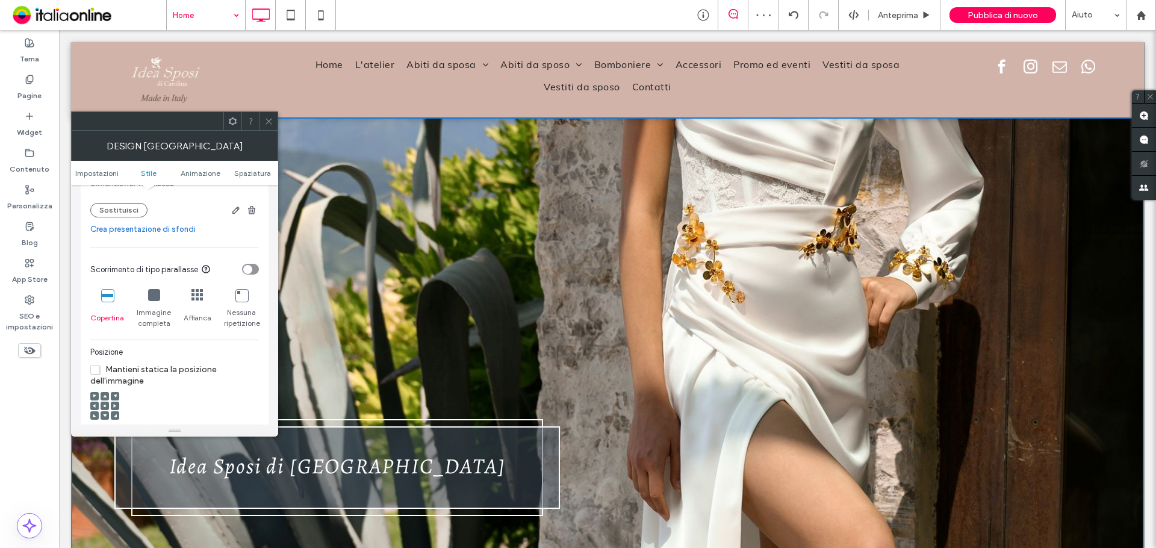
scroll to position [361, 0]
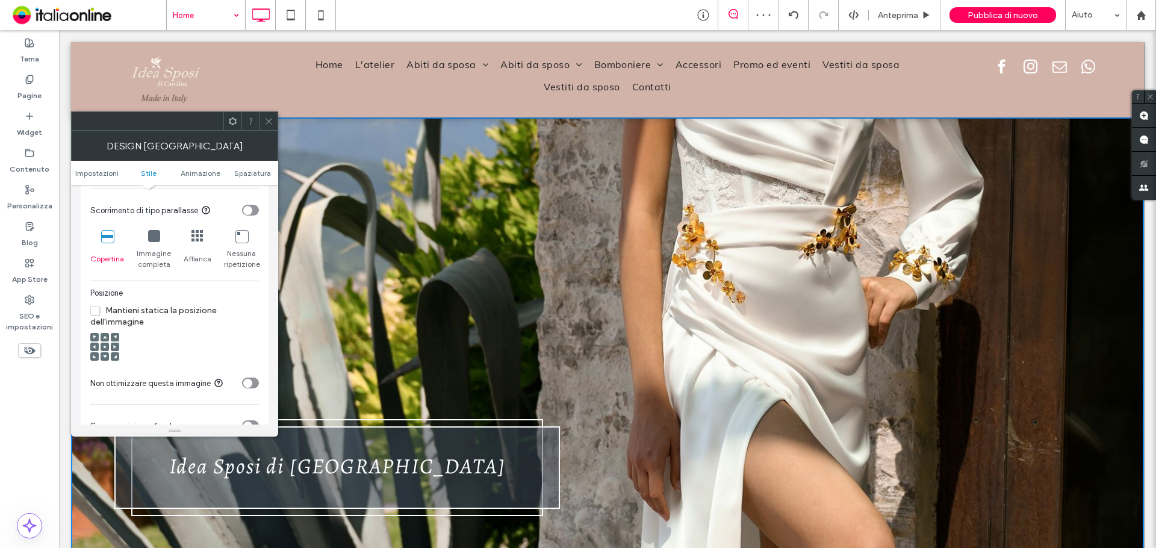
click at [105, 350] on span at bounding box center [105, 347] width 4 height 8
click at [107, 356] on div at bounding box center [105, 356] width 8 height 8
click at [105, 357] on use at bounding box center [105, 356] width 4 height 3
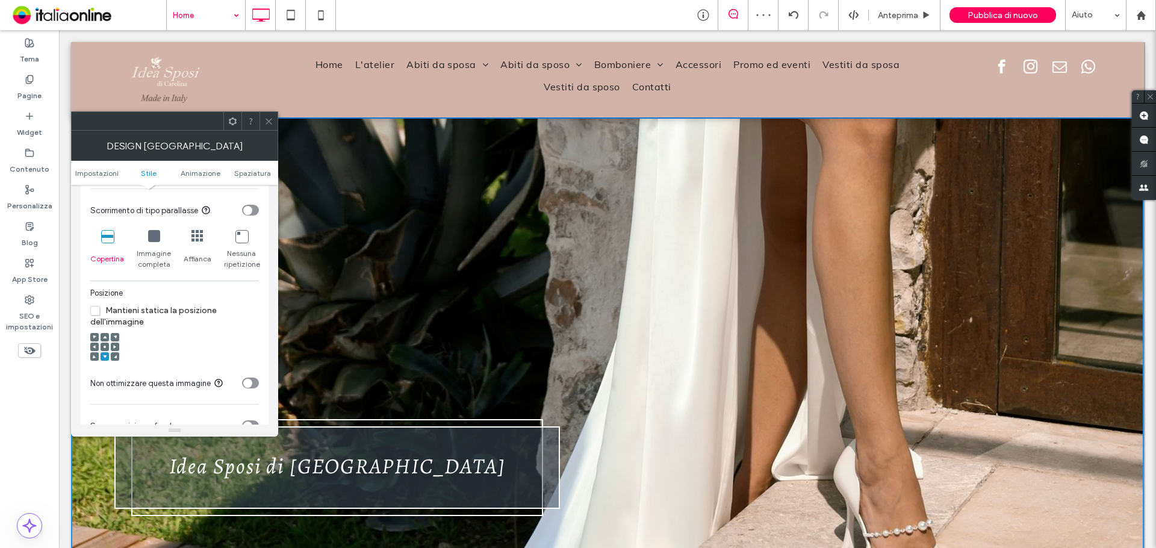
click at [105, 341] on span at bounding box center [105, 337] width 4 height 8
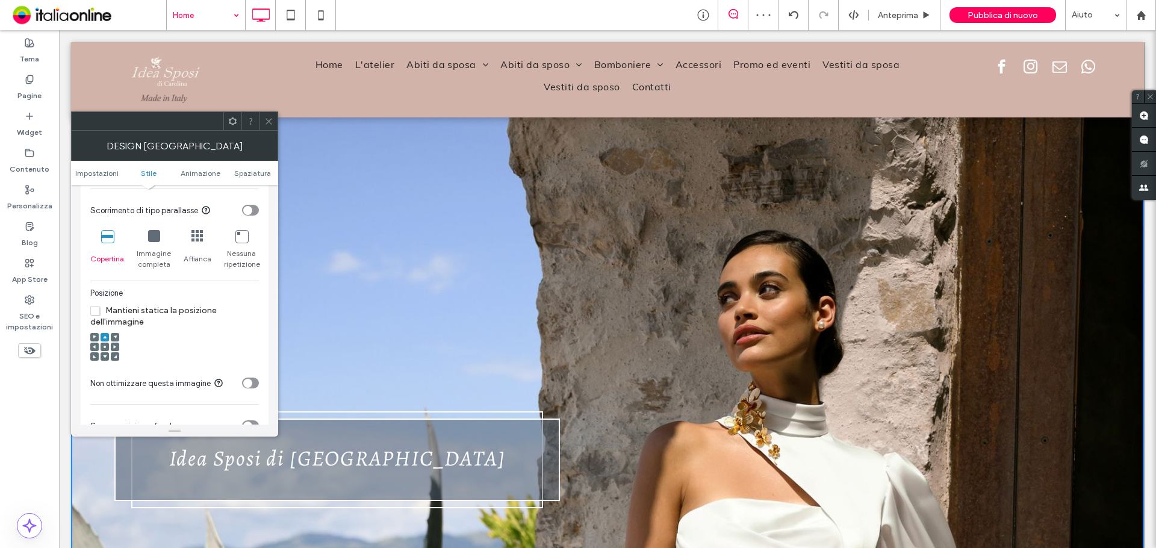
scroll to position [241, 0]
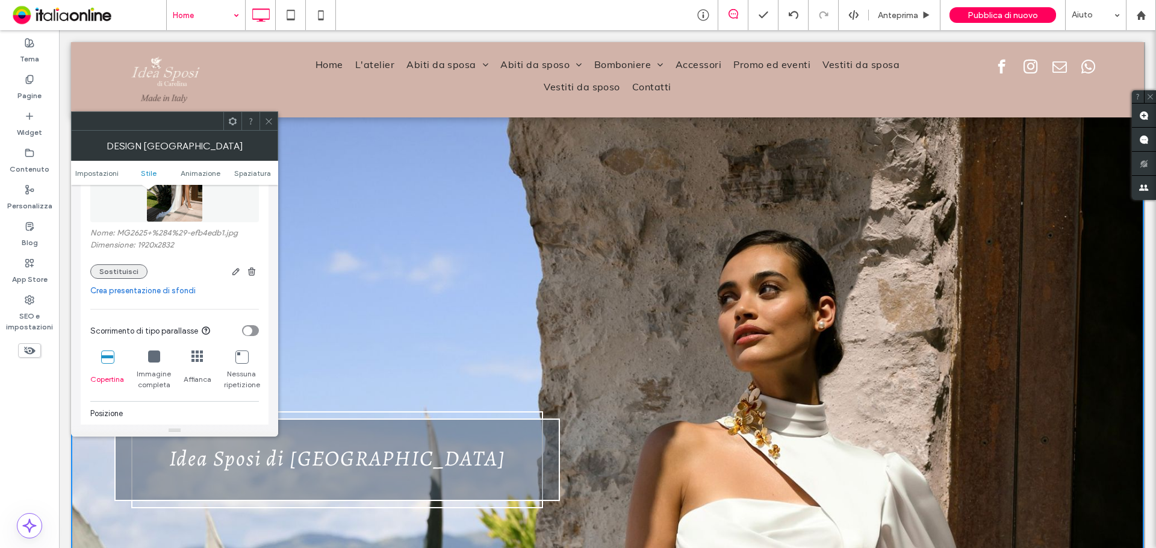
click at [130, 276] on button "Sostituisci" at bounding box center [118, 271] width 57 height 14
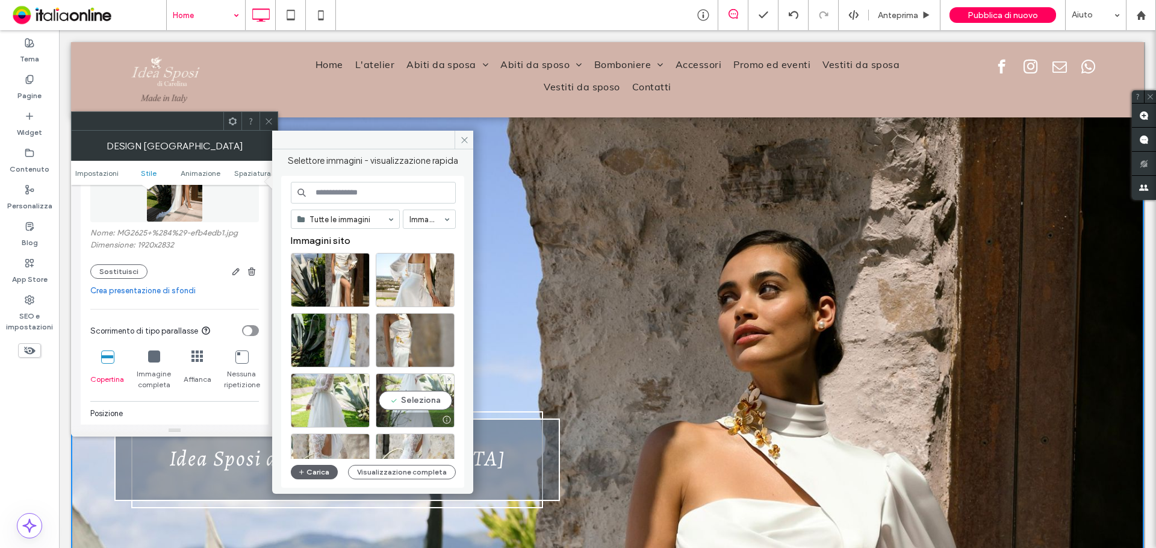
click at [410, 388] on div "Seleziona" at bounding box center [415, 400] width 79 height 54
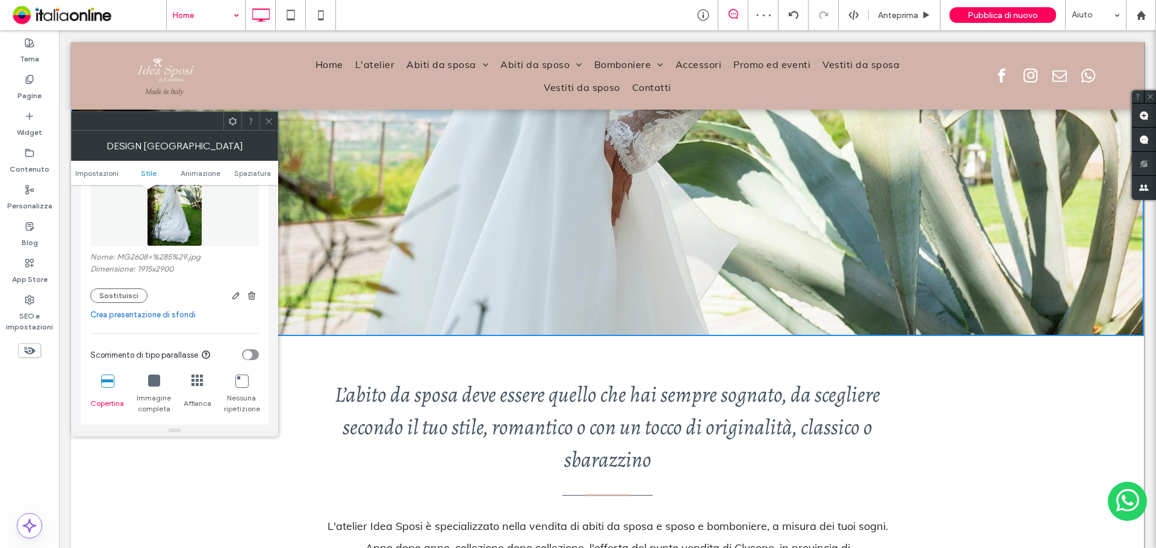
scroll to position [421, 0]
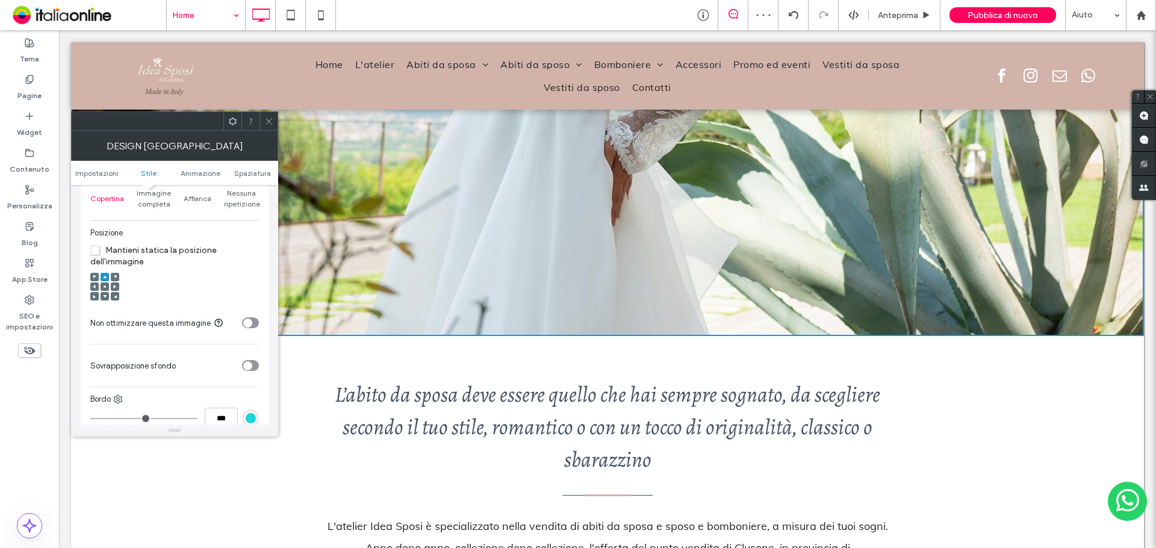
click at [112, 290] on div at bounding box center [115, 286] width 8 height 8
click at [116, 286] on icon at bounding box center [115, 287] width 4 height 4
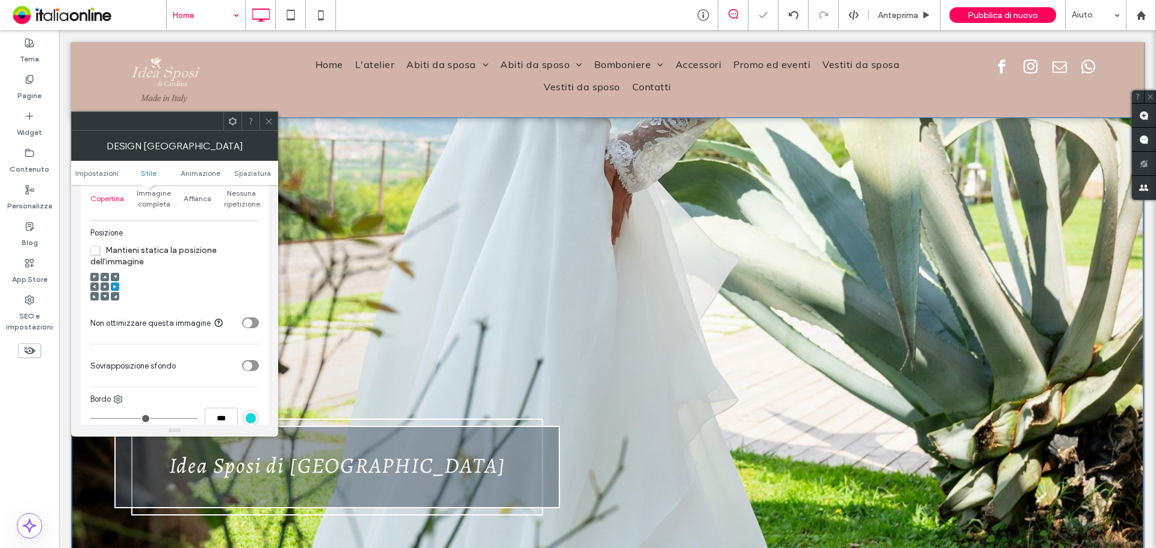
scroll to position [0, 0]
click at [117, 277] on div at bounding box center [115, 277] width 8 height 8
click at [116, 277] on use at bounding box center [115, 276] width 3 height 3
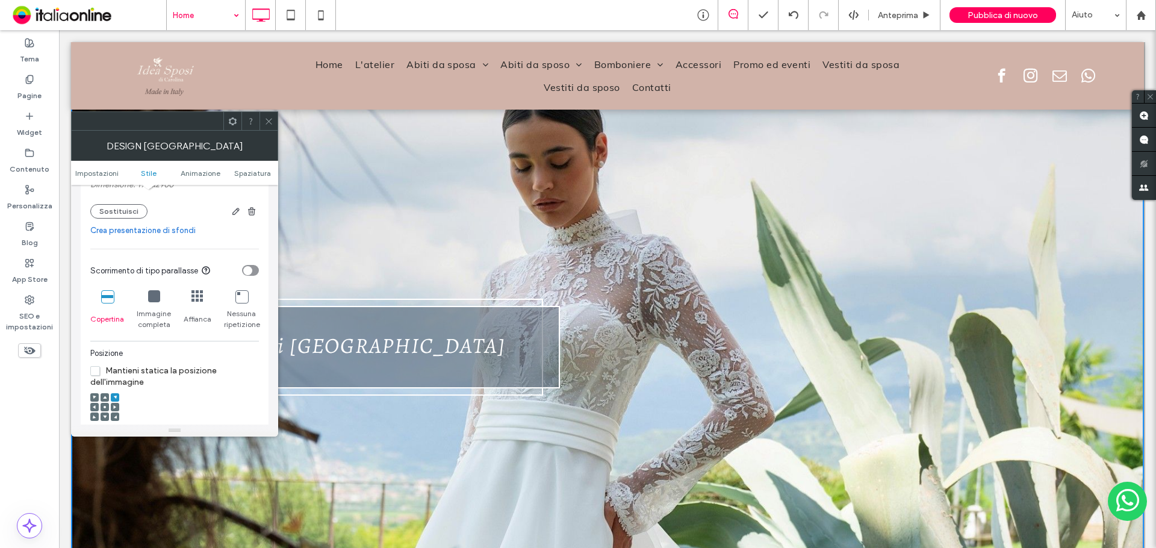
scroll to position [181, 0]
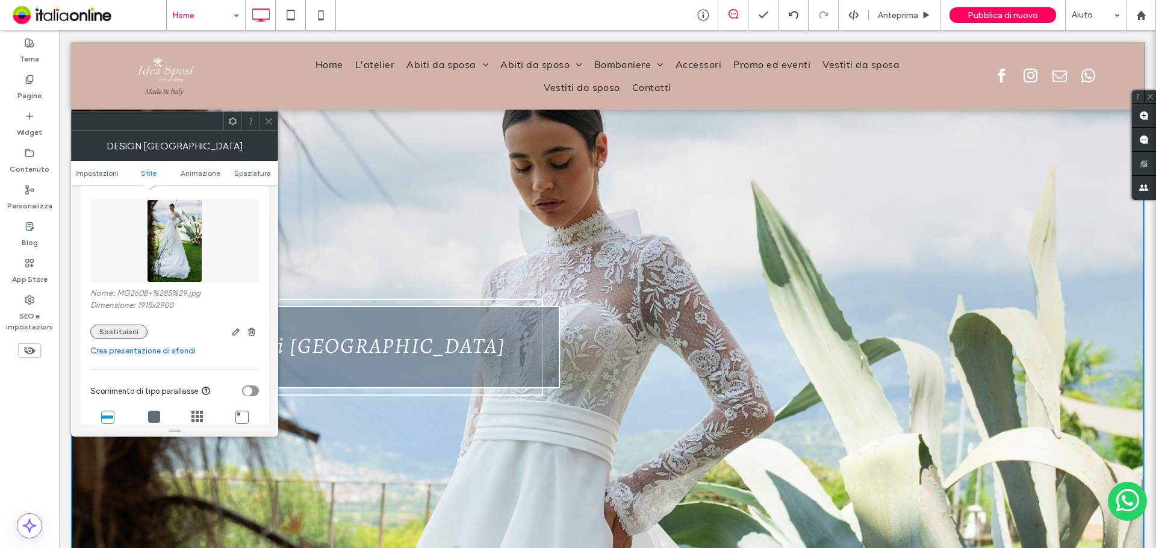
click at [125, 332] on button "Sostituisci" at bounding box center [118, 332] width 57 height 14
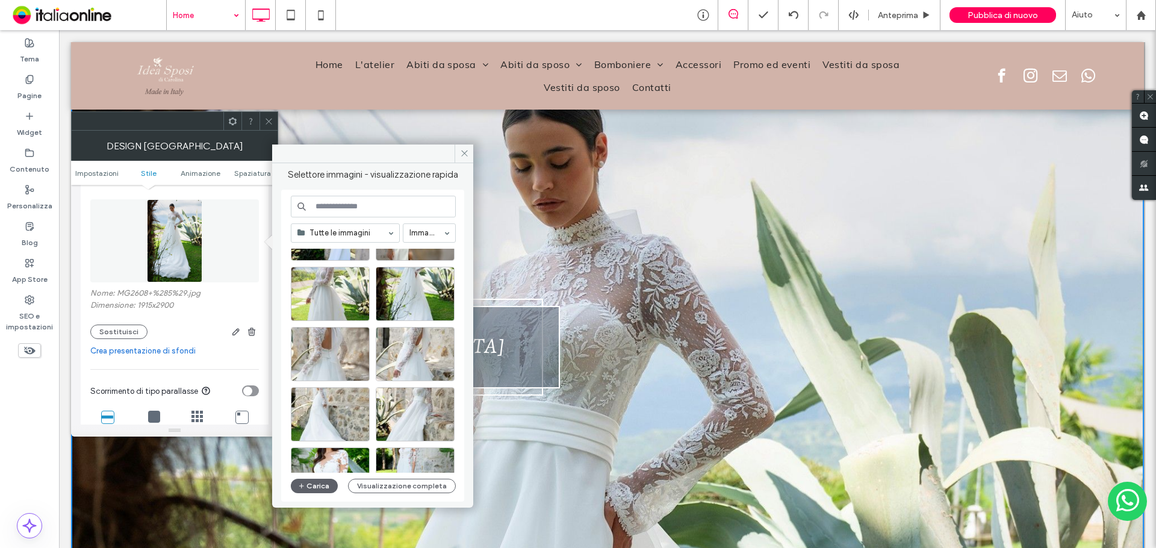
scroll to position [0, 0]
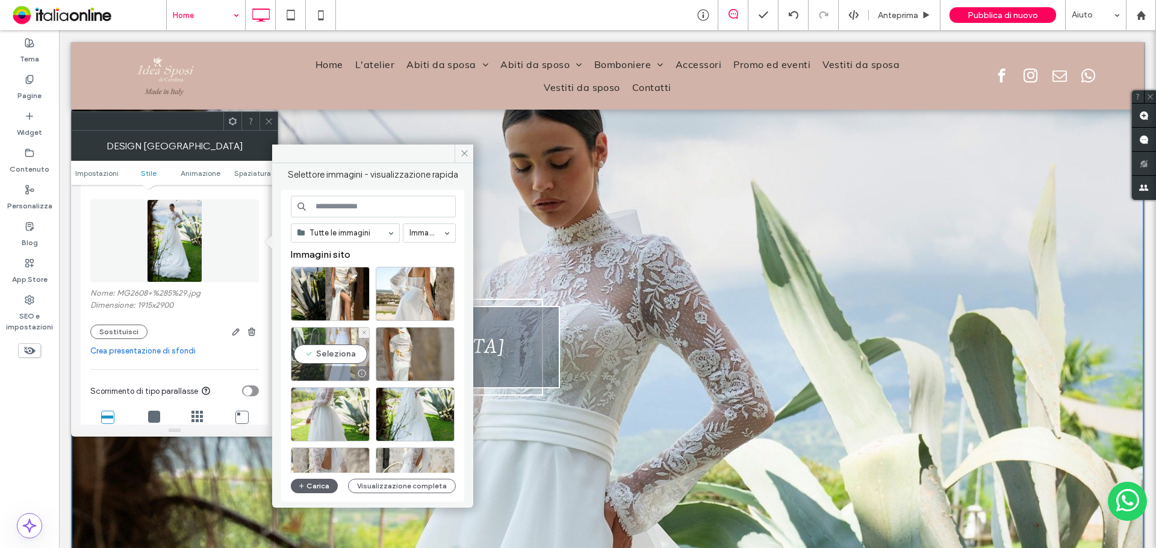
click at [331, 341] on div "Seleziona" at bounding box center [330, 354] width 79 height 54
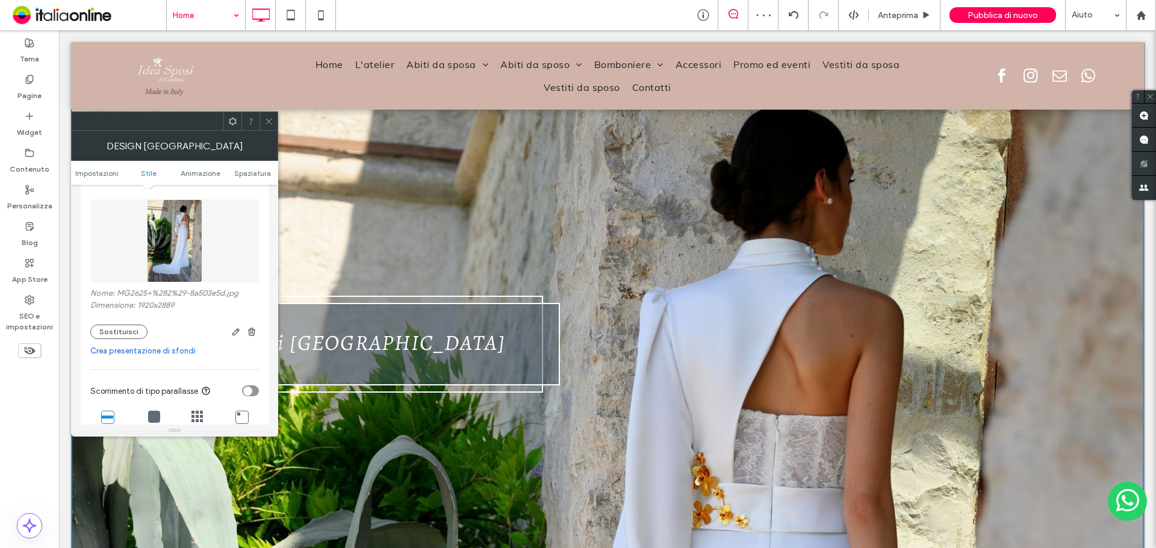
scroll to position [120, 0]
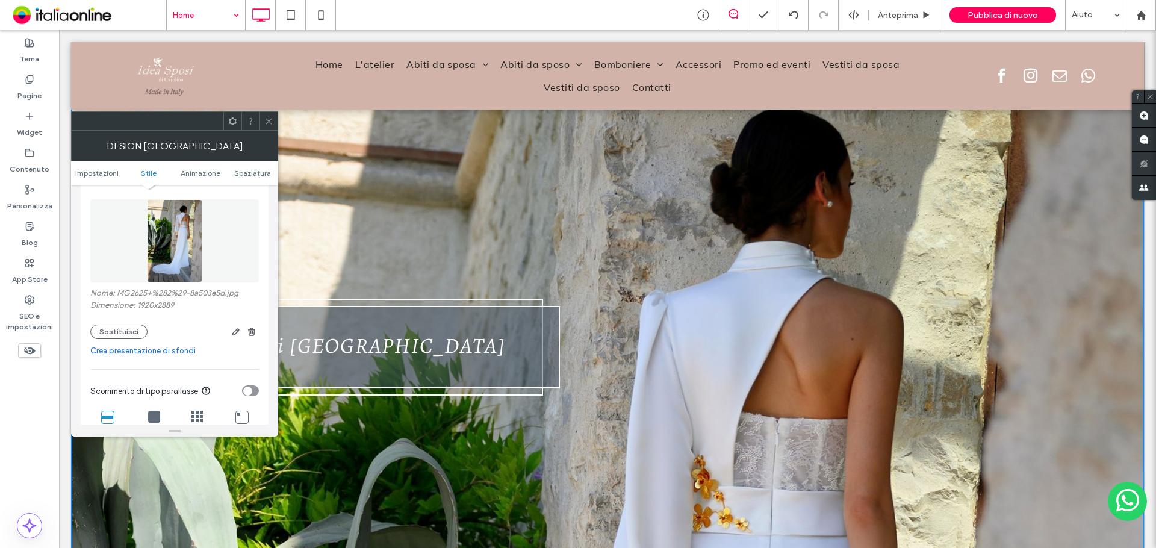
drag, startPoint x: 264, startPoint y: 124, endPoint x: 364, endPoint y: 202, distance: 127.0
click at [264, 124] on icon at bounding box center [268, 121] width 9 height 9
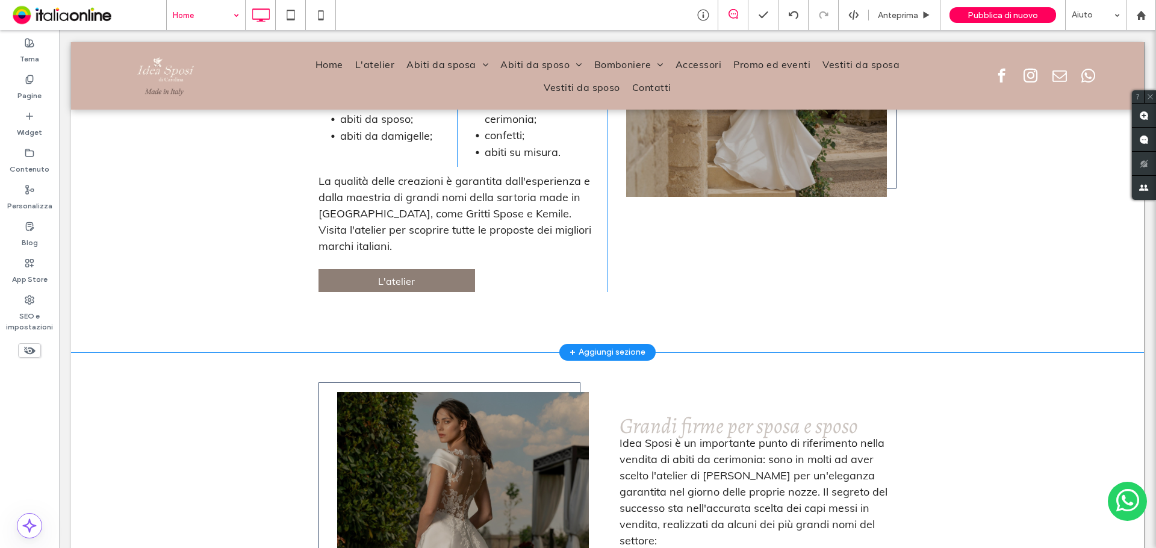
scroll to position [2107, 0]
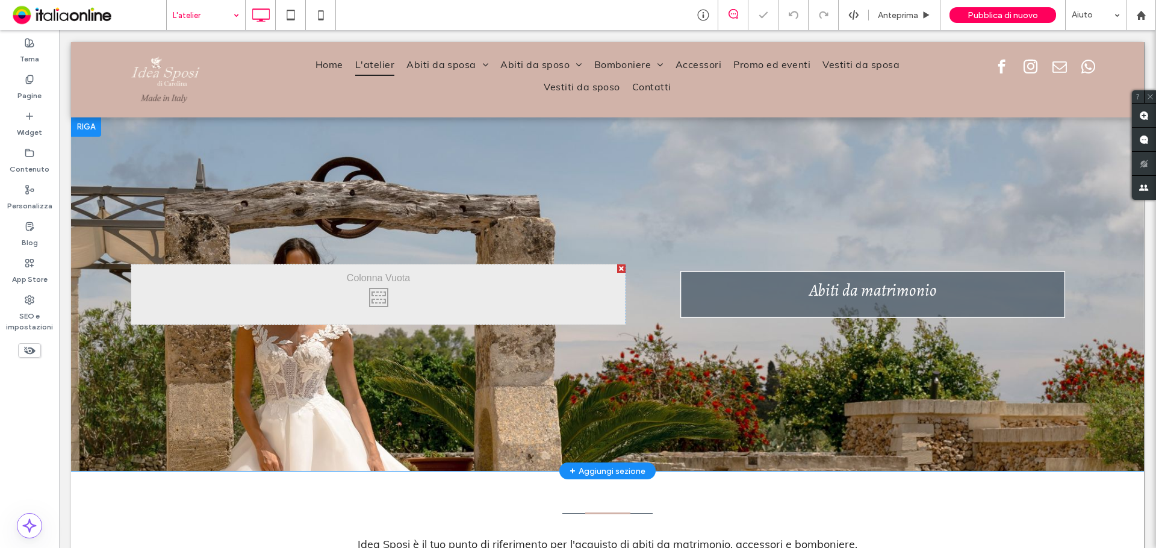
click at [506, 185] on div "Click To Paste Abiti da matrimonio Click To Paste Riga + Aggiungi sezione" at bounding box center [607, 294] width 1073 height 354
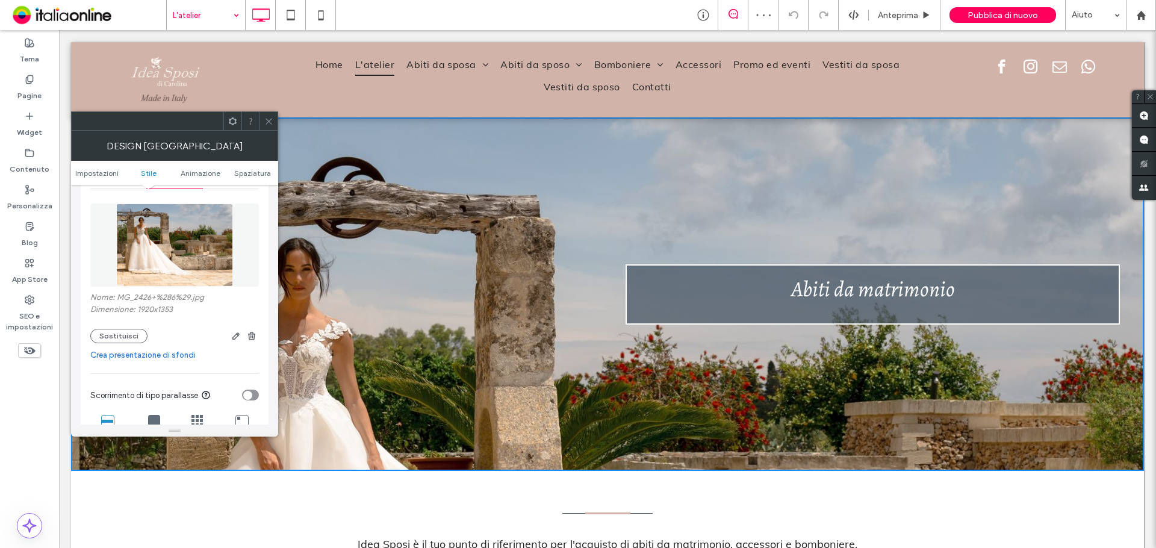
scroll to position [181, 0]
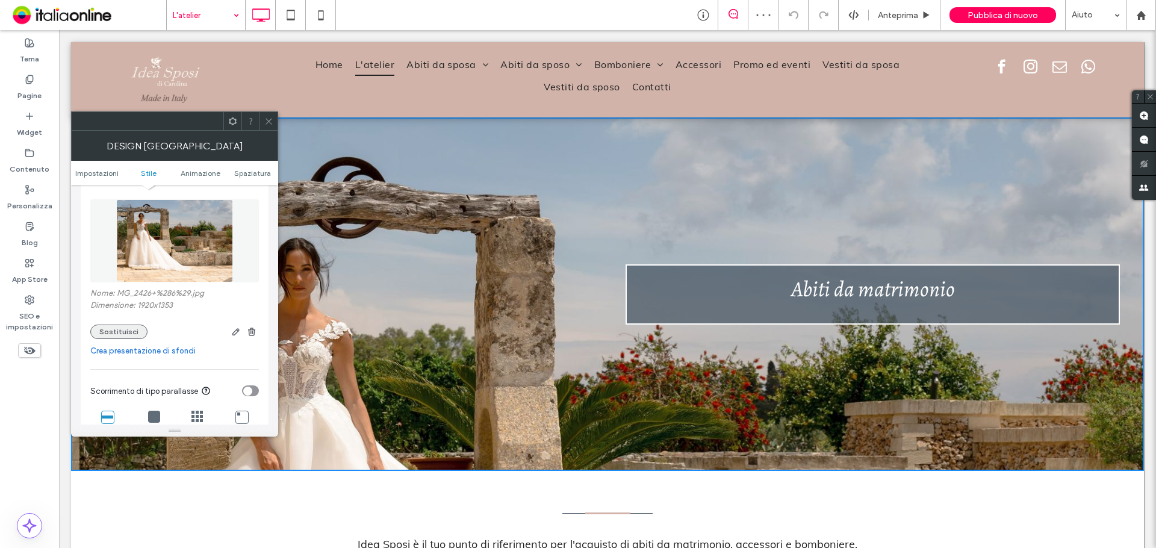
click at [117, 331] on button "Sostituisci" at bounding box center [118, 332] width 57 height 14
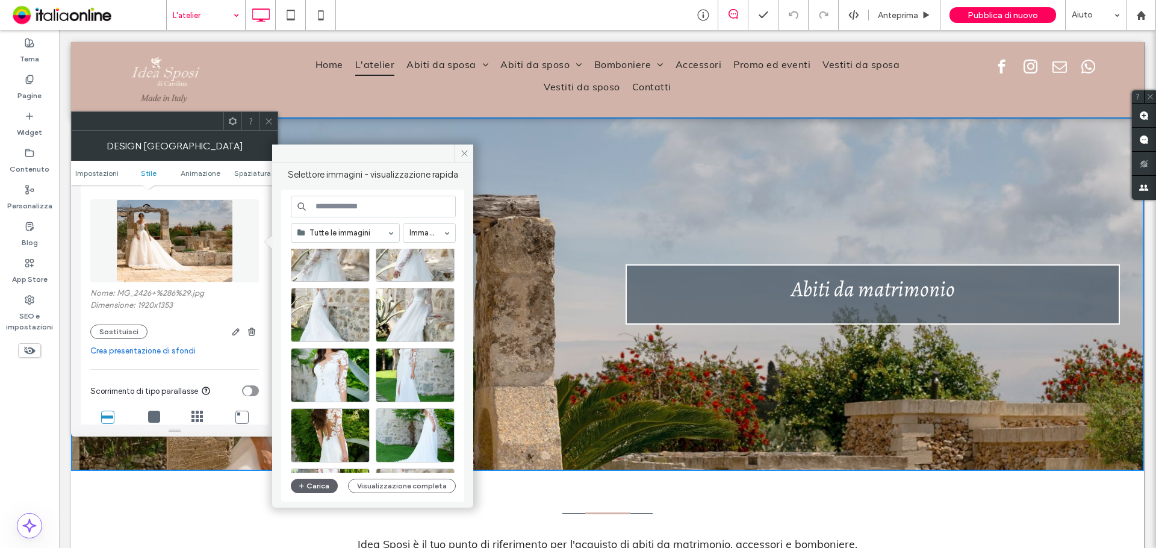
scroll to position [241, 0]
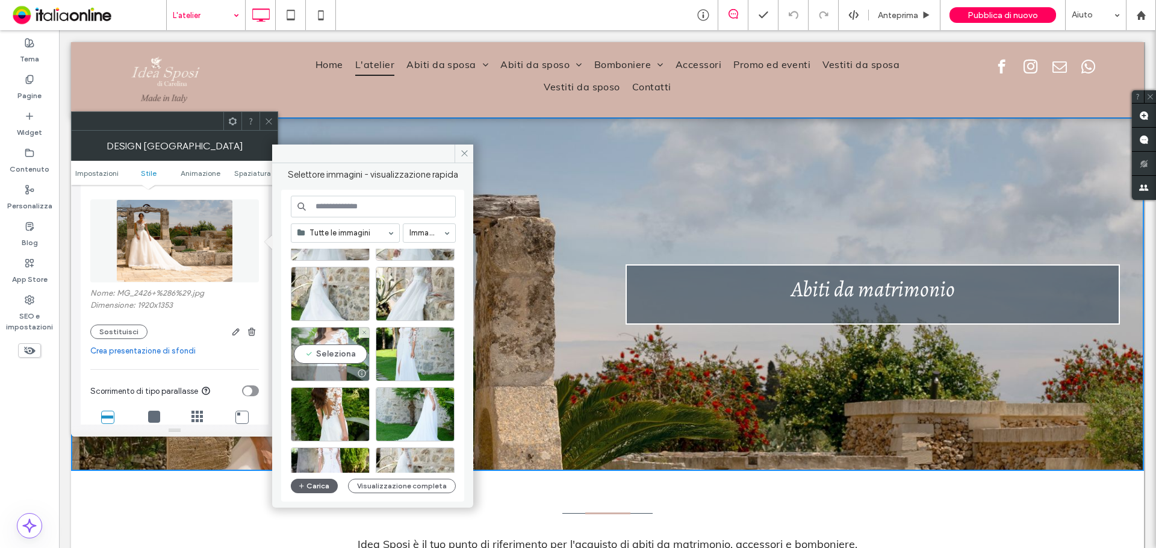
click at [311, 364] on div "Seleziona" at bounding box center [330, 354] width 79 height 54
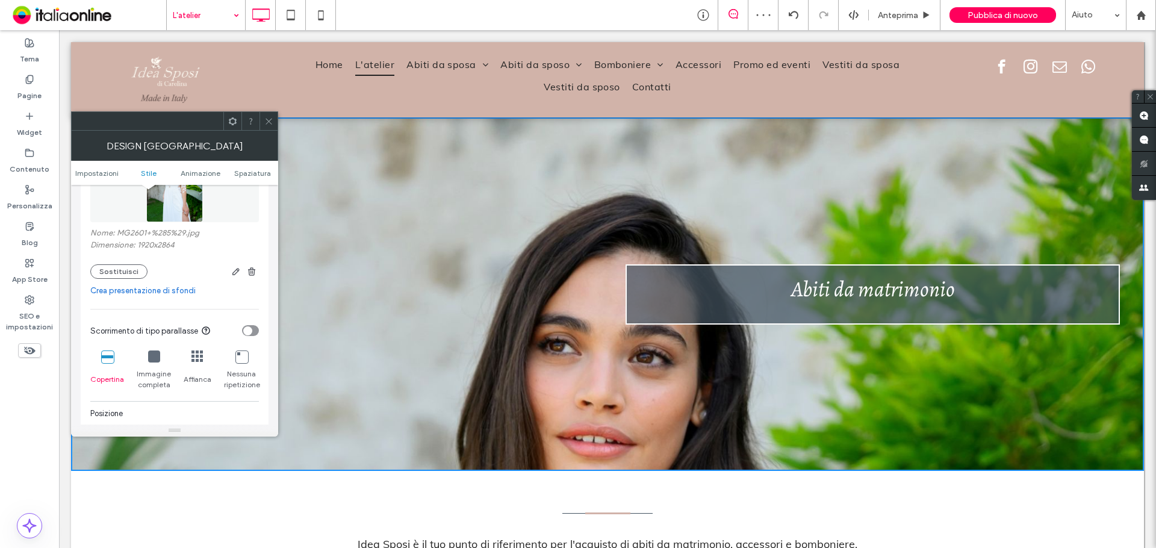
drag, startPoint x: 112, startPoint y: 278, endPoint x: 126, endPoint y: 290, distance: 18.4
click at [112, 278] on button "Sostituisci" at bounding box center [118, 271] width 57 height 14
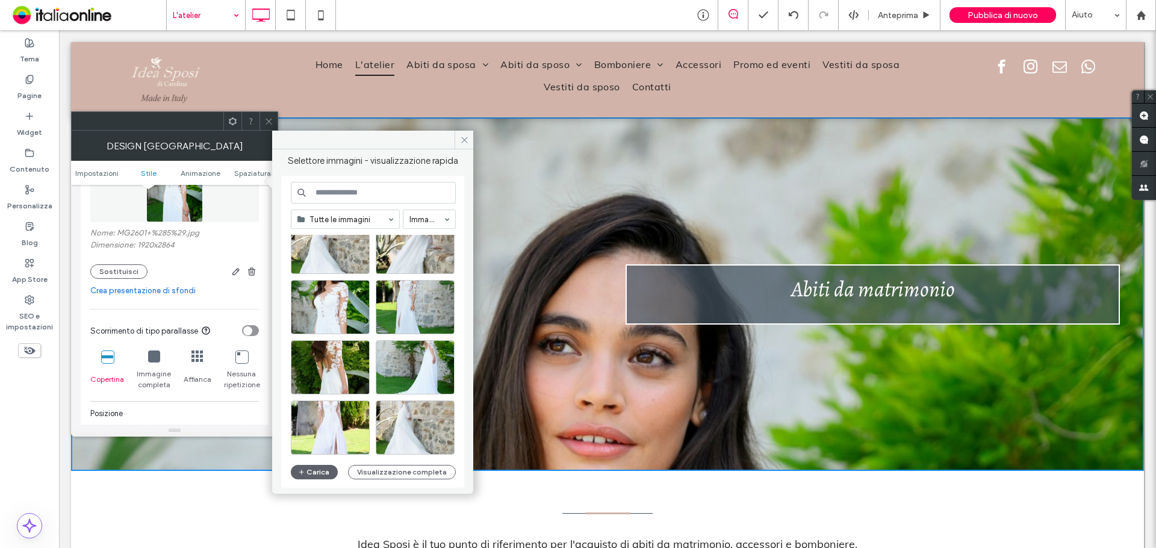
scroll to position [301, 0]
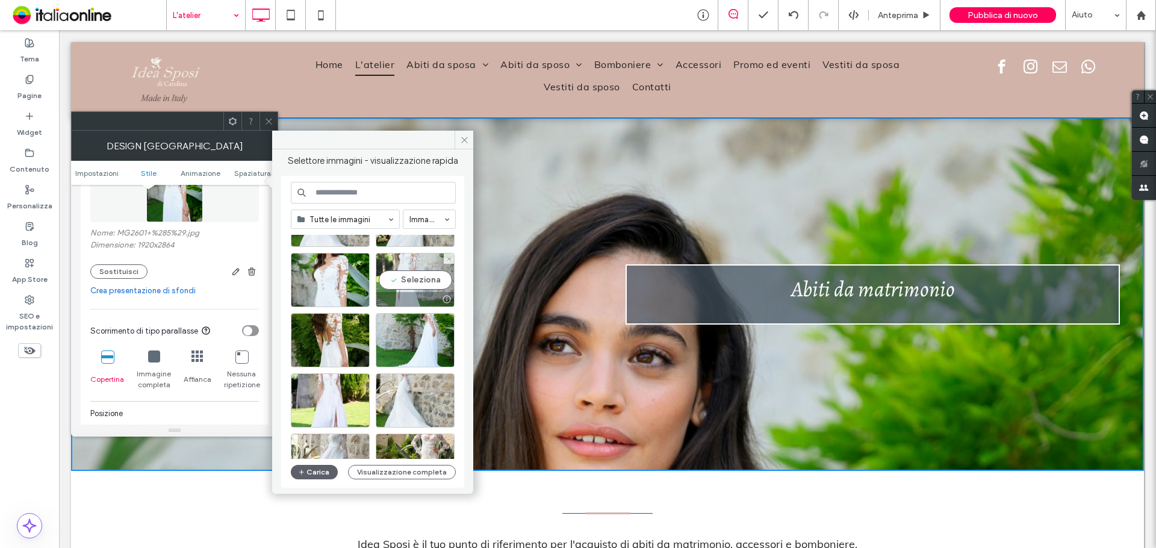
click at [402, 270] on div "Seleziona" at bounding box center [415, 280] width 79 height 54
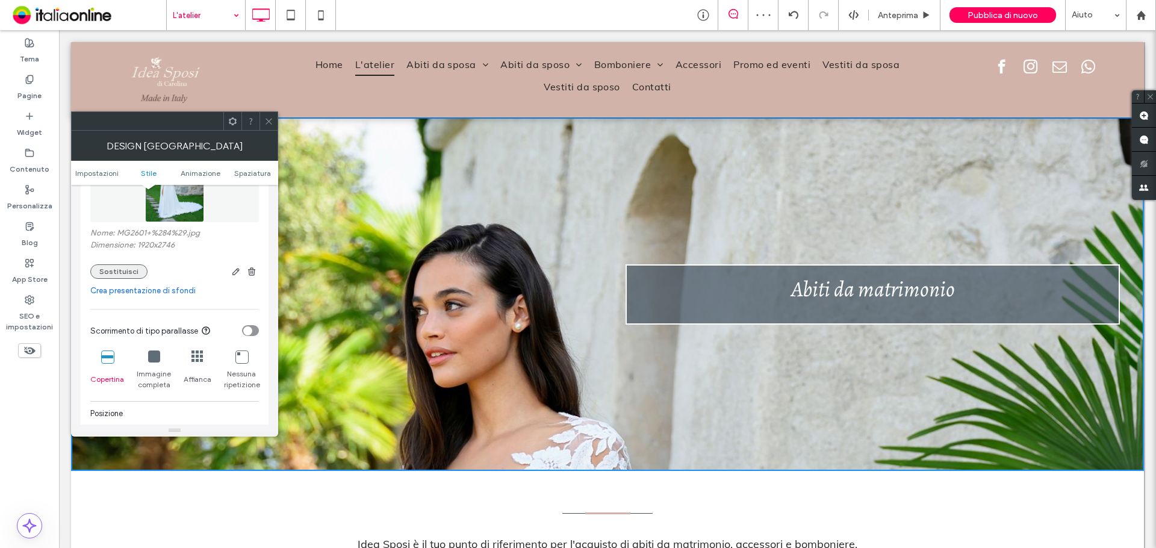
click at [103, 270] on button "Sostituisci" at bounding box center [118, 271] width 57 height 14
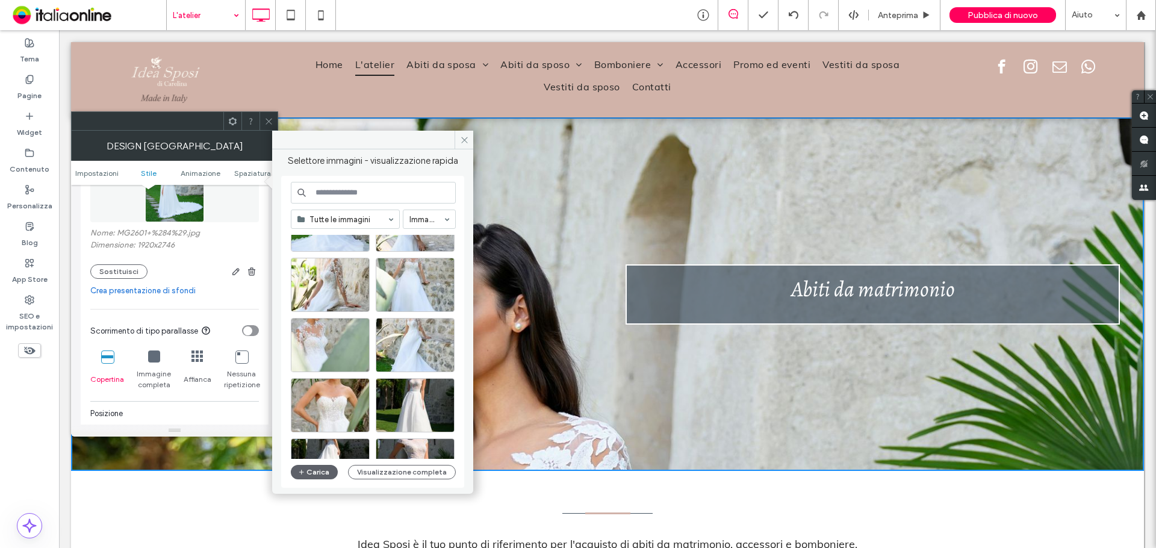
scroll to position [577, 0]
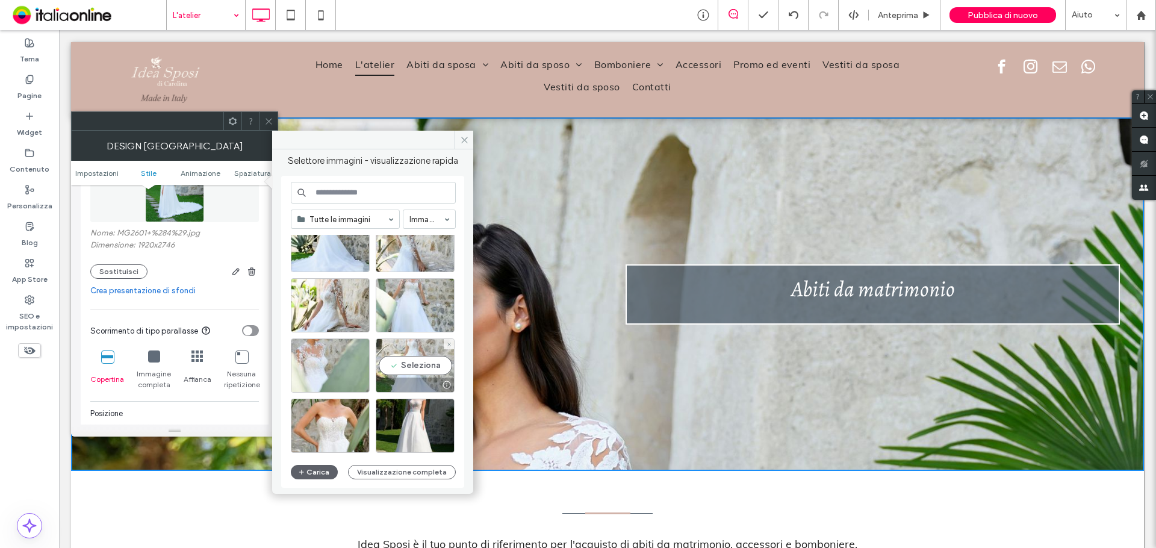
click at [434, 370] on div "Seleziona" at bounding box center [415, 365] width 79 height 54
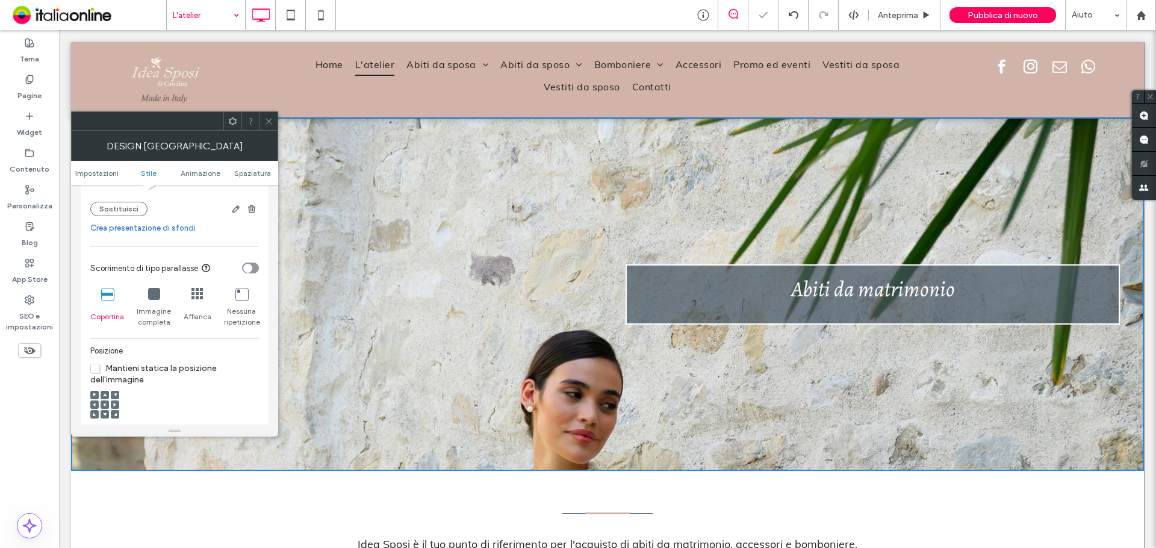
scroll to position [361, 0]
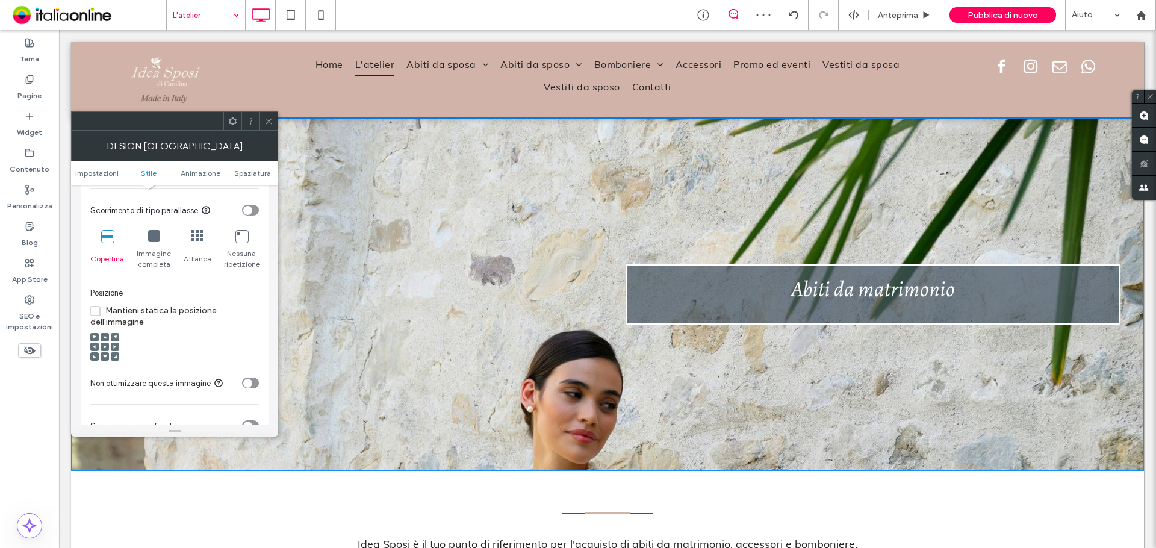
click at [104, 348] on icon at bounding box center [105, 347] width 4 height 4
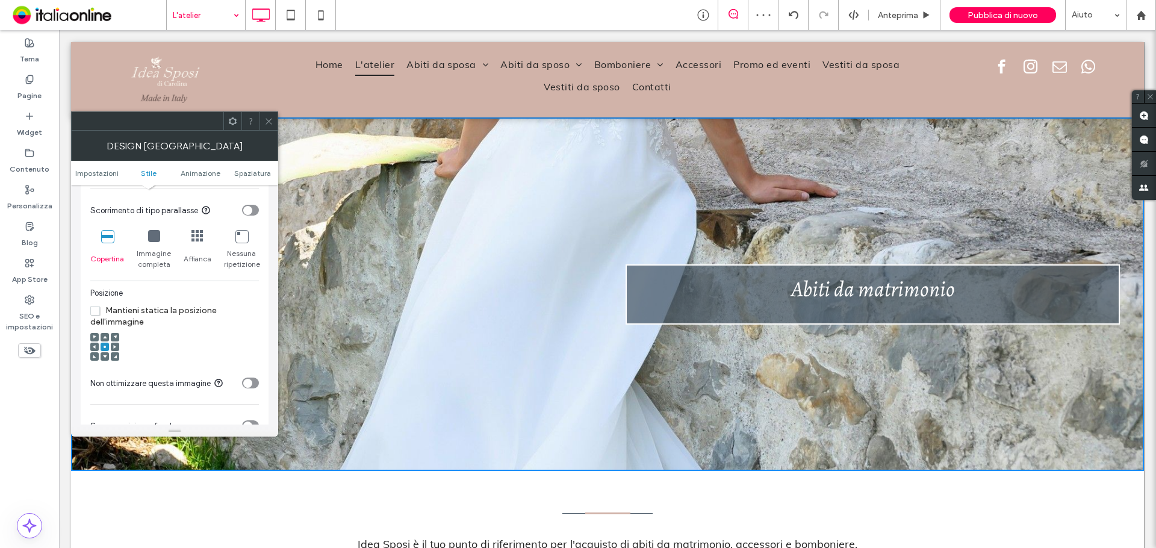
click at [93, 350] on span at bounding box center [95, 347] width 4 height 8
click at [93, 332] on div at bounding box center [104, 347] width 29 height 41
click at [95, 332] on div at bounding box center [104, 347] width 29 height 41
click at [95, 334] on span at bounding box center [95, 337] width 4 height 8
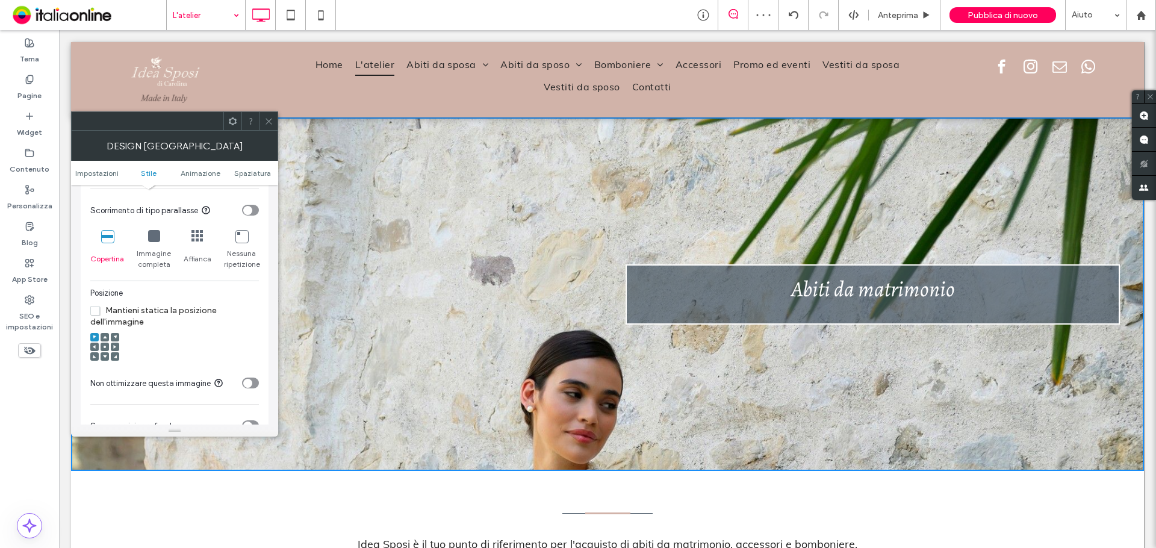
click at [90, 348] on div "Sfondo Colore Immagine video Nome: MG2616+%282%29.jpg Dimensione: 1918x2900 Sos…" at bounding box center [175, 250] width 188 height 583
click at [93, 348] on icon at bounding box center [95, 347] width 4 height 4
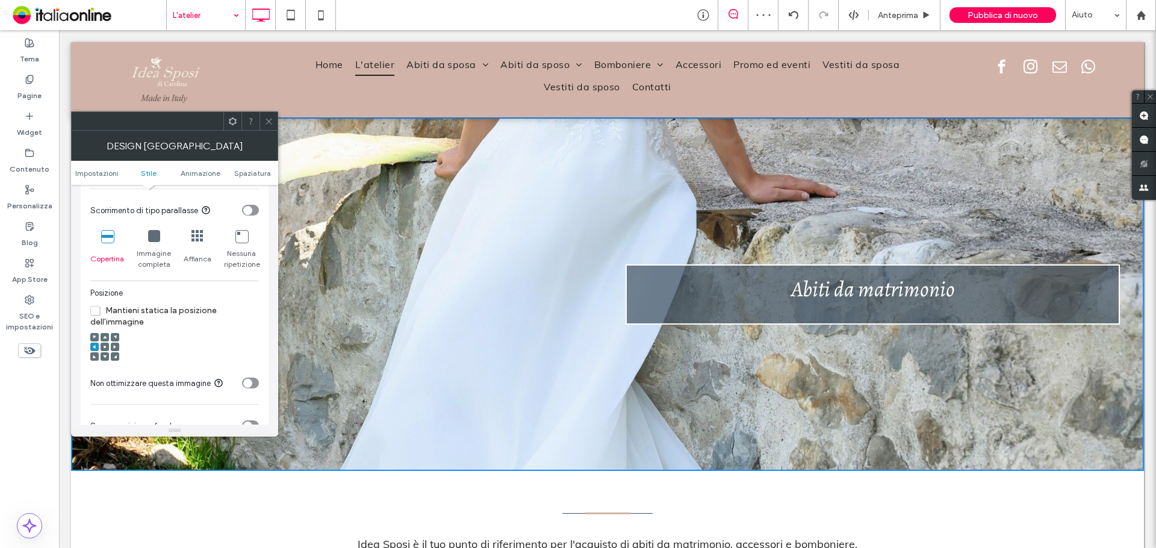
click at [97, 315] on span "Mantieni statica la posizione dell'immagine" at bounding box center [153, 316] width 126 height 22
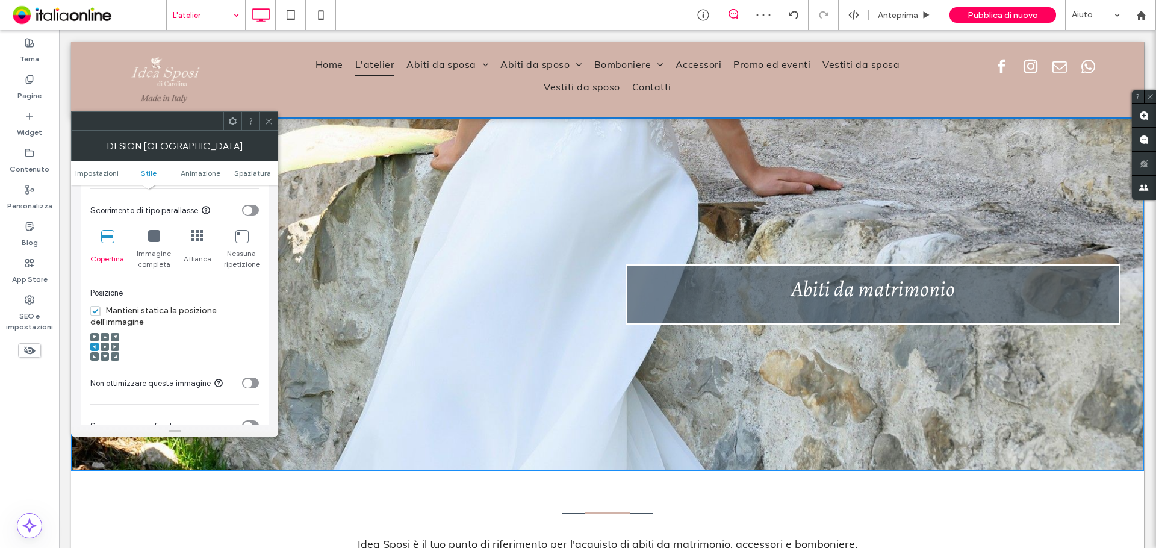
click at [155, 242] on div at bounding box center [154, 236] width 12 height 13
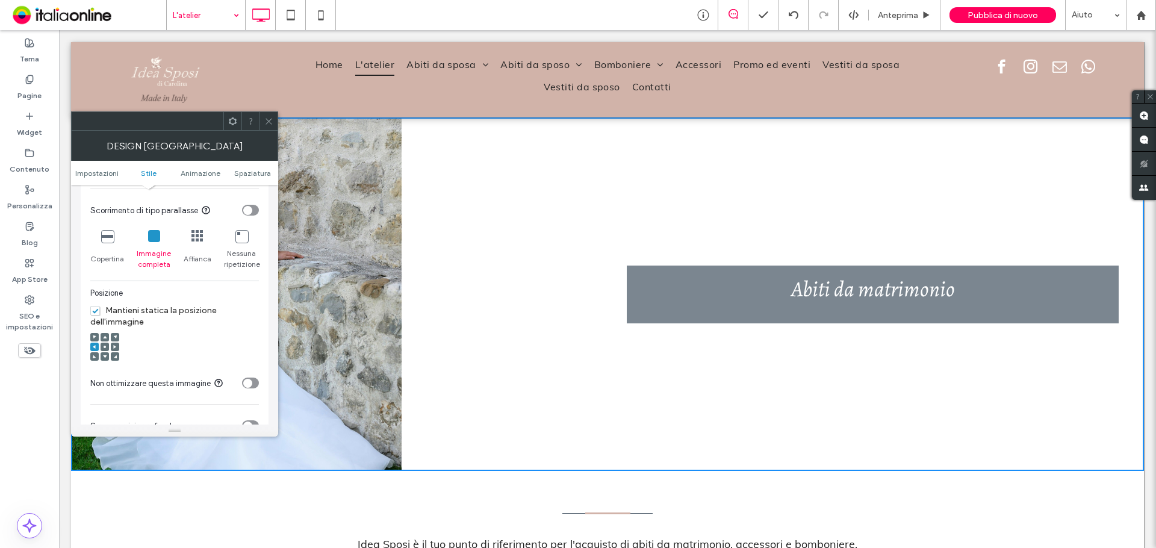
click at [111, 243] on div "Copertina" at bounding box center [107, 249] width 34 height 49
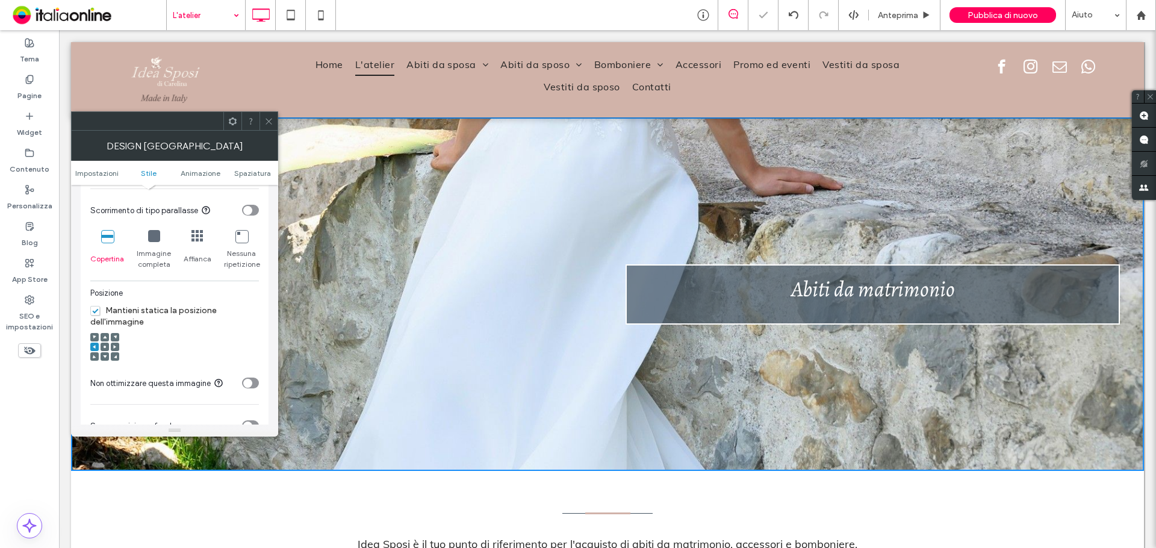
click at [104, 344] on span at bounding box center [105, 347] width 4 height 8
click at [107, 344] on div at bounding box center [105, 347] width 8 height 8
click at [107, 335] on div at bounding box center [105, 337] width 8 height 8
click at [105, 335] on icon at bounding box center [105, 337] width 4 height 4
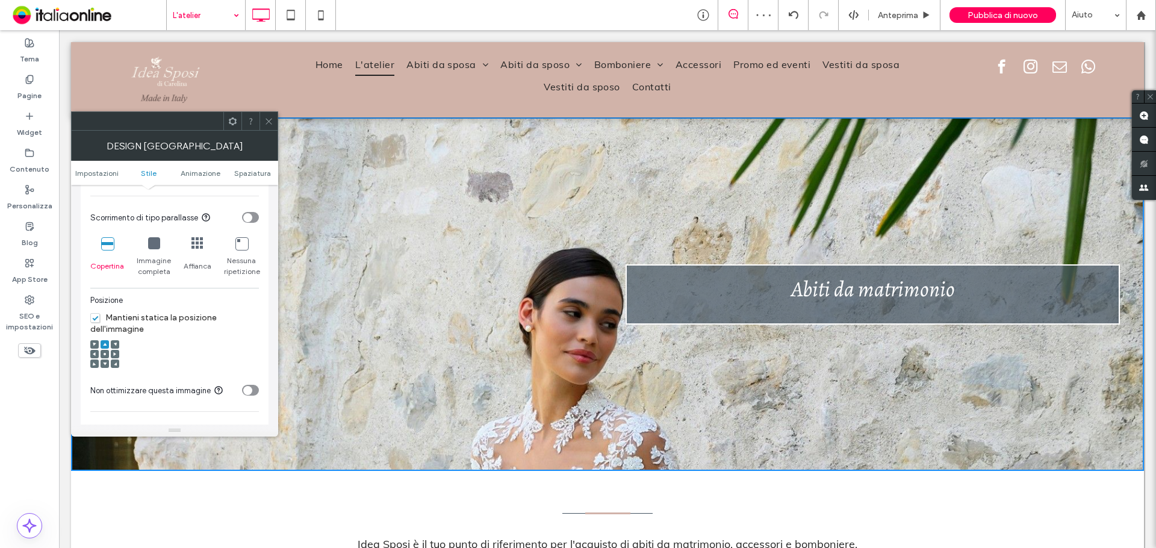
scroll to position [181, 0]
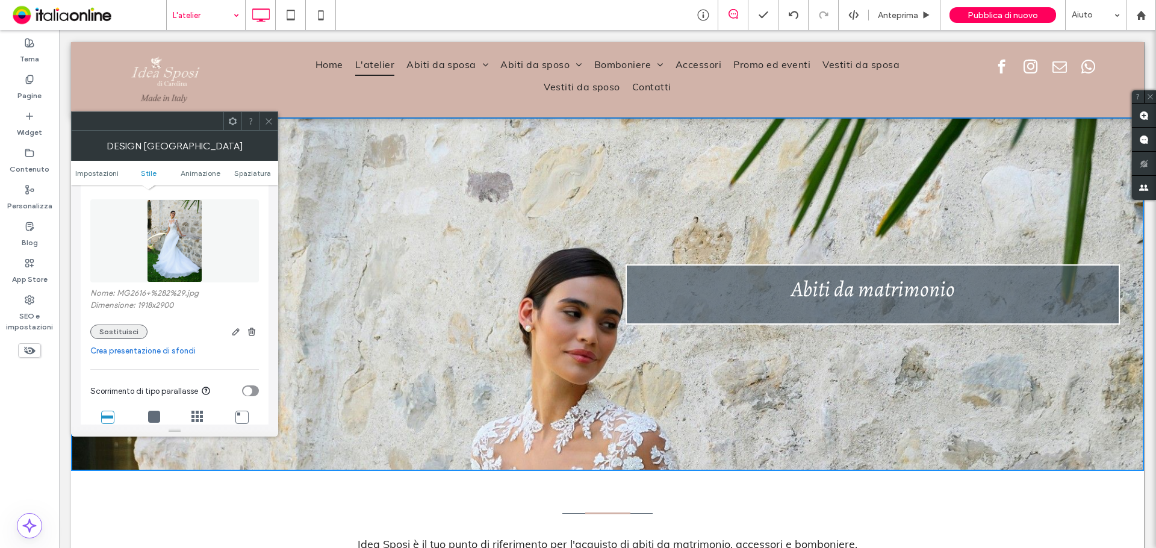
click at [121, 332] on button "Sostituisci" at bounding box center [118, 332] width 57 height 14
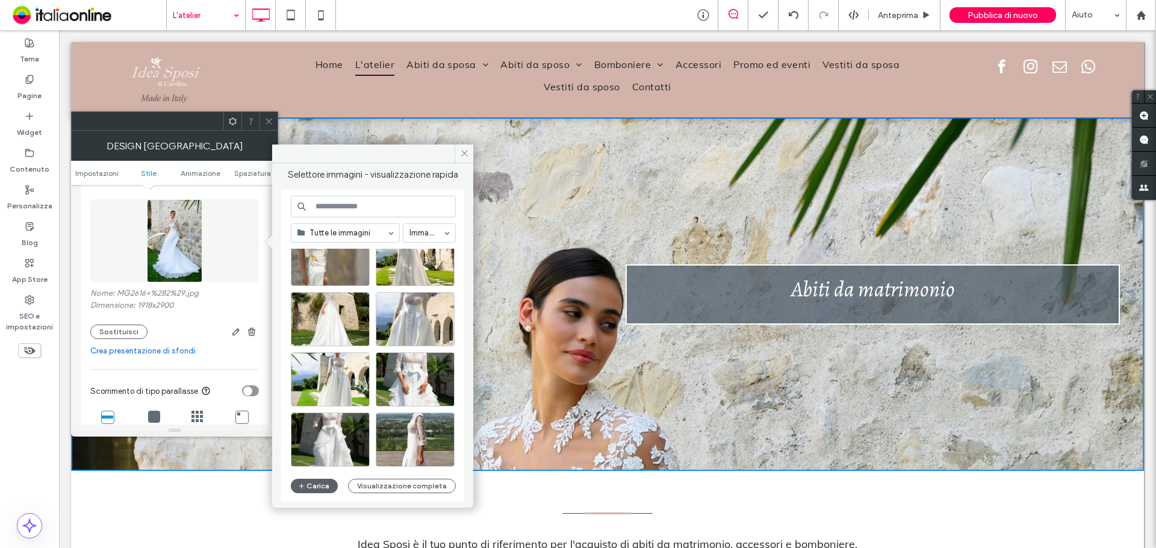
scroll to position [4852, 0]
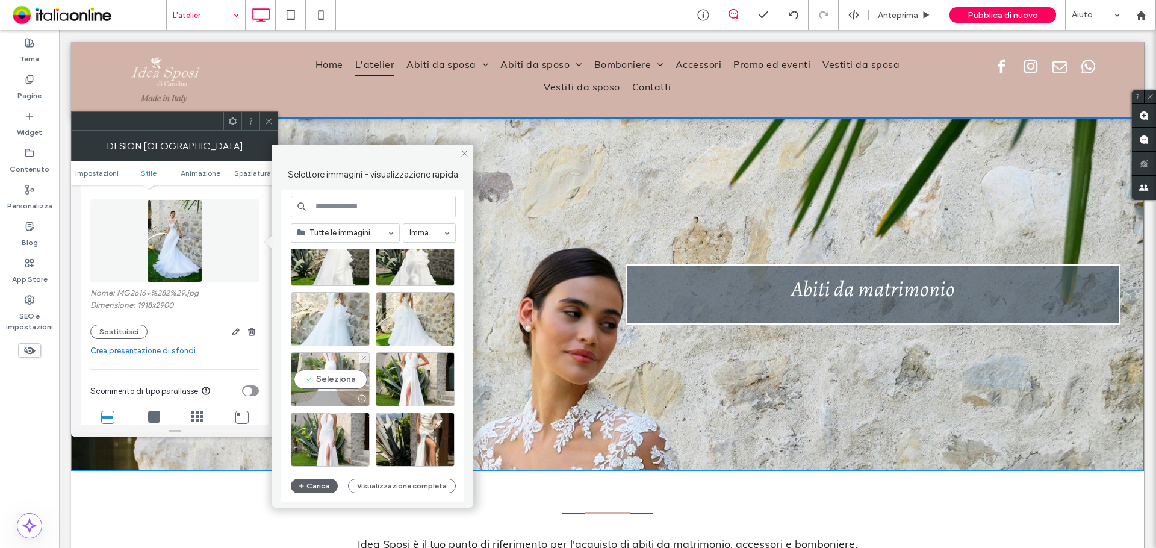
click at [340, 376] on div "Seleziona" at bounding box center [330, 379] width 79 height 54
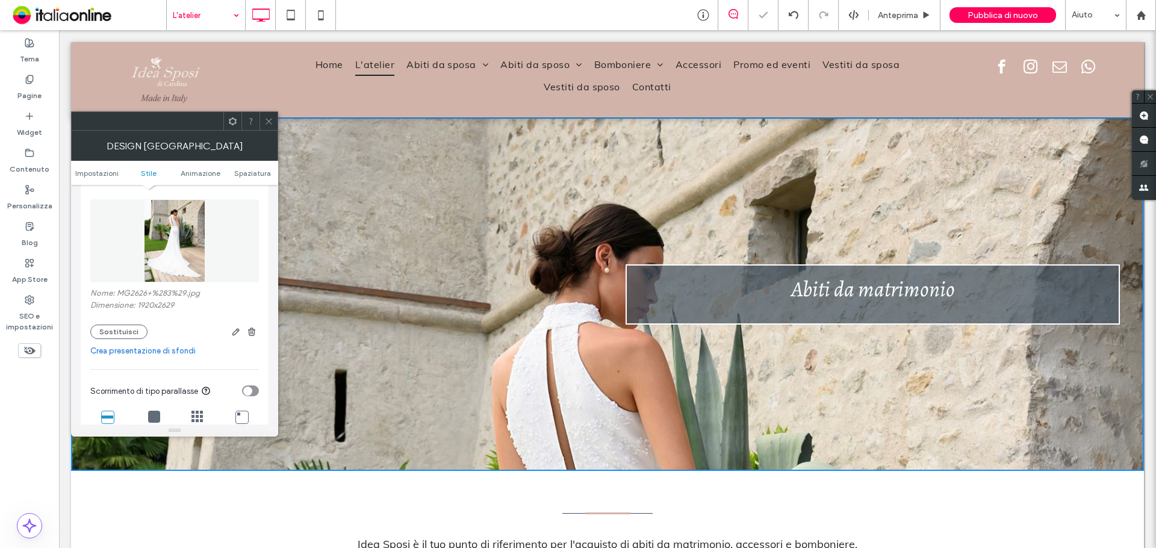
click at [270, 120] on icon at bounding box center [268, 121] width 9 height 9
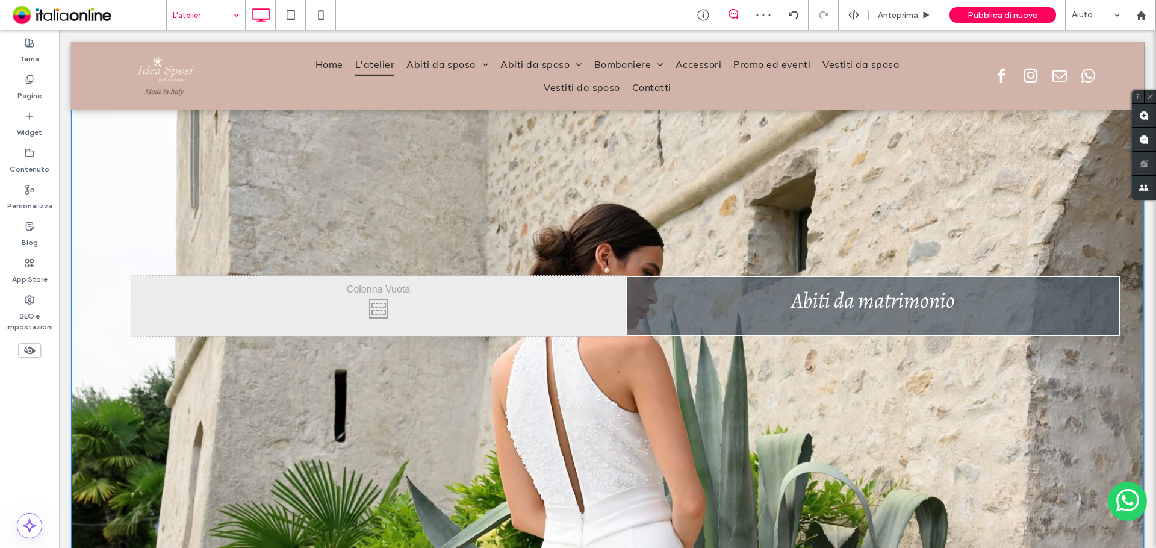
scroll to position [205, 0]
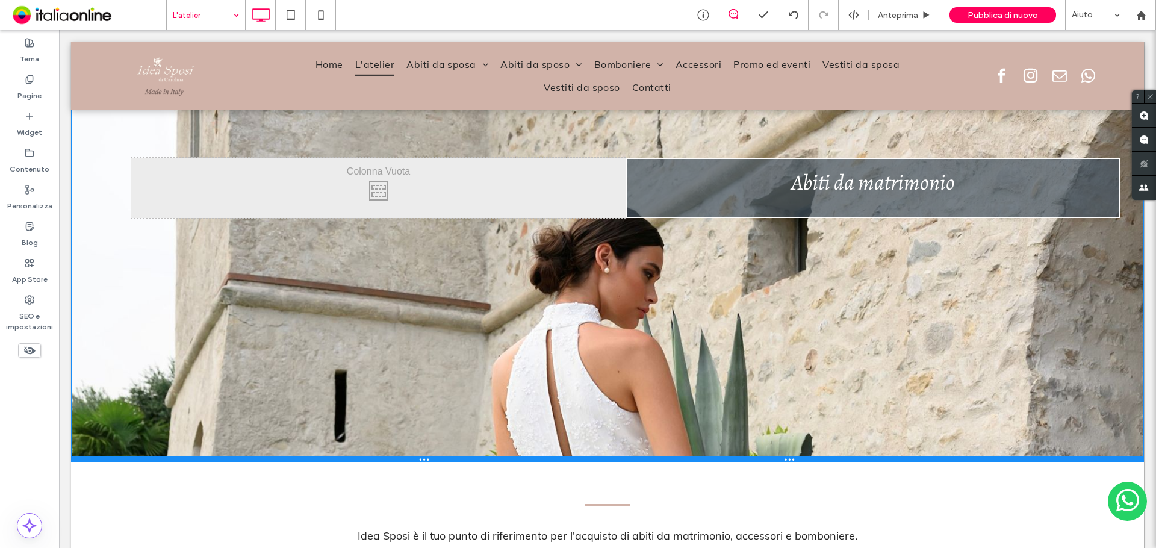
drag, startPoint x: 453, startPoint y: 470, endPoint x: 461, endPoint y: 461, distance: 11.5
click at [461, 461] on div at bounding box center [607, 459] width 1073 height 6
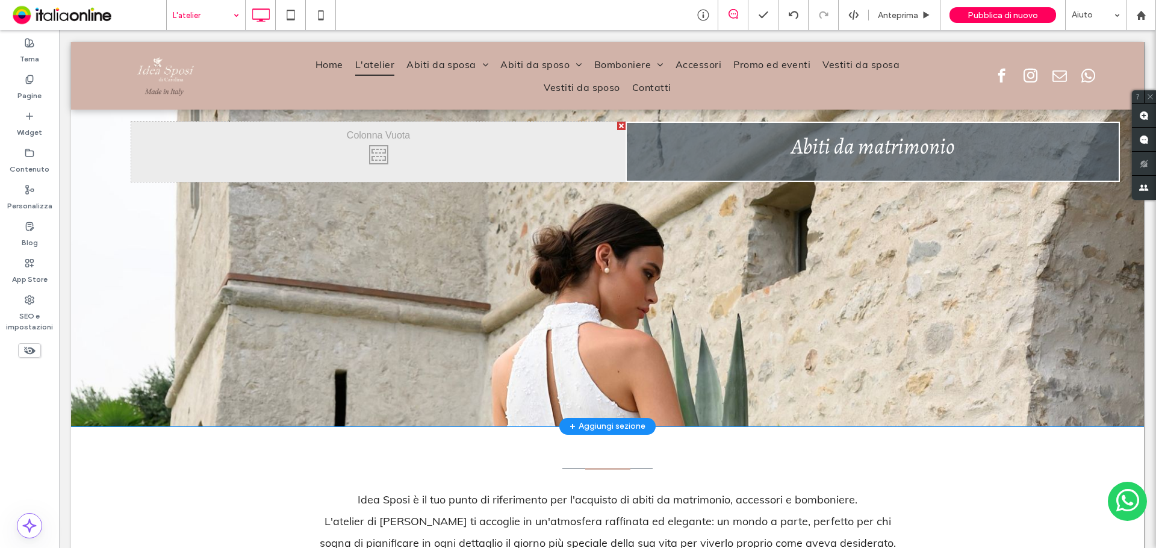
scroll to position [0, 0]
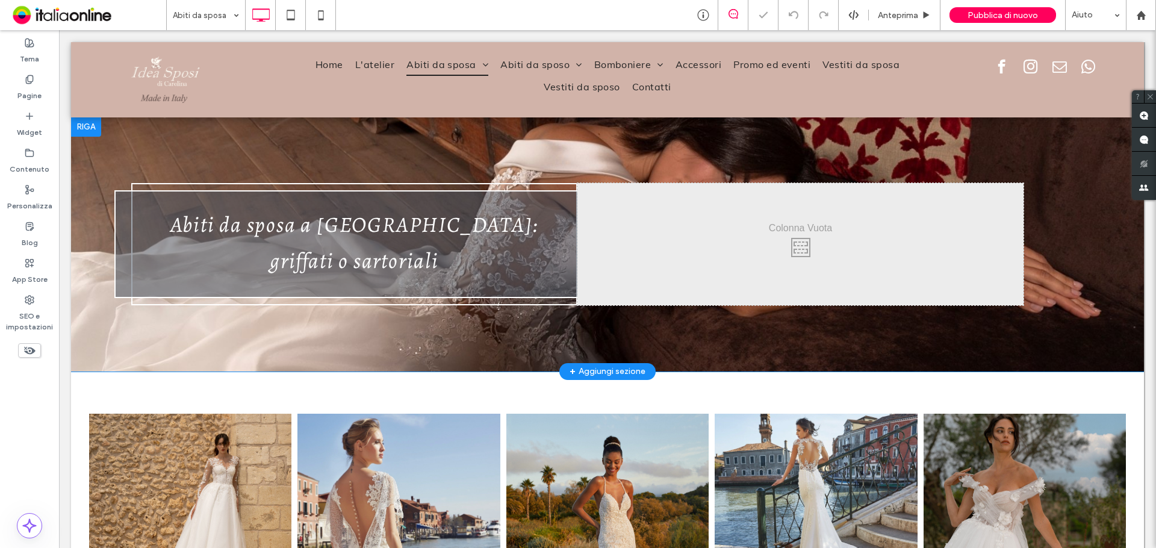
click at [133, 152] on div "Abiti da sposa a Bergamo: griffati o sartoriali Click To Paste Click To Paste C…" at bounding box center [607, 244] width 1073 height 254
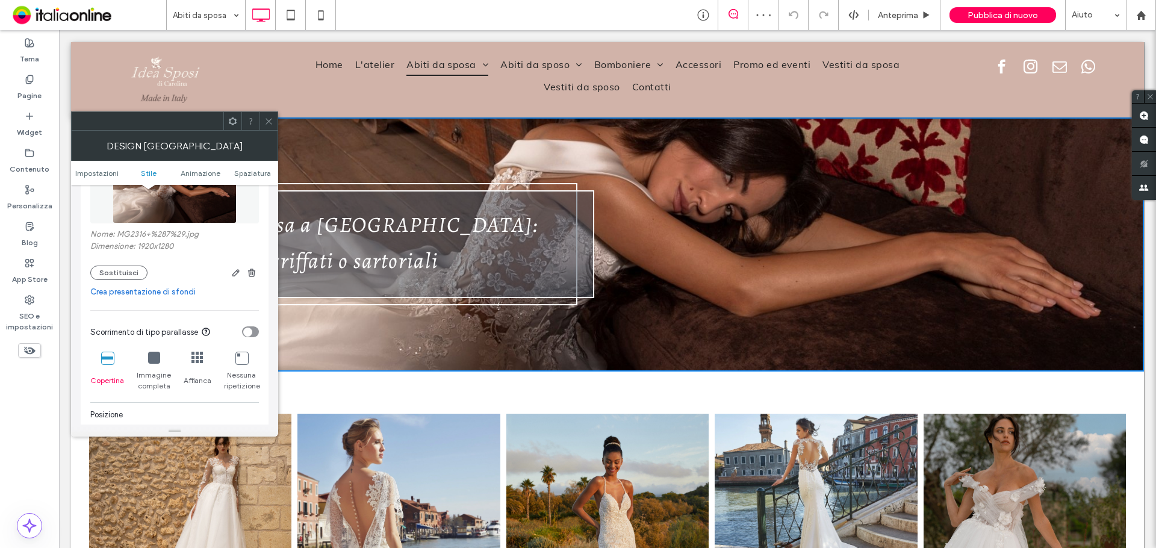
scroll to position [241, 0]
click at [116, 272] on button "Sostituisci" at bounding box center [118, 271] width 57 height 14
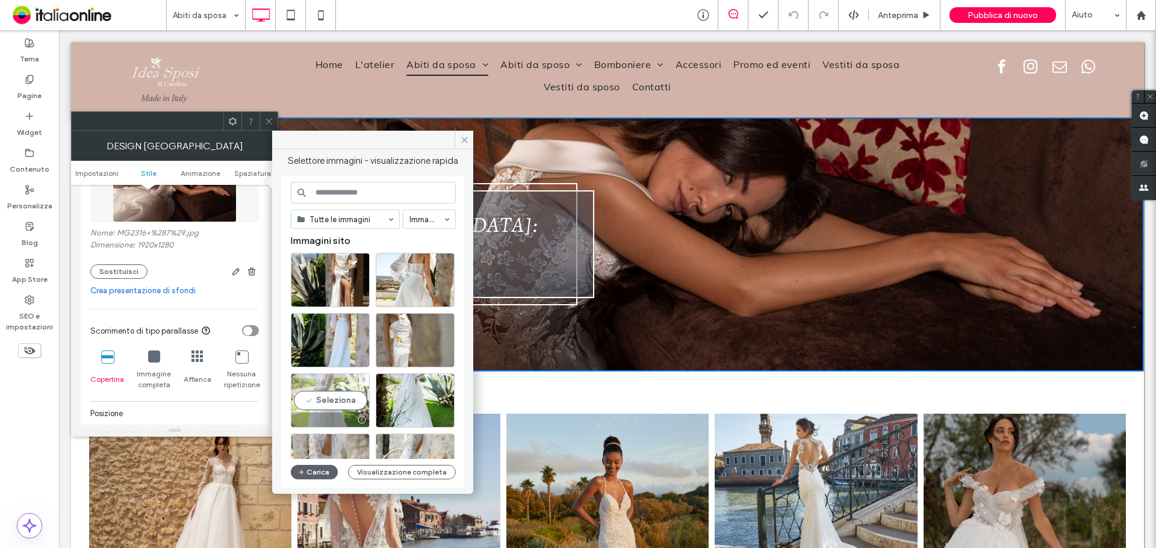
click at [305, 397] on div "Seleziona" at bounding box center [330, 400] width 79 height 54
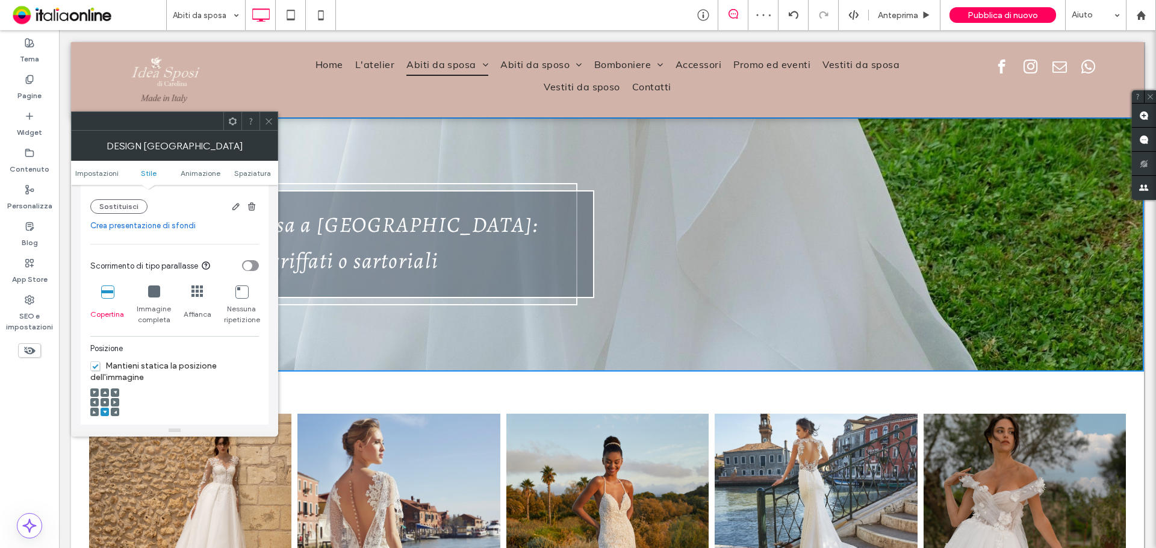
scroll to position [482, 0]
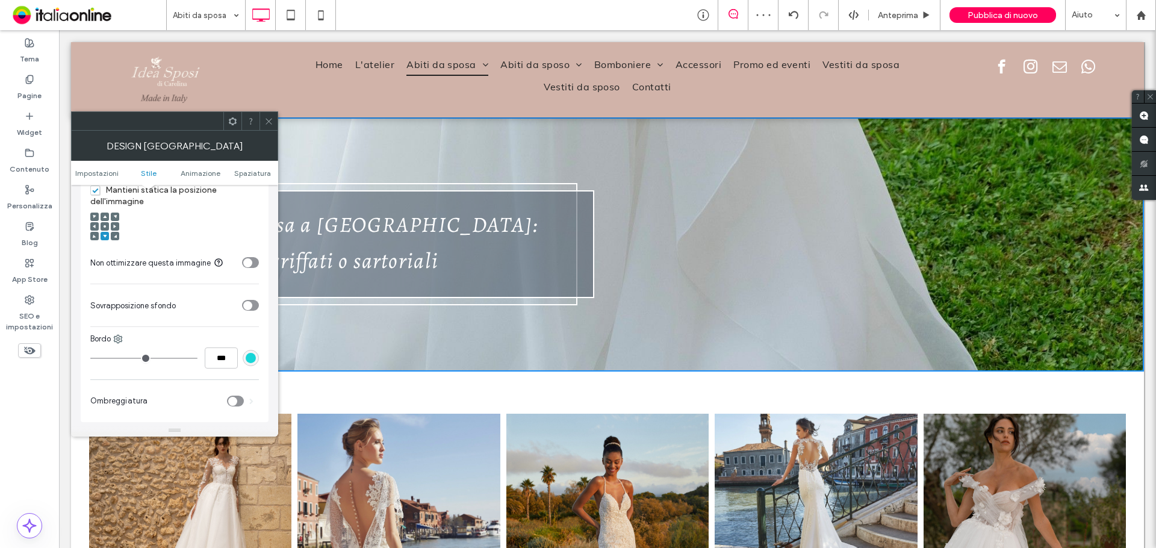
click at [103, 226] on icon at bounding box center [105, 227] width 4 height 4
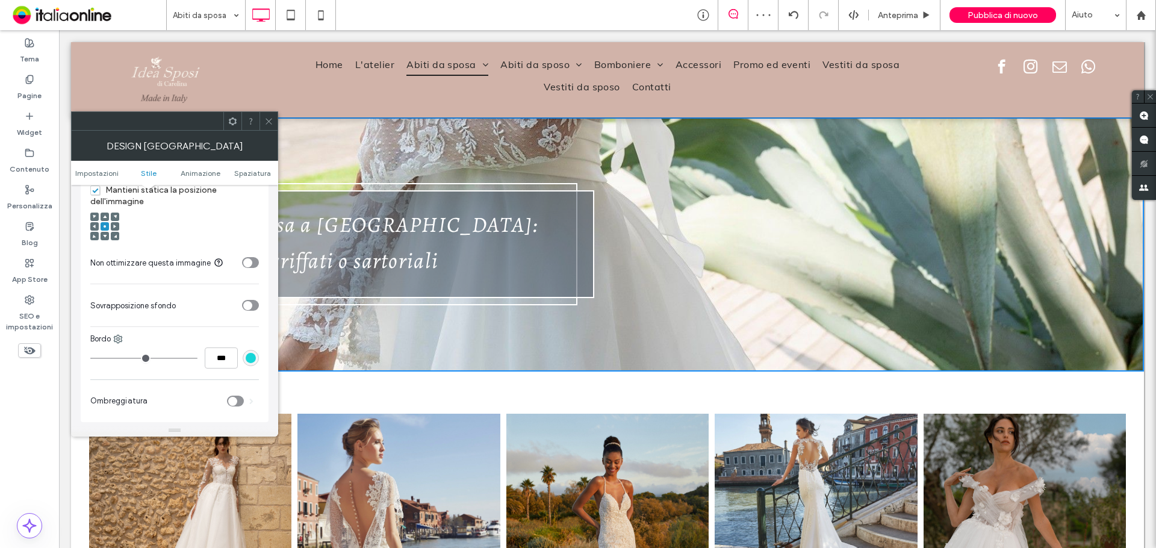
click at [117, 227] on div at bounding box center [115, 226] width 8 height 8
click at [115, 217] on use at bounding box center [115, 216] width 3 height 3
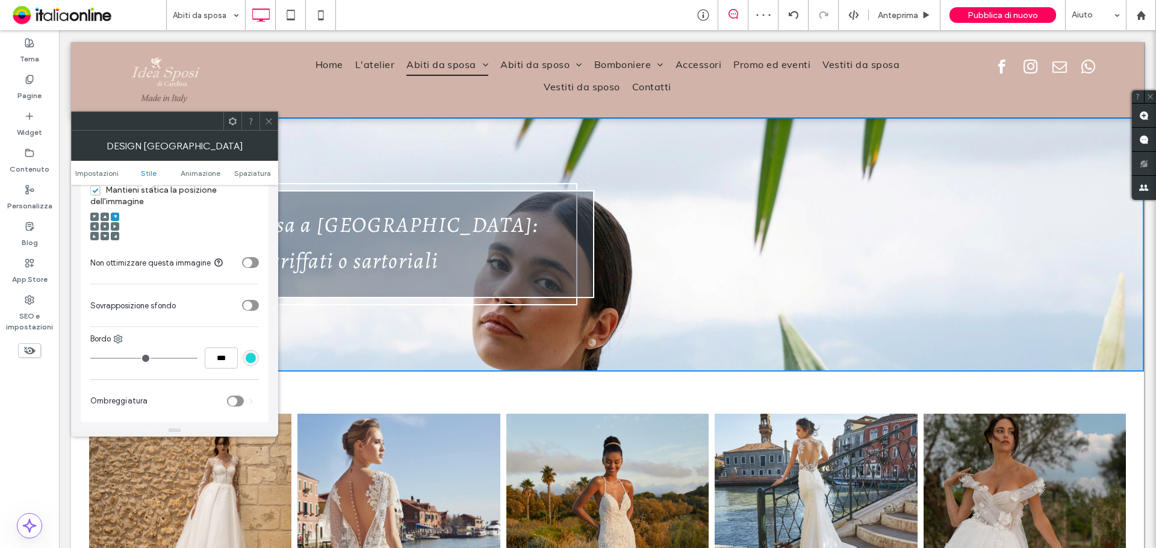
click at [104, 225] on icon at bounding box center [105, 227] width 4 height 4
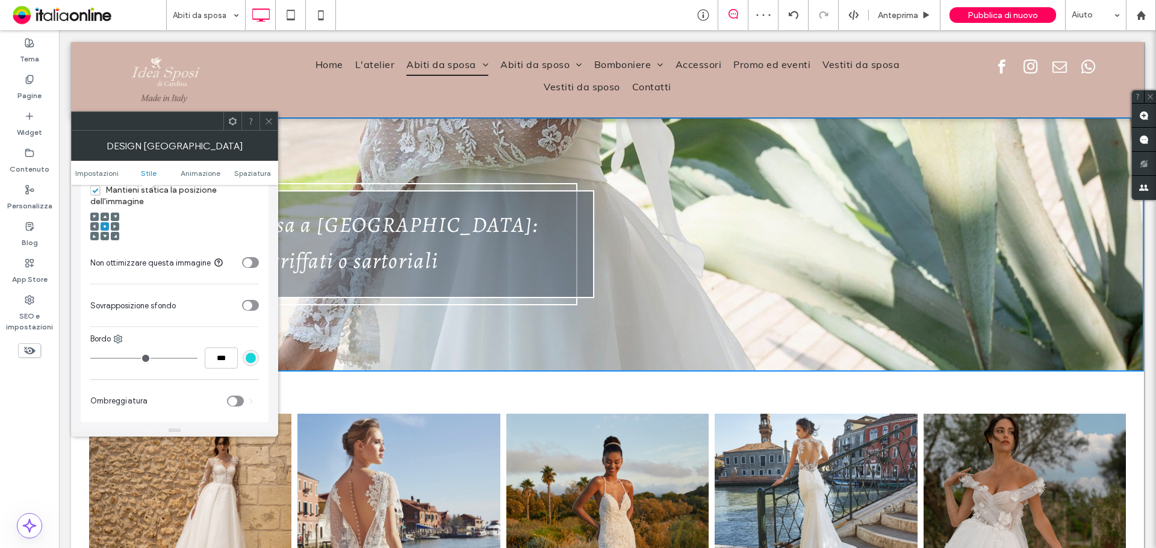
drag, startPoint x: 522, startPoint y: 229, endPoint x: 270, endPoint y: 125, distance: 272.2
click at [270, 125] on icon at bounding box center [268, 121] width 9 height 9
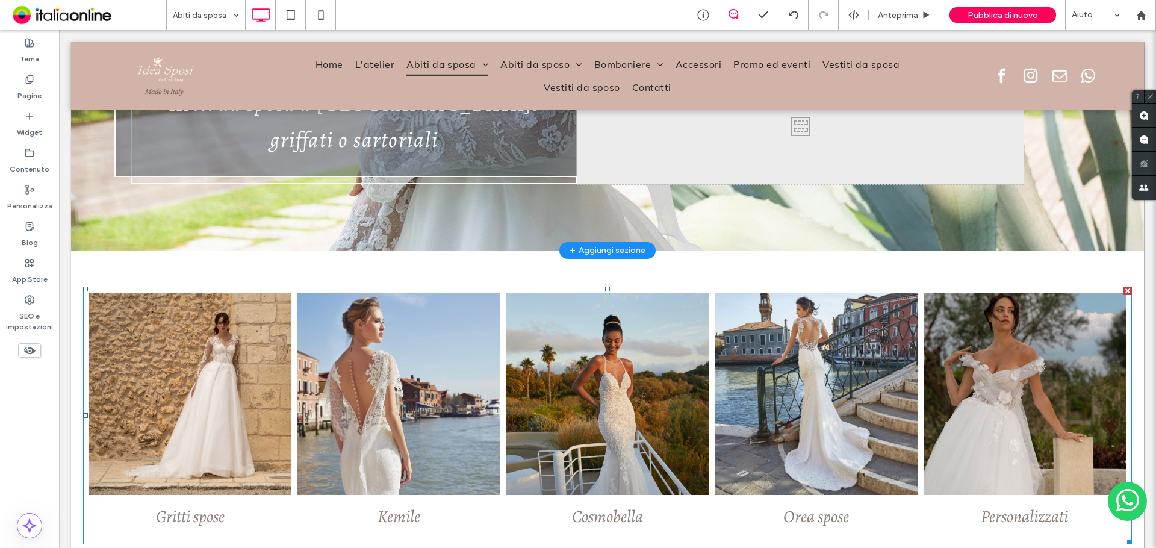
scroll to position [0, 0]
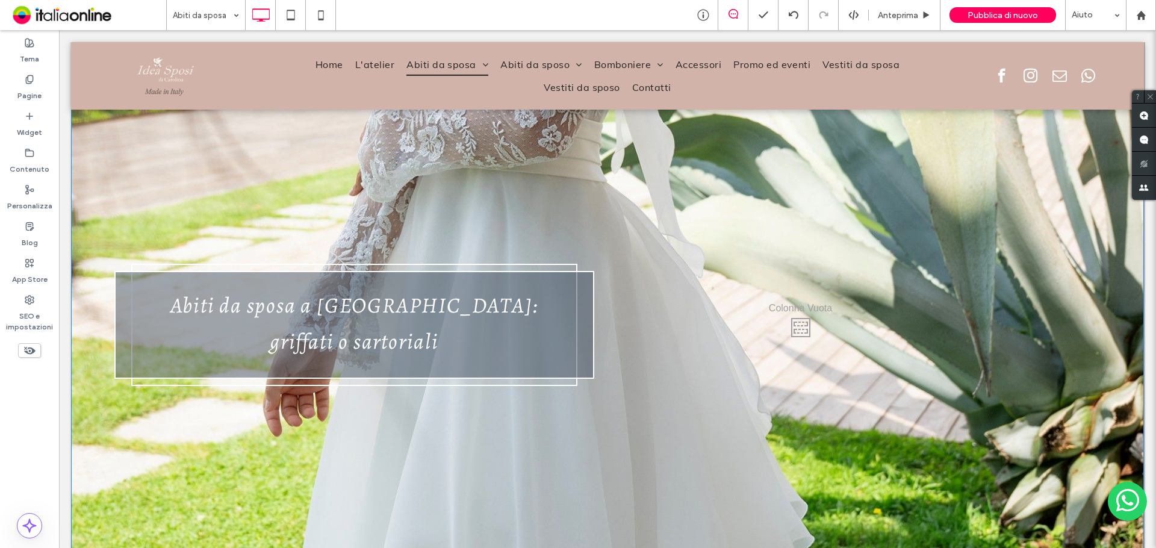
drag, startPoint x: 667, startPoint y: 371, endPoint x: 685, endPoint y: 556, distance: 185.7
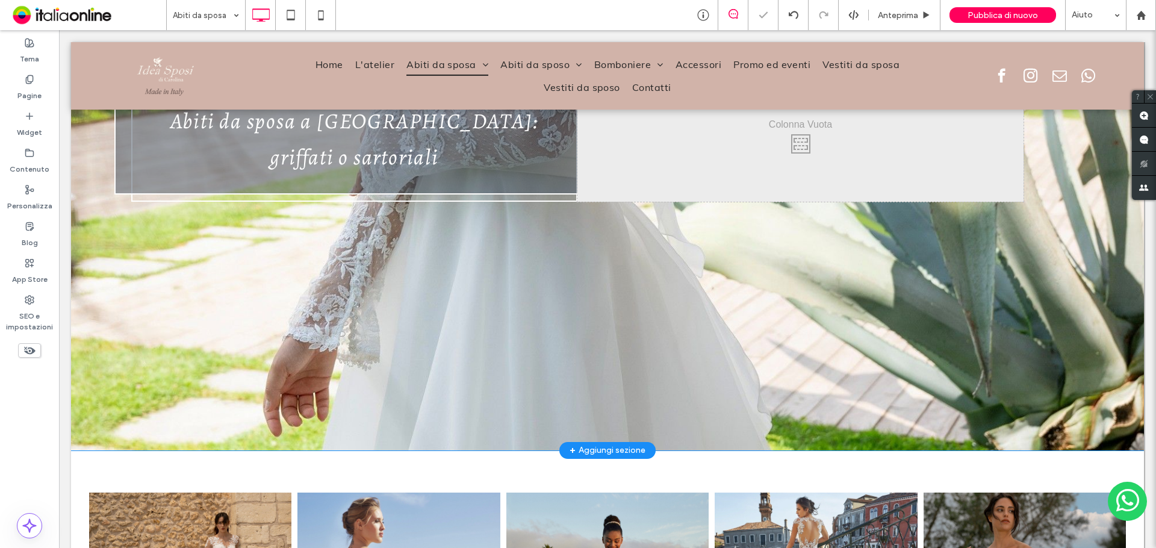
scroll to position [265, 0]
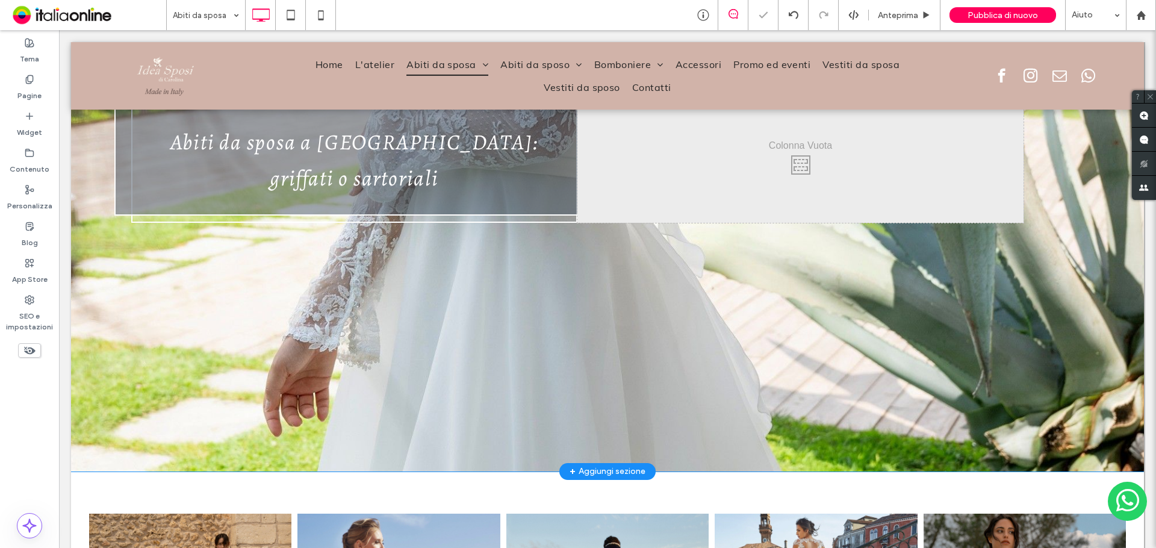
click at [574, 319] on div "Abiti da sposa a Bergamo: griffati o sartoriali Click To Paste Click To Paste C…" at bounding box center [607, 161] width 1073 height 619
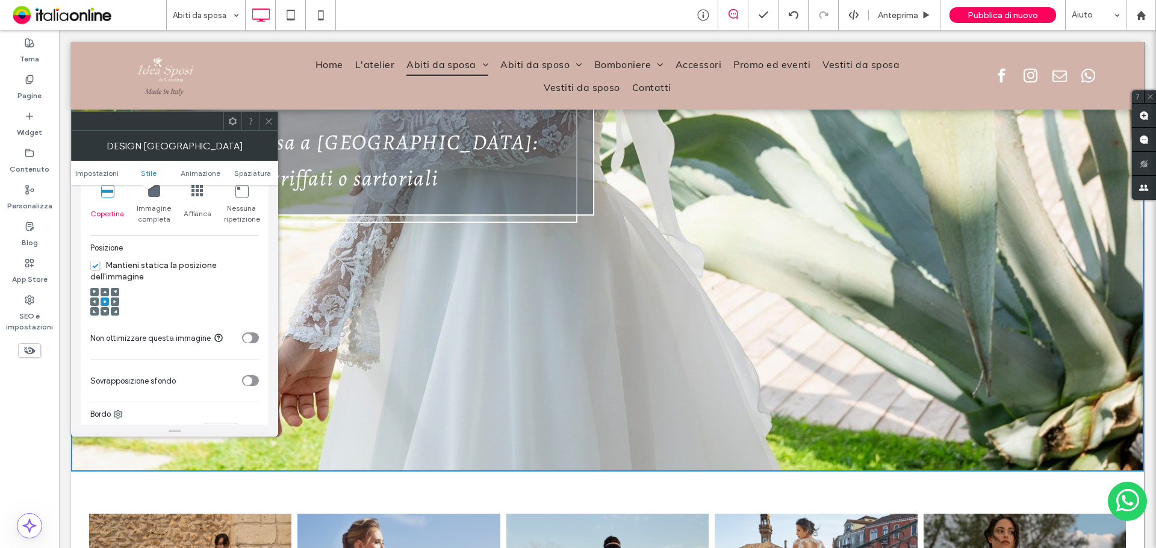
scroll to position [421, 0]
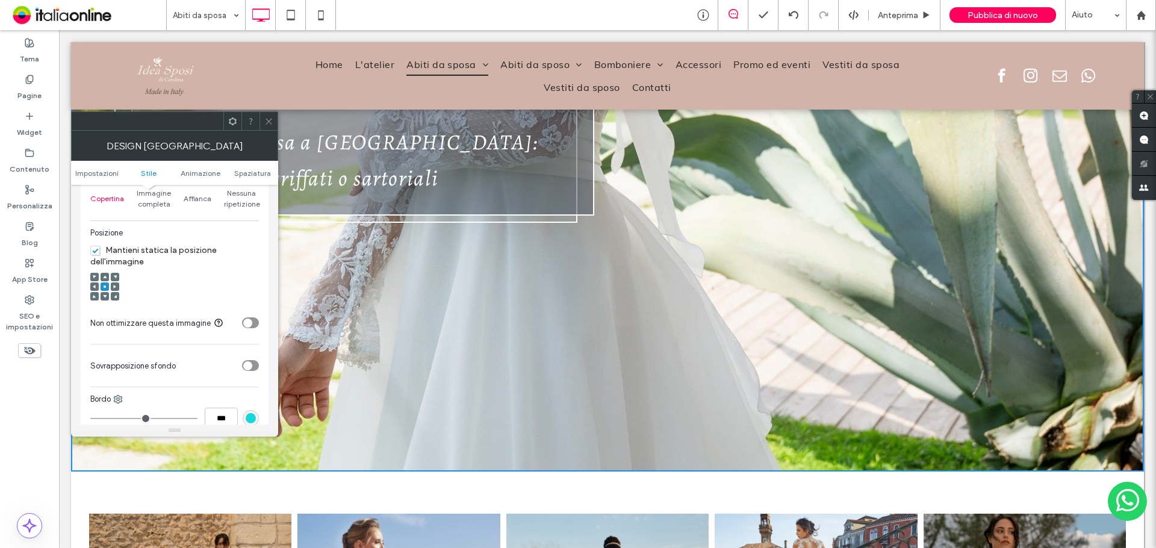
click at [97, 252] on span "Mantieni statica la posizione dell'immagine" at bounding box center [153, 256] width 126 height 22
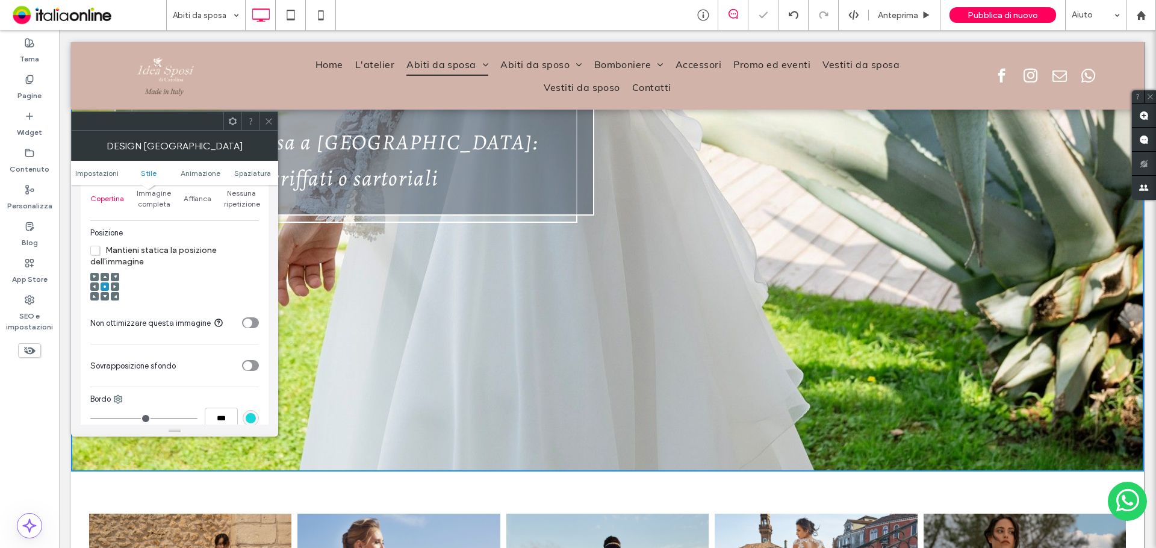
click at [97, 252] on span "Mantieni statica la posizione dell'immagine" at bounding box center [153, 256] width 126 height 22
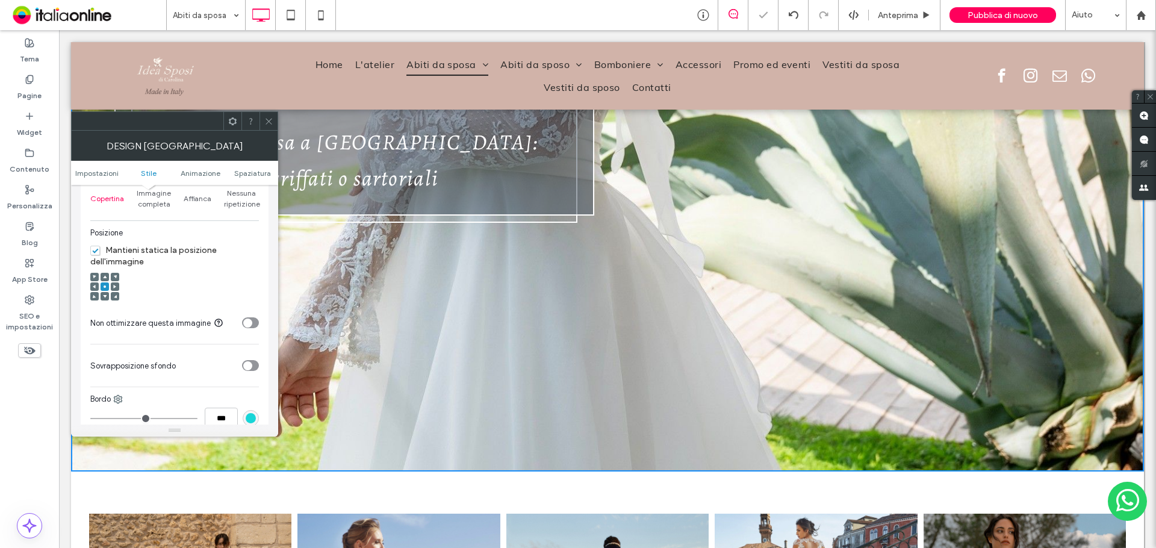
click at [113, 276] on div at bounding box center [115, 277] width 8 height 8
click at [117, 276] on div at bounding box center [115, 277] width 8 height 8
click at [104, 276] on icon at bounding box center [105, 277] width 4 height 4
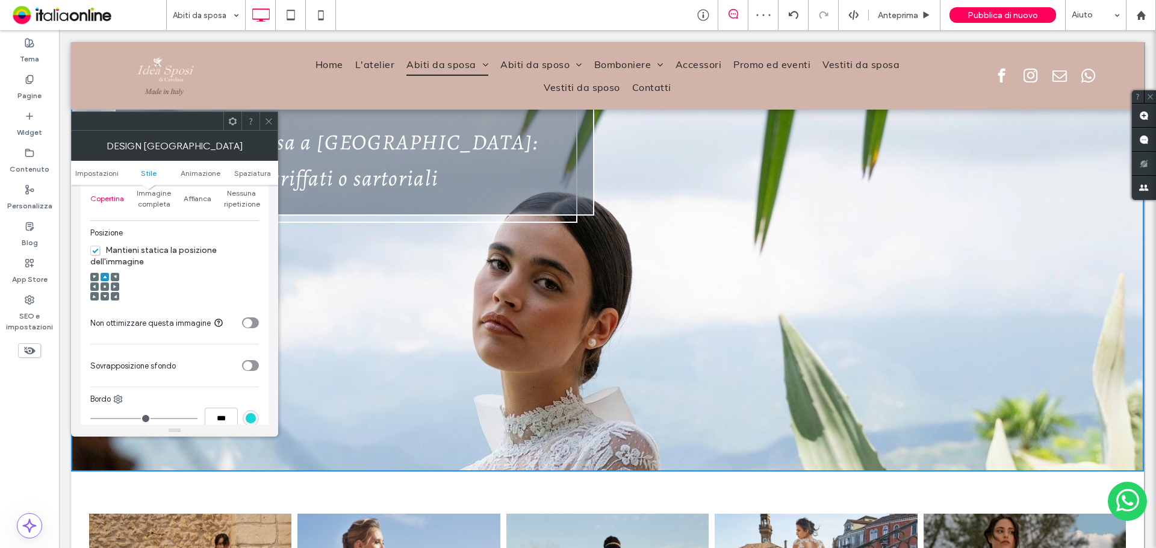
click at [249, 323] on icon "toggle" at bounding box center [247, 323] width 5 height 4
click at [249, 323] on div "toggle" at bounding box center [253, 323] width 9 height 9
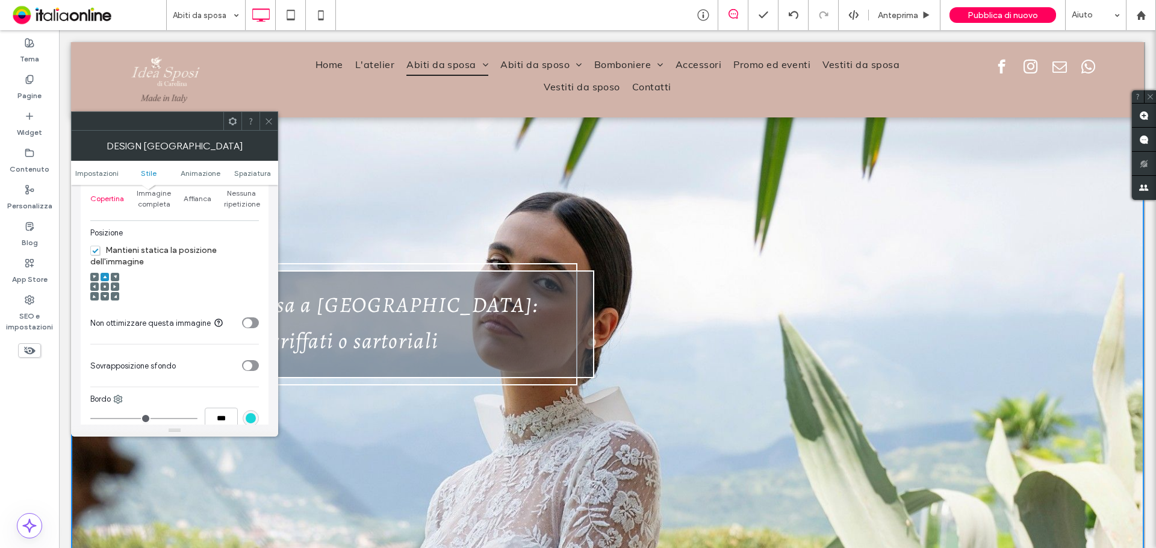
scroll to position [0, 0]
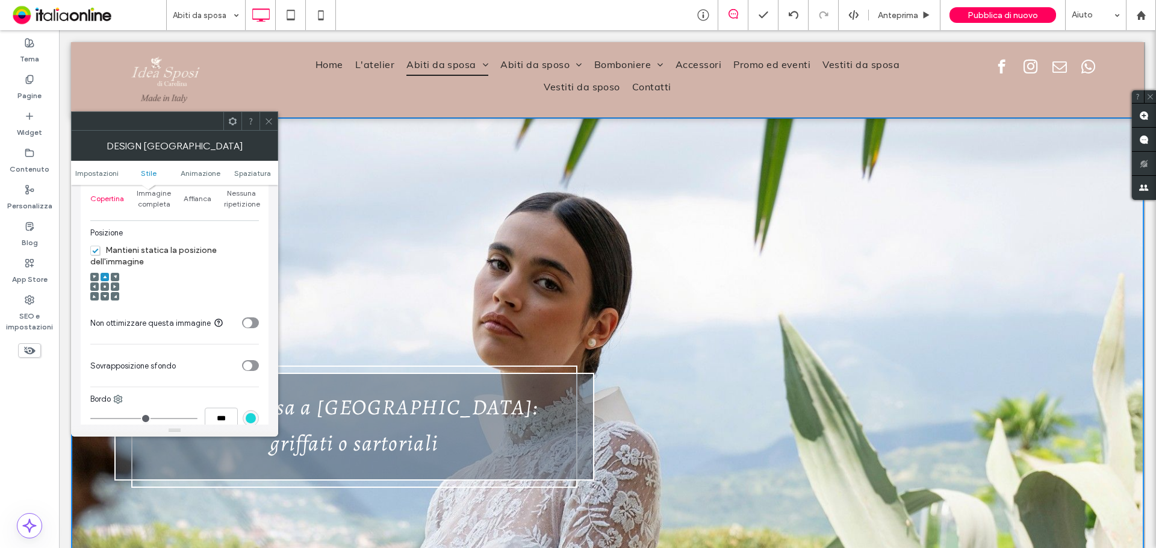
click at [263, 117] on div at bounding box center [269, 121] width 18 height 18
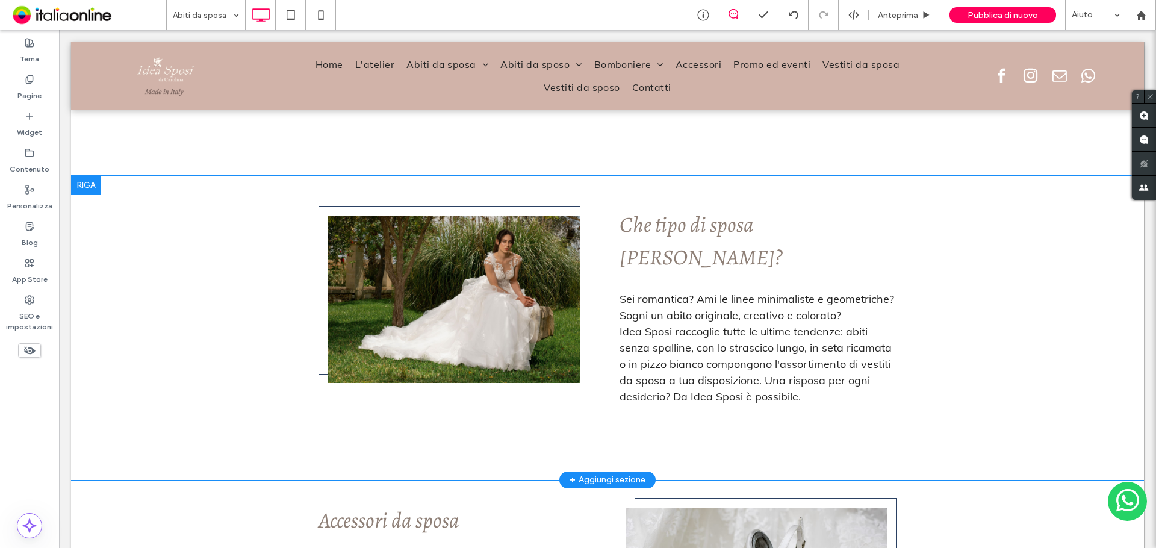
scroll to position [1746, 0]
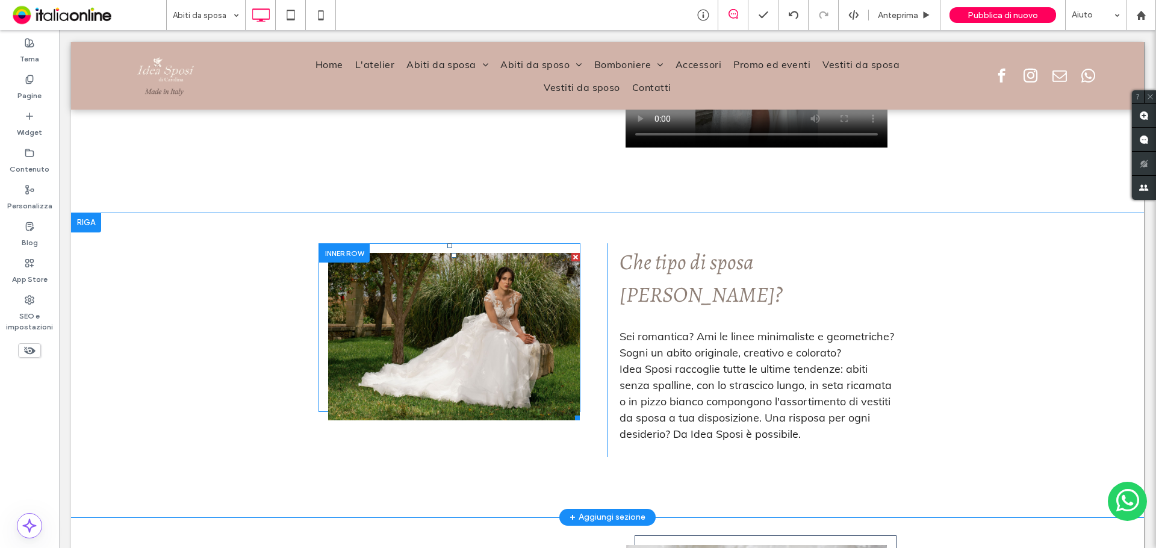
click at [480, 355] on li "Slide title Write your caption here Button" at bounding box center [454, 336] width 252 height 167
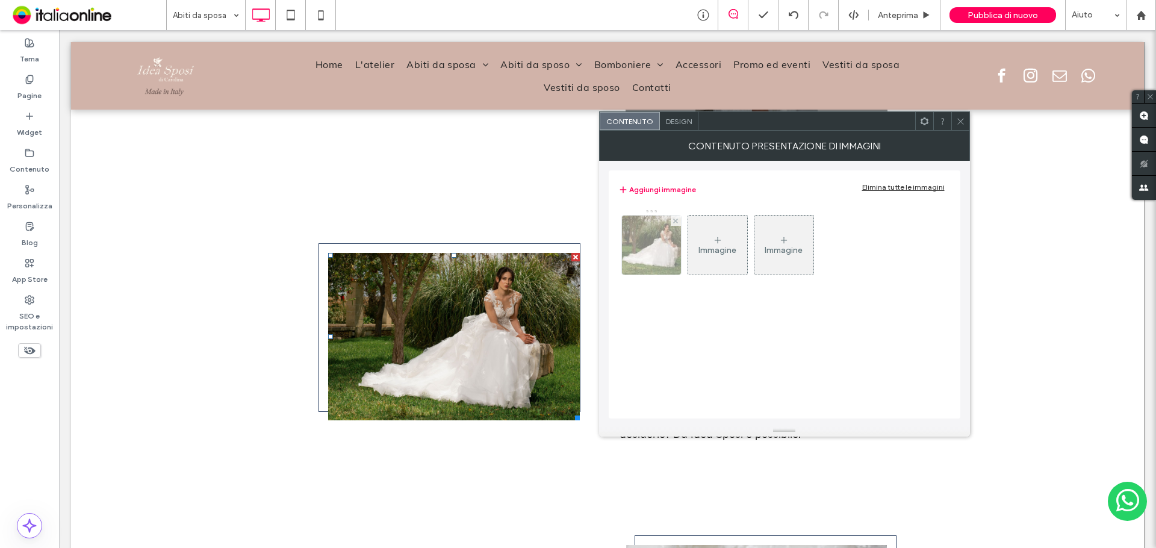
click at [655, 248] on div at bounding box center [651, 245] width 59 height 59
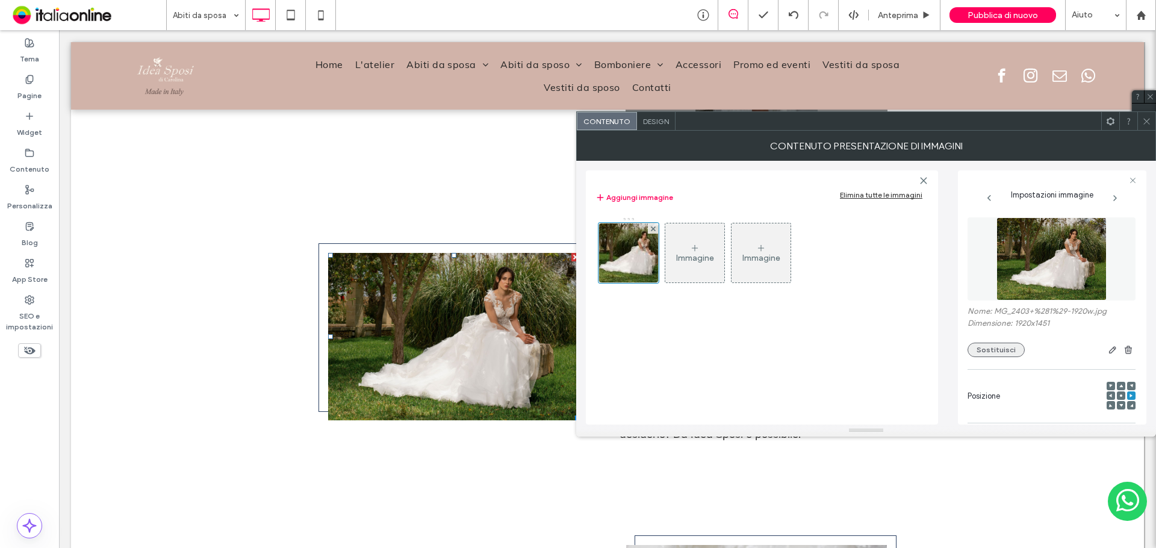
click at [1012, 352] on button "Sostituisci" at bounding box center [996, 350] width 57 height 14
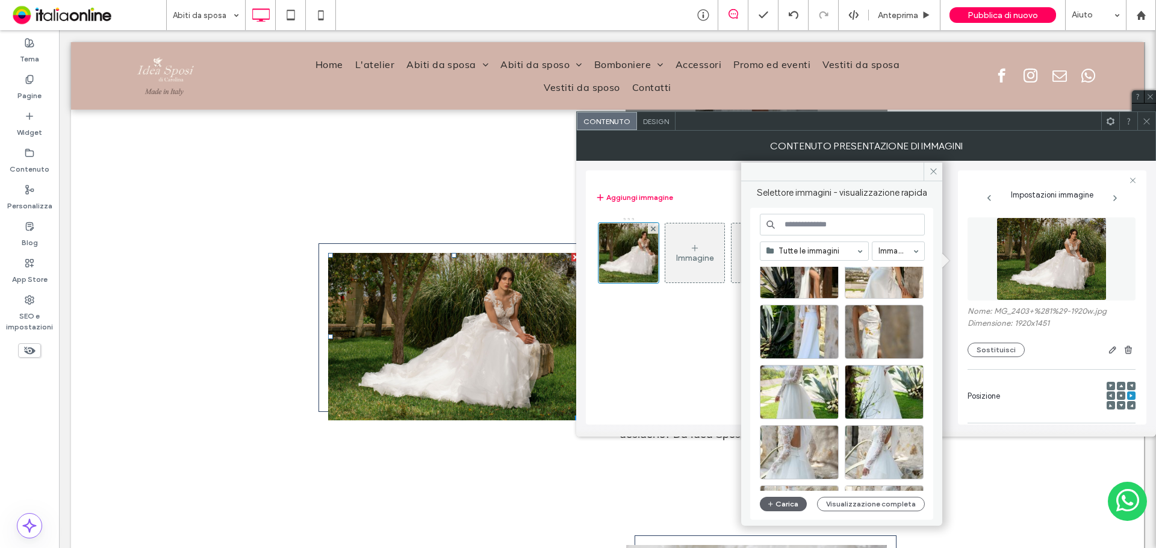
scroll to position [120, 0]
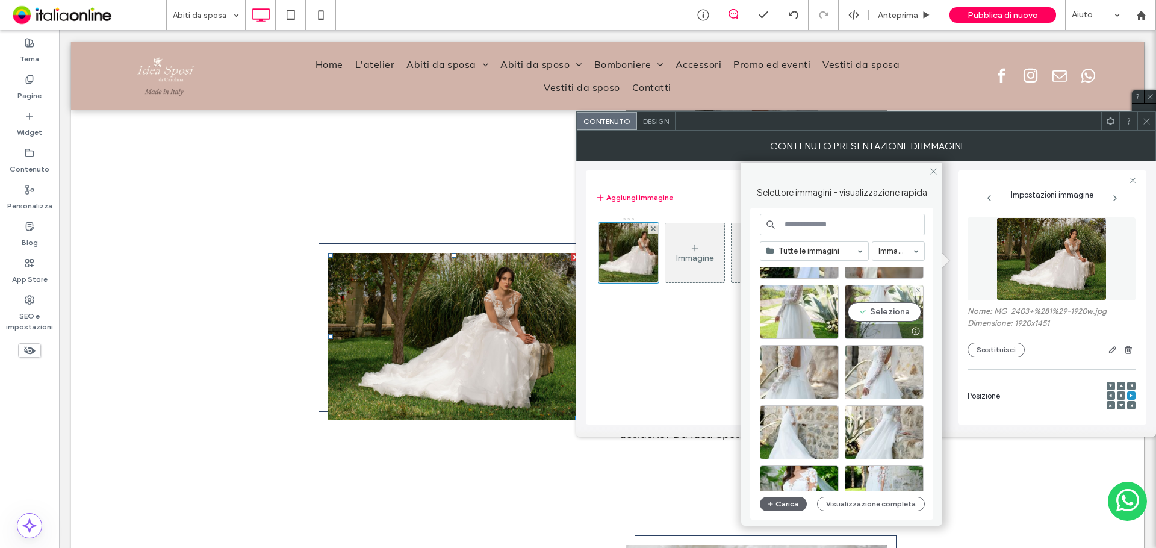
click at [894, 314] on div "Seleziona" at bounding box center [884, 312] width 79 height 54
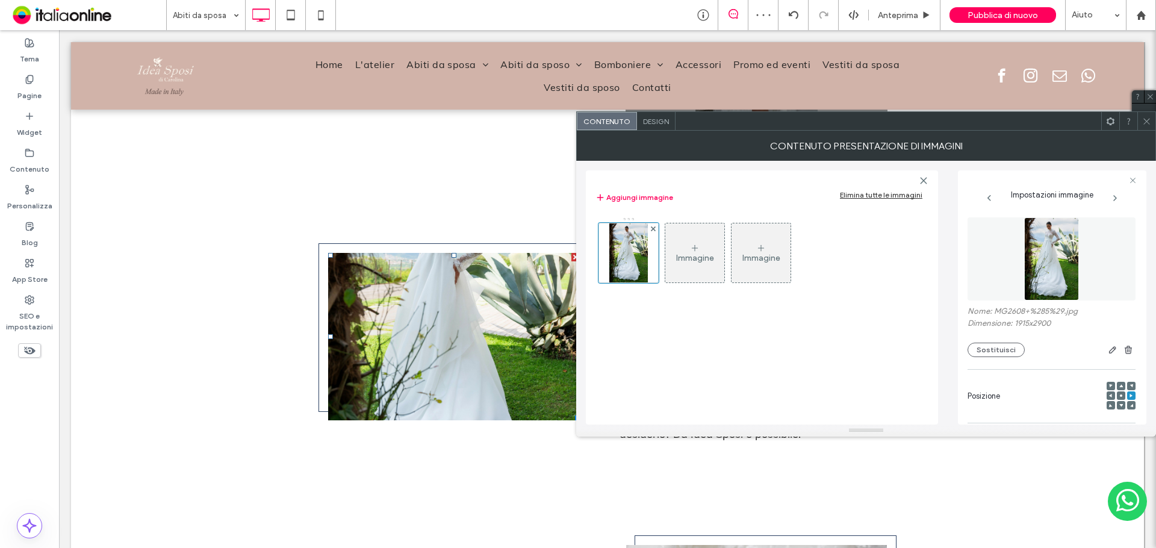
drag, startPoint x: 1149, startPoint y: 124, endPoint x: 682, endPoint y: 341, distance: 515.6
click at [1149, 124] on use at bounding box center [1146, 121] width 6 height 6
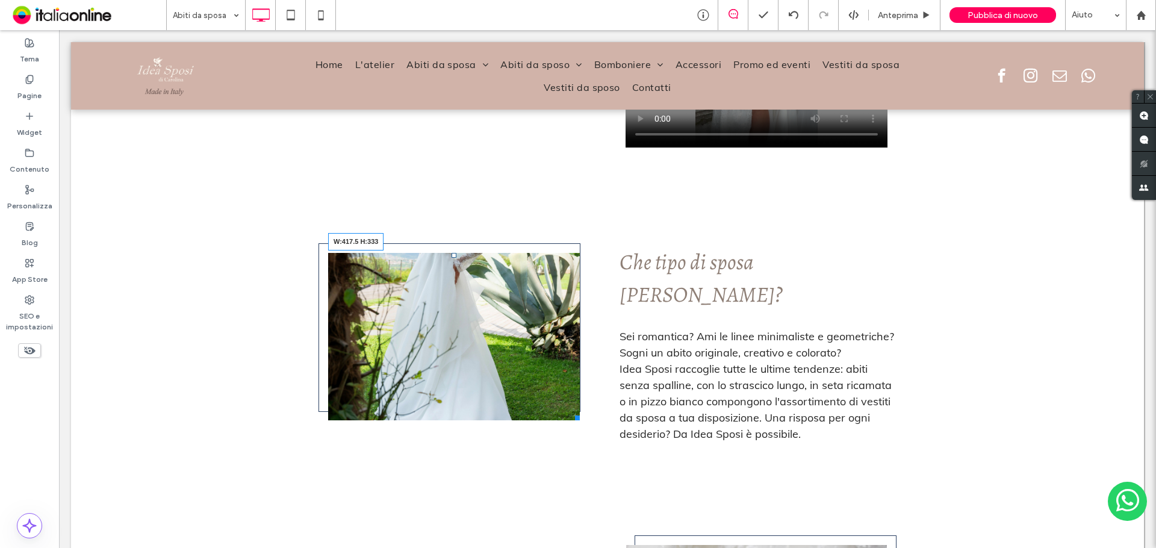
drag, startPoint x: 571, startPoint y: 414, endPoint x: 571, endPoint y: 447, distance: 33.1
click at [571, 420] on div at bounding box center [575, 415] width 9 height 9
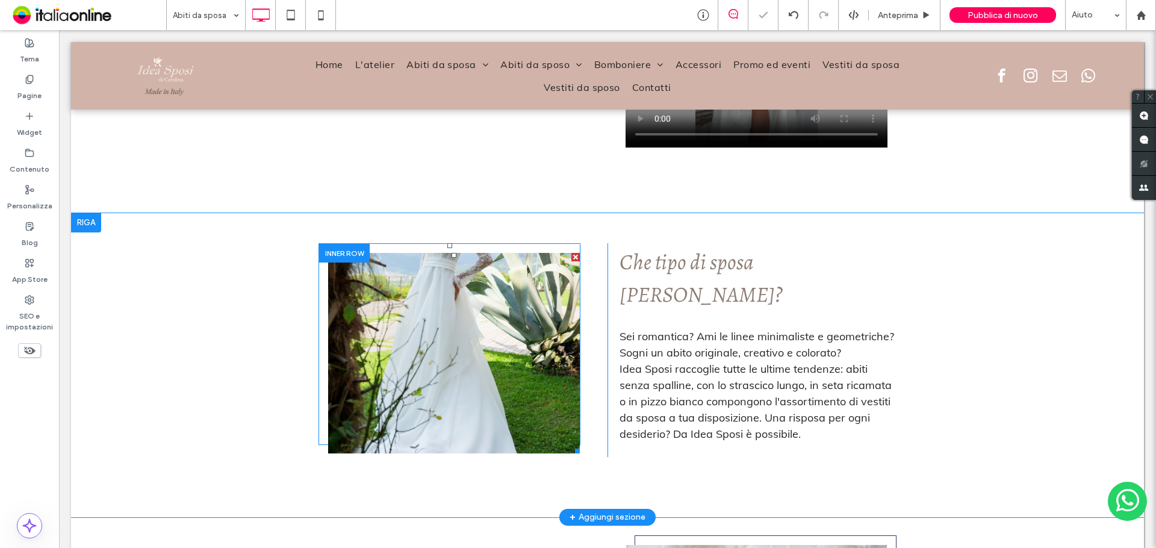
click at [503, 350] on li "Slide title Write your caption here Button" at bounding box center [454, 353] width 252 height 201
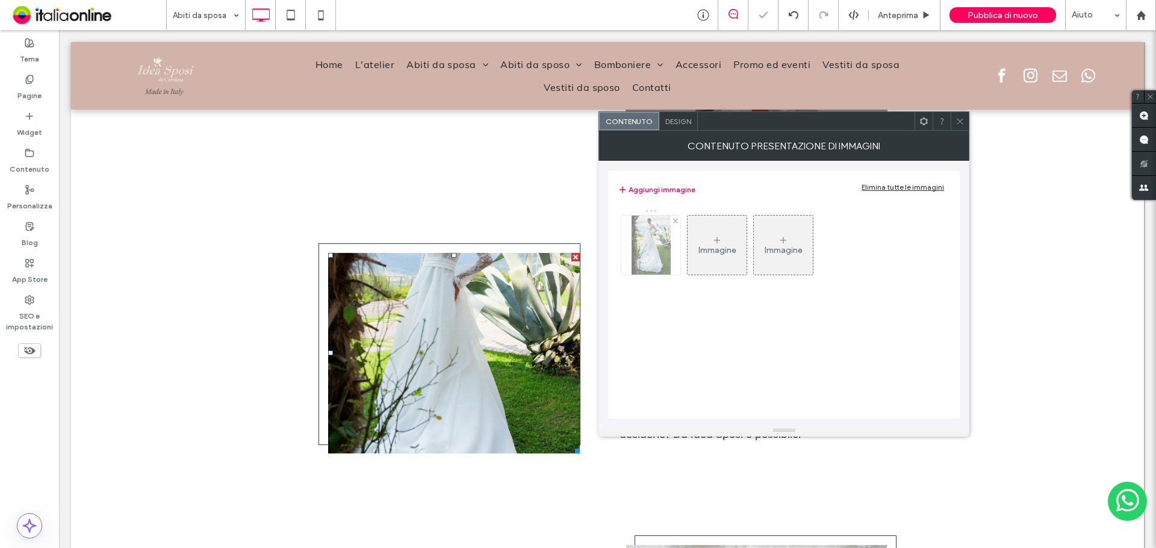
click at [655, 256] on img at bounding box center [651, 245] width 39 height 59
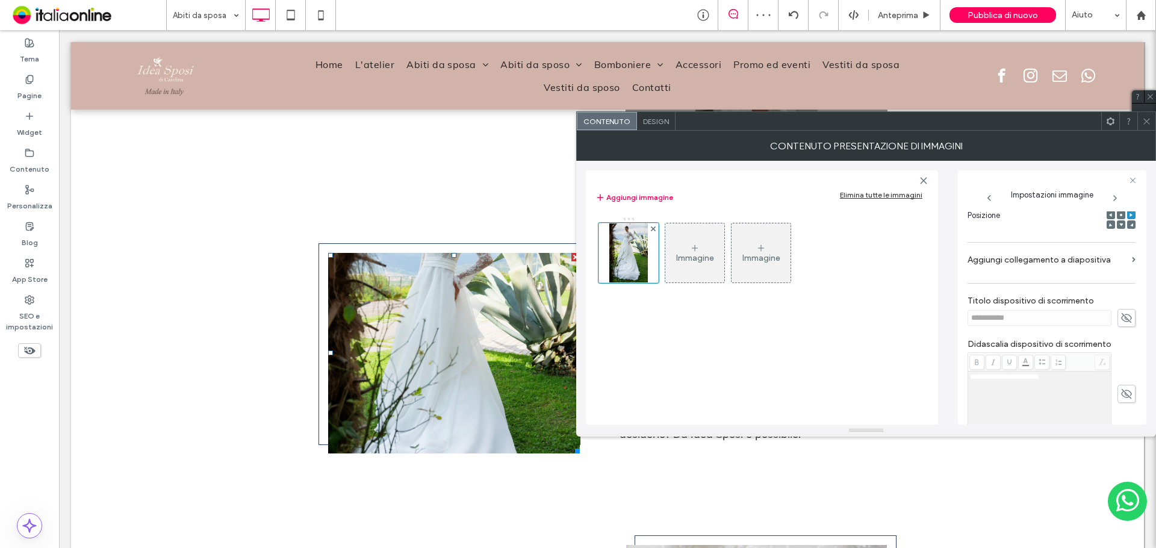
scroll to position [60, 0]
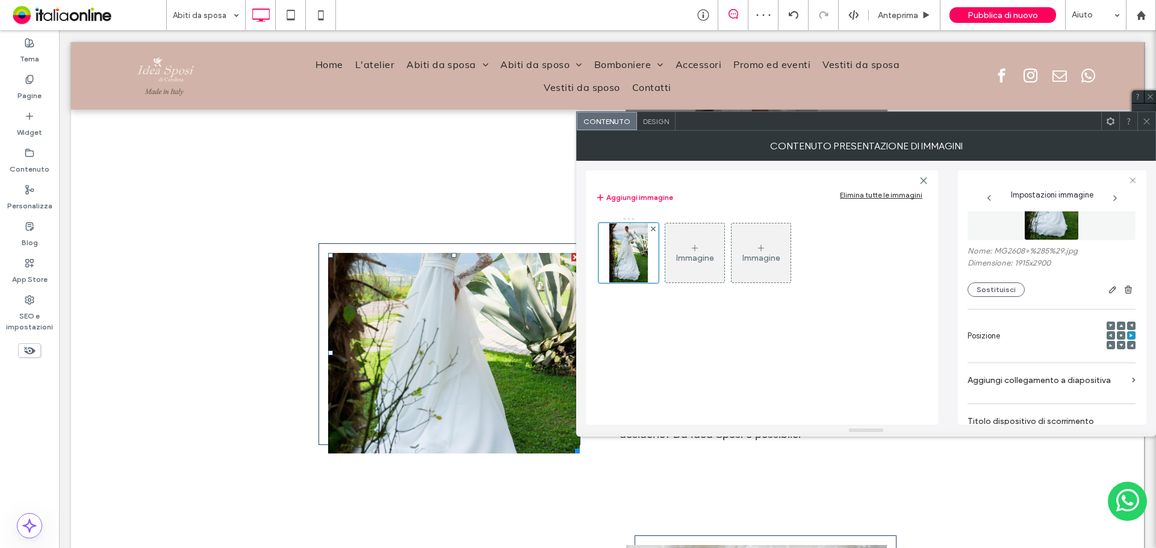
click at [1117, 336] on div at bounding box center [1121, 335] width 8 height 8
click at [1118, 336] on div at bounding box center [1121, 335] width 8 height 8
click at [1120, 336] on use at bounding box center [1121, 335] width 2 height 2
click at [1117, 322] on div at bounding box center [1121, 326] width 8 height 8
click at [1119, 325] on icon at bounding box center [1121, 326] width 4 height 4
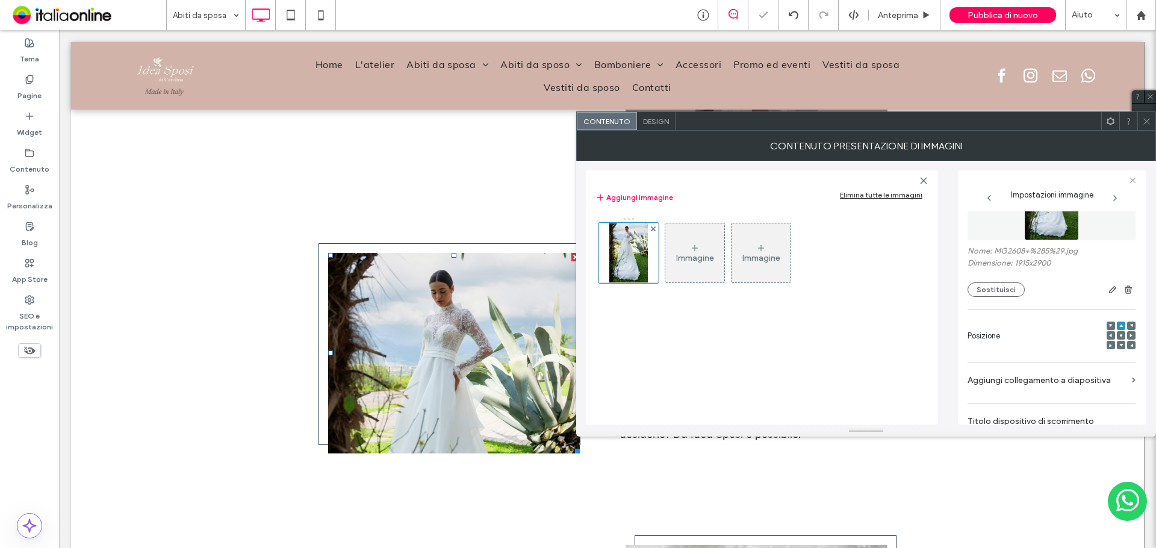
click at [266, 146] on div "Collezioni per sposo e sposa Idea Sposi ti aspetta a Clusone, in provincia di B…" at bounding box center [607, 56] width 1073 height 316
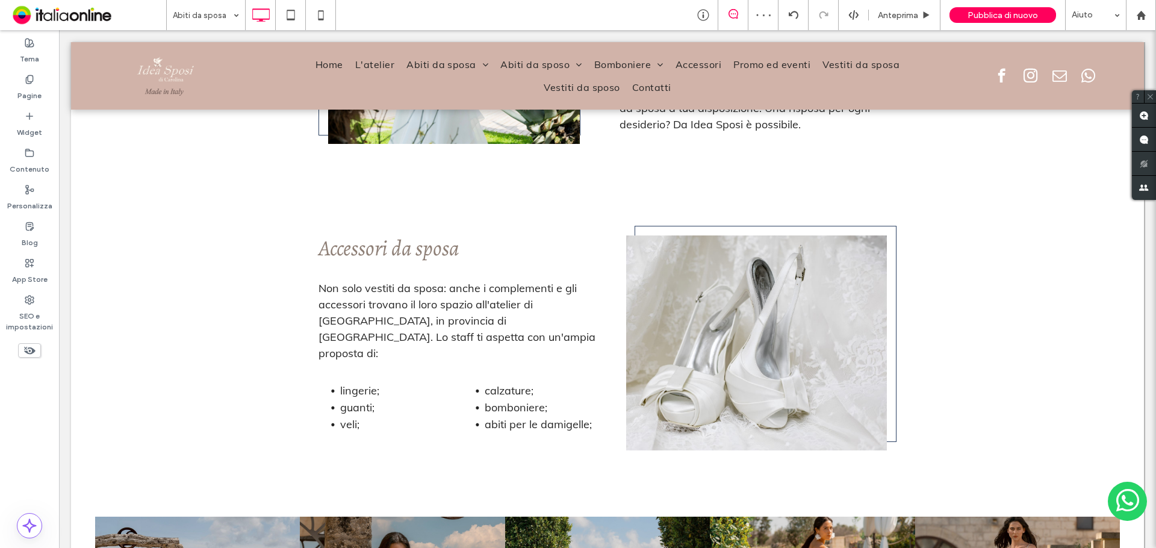
scroll to position [2168, 0]
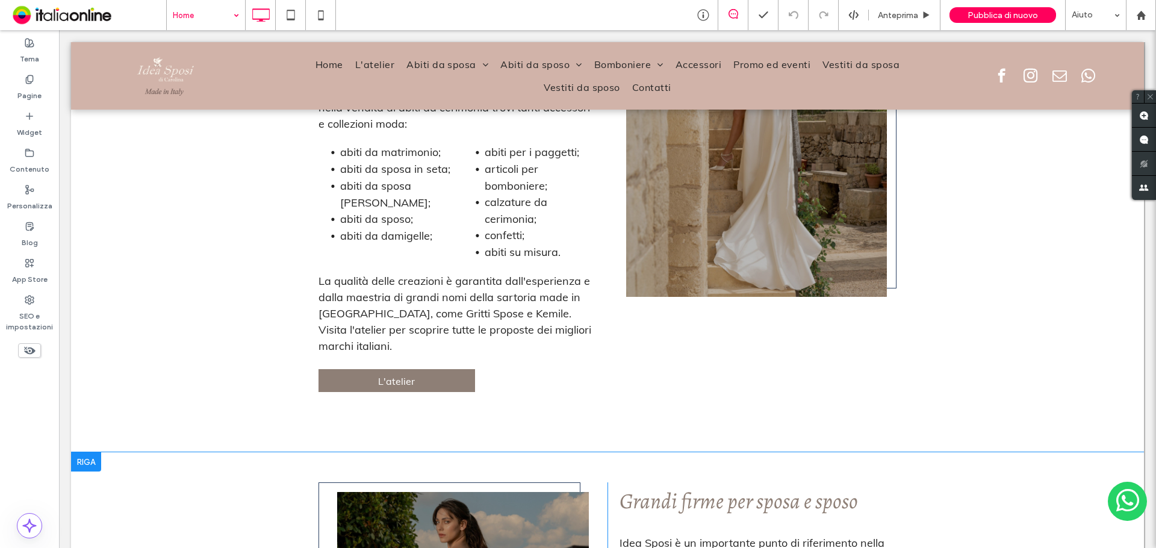
scroll to position [2100, 0]
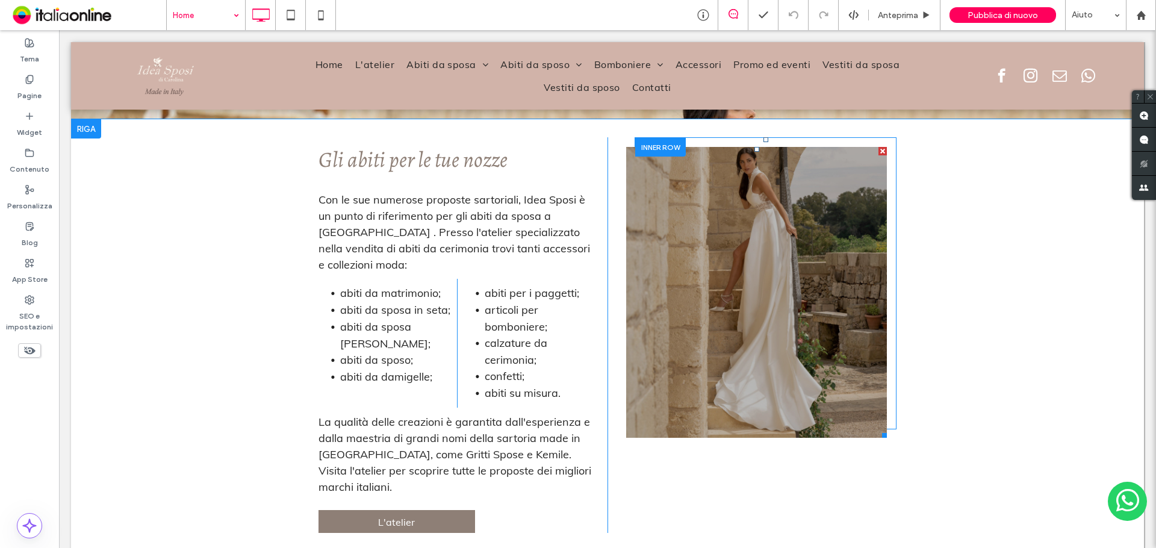
click at [761, 311] on li "Titolo diapositiva Scrivi qui la tua didascalia Pulsante" at bounding box center [756, 292] width 261 height 291
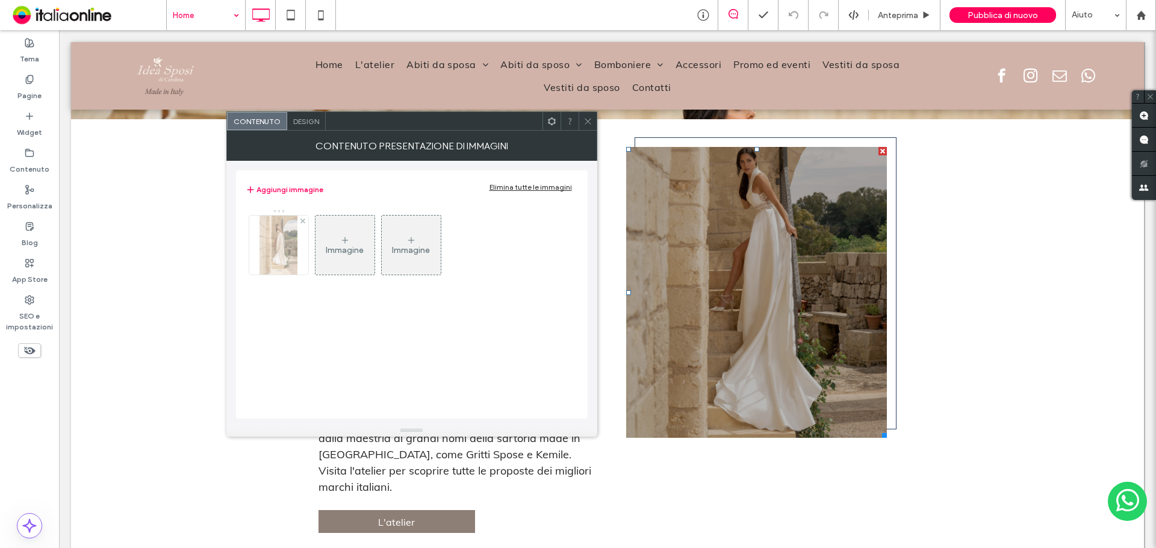
click at [300, 257] on div at bounding box center [278, 245] width 59 height 59
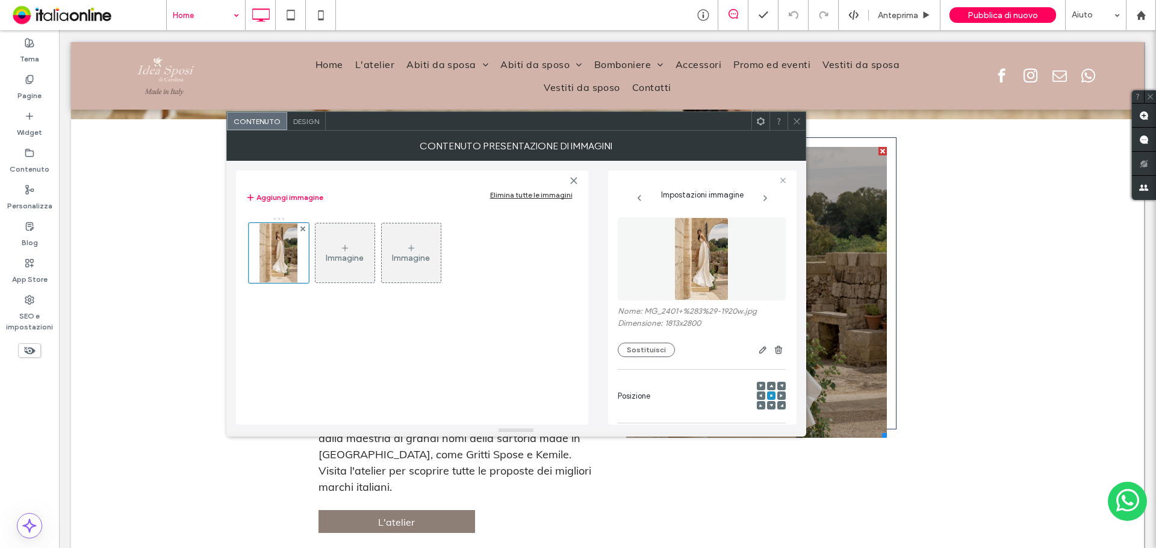
click at [650, 358] on div "Nome: MG_2401+%283%29-1920w.jpg Dimensione: 1813x2800 Sostituisci" at bounding box center [702, 287] width 168 height 152
click at [648, 349] on button "Sostituisci" at bounding box center [646, 350] width 57 height 14
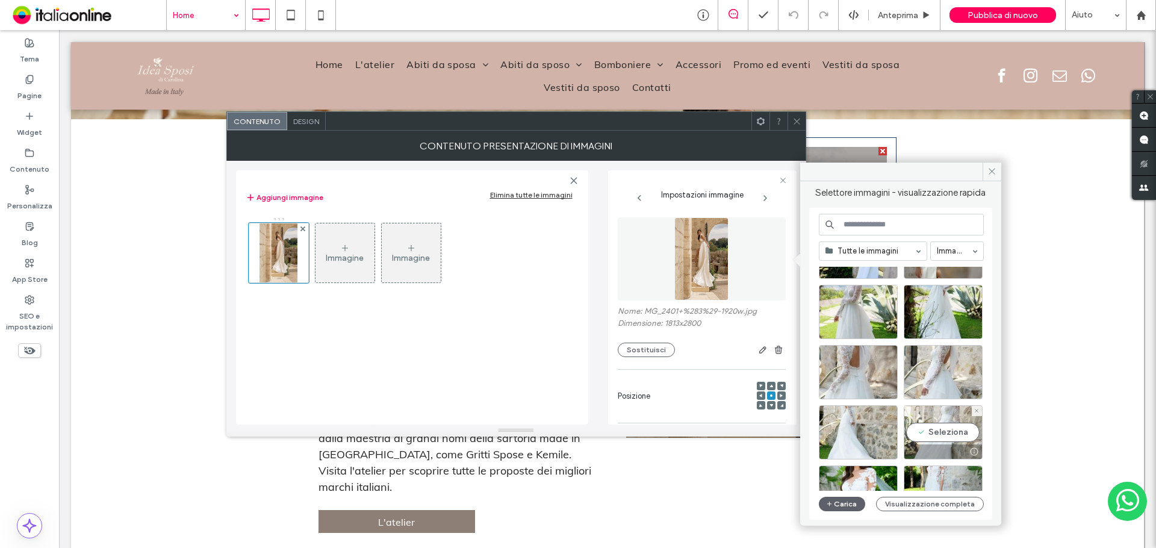
scroll to position [301, 0]
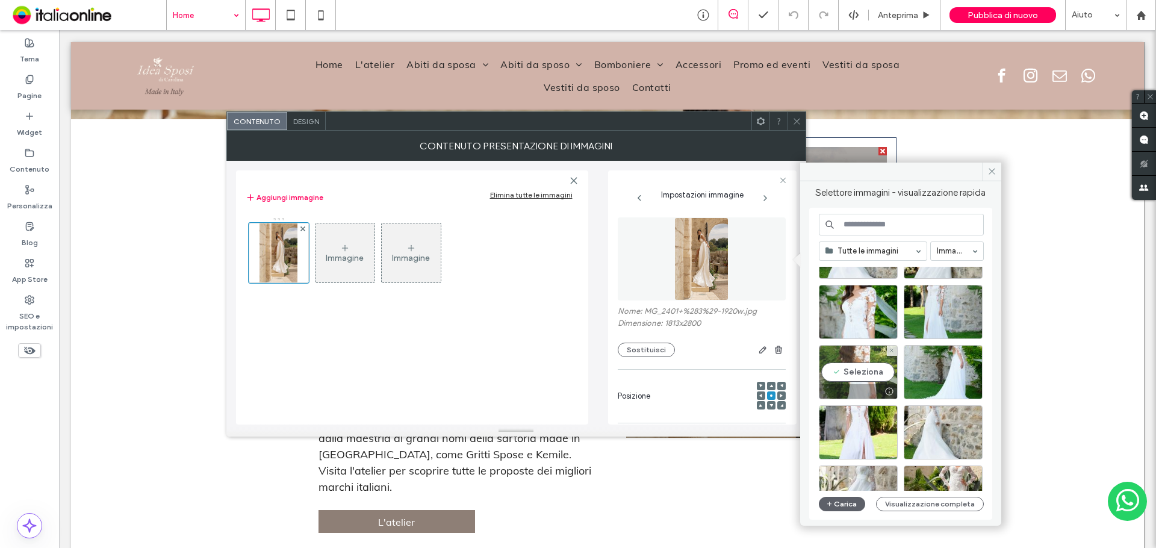
click at [864, 376] on div "Seleziona" at bounding box center [858, 372] width 79 height 54
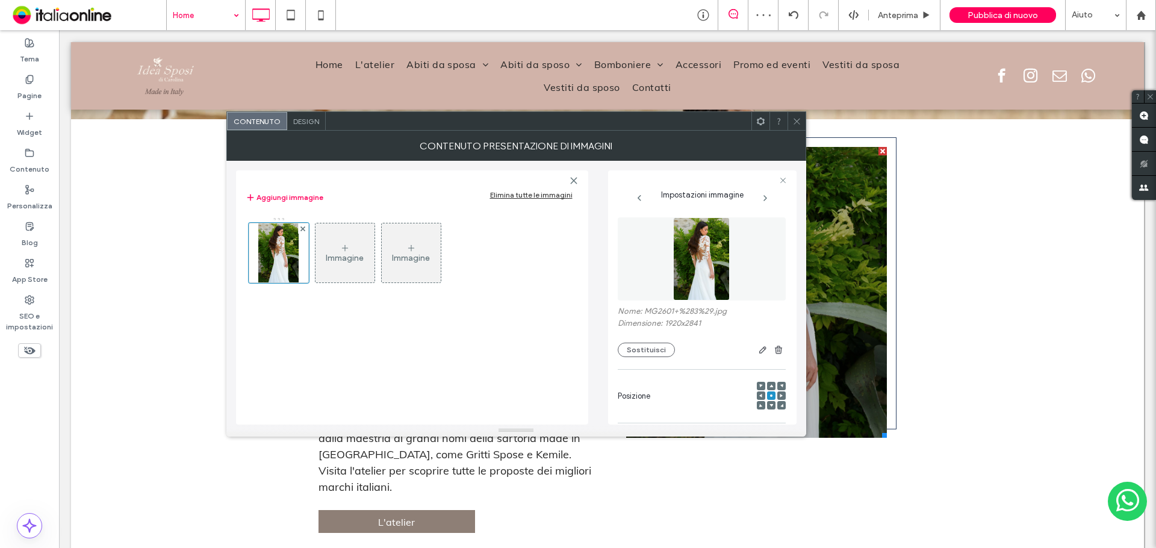
click at [798, 113] on span at bounding box center [796, 121] width 9 height 18
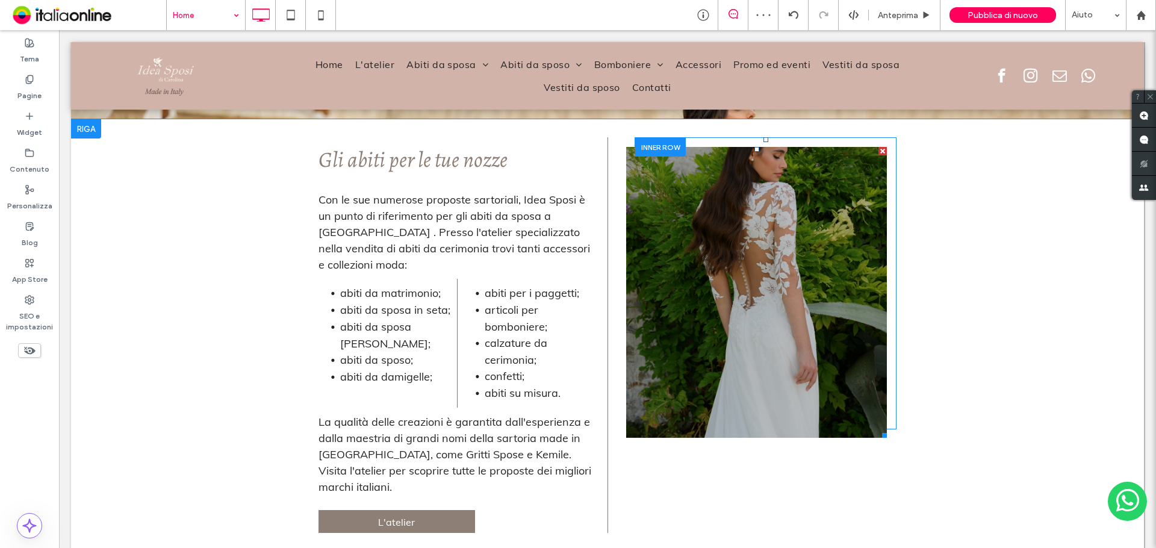
click at [774, 234] on li "Titolo diapositiva Scrivi qui la tua didascalia Pulsante" at bounding box center [756, 292] width 261 height 291
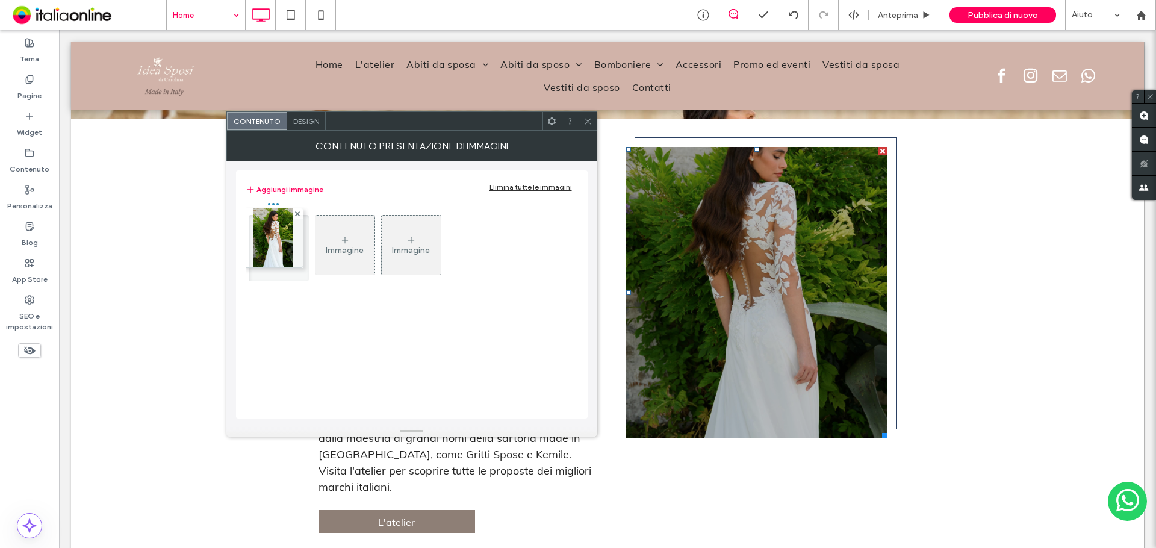
drag, startPoint x: 306, startPoint y: 256, endPoint x: 299, endPoint y: 250, distance: 9.0
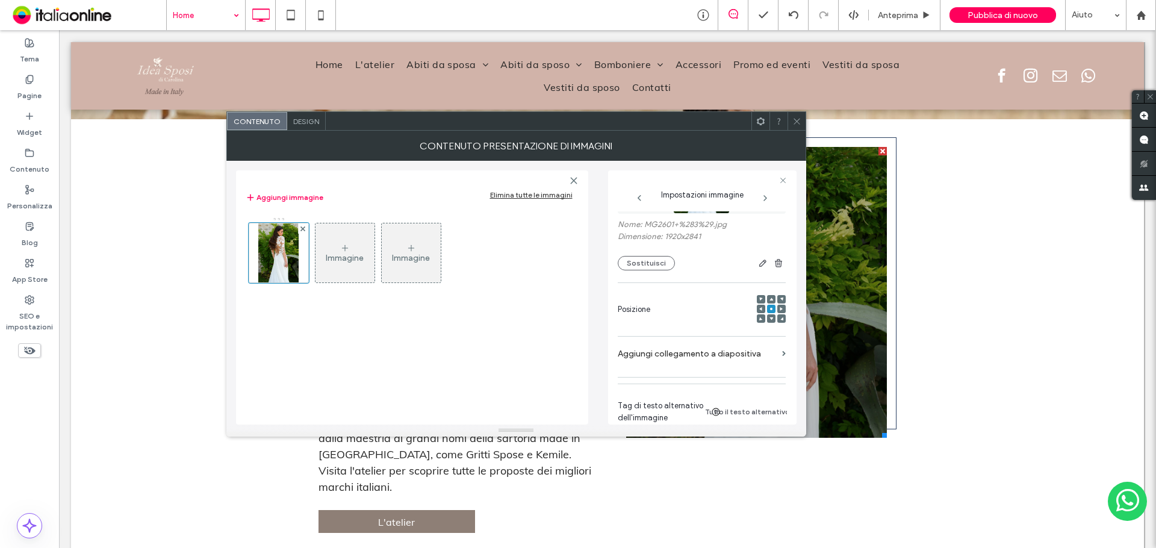
scroll to position [0, 0]
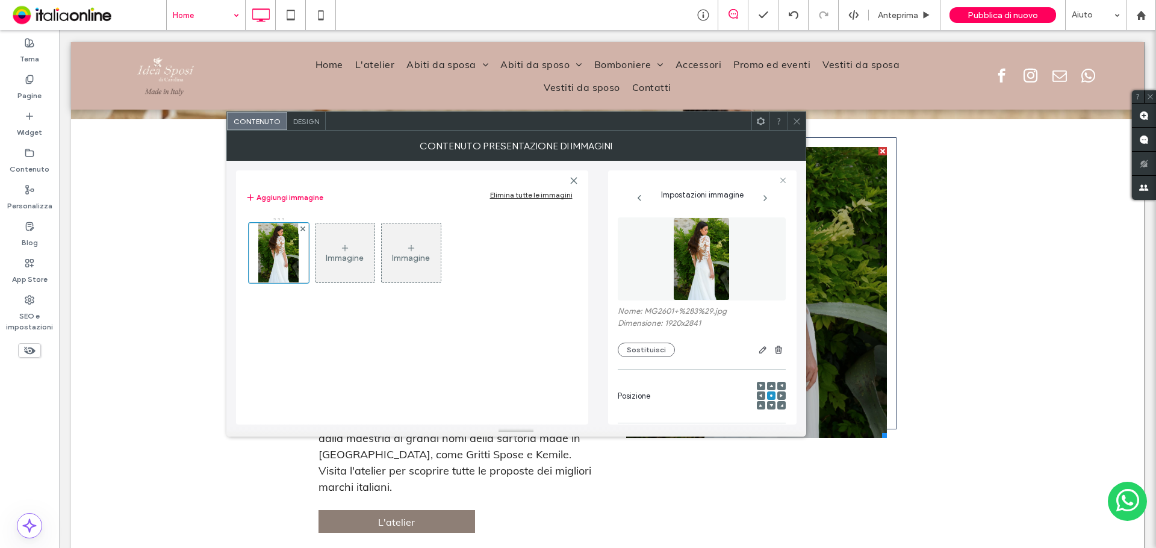
click at [300, 119] on span "Design" at bounding box center [306, 121] width 26 height 9
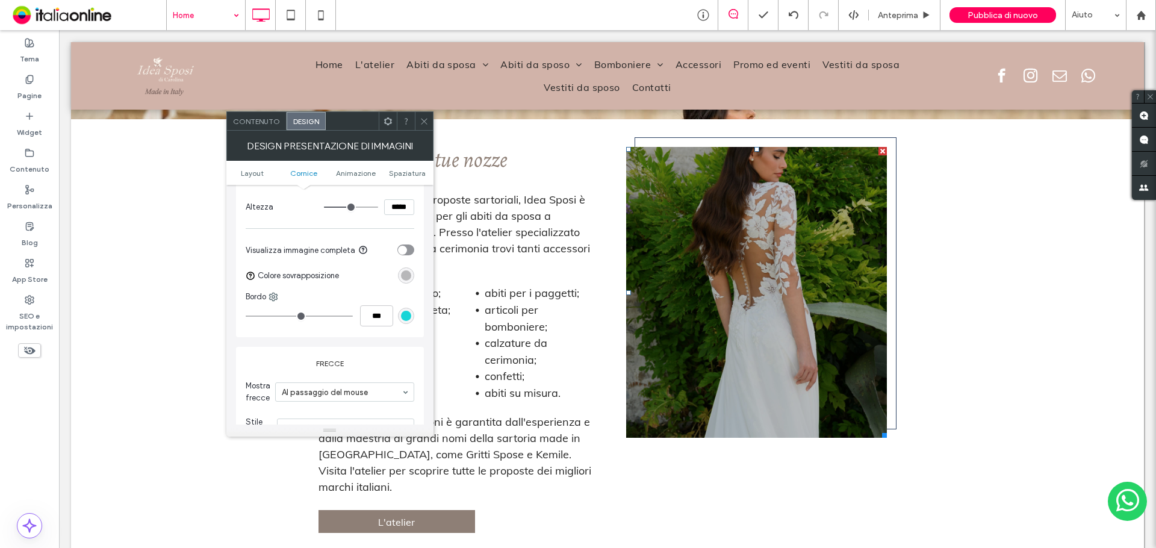
scroll to position [482, 0]
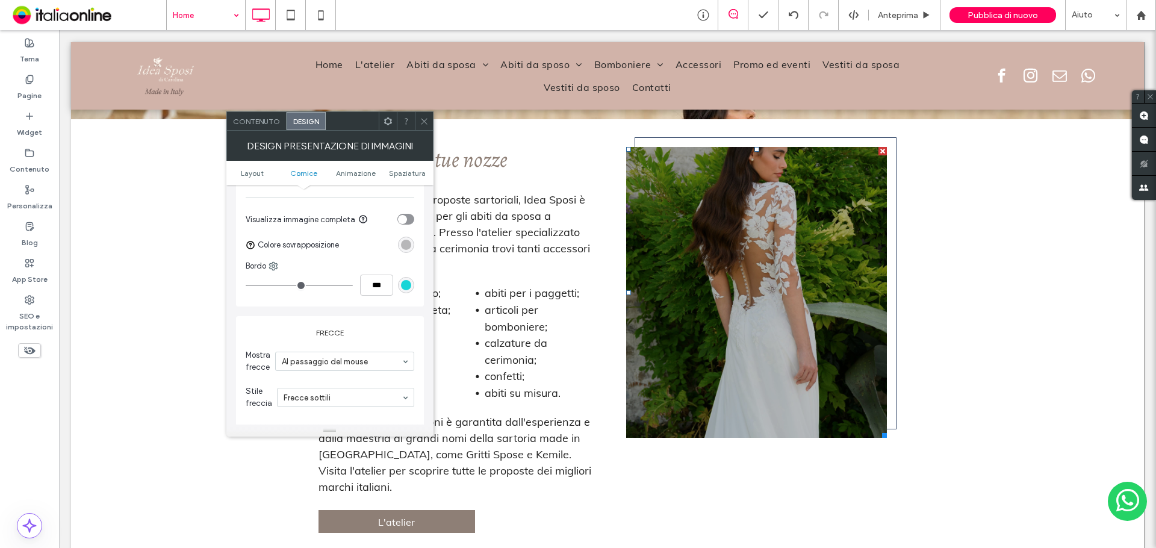
click at [407, 246] on div "rgba(0, 0, 0, 0.25)" at bounding box center [406, 245] width 10 height 10
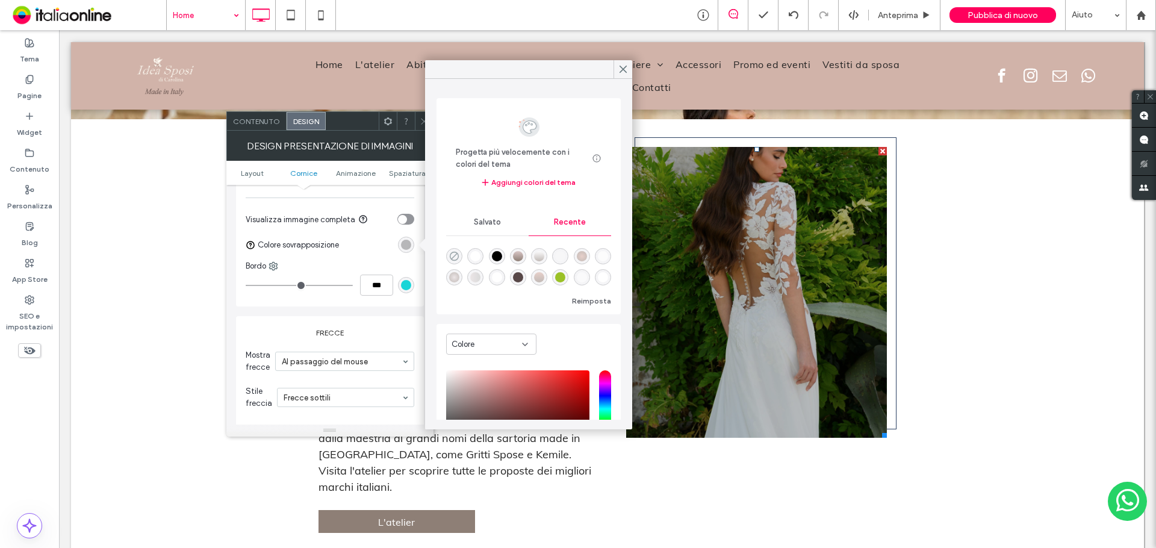
click at [455, 257] on icon "rgba(0, 0, 0, 0)" at bounding box center [454, 256] width 10 height 10
type input "*"
type input "**"
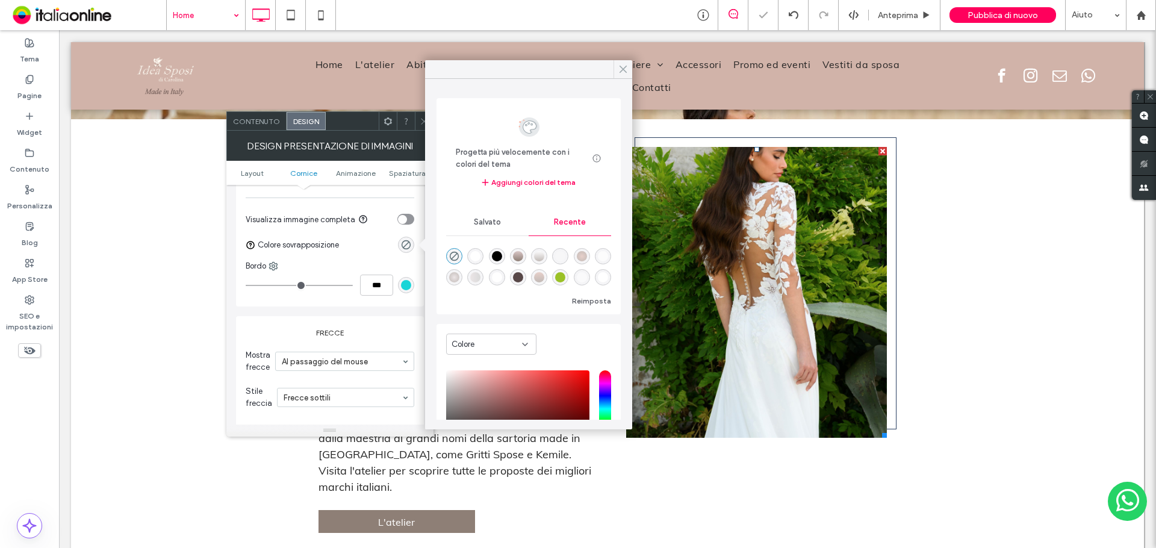
click at [619, 70] on icon at bounding box center [623, 69] width 11 height 11
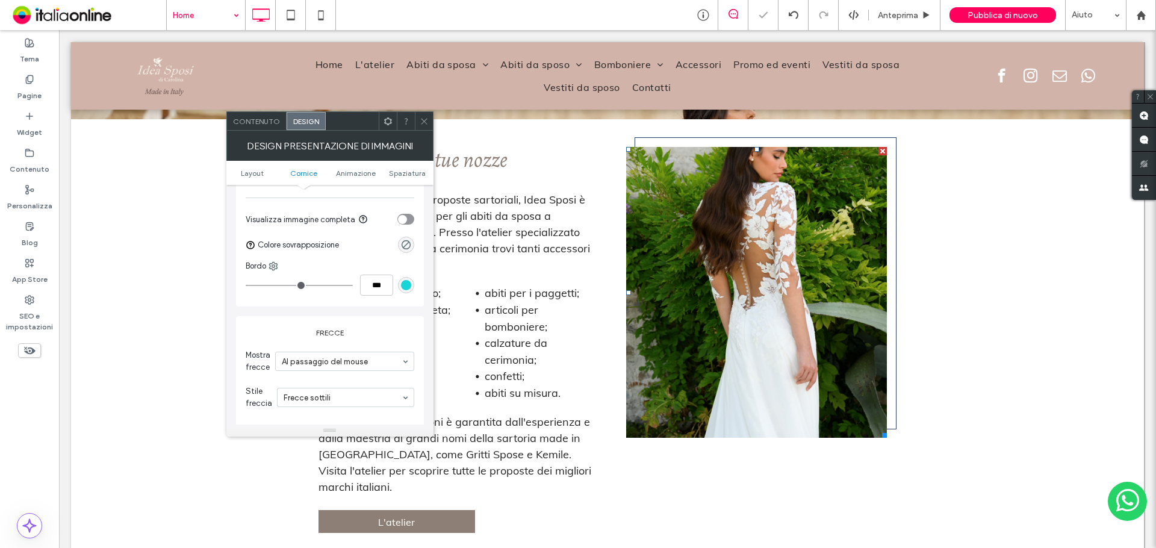
click at [425, 120] on icon at bounding box center [424, 121] width 9 height 9
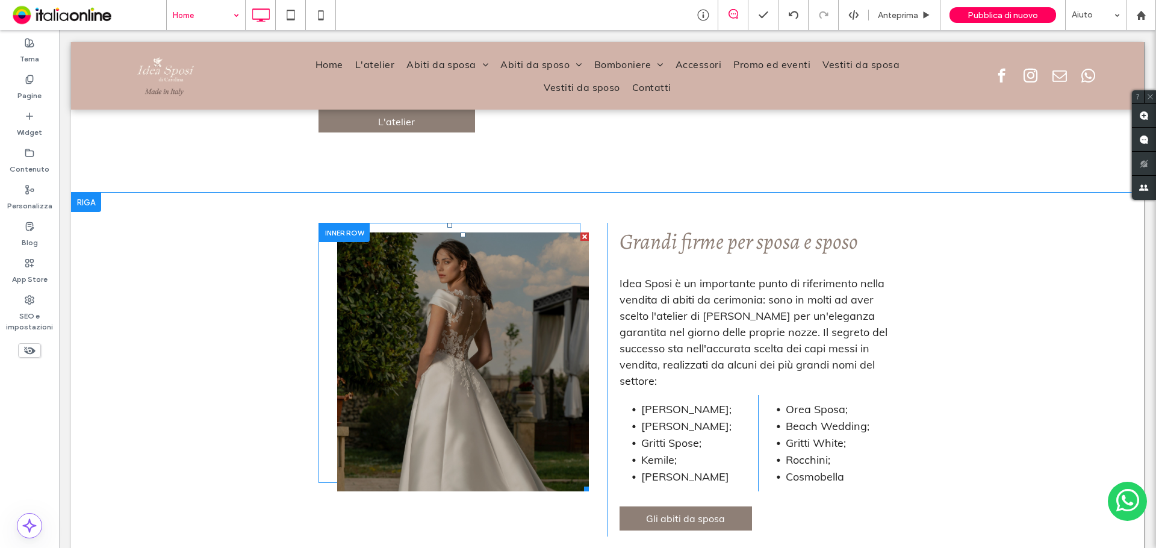
scroll to position [2521, 0]
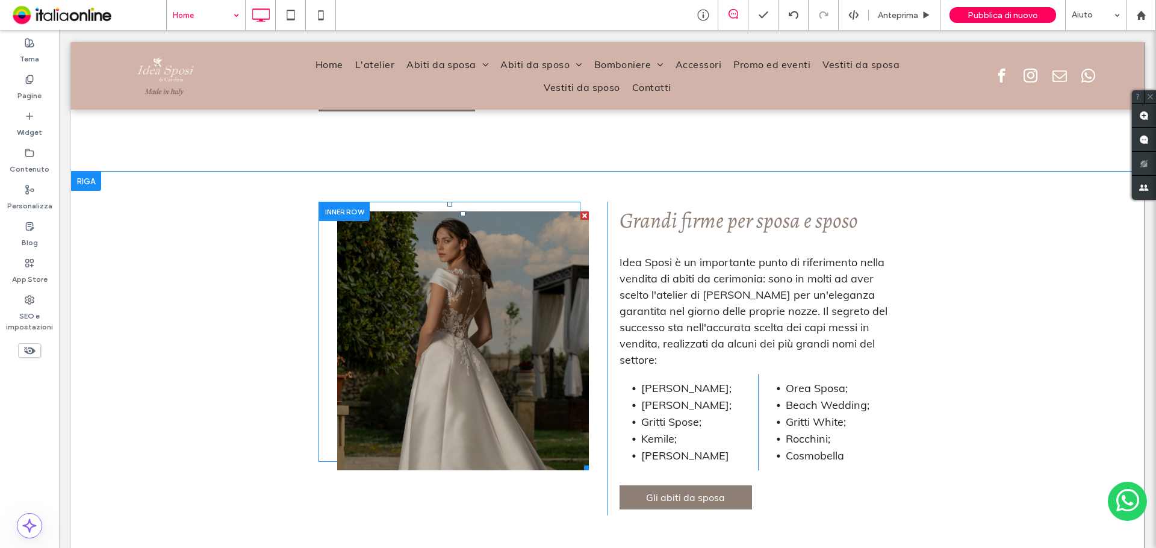
drag, startPoint x: 544, startPoint y: 328, endPoint x: 542, endPoint y: 336, distance: 8.6
click at [544, 328] on li "Titolo diapositiva Scrivi qui la tua didascalia Pulsante" at bounding box center [463, 340] width 252 height 259
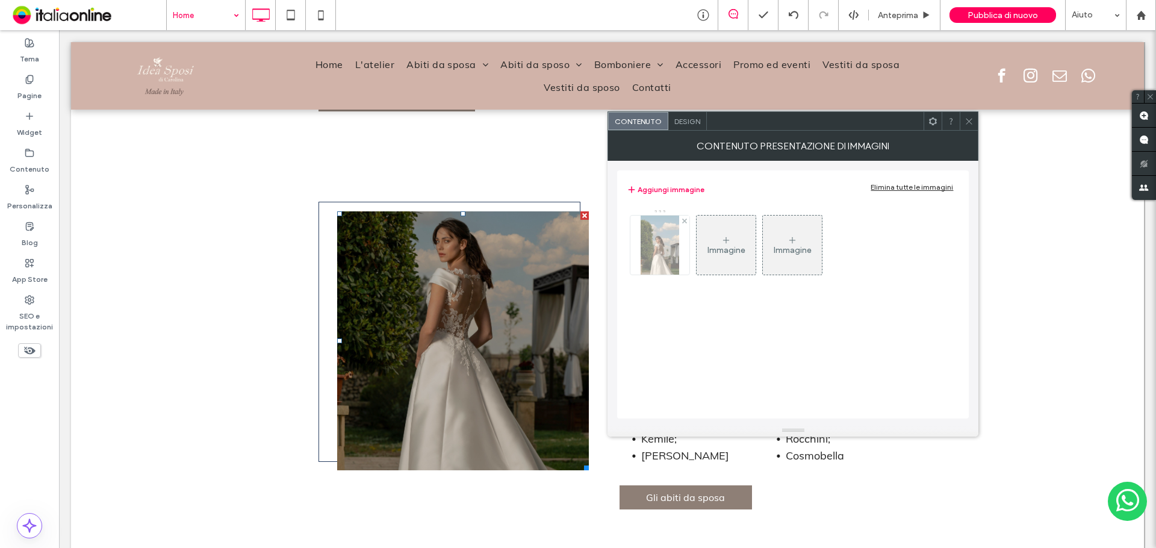
click at [651, 258] on div at bounding box center [659, 245] width 59 height 59
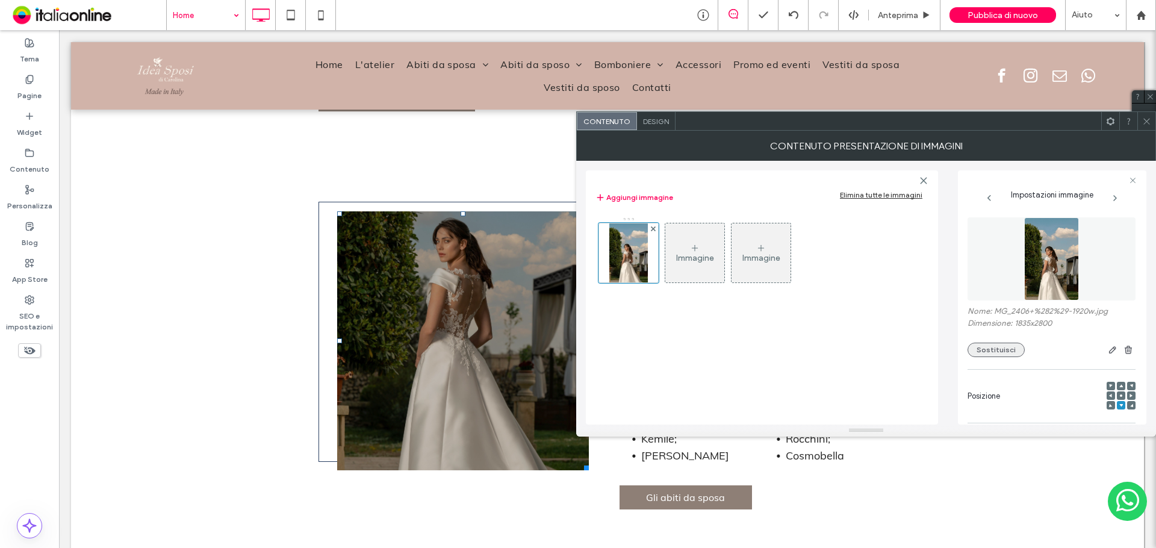
click at [1000, 349] on button "Sostituisci" at bounding box center [996, 350] width 57 height 14
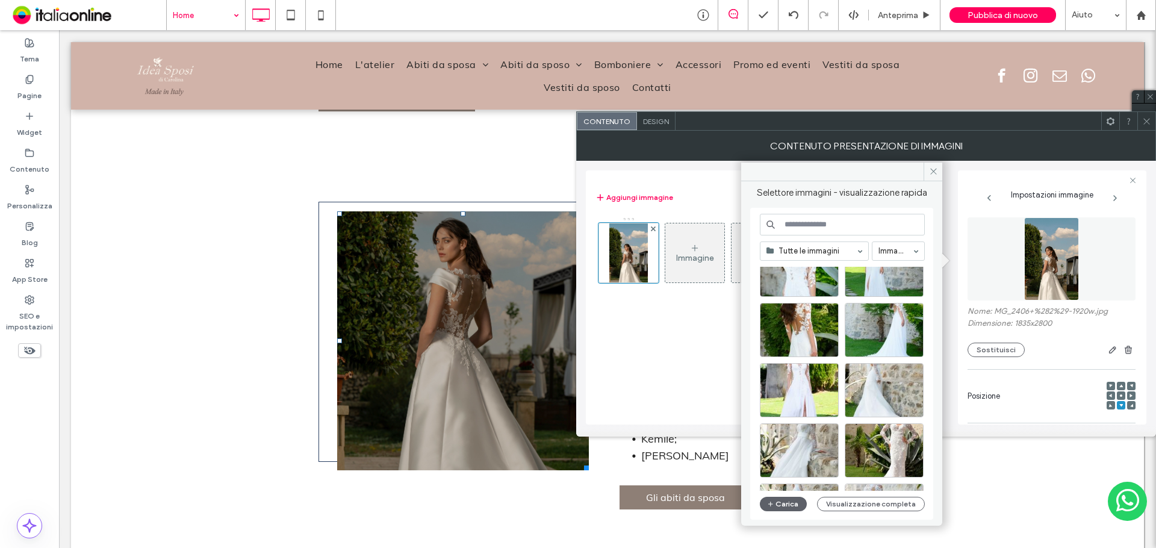
scroll to position [361, 0]
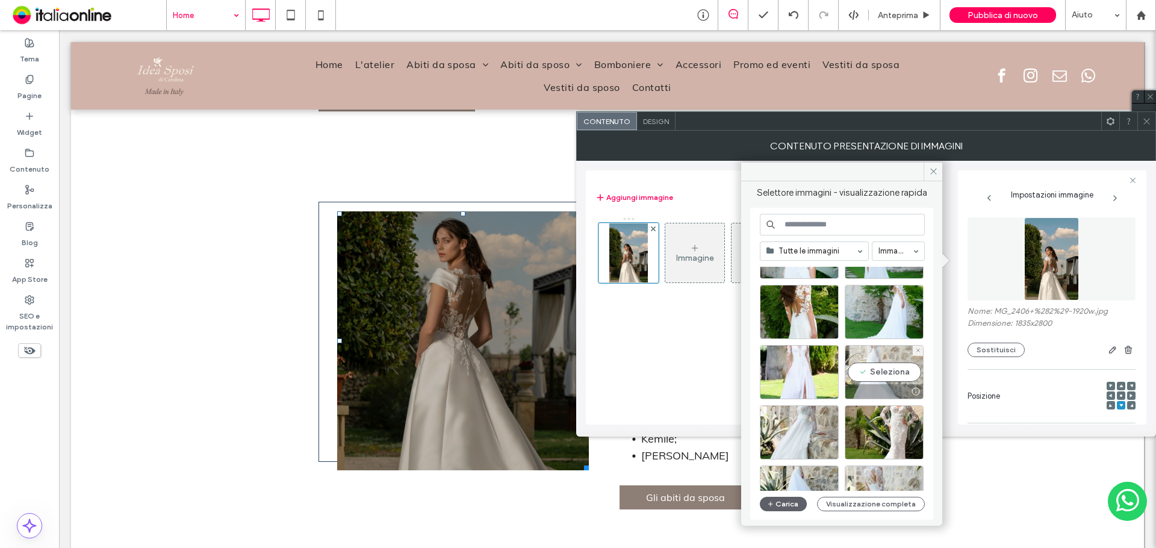
click at [879, 381] on div "Seleziona" at bounding box center [884, 372] width 79 height 54
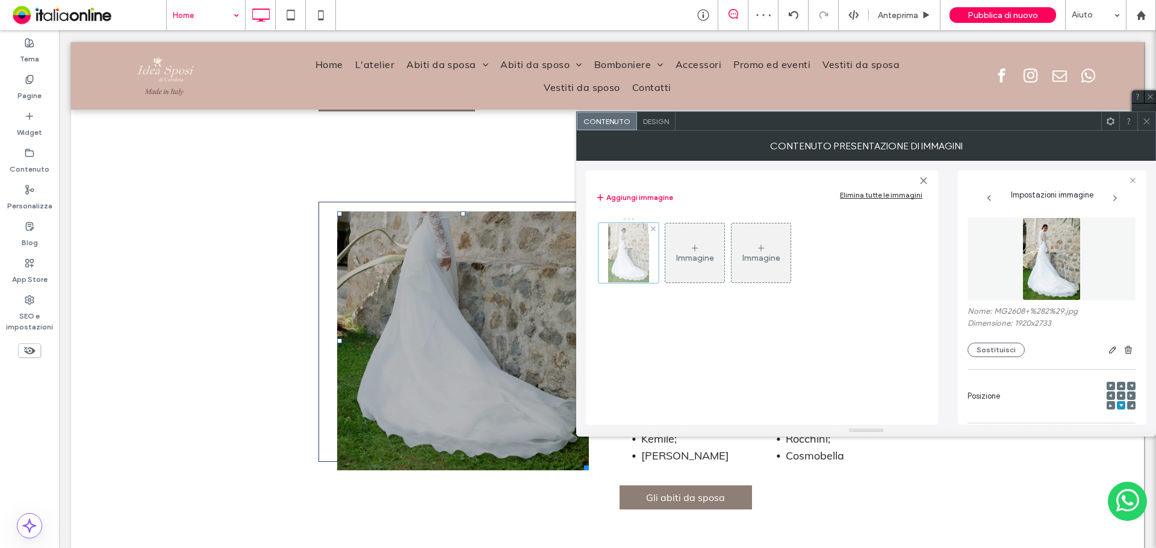
click at [652, 263] on div at bounding box center [629, 253] width 60 height 60
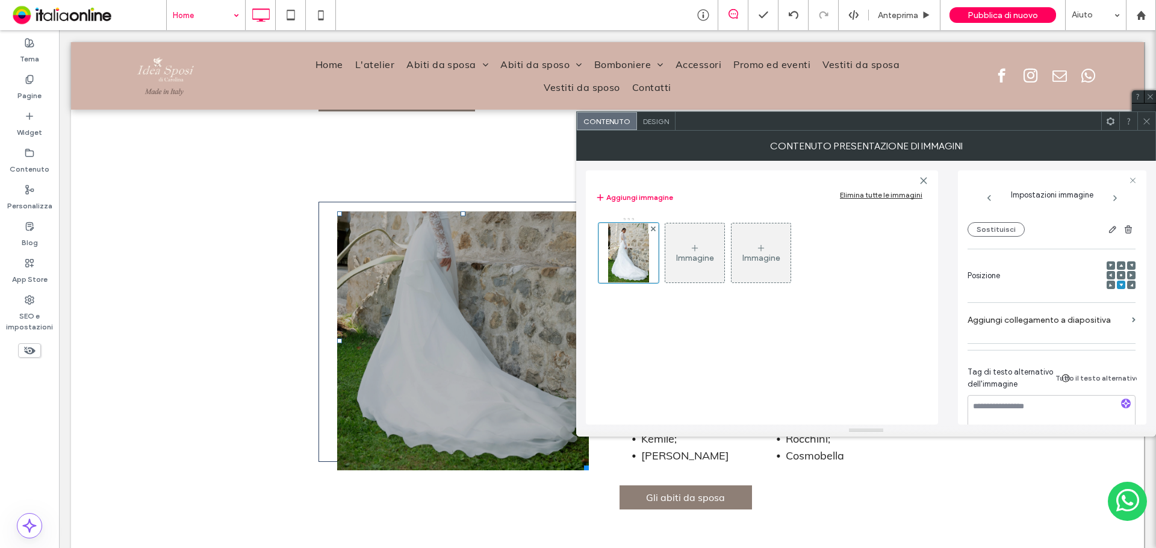
scroll to position [145, 0]
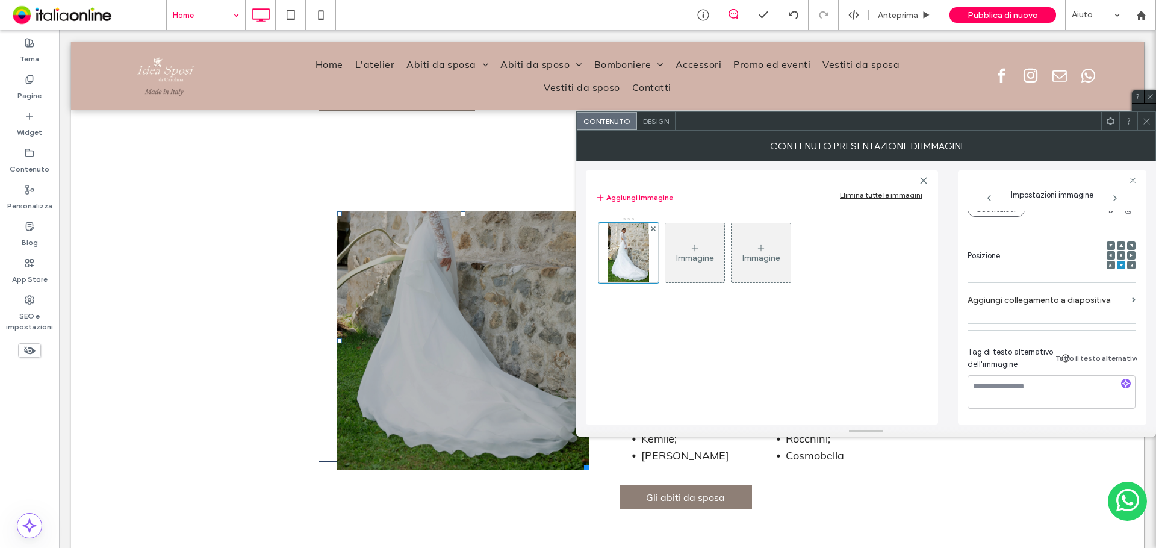
click at [1119, 254] on icon at bounding box center [1121, 256] width 4 height 4
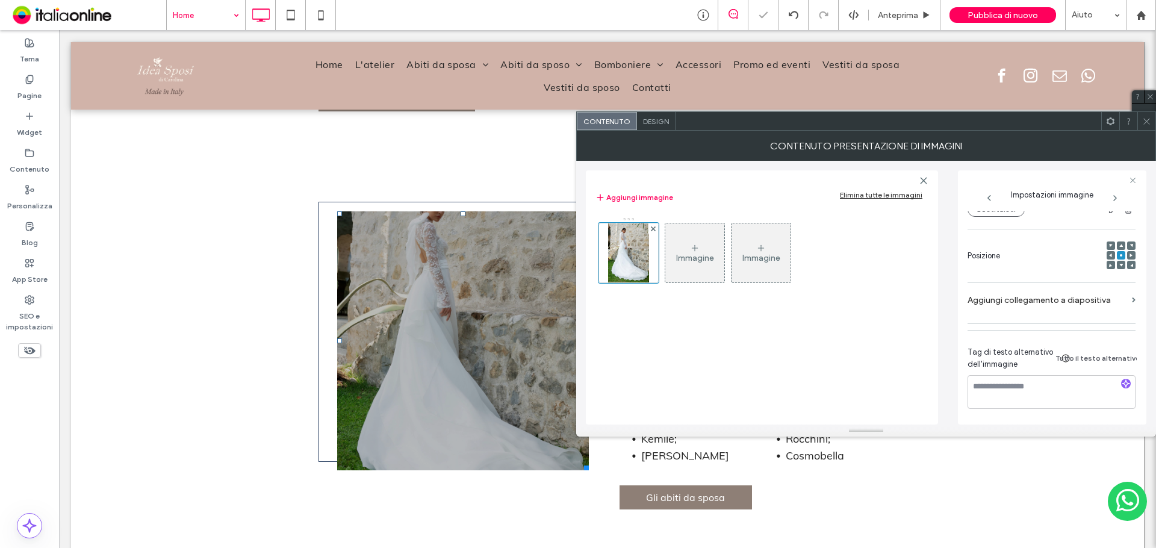
click at [1119, 244] on icon at bounding box center [1121, 246] width 4 height 4
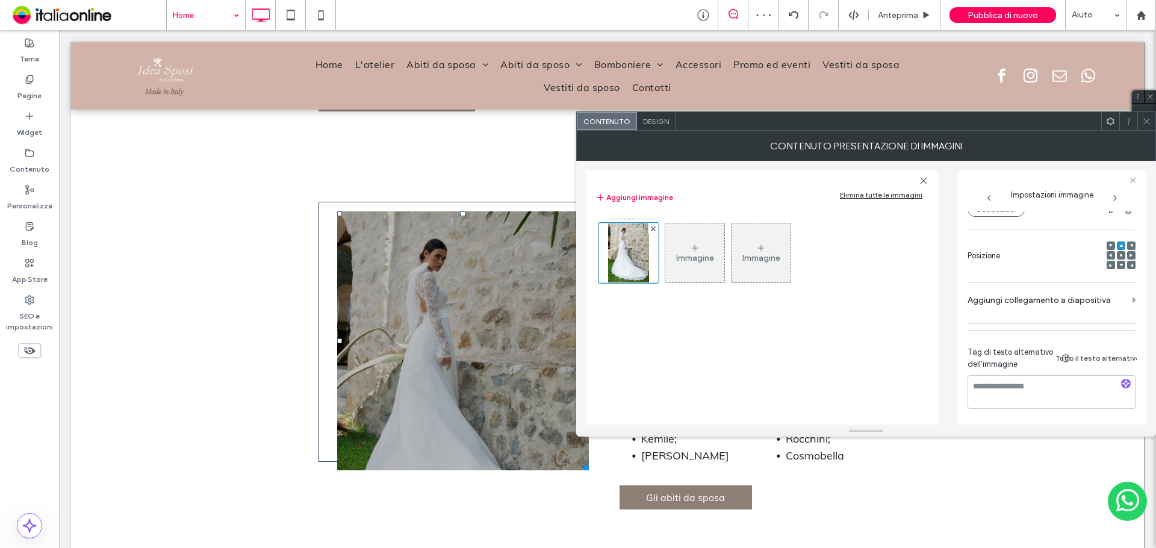
drag, startPoint x: 798, startPoint y: 201, endPoint x: 659, endPoint y: 114, distance: 164.2
click at [659, 114] on div "Design" at bounding box center [656, 121] width 39 height 18
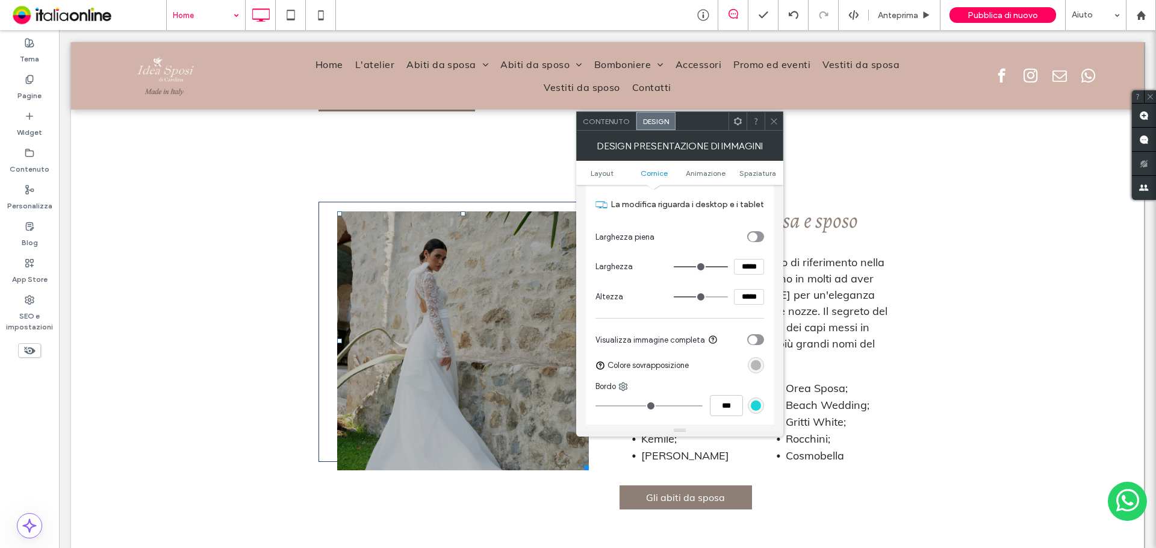
scroll to position [421, 0]
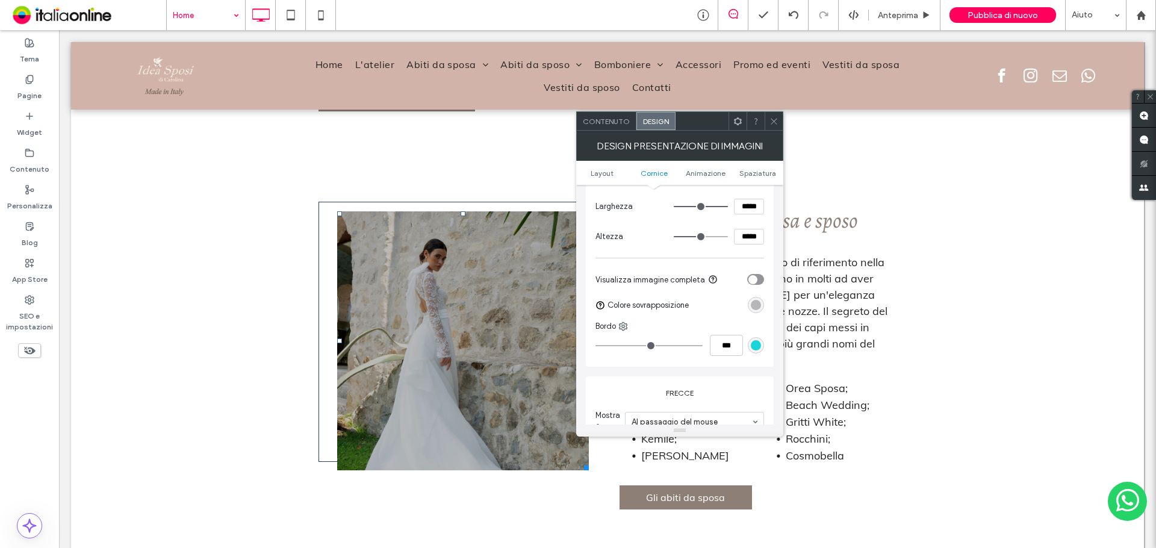
click at [750, 308] on div "rgba(0, 0, 0, 0.25)" at bounding box center [756, 305] width 16 height 16
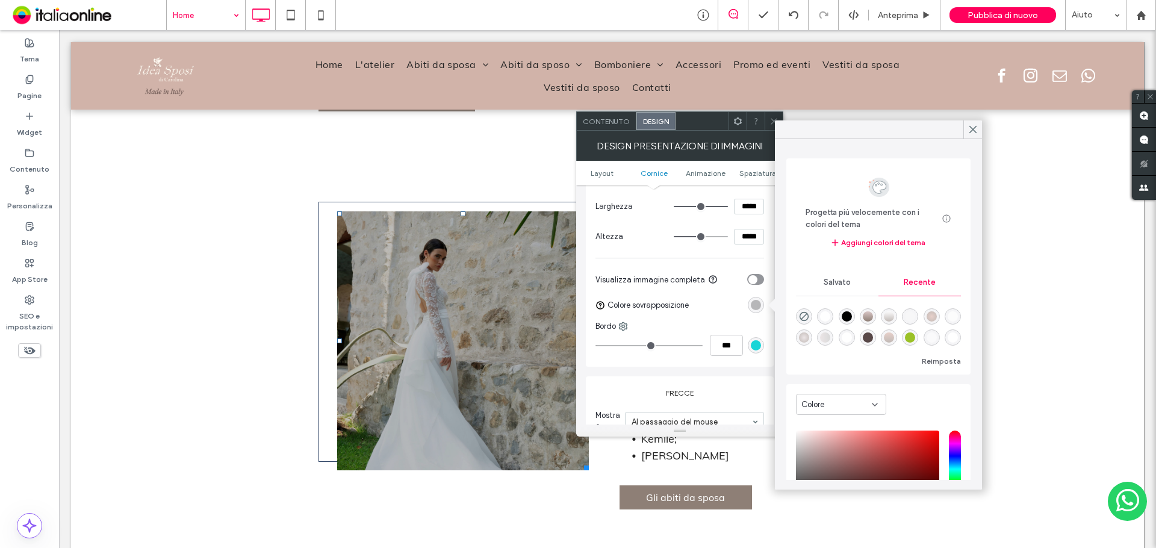
click at [804, 310] on div "rgba(0, 0, 0, 0)" at bounding box center [804, 316] width 16 height 16
type input "*"
type input "**"
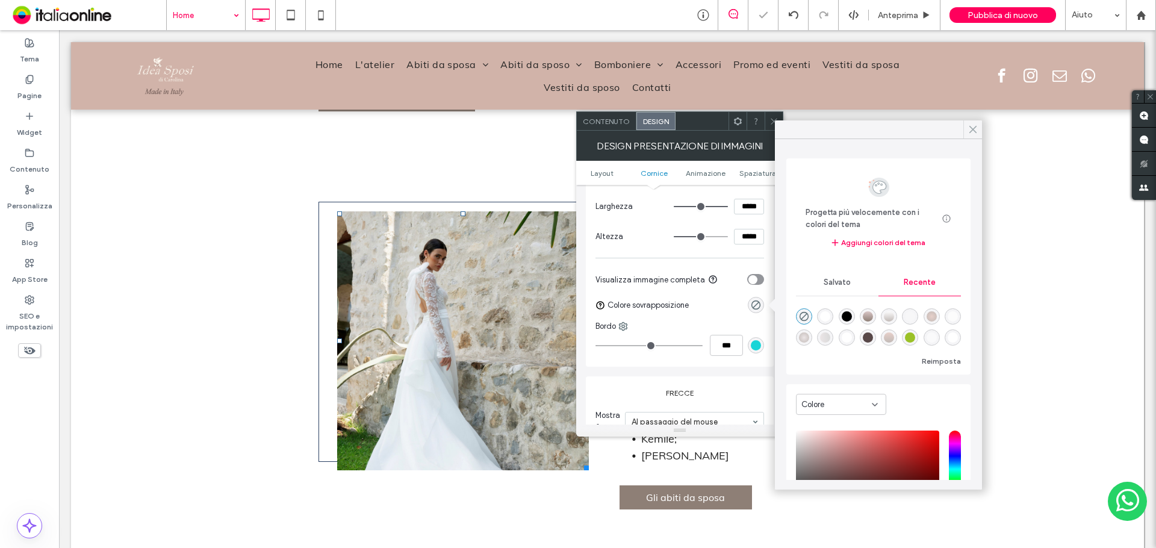
click at [977, 129] on icon at bounding box center [973, 129] width 11 height 11
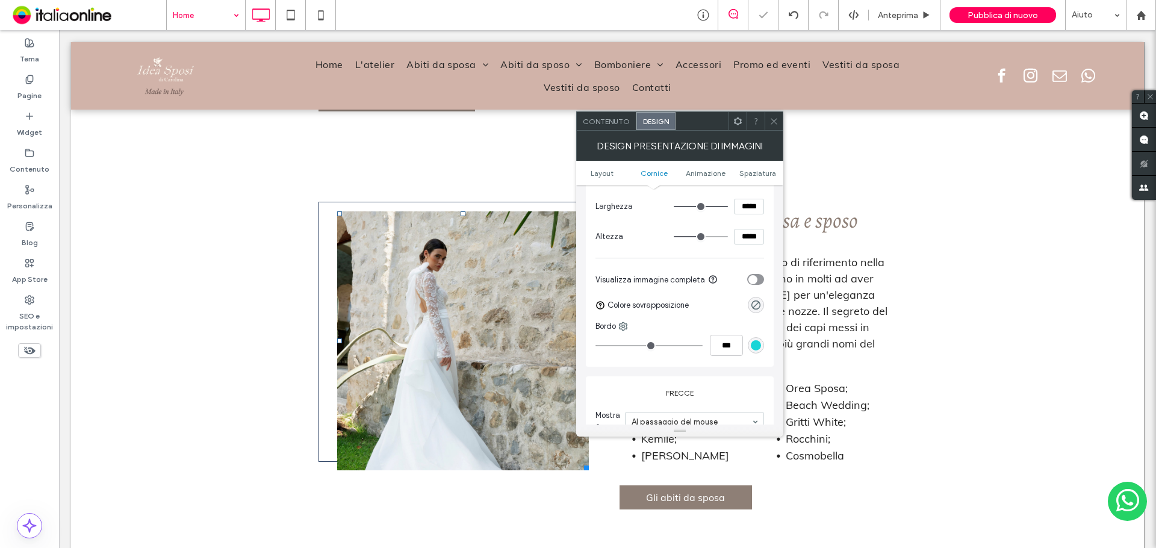
click at [779, 121] on div at bounding box center [774, 121] width 18 height 18
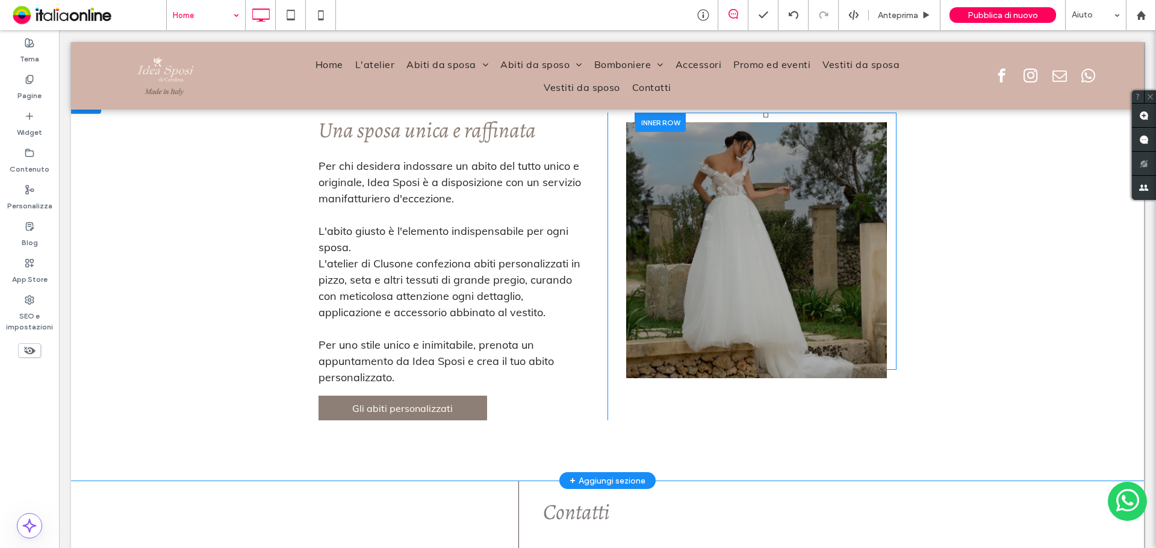
scroll to position [3003, 0]
click at [750, 272] on li "Titolo diapositiva Scrivi qui la tua didascalia Pulsante" at bounding box center [756, 250] width 261 height 256
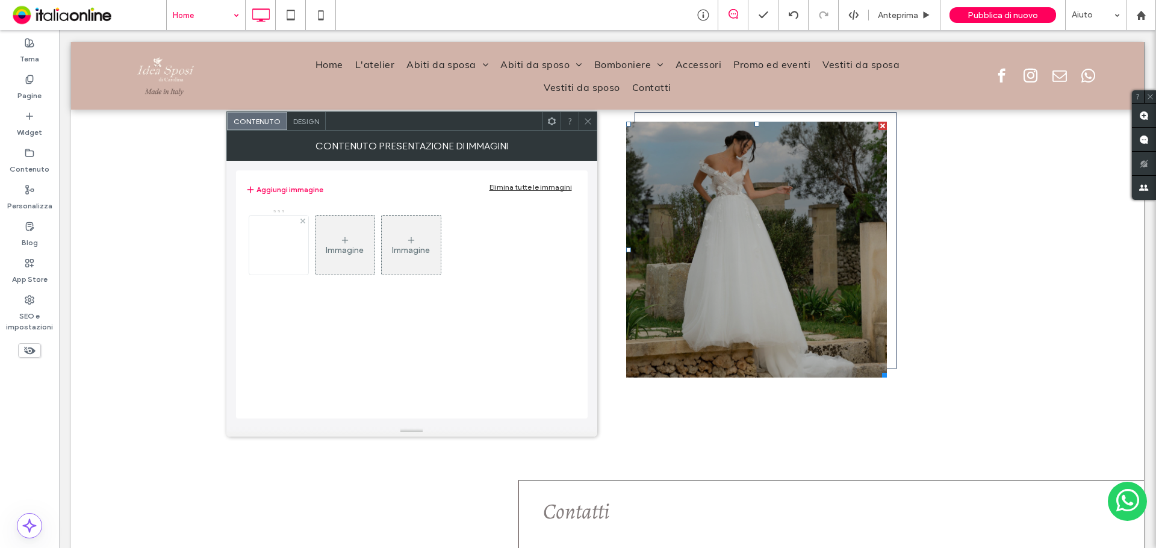
click at [299, 248] on div at bounding box center [278, 245] width 59 height 59
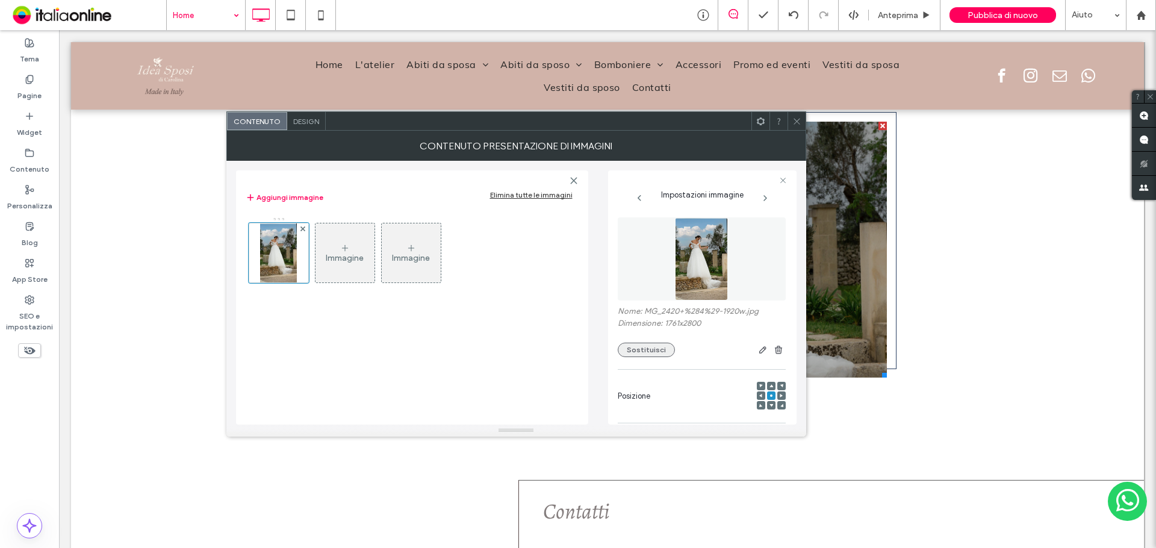
click at [625, 349] on button "Sostituisci" at bounding box center [646, 350] width 57 height 14
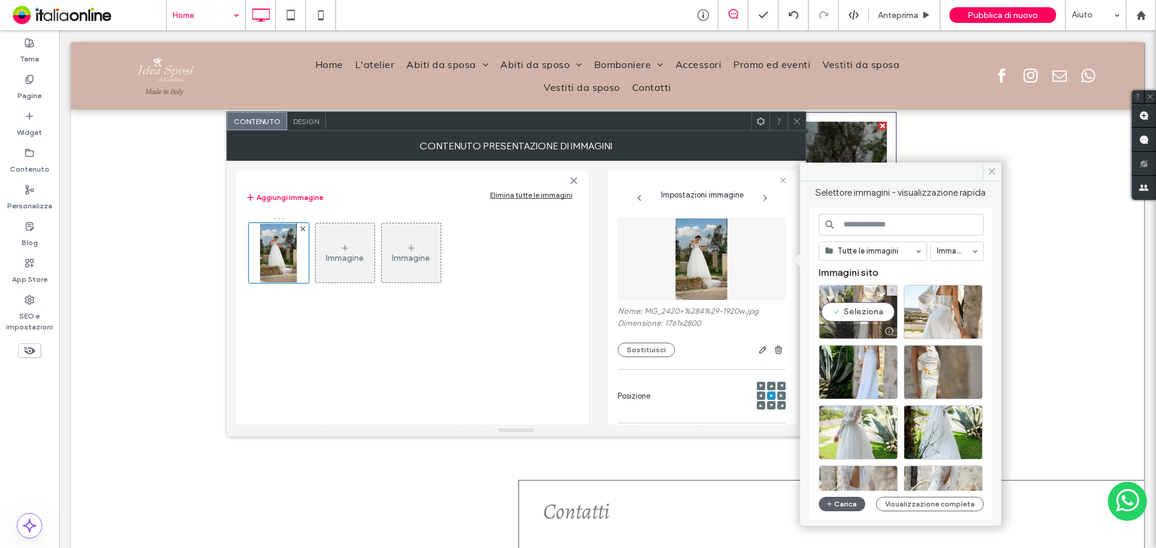
click at [852, 313] on div "Seleziona" at bounding box center [858, 312] width 79 height 54
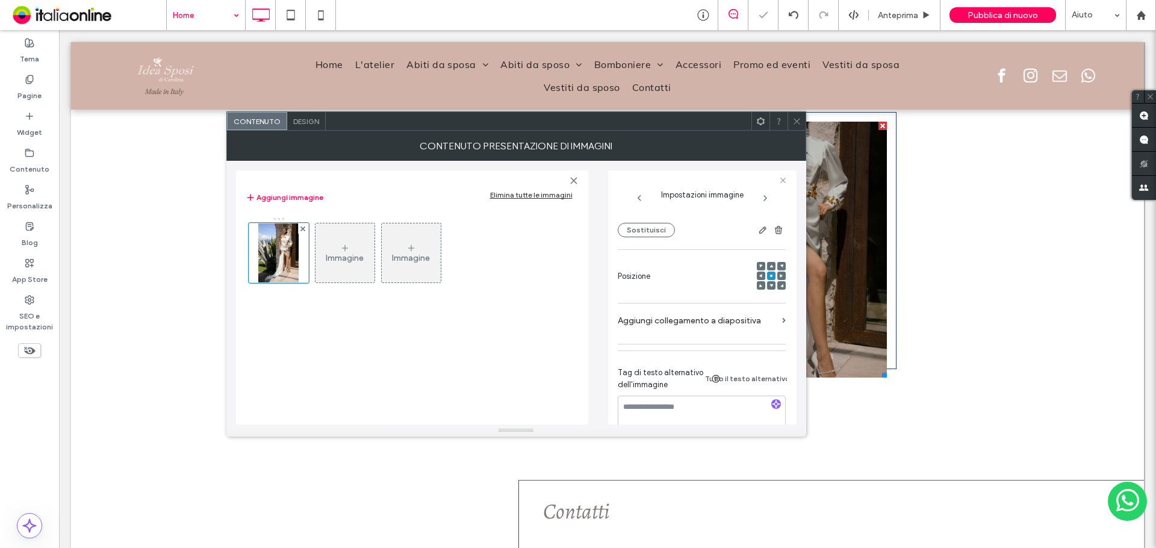
scroll to position [120, 0]
click at [770, 266] on icon at bounding box center [772, 266] width 4 height 4
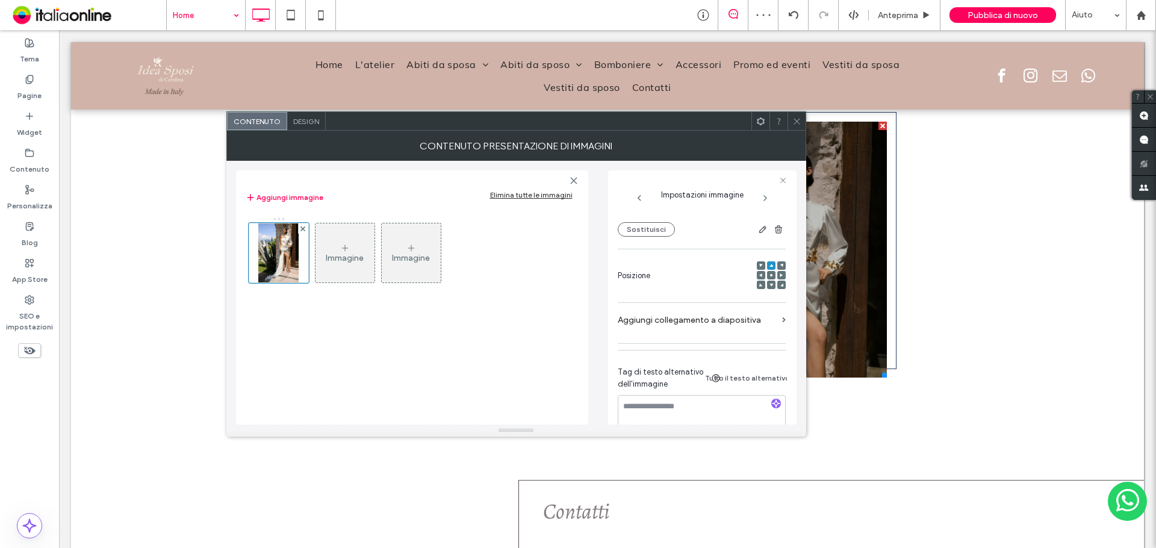
click at [794, 123] on icon at bounding box center [796, 121] width 9 height 9
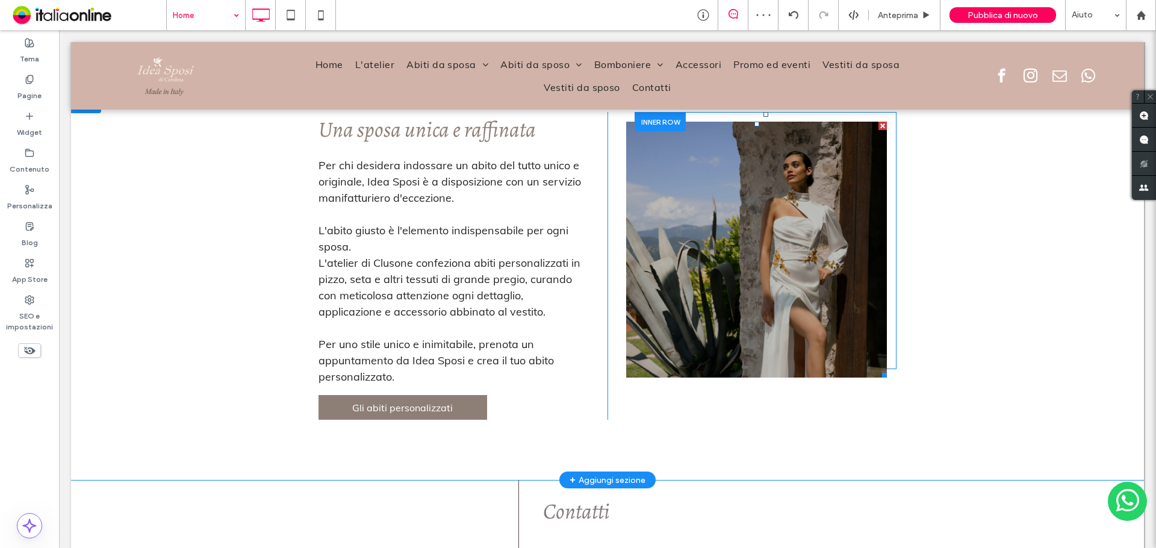
scroll to position [2822, 0]
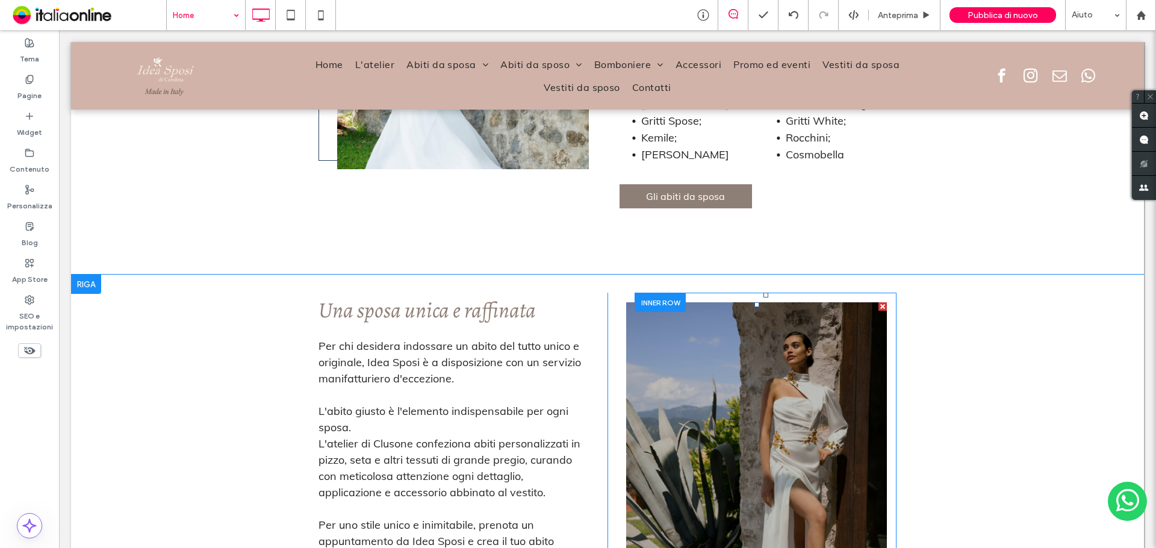
click at [757, 397] on li "Titolo diapositiva Scrivi qui la tua didascalia Pulsante" at bounding box center [756, 430] width 261 height 256
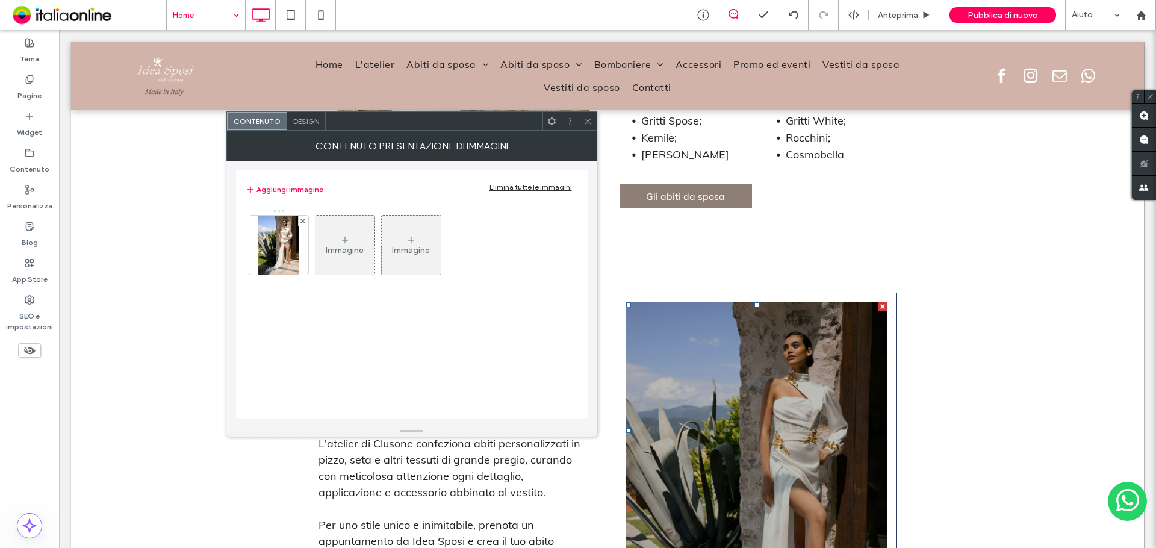
click at [302, 127] on div "Design" at bounding box center [306, 121] width 39 height 18
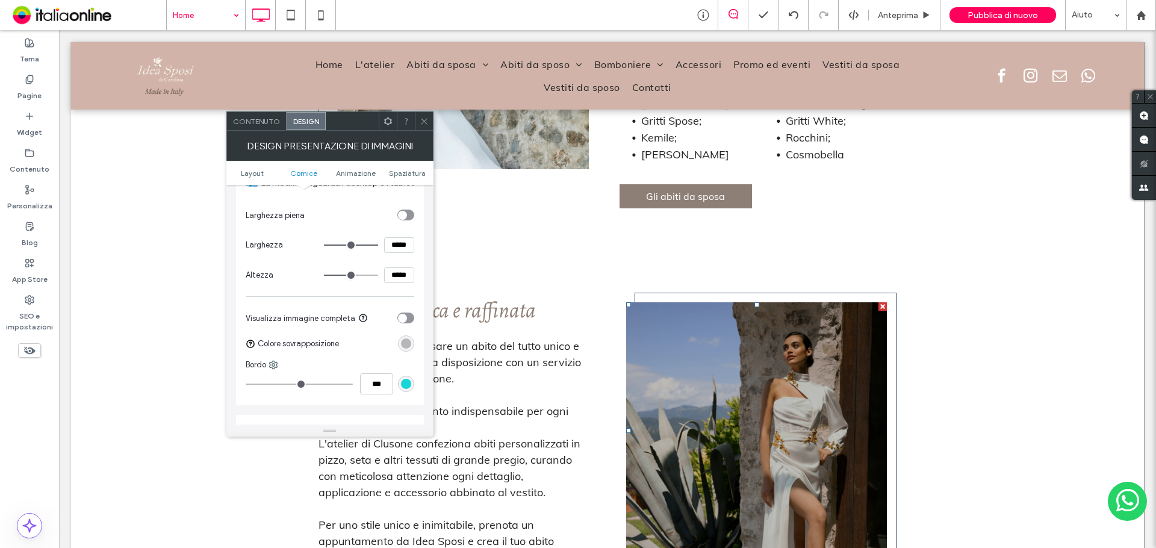
scroll to position [421, 0]
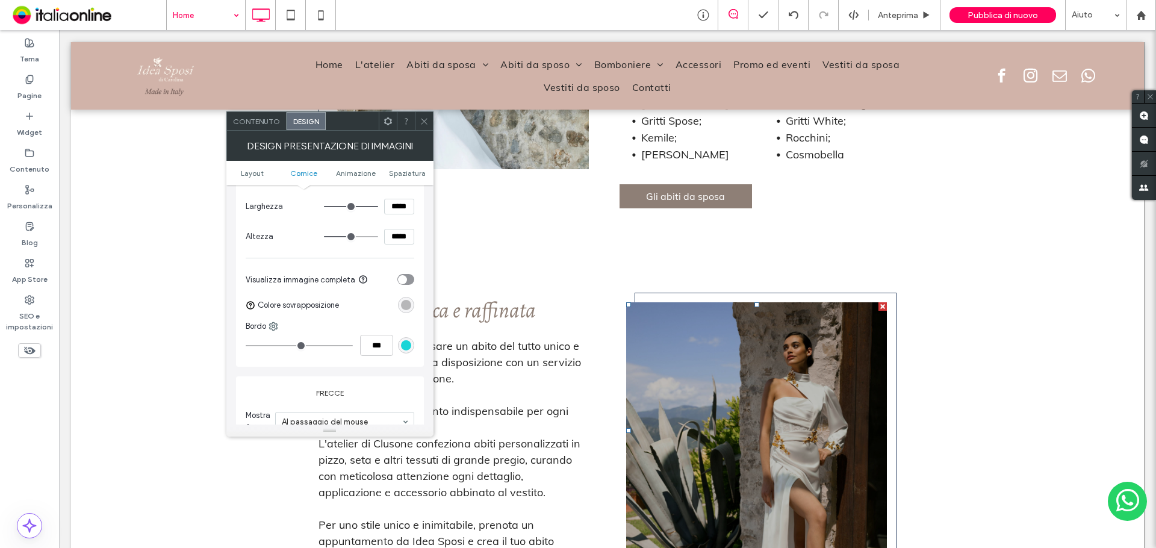
click at [409, 303] on div "rgba(0, 0, 0, 0.25)" at bounding box center [406, 305] width 10 height 10
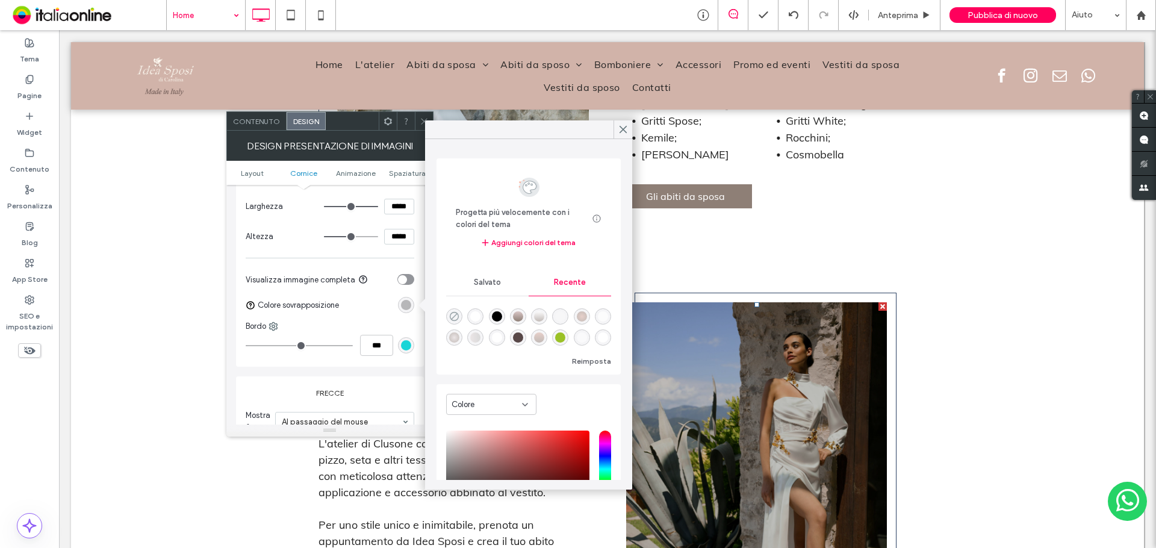
click at [453, 314] on icon "rgba(0, 0, 0, 0)" at bounding box center [454, 316] width 10 height 10
type input "*"
type input "**"
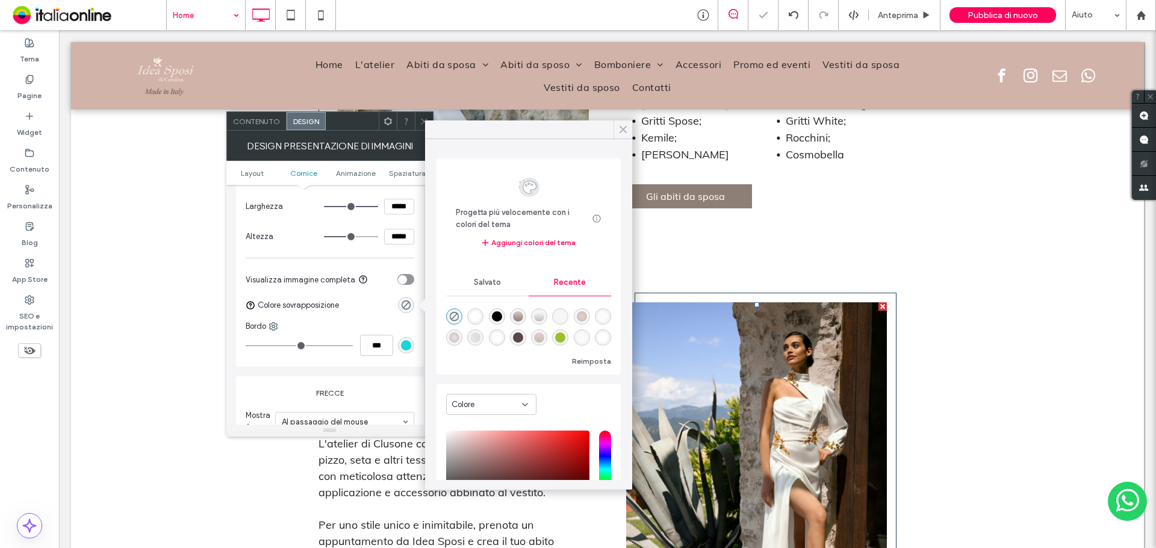
click at [619, 130] on icon at bounding box center [623, 129] width 11 height 11
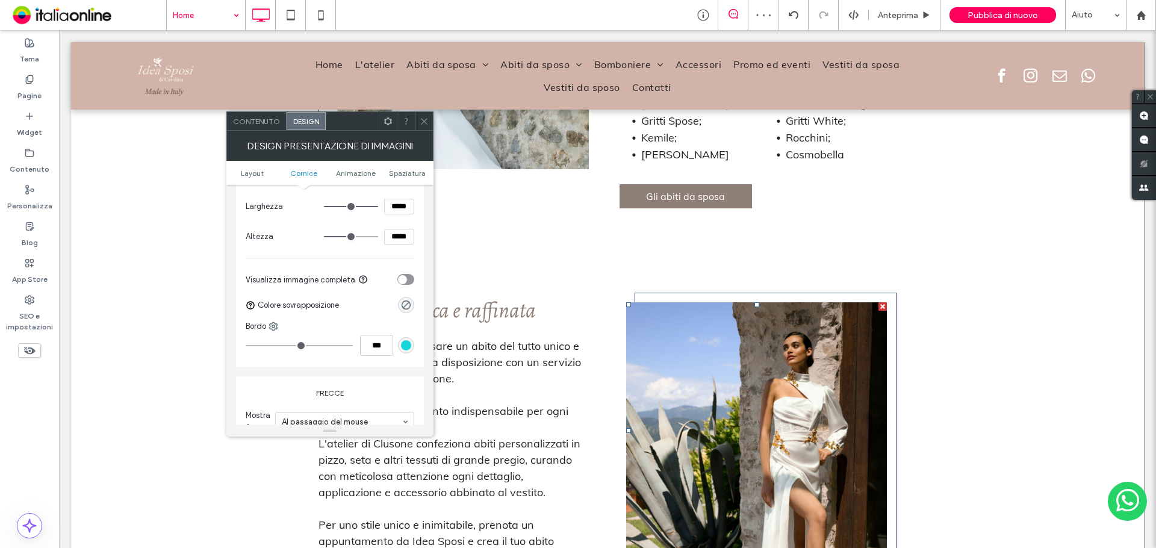
click at [426, 119] on use at bounding box center [424, 121] width 6 height 6
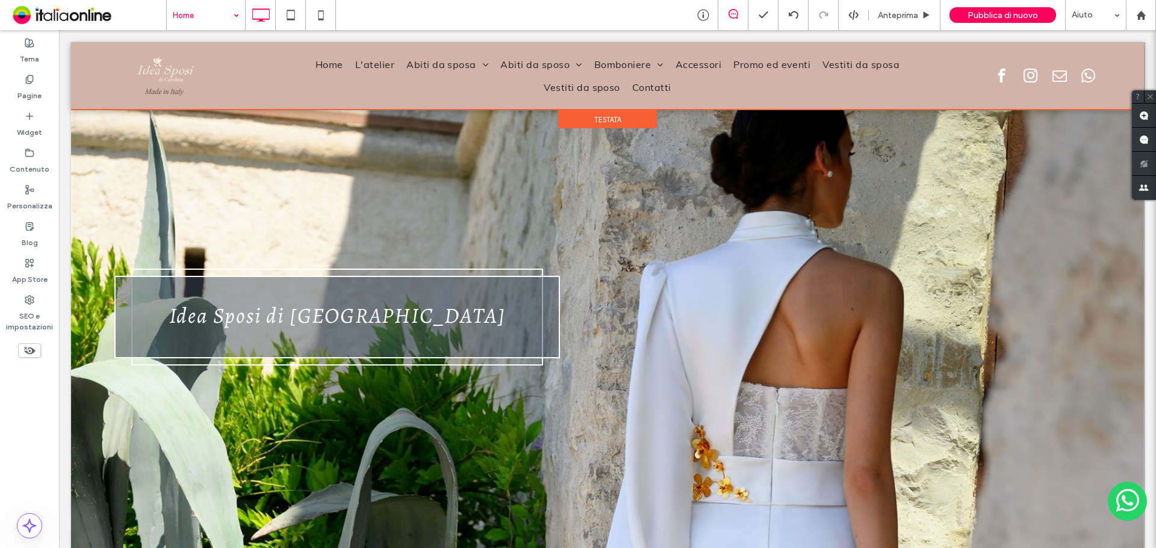
scroll to position [113, 0]
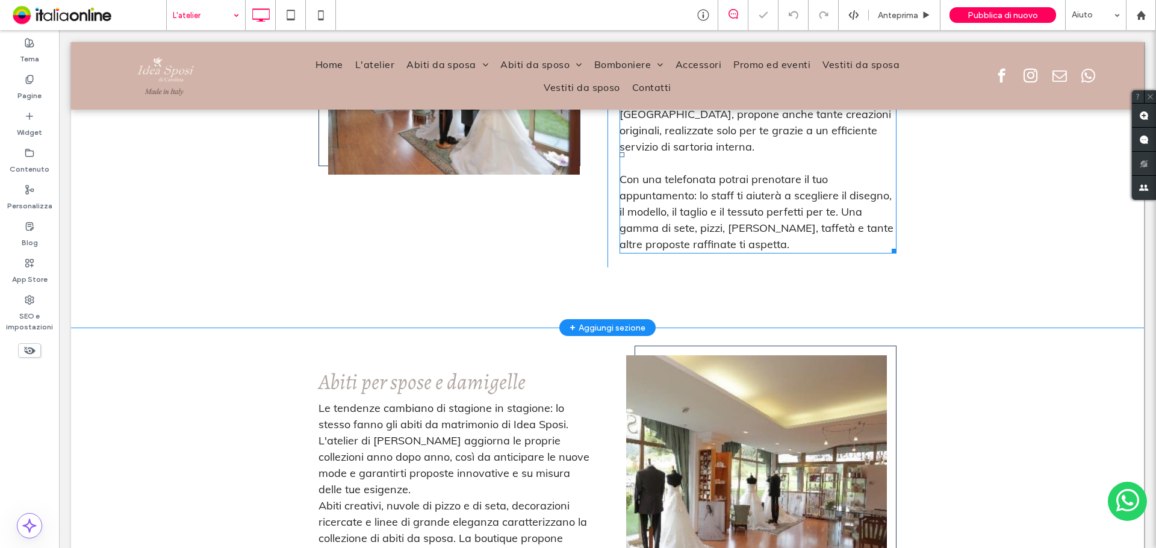
scroll to position [1084, 0]
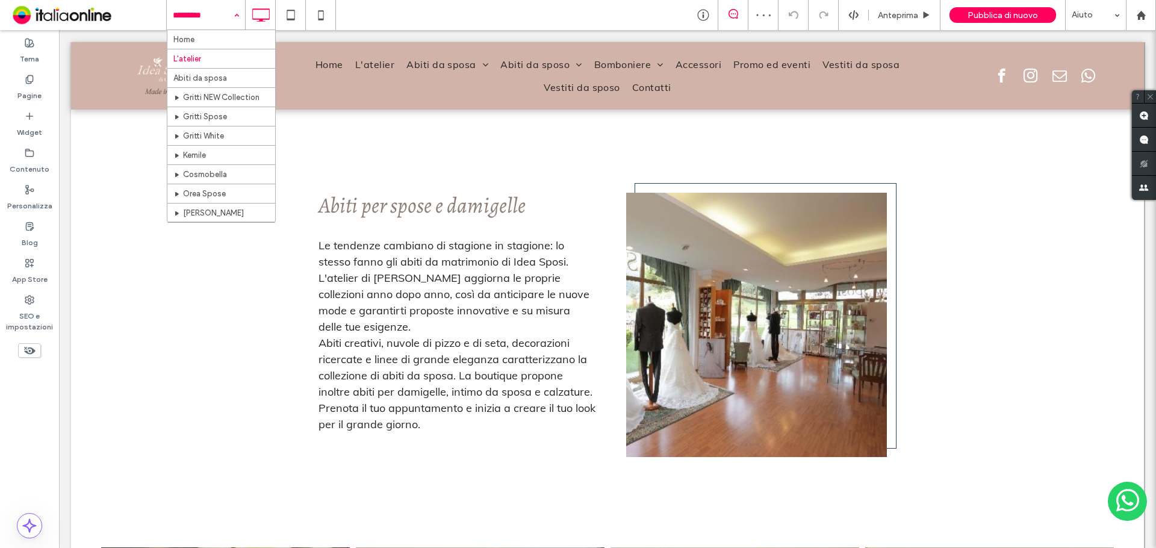
click at [214, 8] on input at bounding box center [203, 15] width 60 height 30
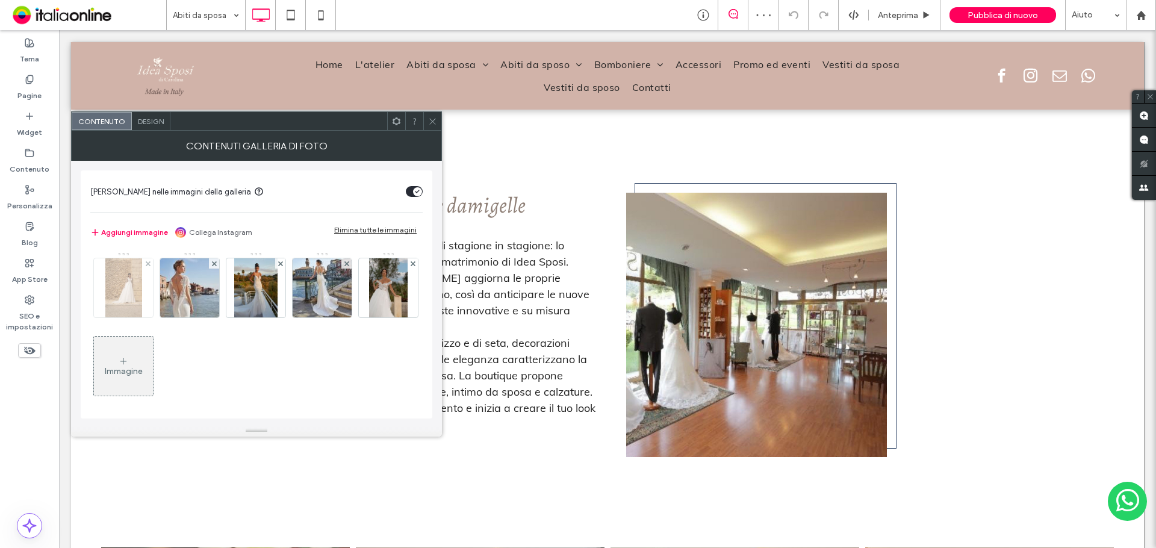
click at [131, 293] on img at bounding box center [123, 287] width 37 height 59
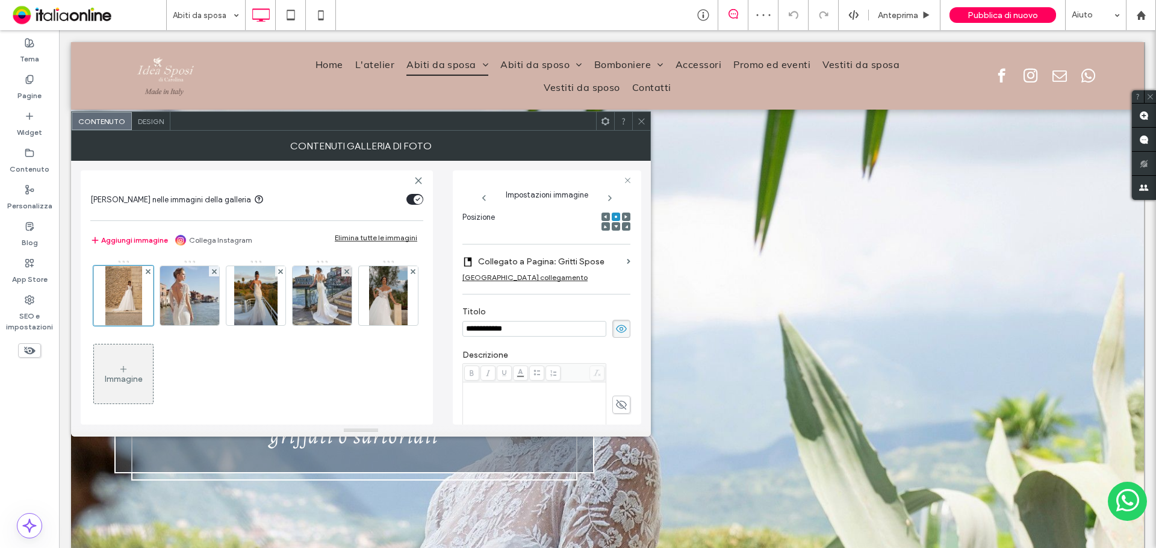
scroll to position [662, 0]
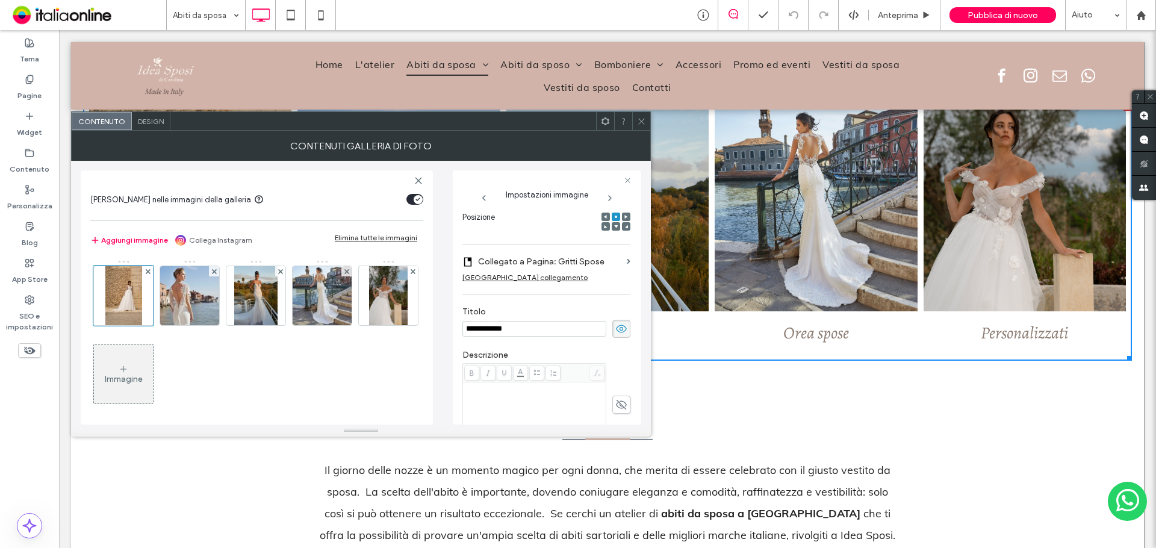
click at [620, 328] on icon at bounding box center [621, 328] width 12 height 13
drag, startPoint x: 179, startPoint y: 304, endPoint x: 443, endPoint y: 337, distance: 265.1
click at [179, 304] on img at bounding box center [190, 295] width 84 height 59
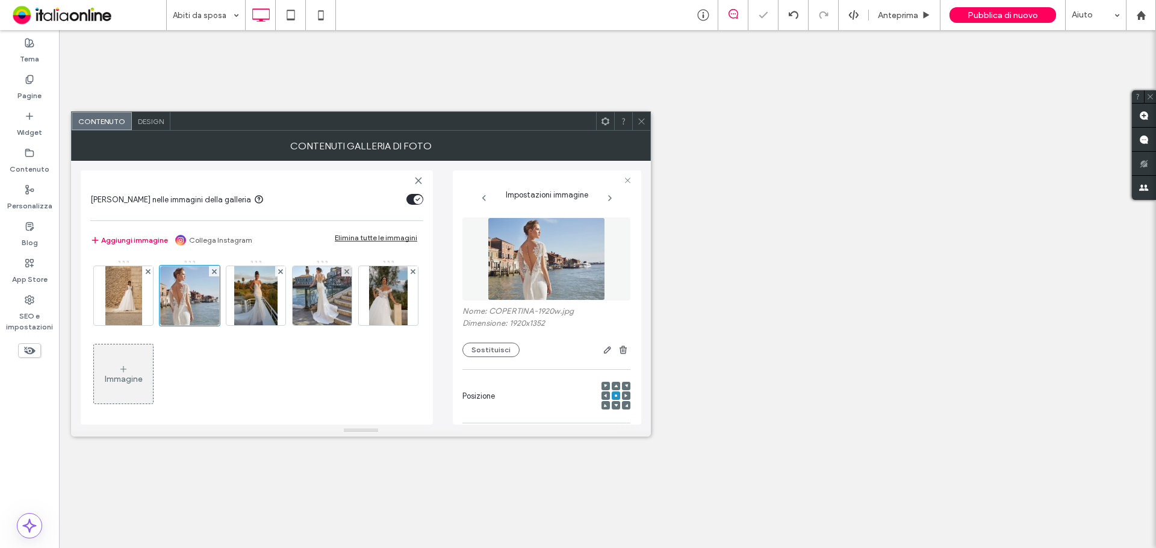
drag, startPoint x: 0, startPoint y: 0, endPoint x: 261, endPoint y: 302, distance: 399.2
click at [616, 504] on use at bounding box center [621, 508] width 11 height 8
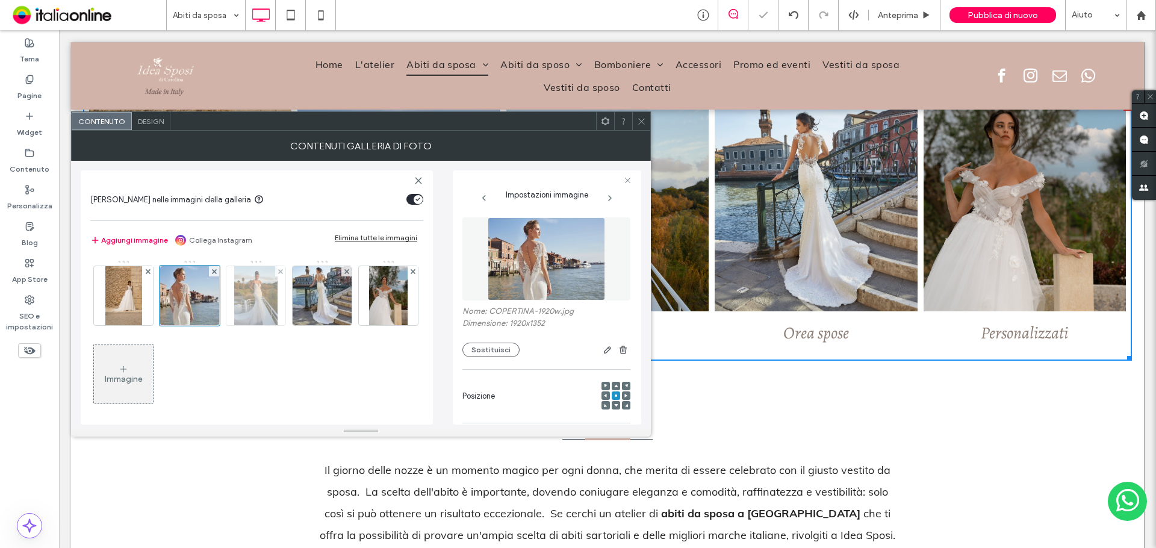
scroll to position [179, 0]
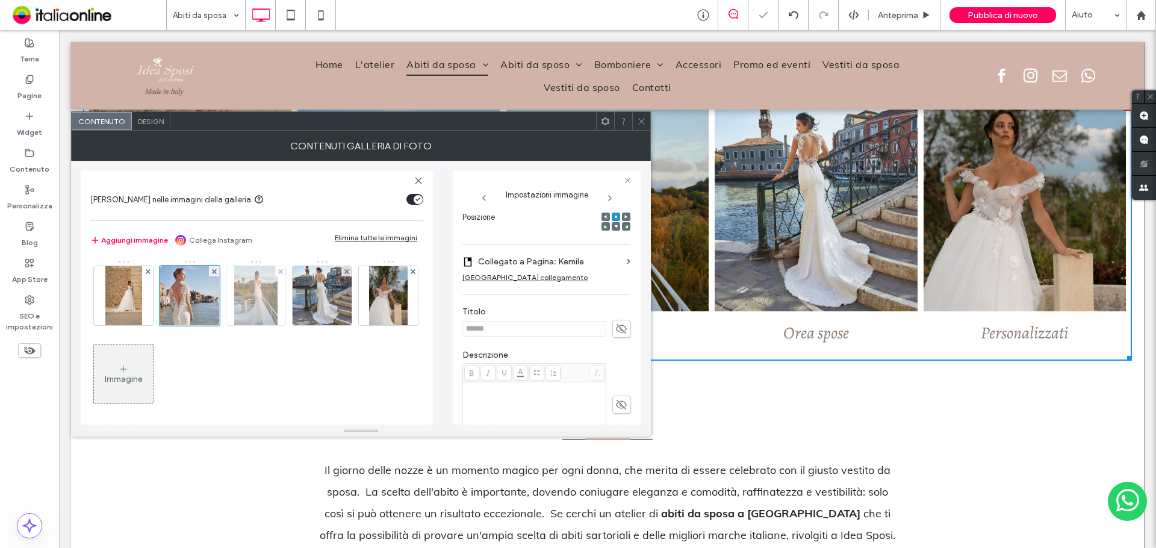
click at [261, 302] on img at bounding box center [255, 295] width 43 height 59
drag, startPoint x: 618, startPoint y: 333, endPoint x: 425, endPoint y: 324, distance: 194.1
click at [615, 332] on icon at bounding box center [621, 328] width 12 height 13
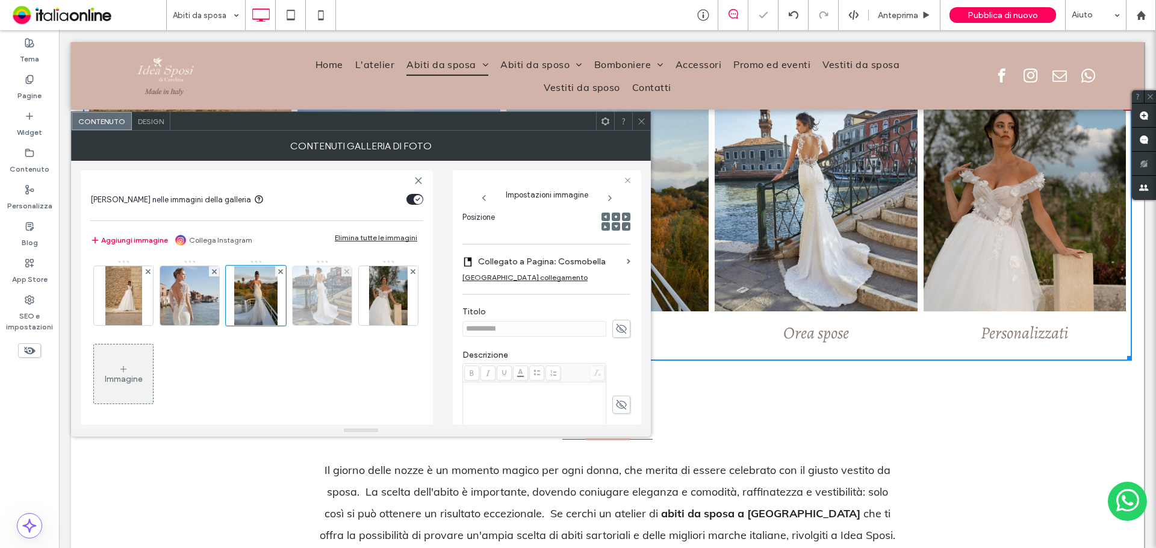
click at [329, 305] on img at bounding box center [322, 295] width 82 height 59
click at [623, 328] on span at bounding box center [621, 329] width 18 height 18
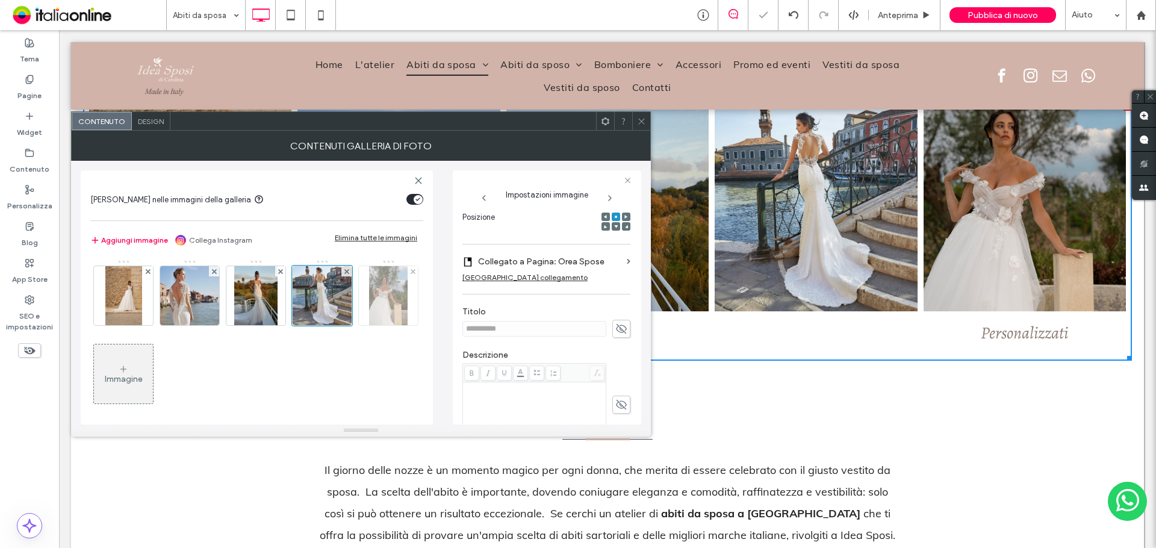
click at [369, 325] on img at bounding box center [388, 295] width 39 height 59
drag, startPoint x: 617, startPoint y: 328, endPoint x: 432, endPoint y: 328, distance: 185.5
click at [616, 328] on use at bounding box center [621, 329] width 11 height 8
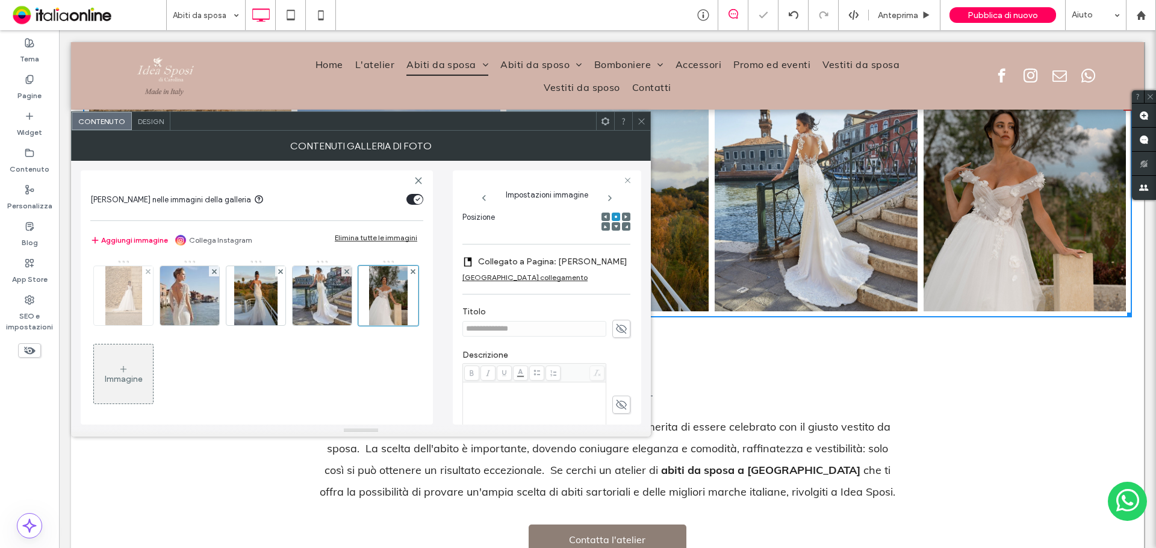
click at [137, 294] on img at bounding box center [123, 295] width 37 height 59
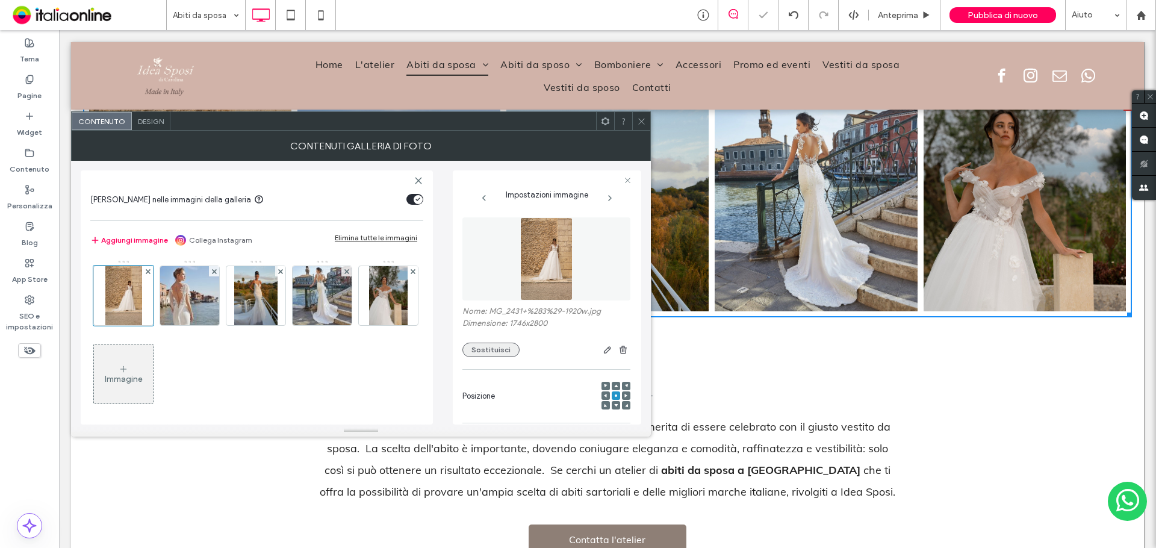
click at [487, 349] on button "Sostituisci" at bounding box center [490, 350] width 57 height 14
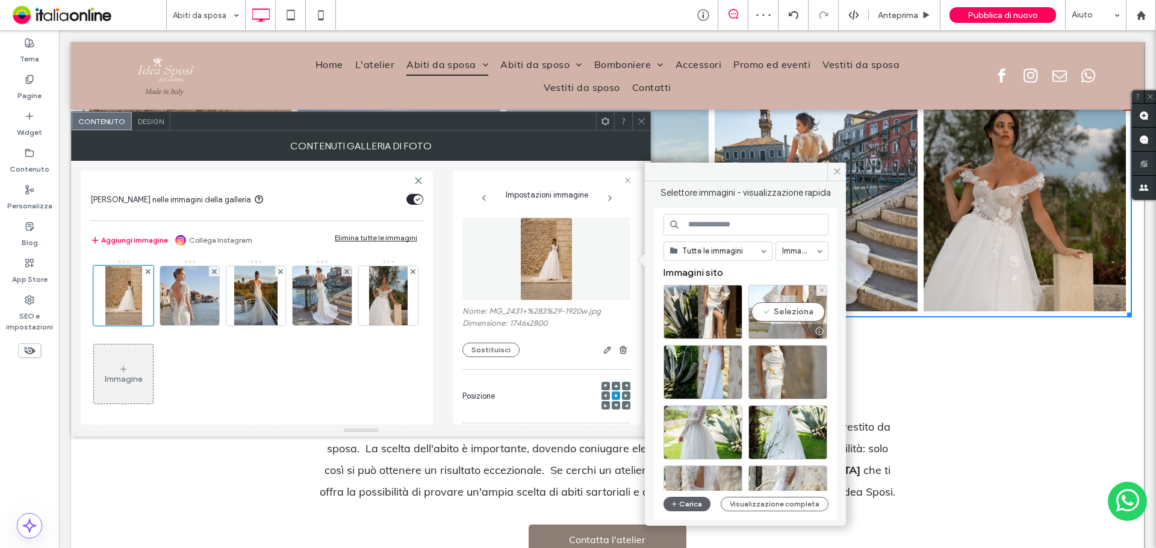
click at [782, 316] on div "Seleziona" at bounding box center [787, 312] width 79 height 54
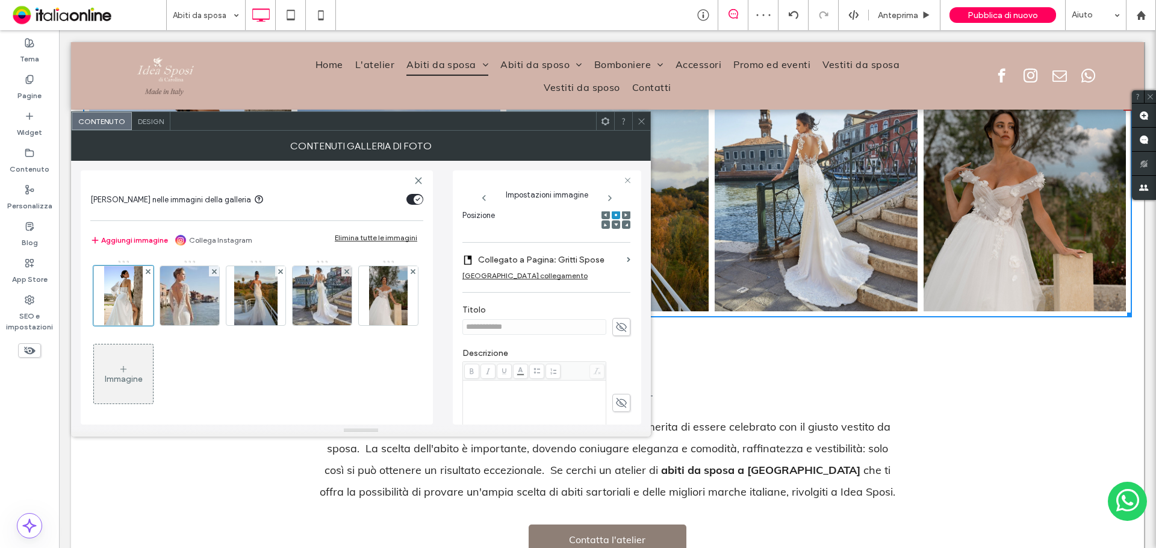
scroll to position [60, 0]
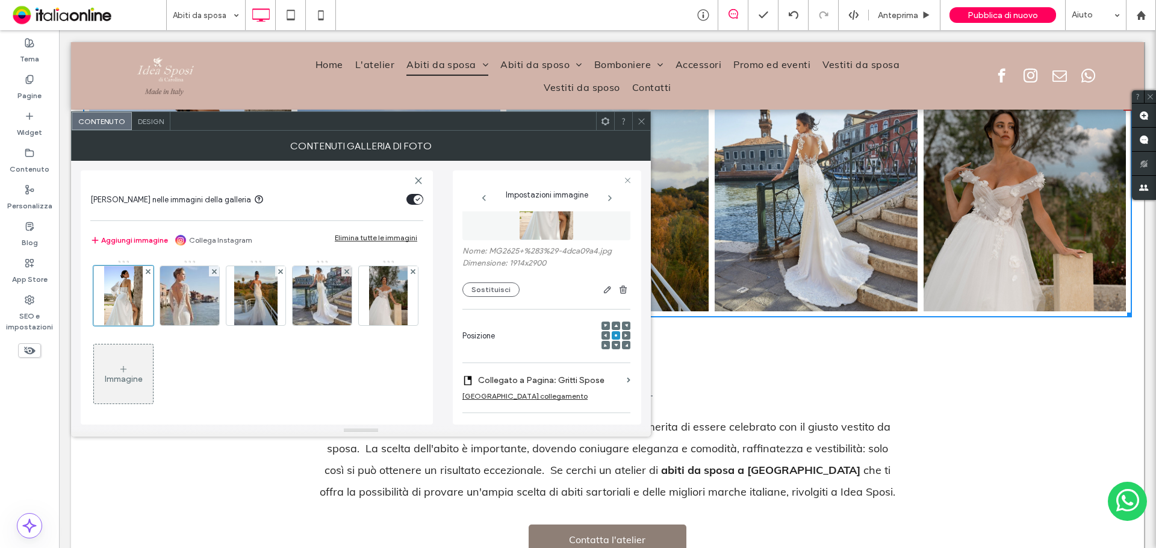
click at [612, 324] on div at bounding box center [616, 326] width 8 height 8
click at [175, 291] on img at bounding box center [190, 295] width 84 height 59
click at [496, 296] on button "Sostituisci" at bounding box center [490, 289] width 57 height 14
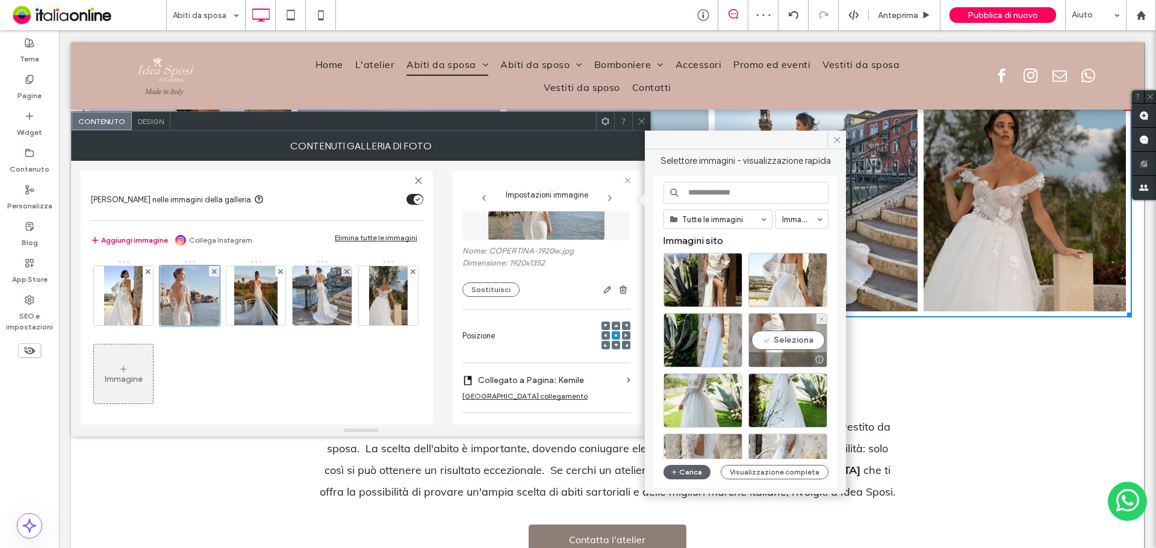
click at [795, 344] on div "Seleziona" at bounding box center [787, 340] width 79 height 54
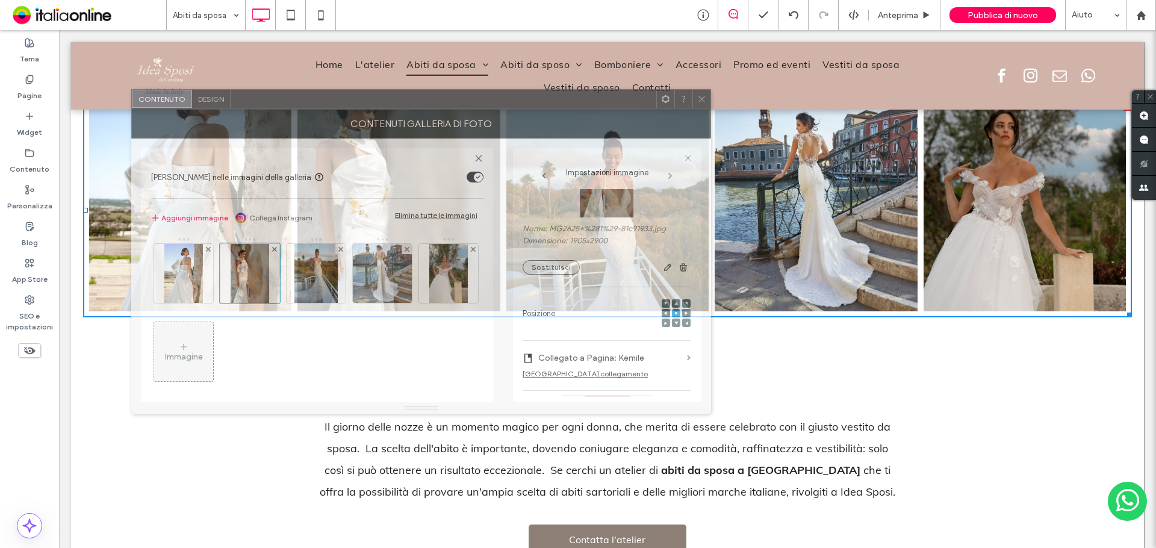
drag, startPoint x: 505, startPoint y: 122, endPoint x: 619, endPoint y: 303, distance: 214.0
click at [565, 99] on div at bounding box center [444, 99] width 426 height 18
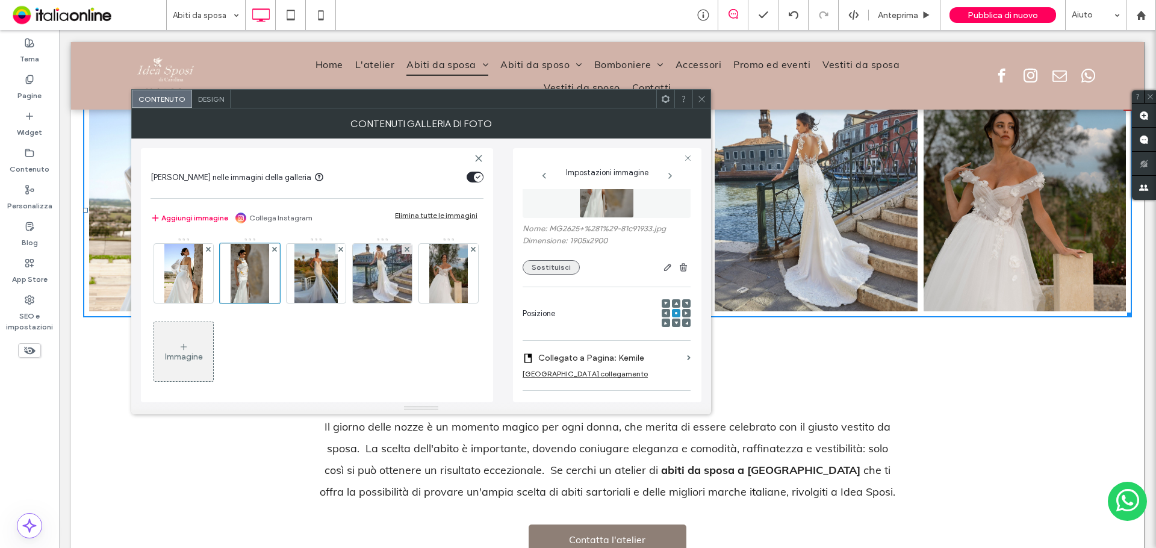
click at [558, 270] on button "Sostituisci" at bounding box center [551, 267] width 57 height 14
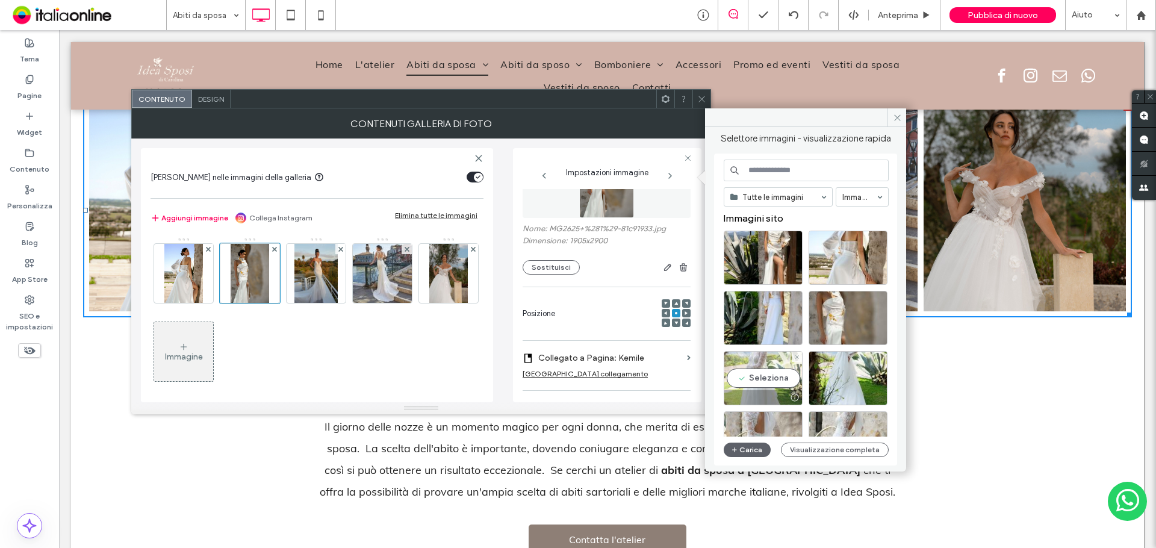
scroll to position [120, 0]
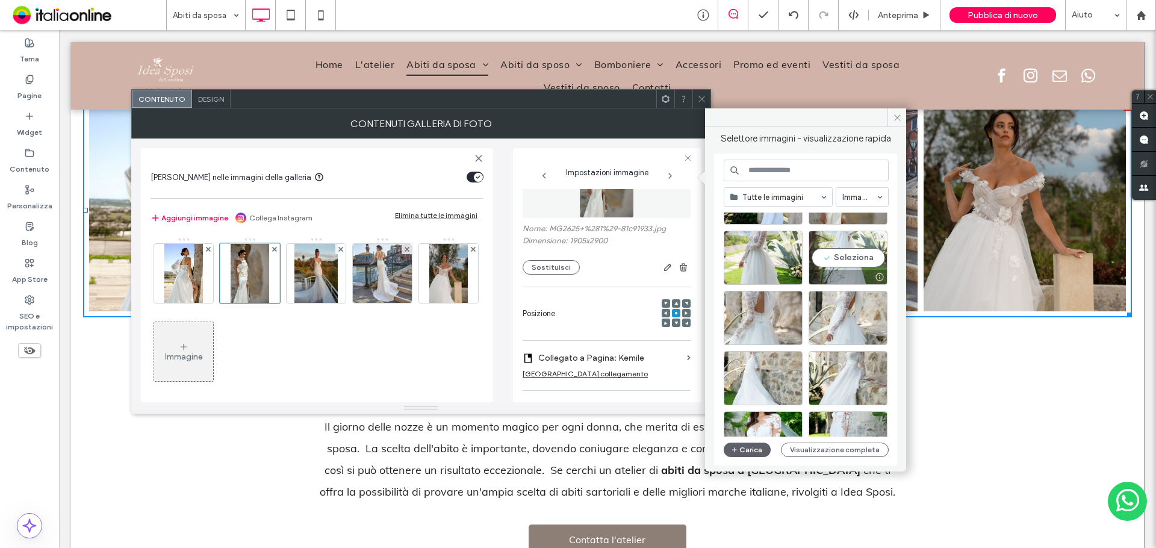
click at [836, 264] on div "Seleziona" at bounding box center [848, 258] width 79 height 54
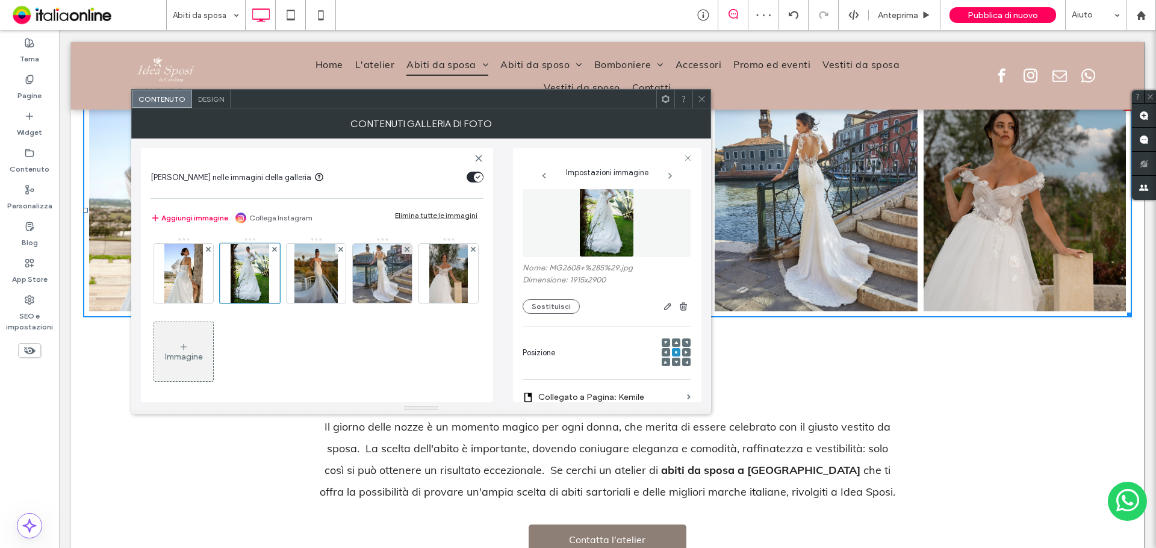
scroll to position [0, 0]
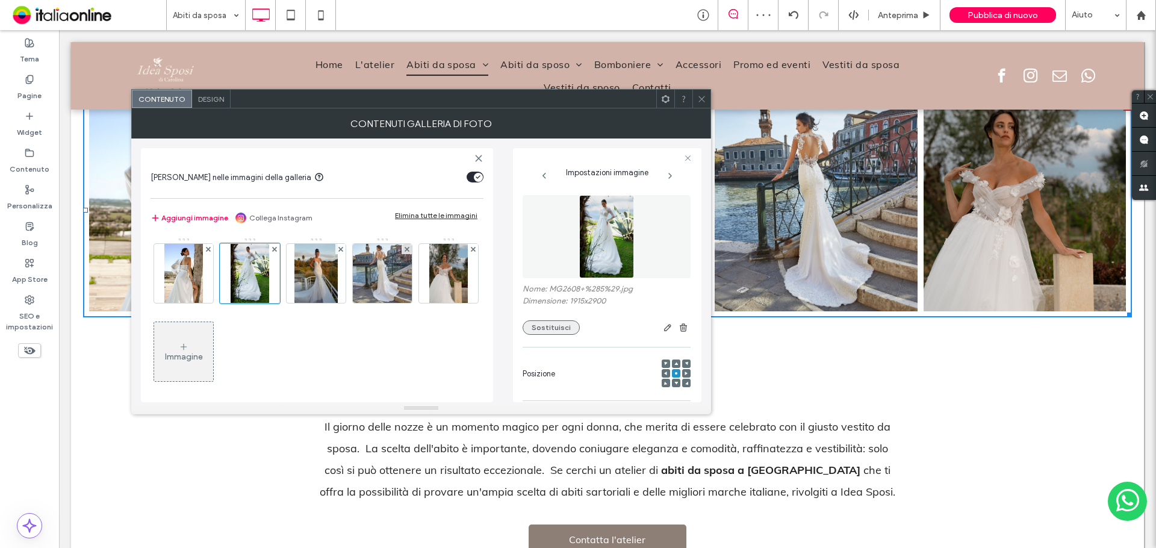
click at [556, 328] on button "Sostituisci" at bounding box center [551, 327] width 57 height 14
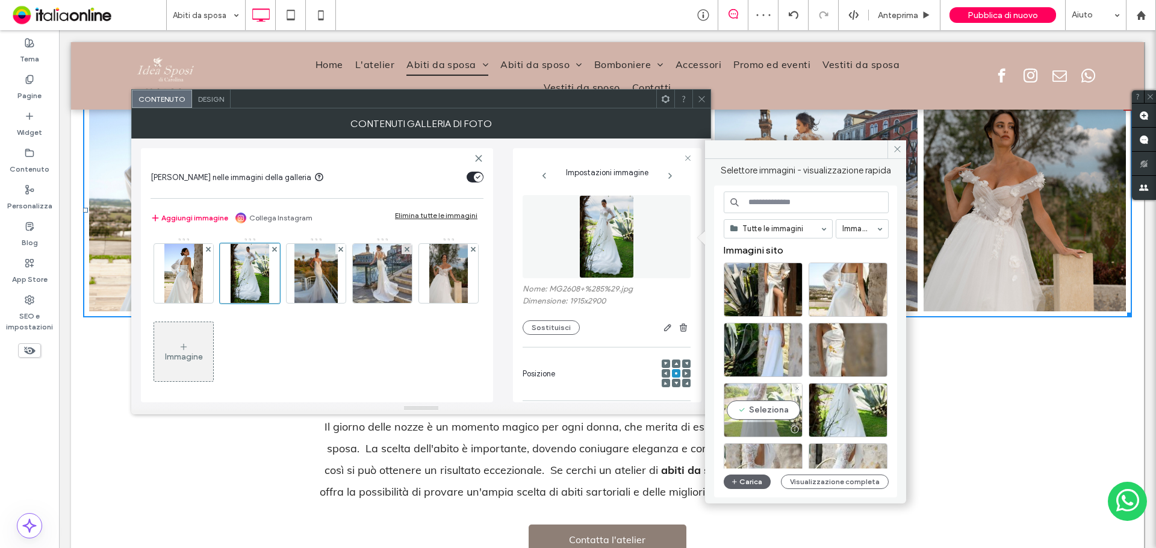
scroll to position [60, 0]
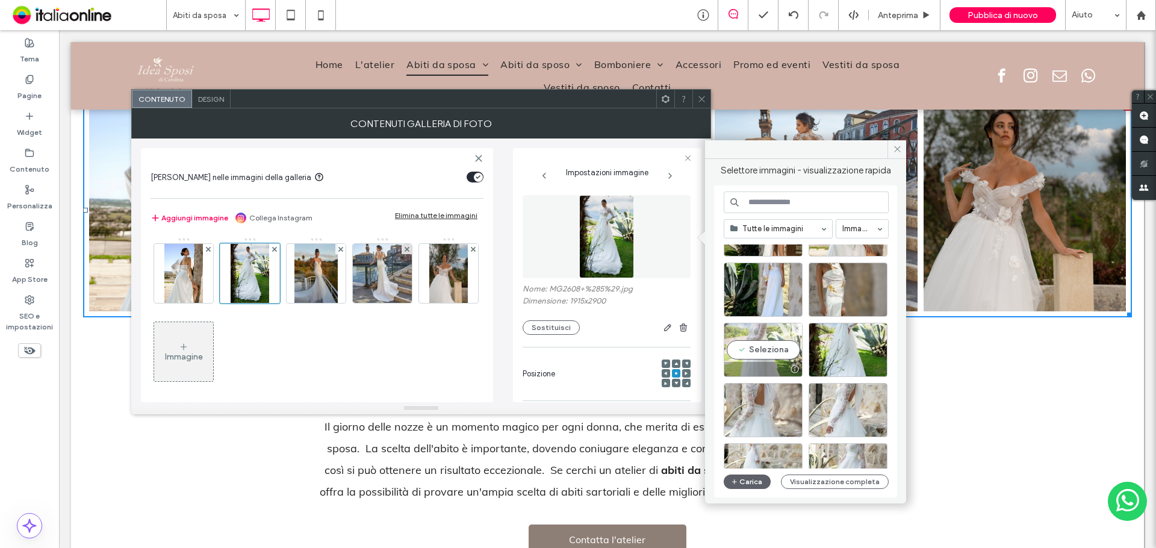
click at [765, 349] on div "Seleziona" at bounding box center [763, 350] width 79 height 54
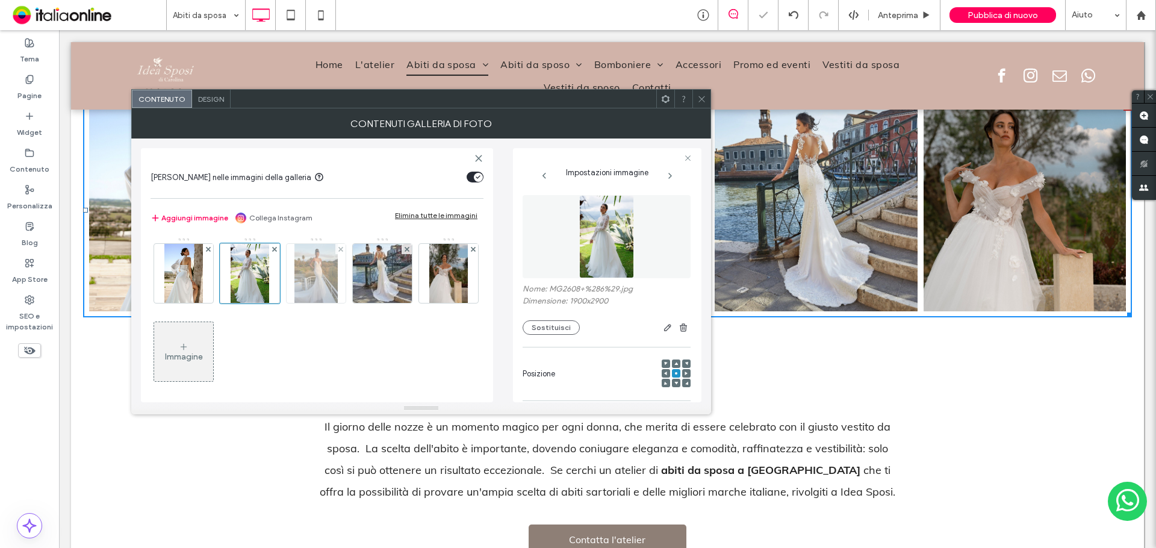
click at [322, 279] on img at bounding box center [315, 273] width 43 height 59
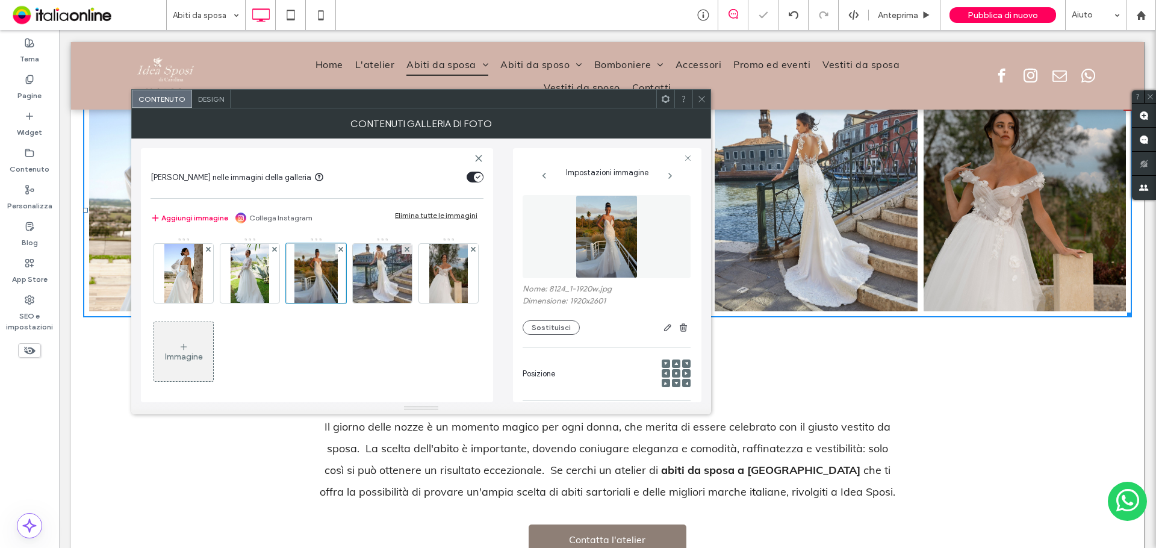
drag, startPoint x: 549, startPoint y: 327, endPoint x: 547, endPoint y: 316, distance: 10.9
click at [549, 327] on button "Sostituisci" at bounding box center [551, 327] width 57 height 14
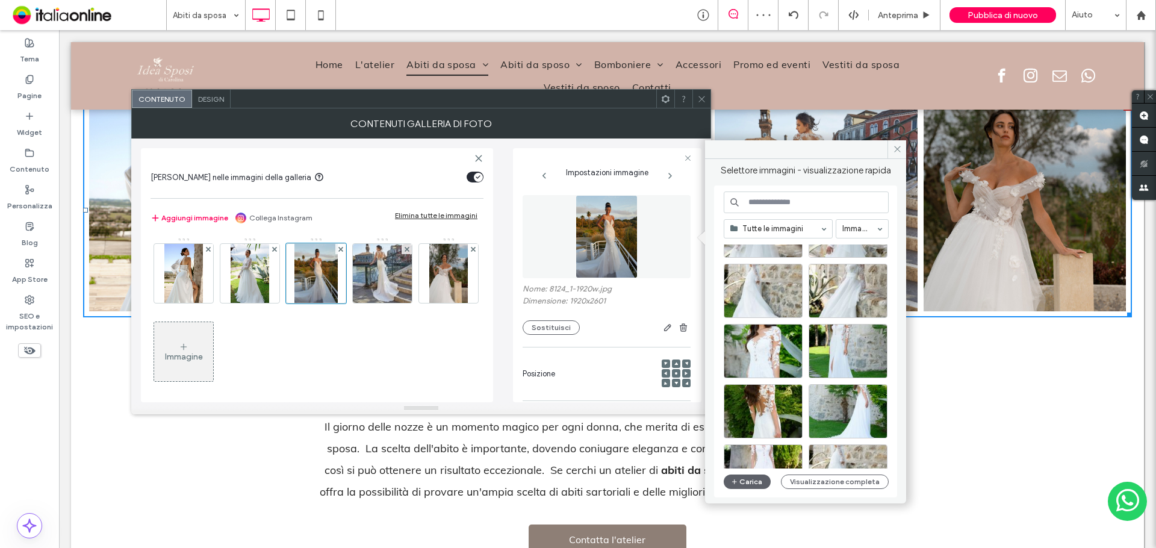
scroll to position [241, 0]
click at [765, 400] on div "Seleziona" at bounding box center [763, 410] width 79 height 54
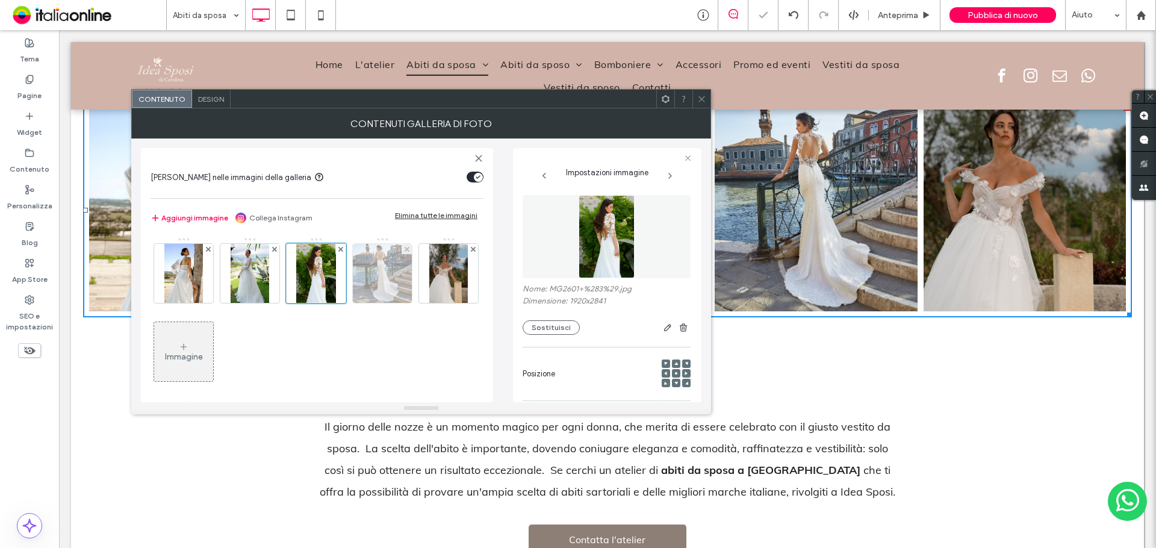
click at [375, 276] on img at bounding box center [382, 273] width 82 height 59
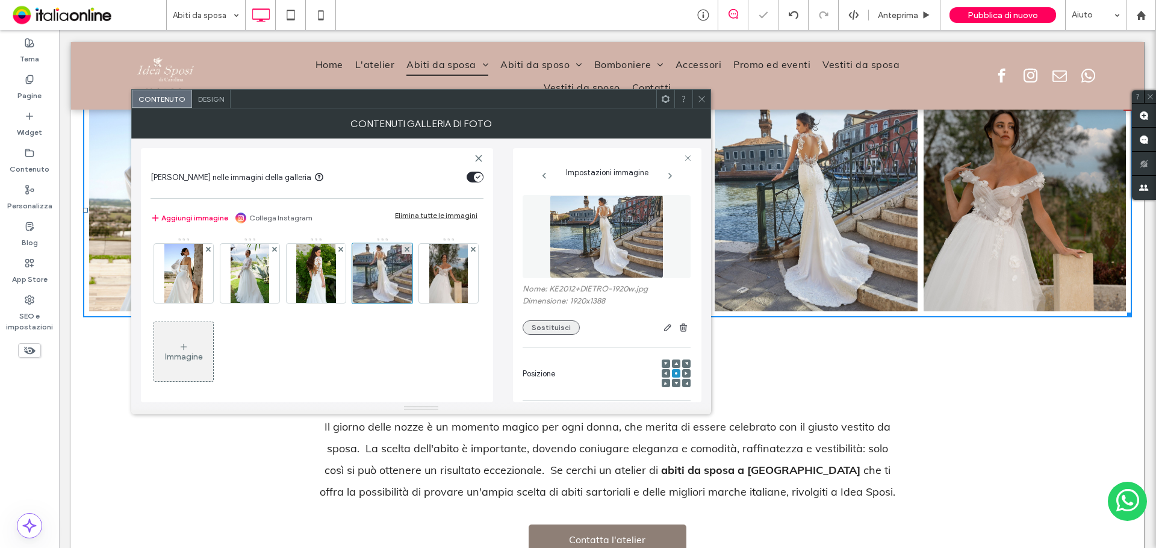
click at [544, 322] on button "Sostituisci" at bounding box center [551, 327] width 57 height 14
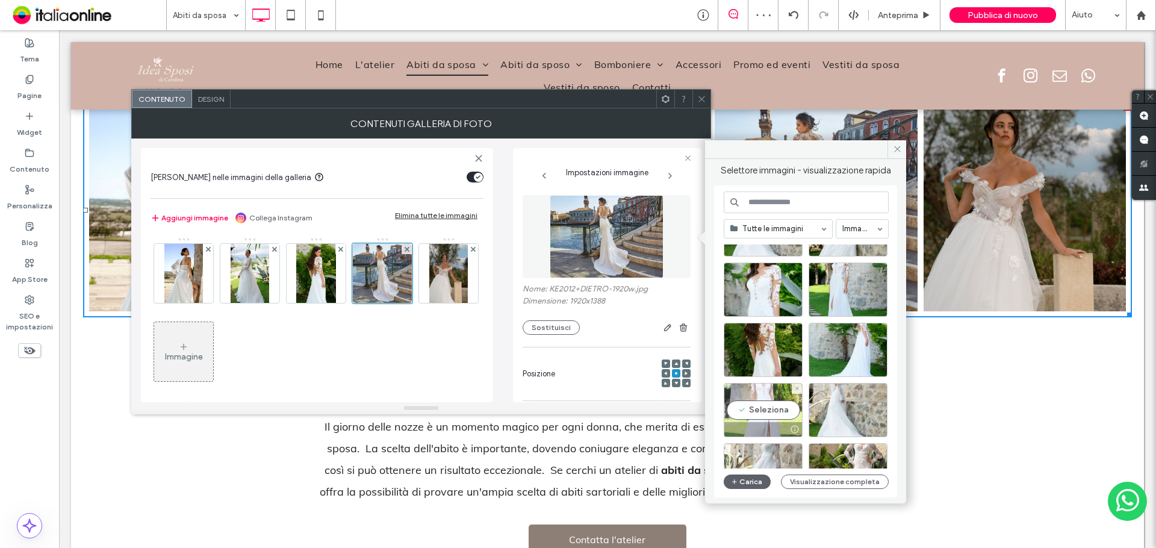
scroll to position [361, 0]
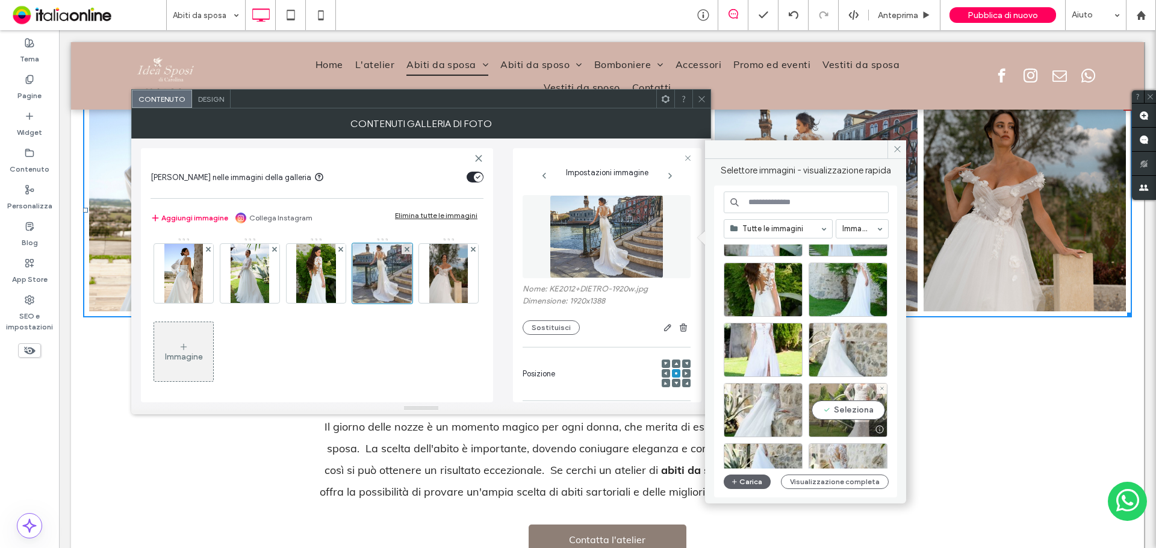
click at [850, 412] on div "Seleziona" at bounding box center [848, 410] width 79 height 54
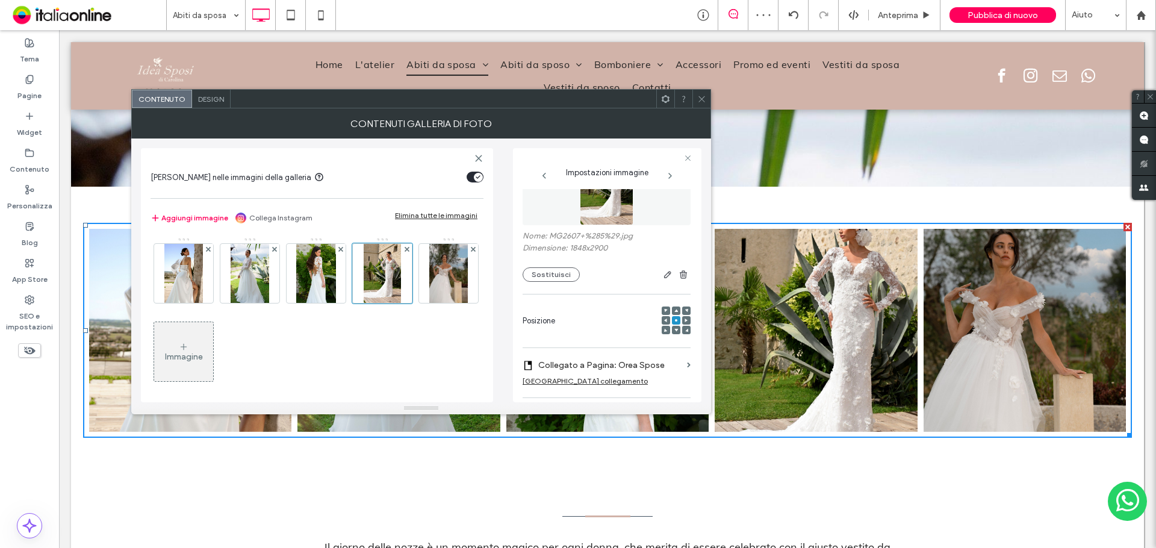
scroll to position [120, 0]
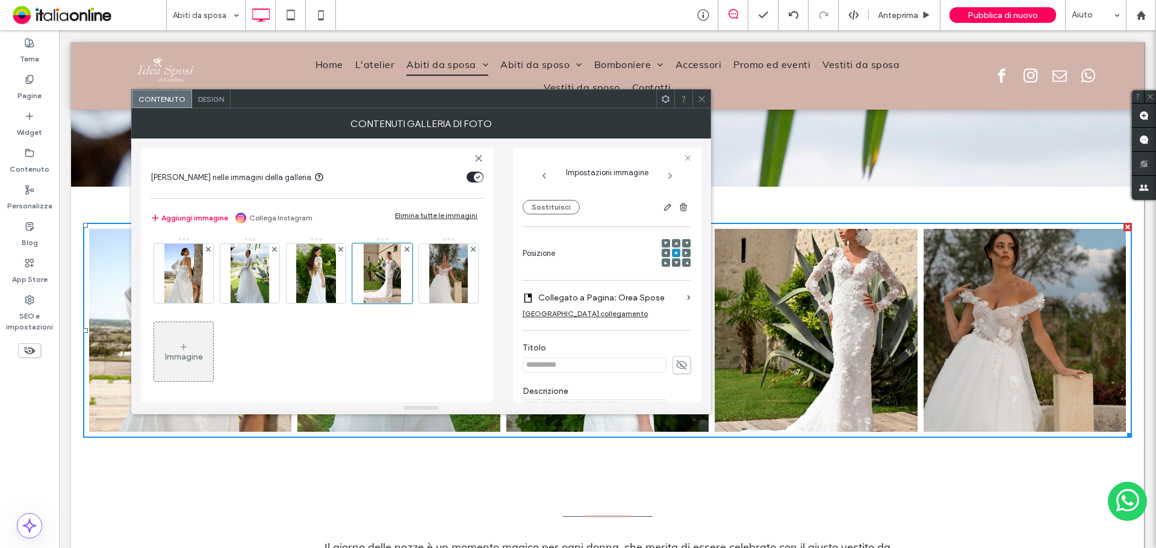
click at [673, 243] on div at bounding box center [676, 243] width 8 height 8
click at [674, 243] on icon at bounding box center [676, 243] width 4 height 4
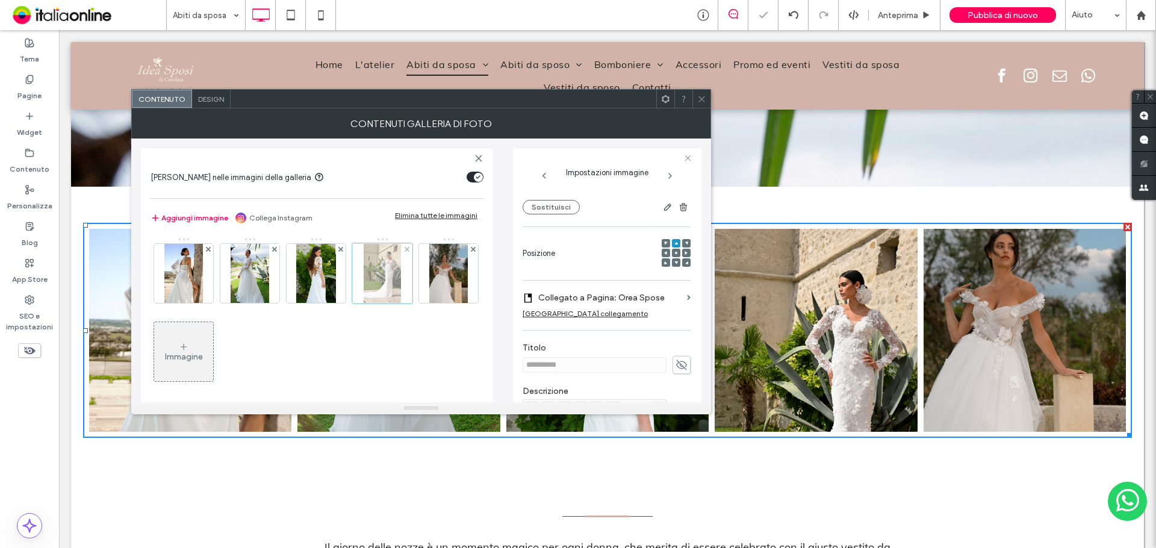
drag, startPoint x: 313, startPoint y: 293, endPoint x: 375, endPoint y: 299, distance: 62.4
click at [313, 293] on img at bounding box center [316, 273] width 40 height 59
click at [672, 242] on div at bounding box center [676, 243] width 8 height 8
click at [674, 246] on span at bounding box center [676, 243] width 4 height 8
click at [673, 241] on div at bounding box center [676, 243] width 8 height 8
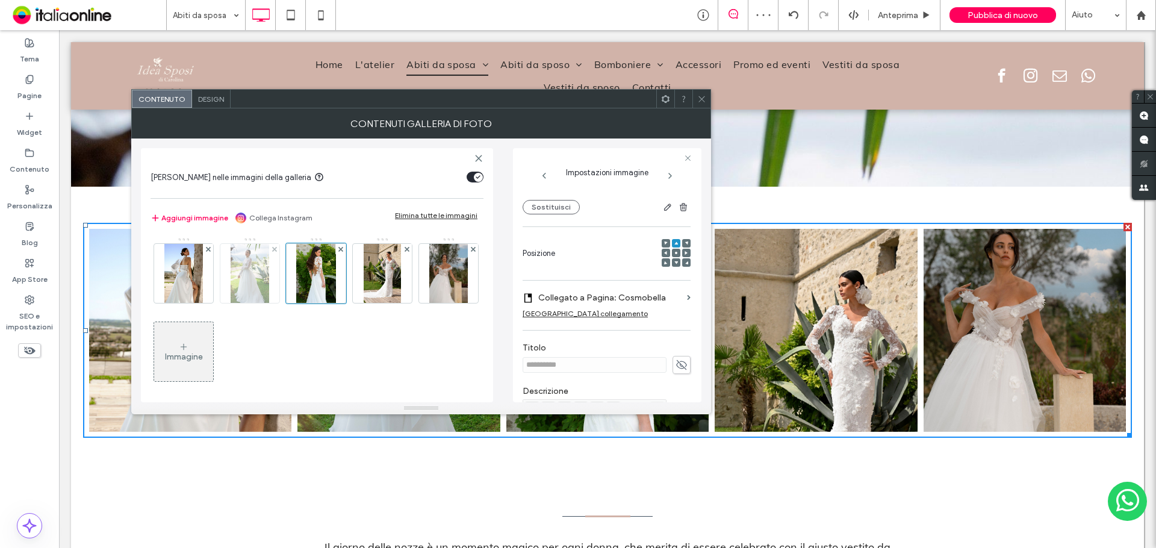
click at [247, 280] on img at bounding box center [250, 273] width 39 height 59
click at [674, 243] on icon at bounding box center [676, 243] width 4 height 4
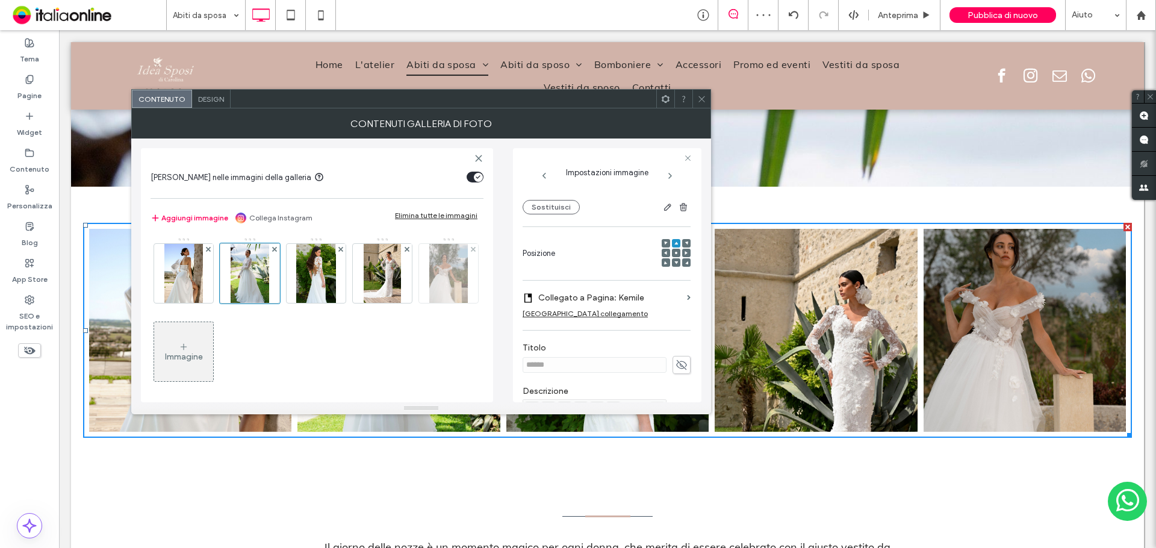
click at [429, 303] on img at bounding box center [448, 273] width 39 height 59
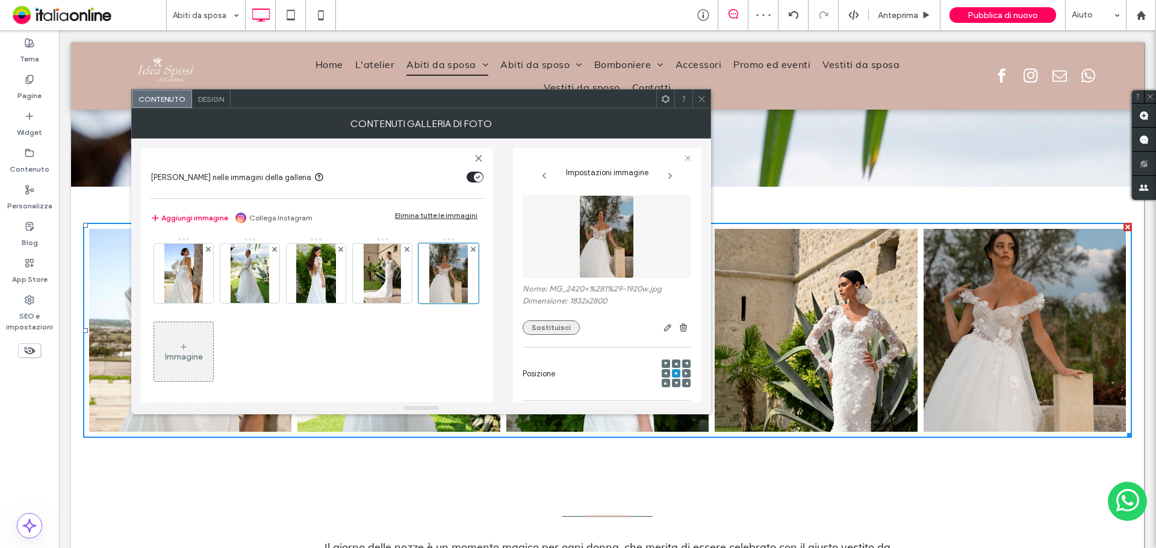
click at [558, 328] on button "Sostituisci" at bounding box center [551, 327] width 57 height 14
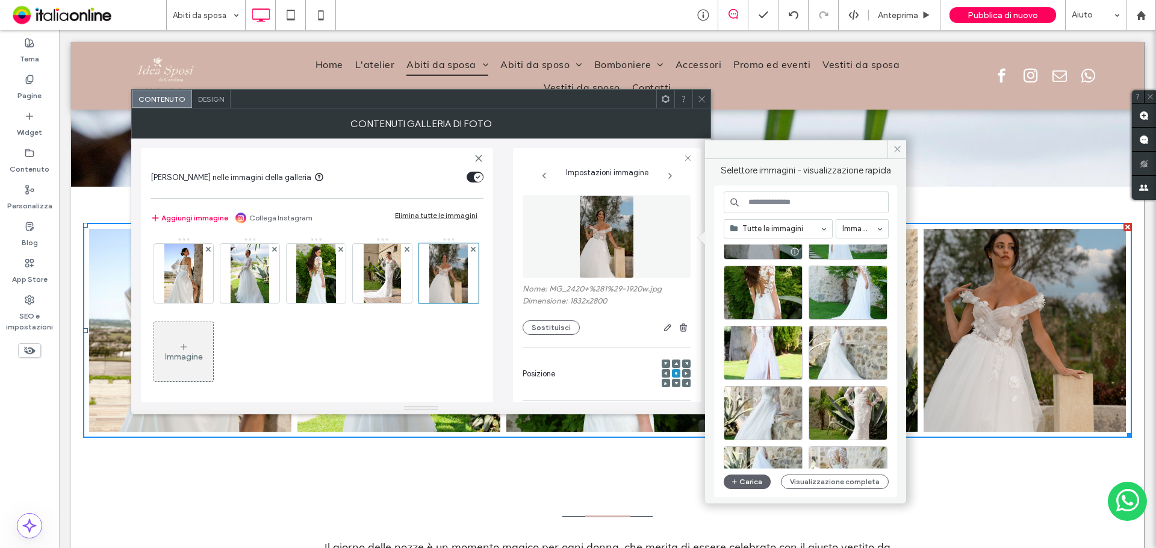
scroll to position [361, 0]
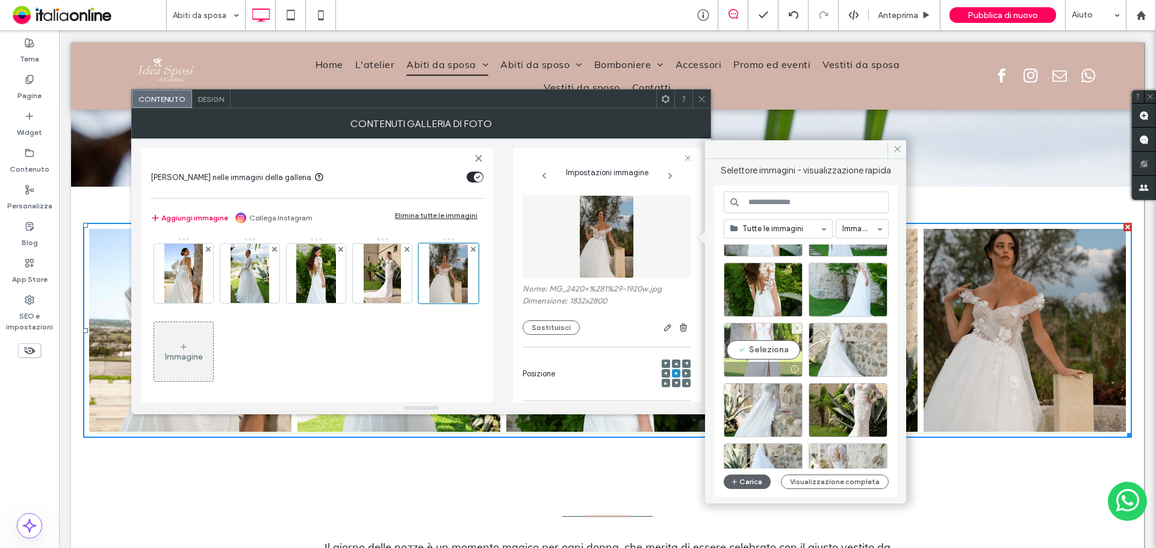
click at [758, 347] on div "Seleziona" at bounding box center [763, 350] width 79 height 54
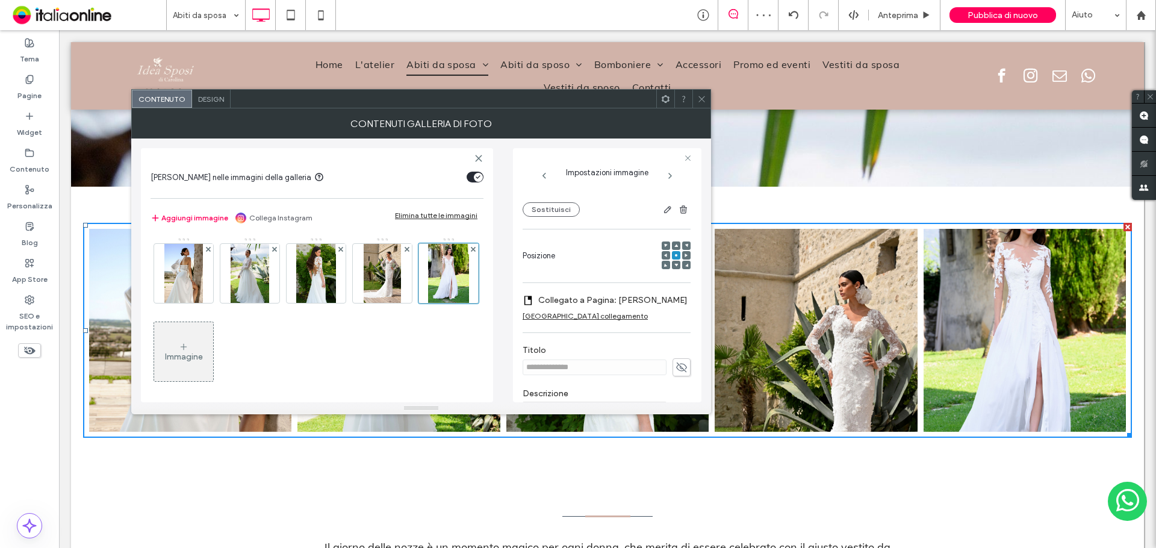
scroll to position [120, 0]
click at [674, 244] on use at bounding box center [676, 243] width 4 height 3
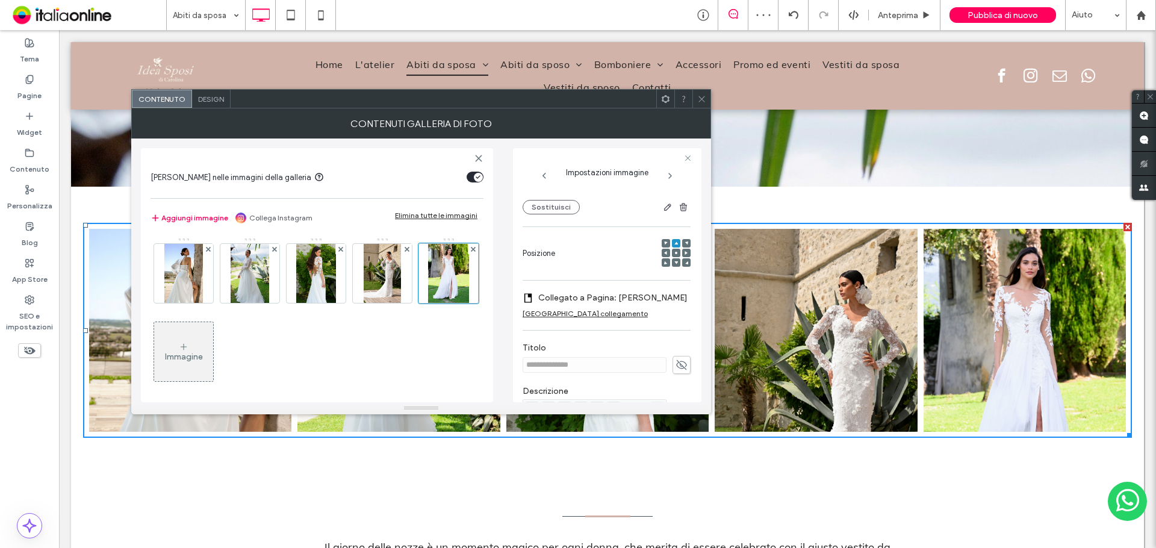
click at [697, 100] on div at bounding box center [701, 99] width 18 height 18
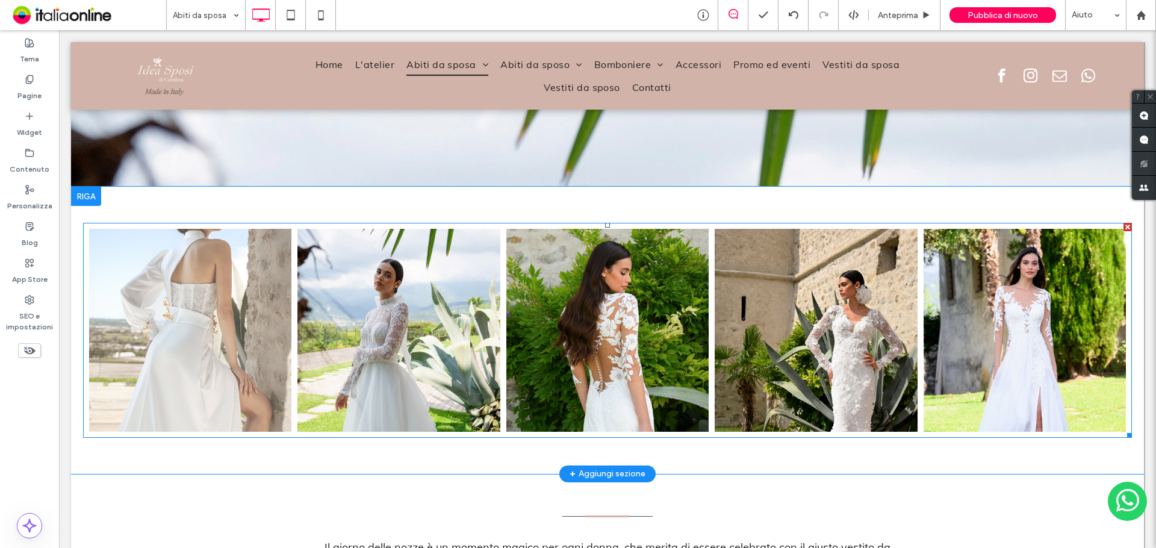
click at [178, 339] on link at bounding box center [190, 330] width 215 height 215
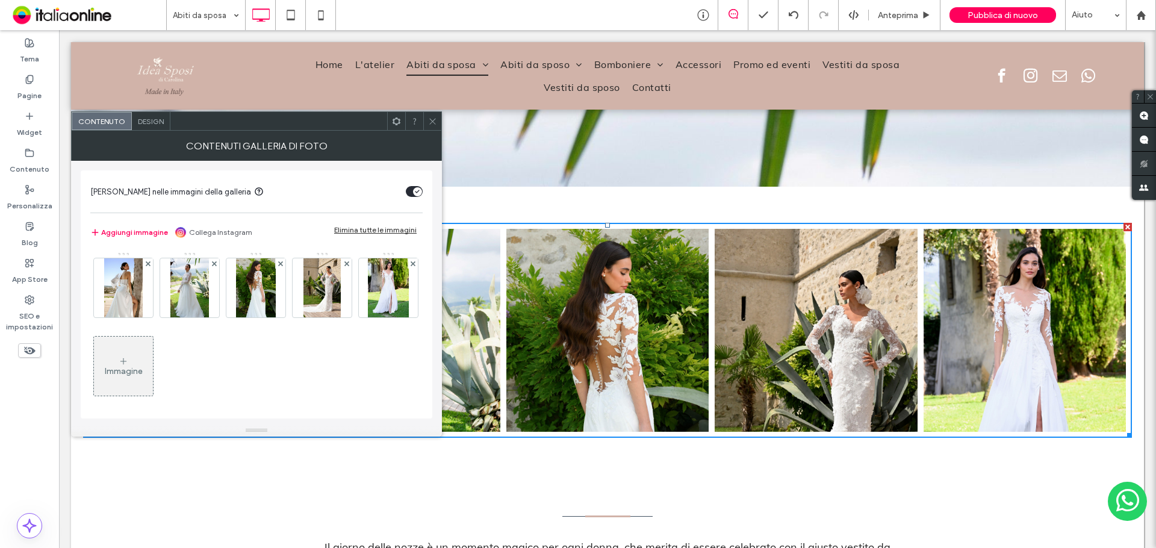
drag, startPoint x: 127, startPoint y: 303, endPoint x: 394, endPoint y: 332, distance: 268.8
click at [127, 303] on img at bounding box center [123, 287] width 39 height 59
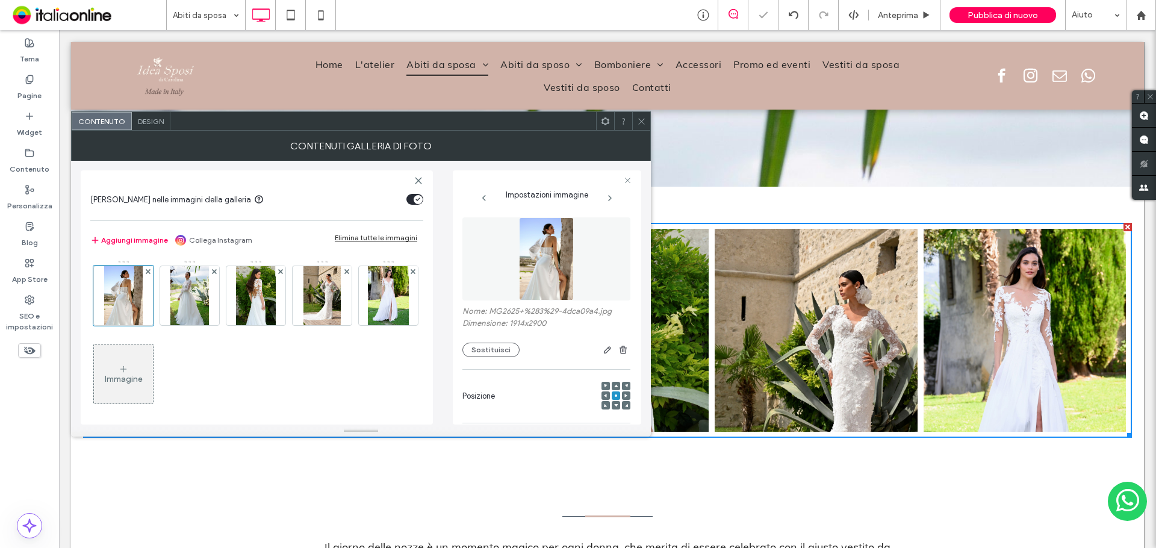
click at [612, 385] on div at bounding box center [616, 386] width 8 height 8
click at [614, 386] on use at bounding box center [616, 386] width 4 height 3
drag, startPoint x: 640, startPoint y: 126, endPoint x: 573, endPoint y: 165, distance: 77.7
click at [640, 126] on span at bounding box center [641, 121] width 9 height 18
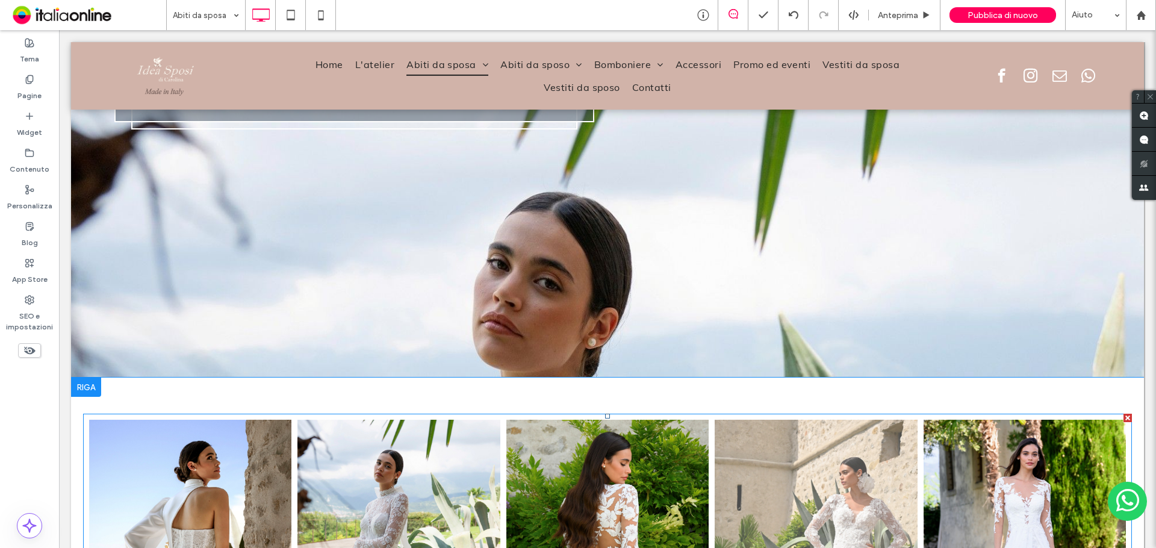
scroll to position [542, 0]
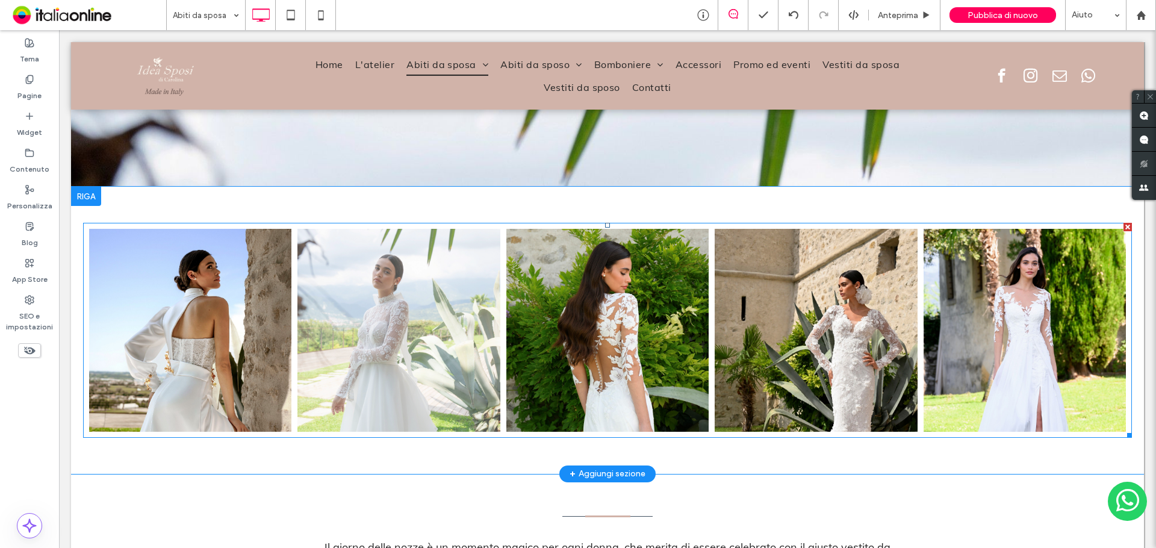
click at [369, 334] on link at bounding box center [398, 330] width 215 height 215
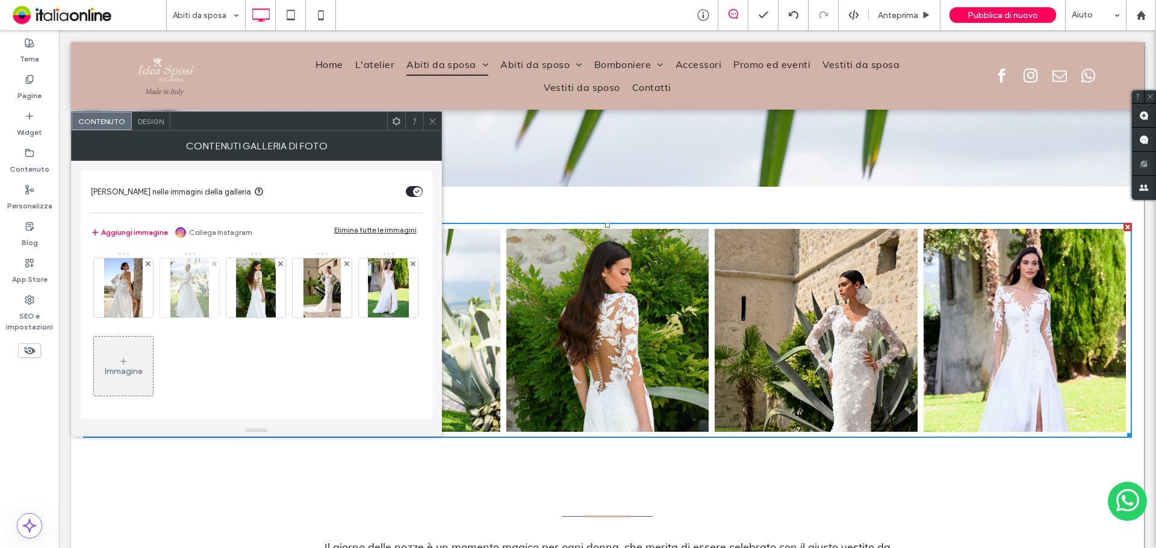
click at [198, 300] on img at bounding box center [189, 287] width 39 height 59
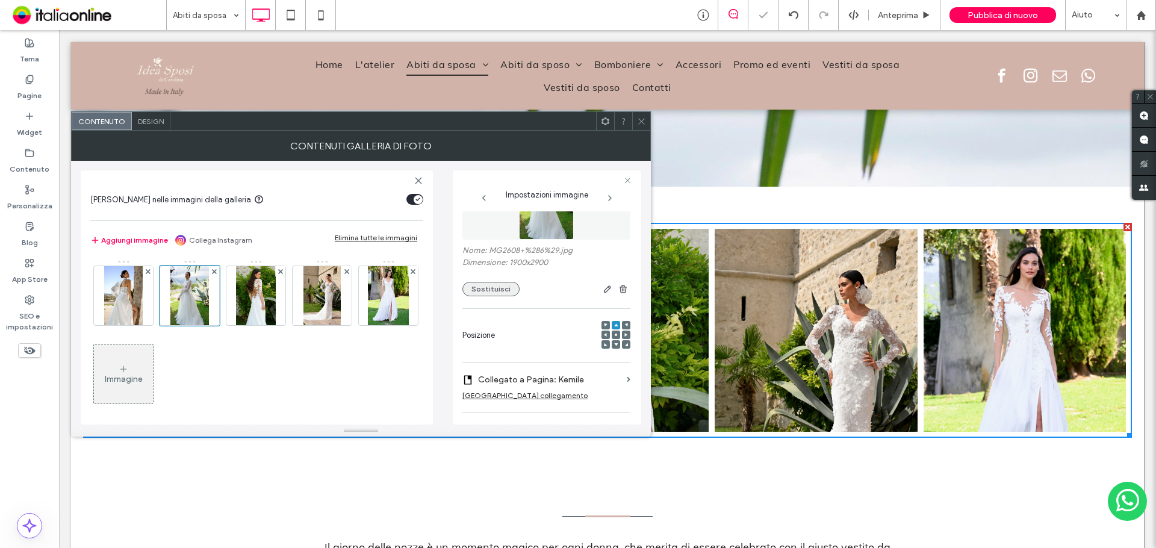
scroll to position [60, 0]
click at [492, 288] on button "Sostituisci" at bounding box center [490, 289] width 57 height 14
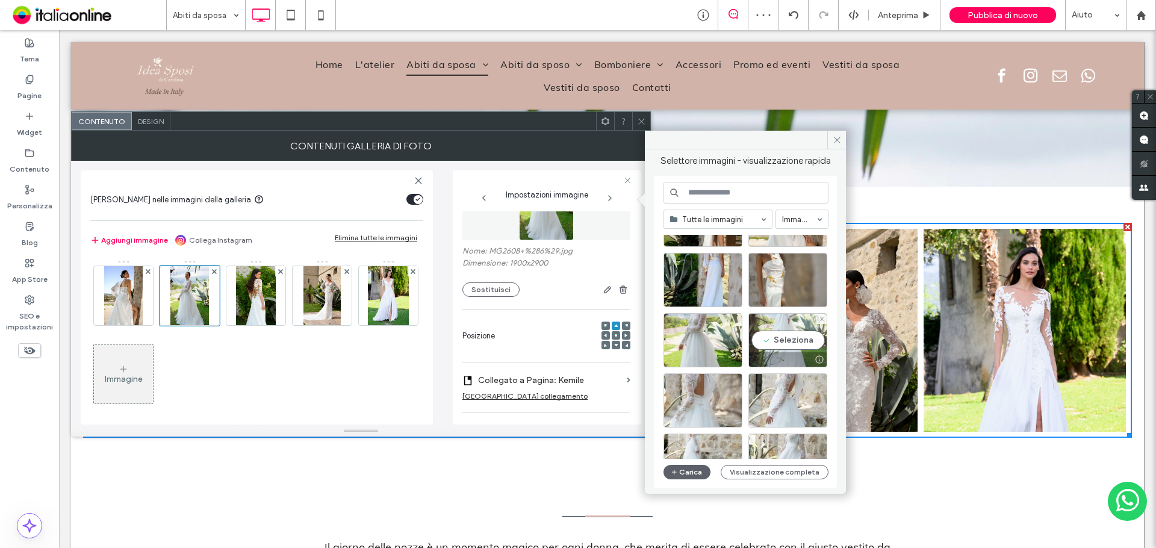
click at [782, 338] on div "Seleziona" at bounding box center [787, 340] width 79 height 54
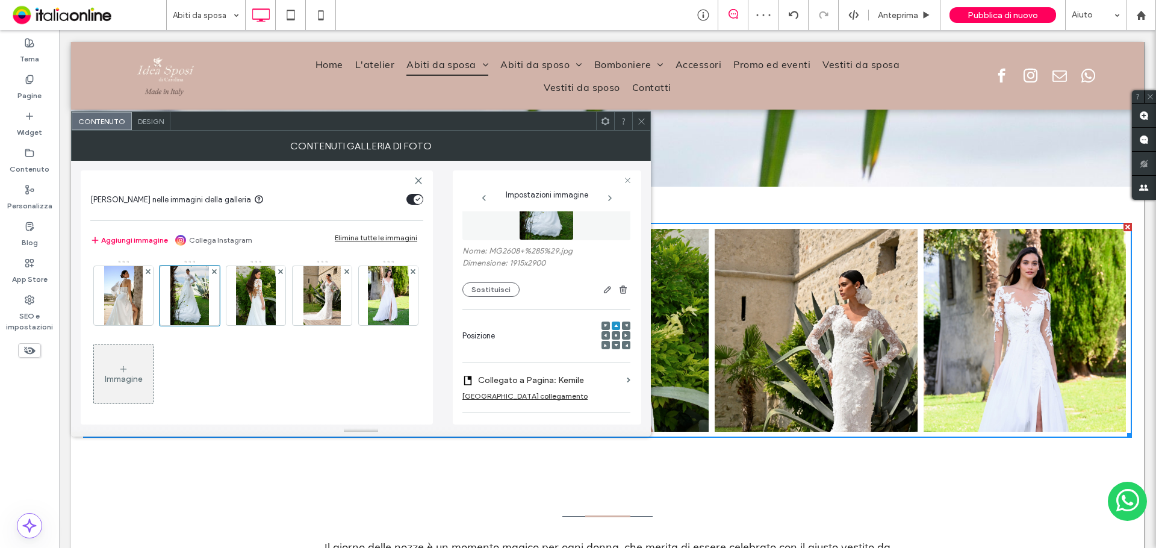
drag, startPoint x: 640, startPoint y: 122, endPoint x: 633, endPoint y: 135, distance: 14.6
click at [640, 122] on icon at bounding box center [641, 121] width 9 height 9
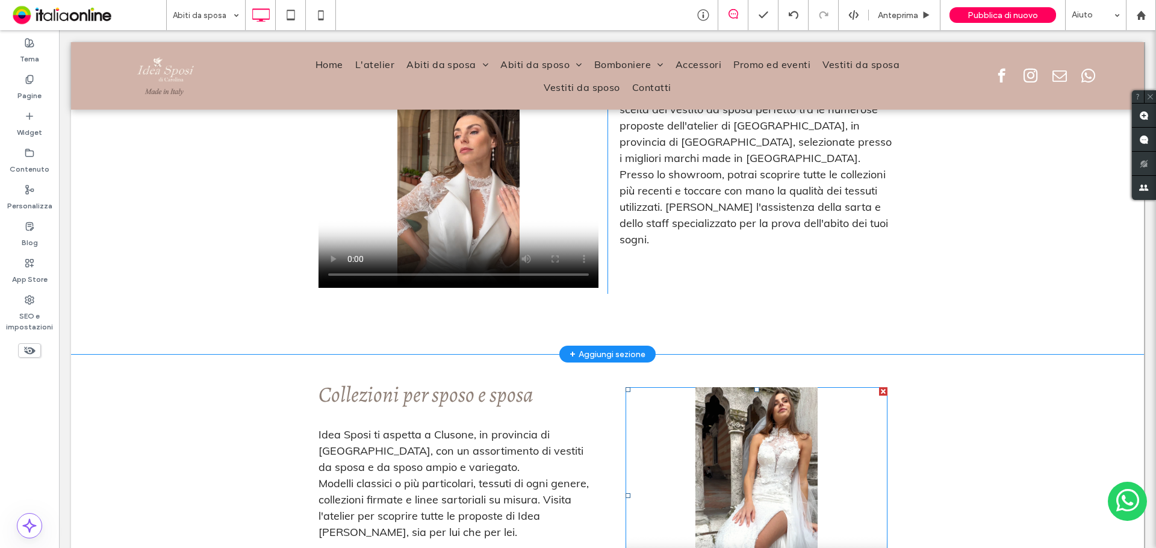
scroll to position [1325, 0]
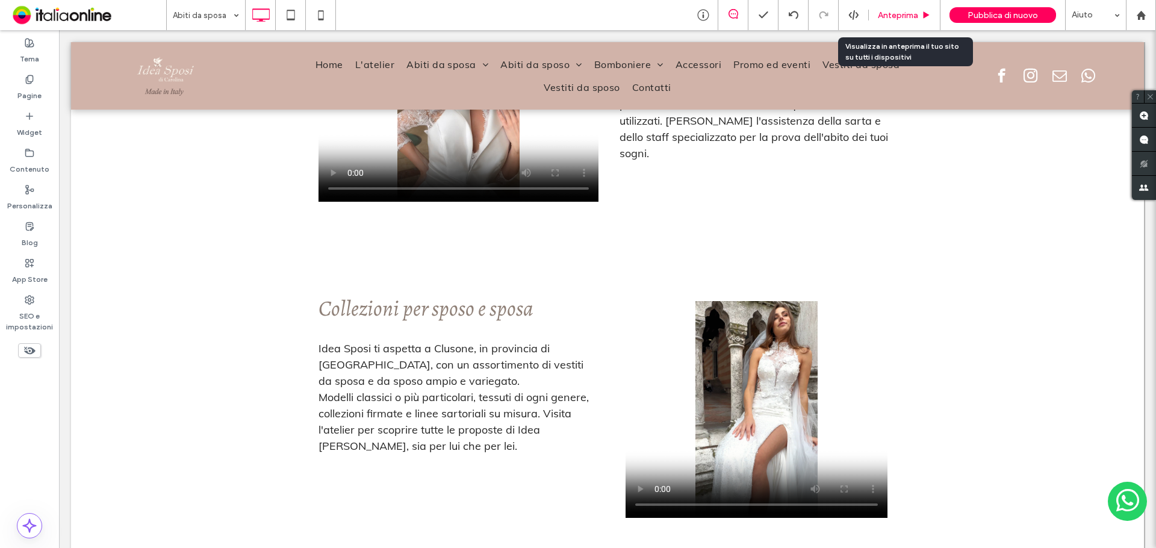
click at [894, 17] on span "Anteprima" at bounding box center [898, 15] width 40 height 10
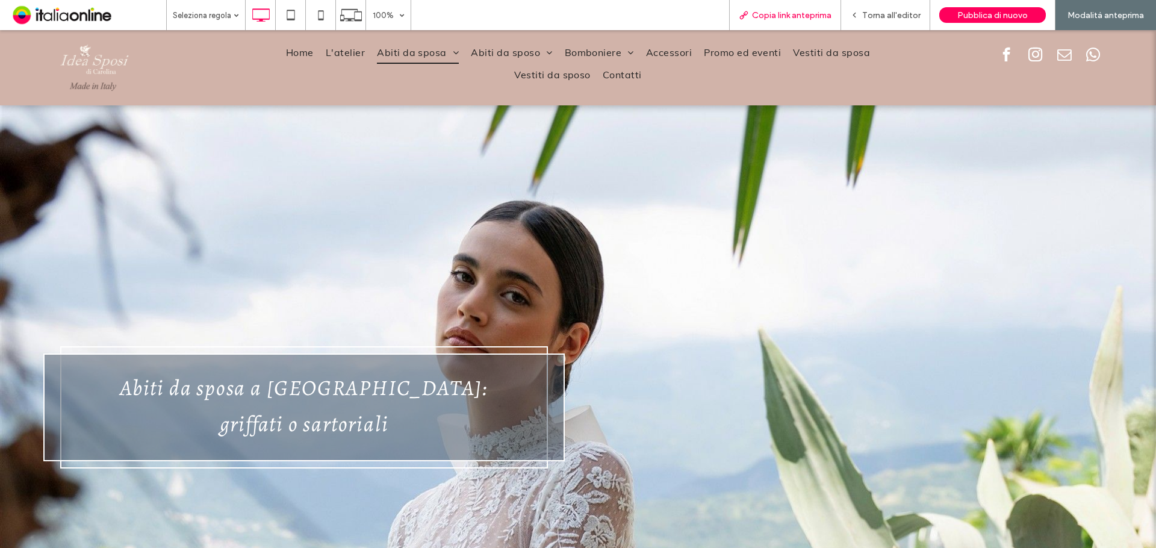
click at [785, 16] on span "Copia link anteprima" at bounding box center [791, 15] width 79 height 10
